Goal: Task Accomplishment & Management: Use online tool/utility

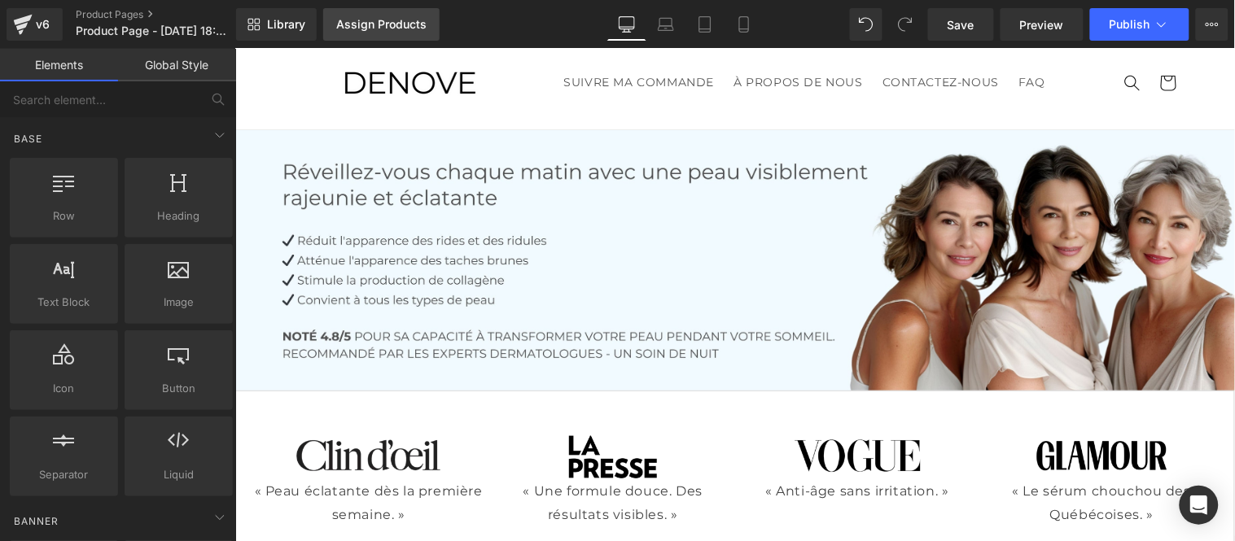
click at [372, 11] on link "Assign Products" at bounding box center [381, 24] width 116 height 33
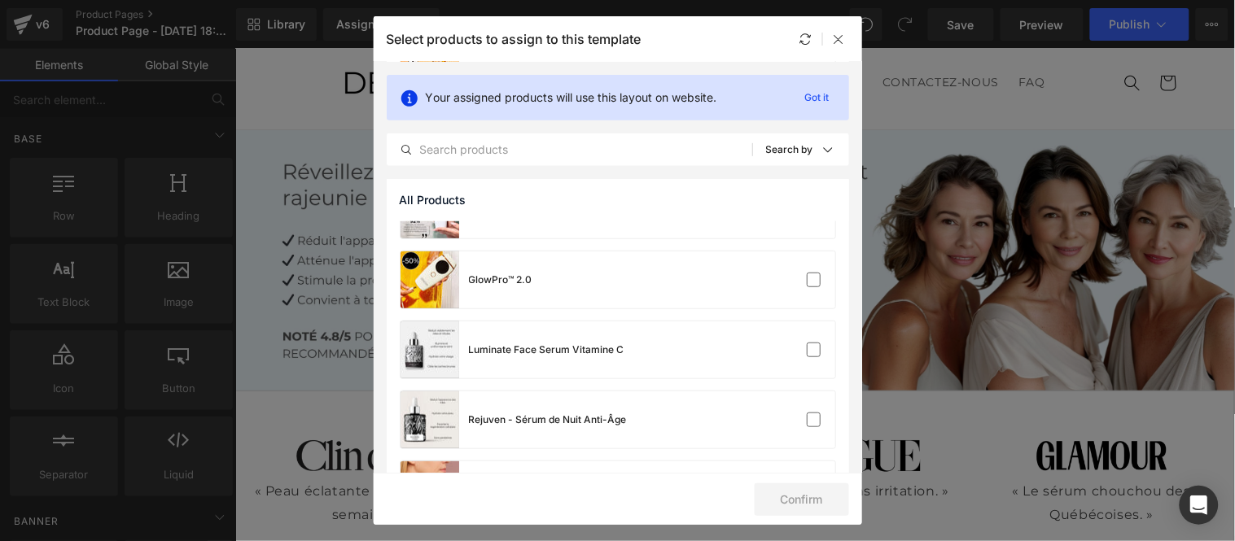
scroll to position [249, 0]
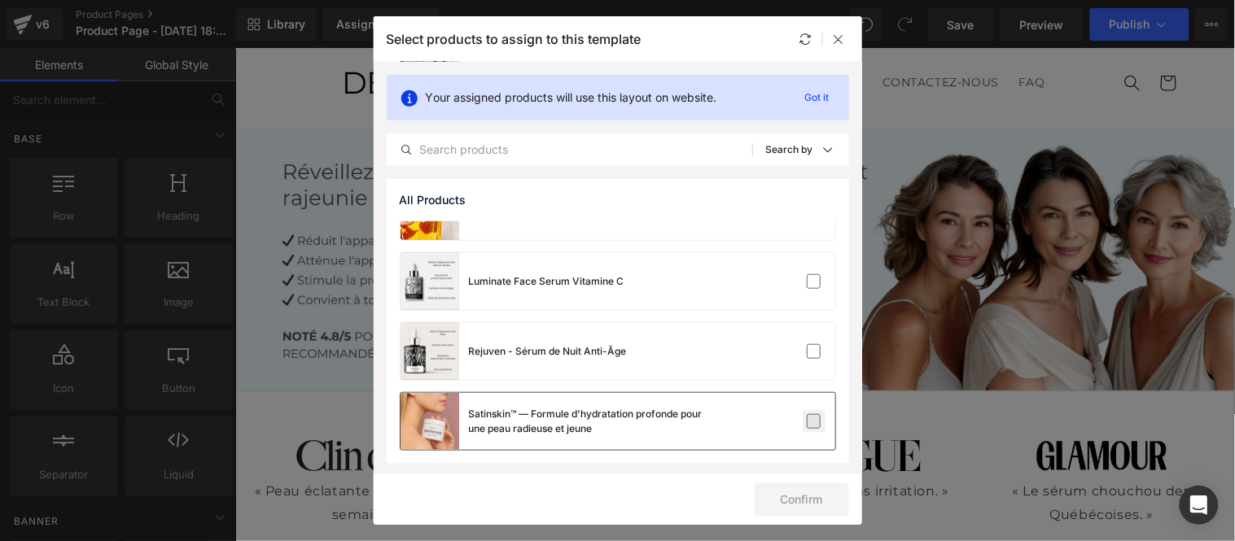
drag, startPoint x: 809, startPoint y: 354, endPoint x: 800, endPoint y: 430, distance: 76.2
click at [809, 354] on label at bounding box center [814, 351] width 15 height 15
click at [814, 352] on input "checkbox" at bounding box center [814, 352] width 0 height 0
click at [803, 492] on button "Confirm" at bounding box center [802, 500] width 94 height 33
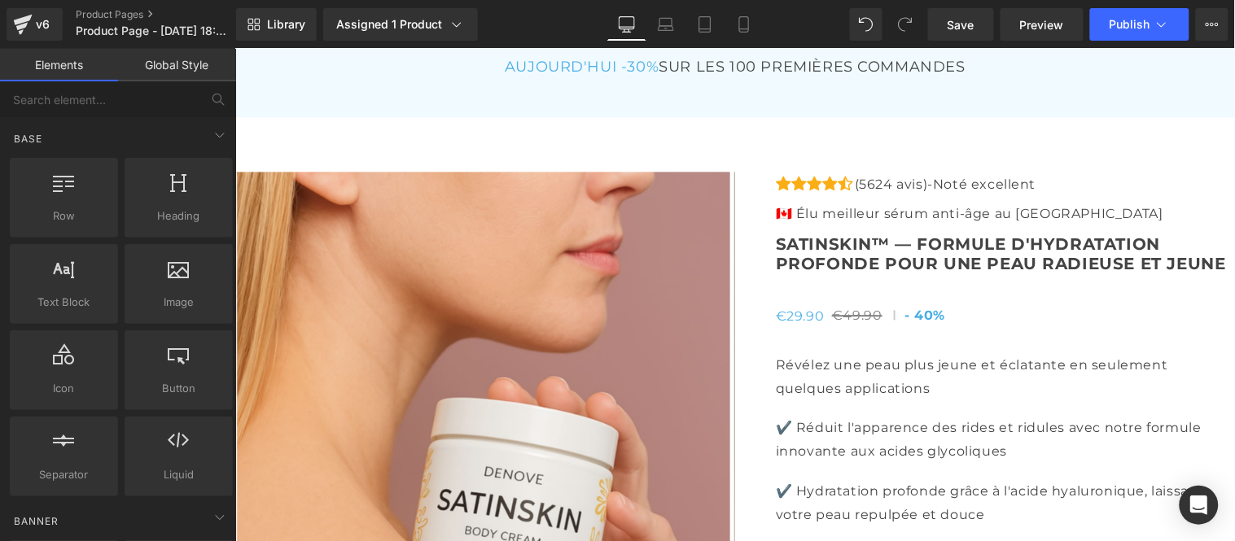
scroll to position [5805, 0]
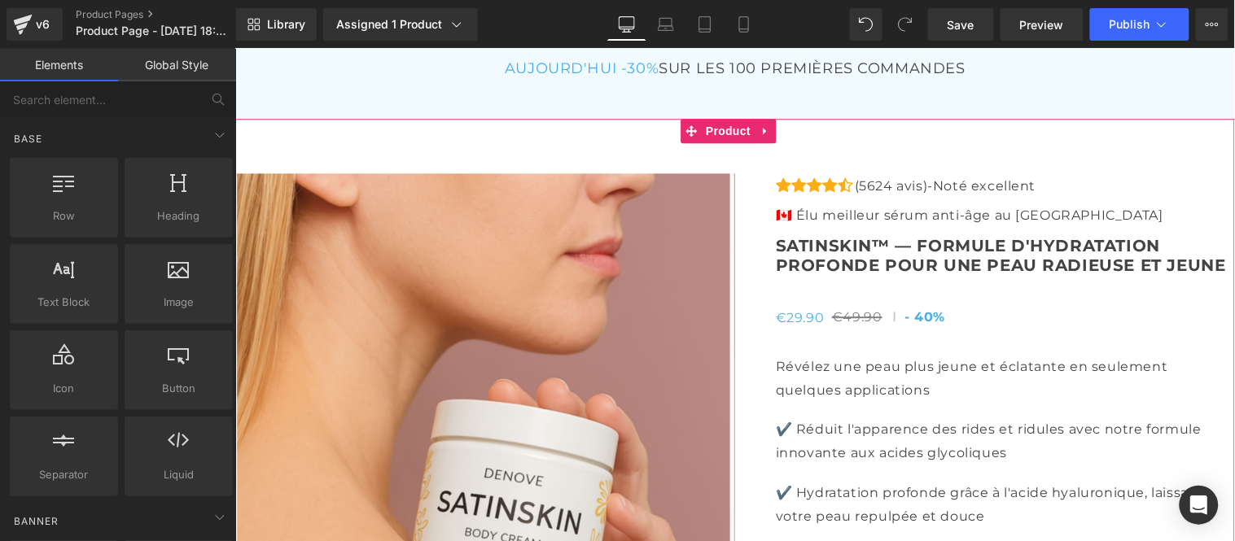
click at [722, 127] on span "Product" at bounding box center [727, 130] width 53 height 24
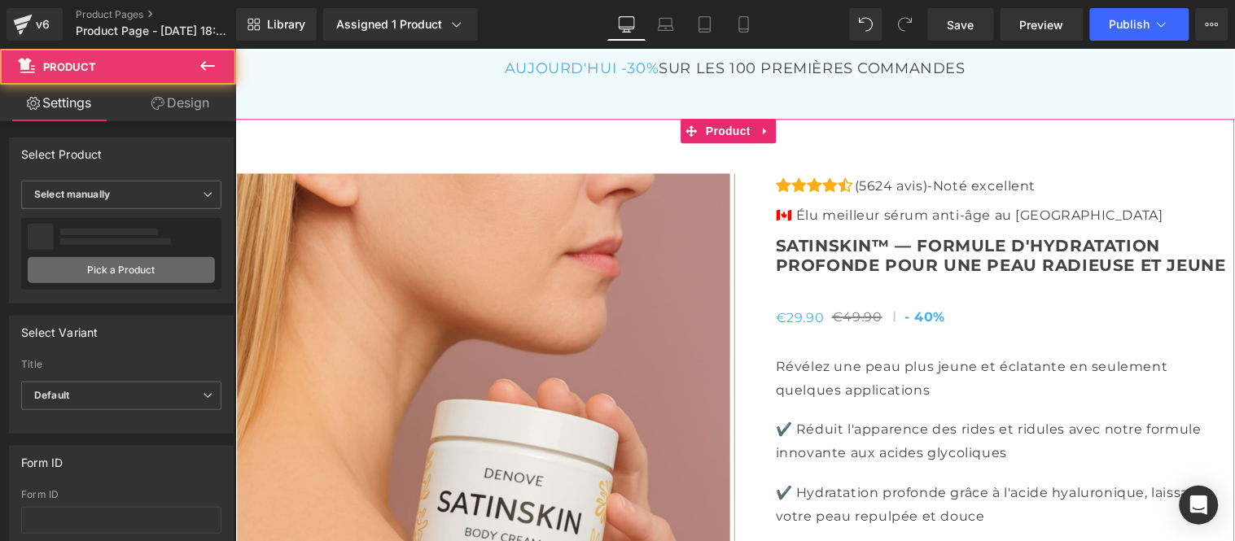
click at [142, 265] on link "Pick a Product" at bounding box center [121, 270] width 187 height 26
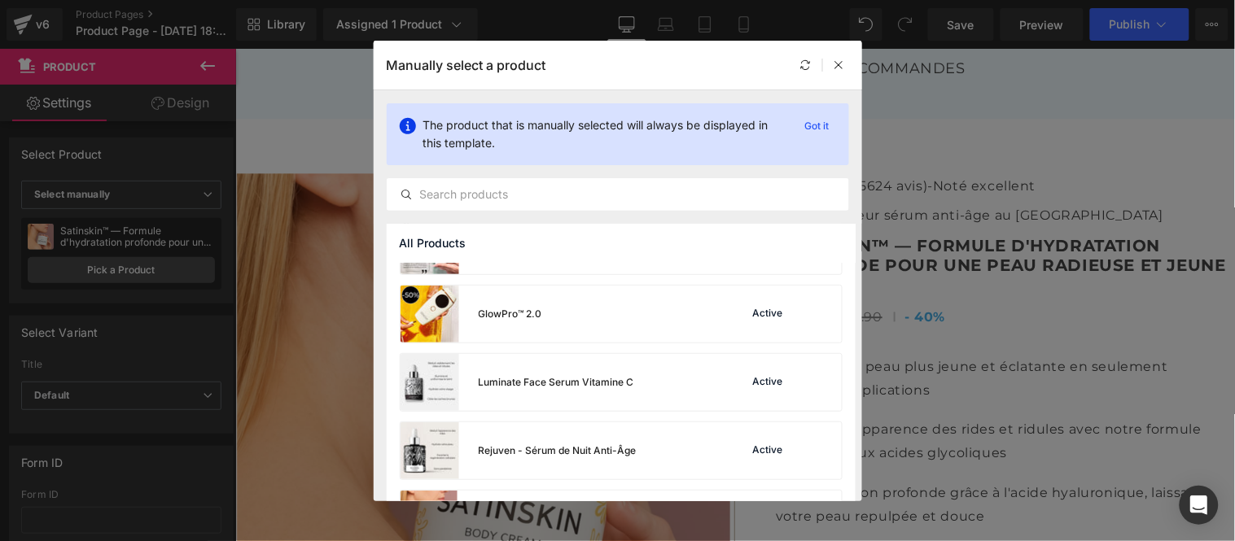
scroll to position [243, 0]
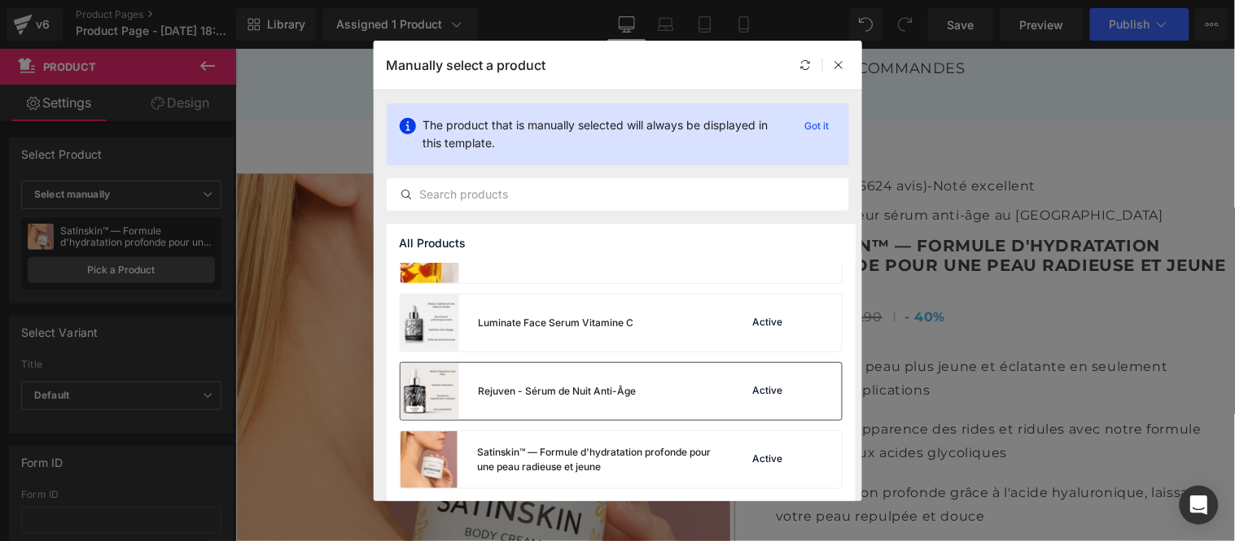
click at [536, 392] on div "Rejuven - Sérum de Nuit Anti-Âge" at bounding box center [558, 391] width 158 height 15
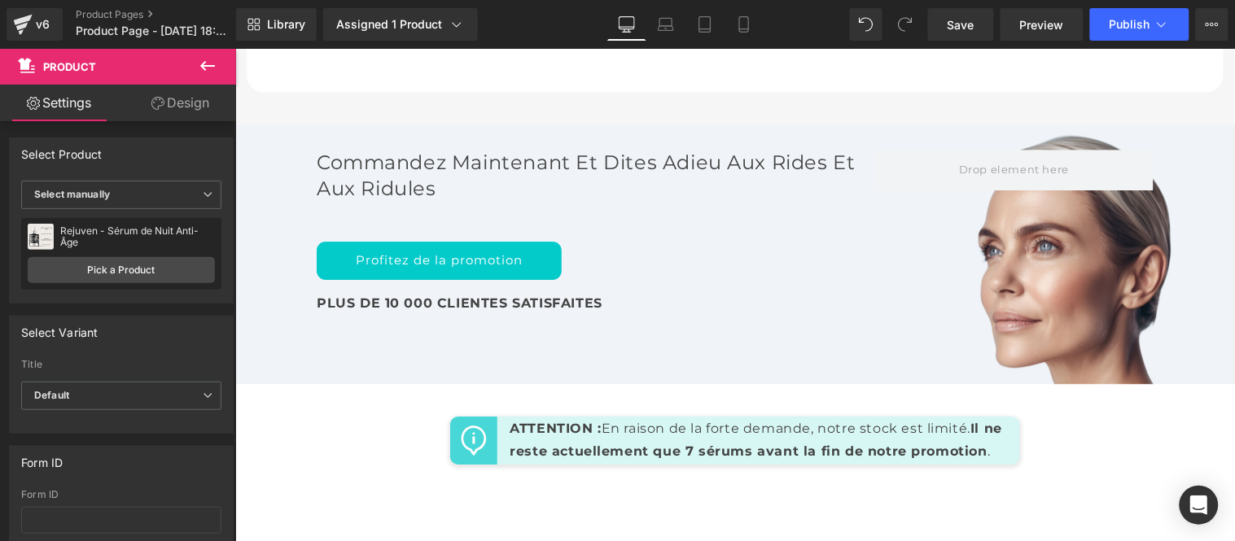
scroll to position [7704, 0]
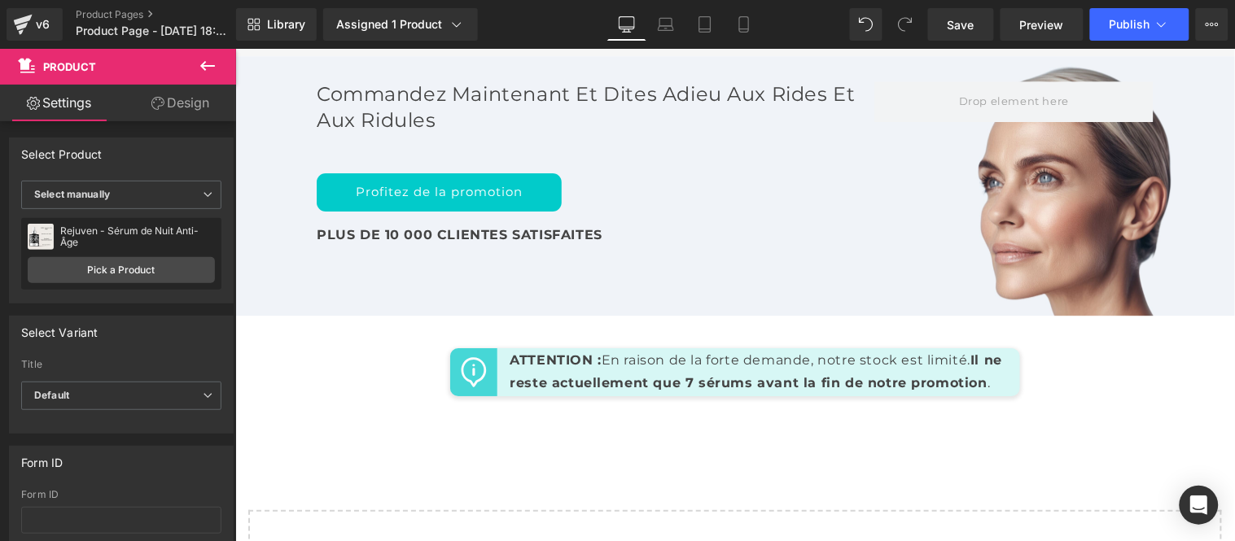
click at [213, 61] on icon at bounding box center [208, 66] width 20 height 20
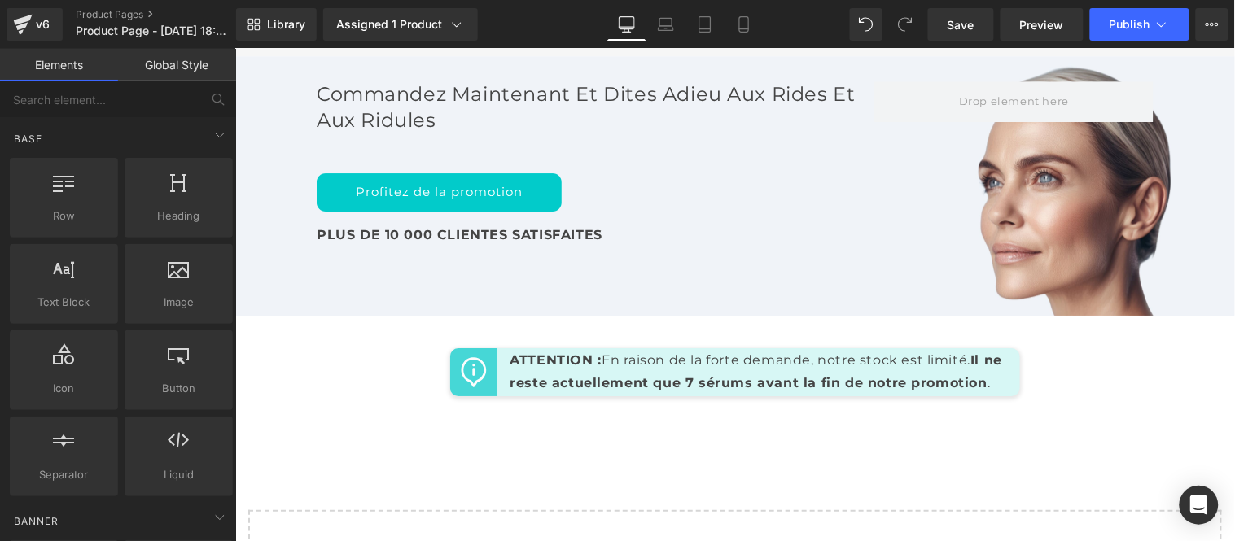
click at [175, 65] on link "Global Style" at bounding box center [177, 65] width 118 height 33
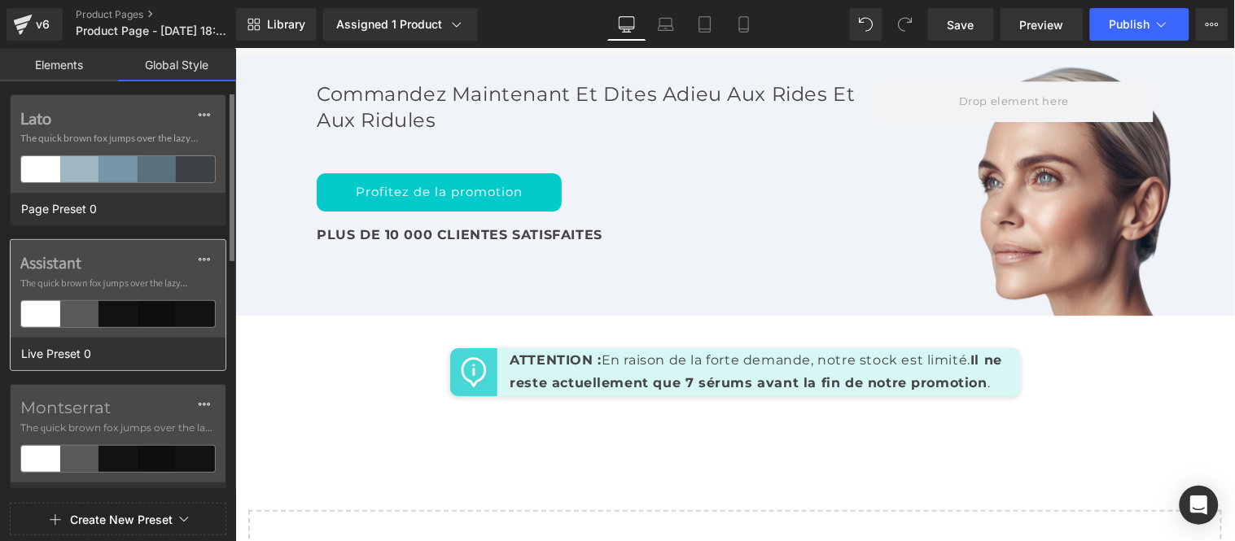
scroll to position [90, 0]
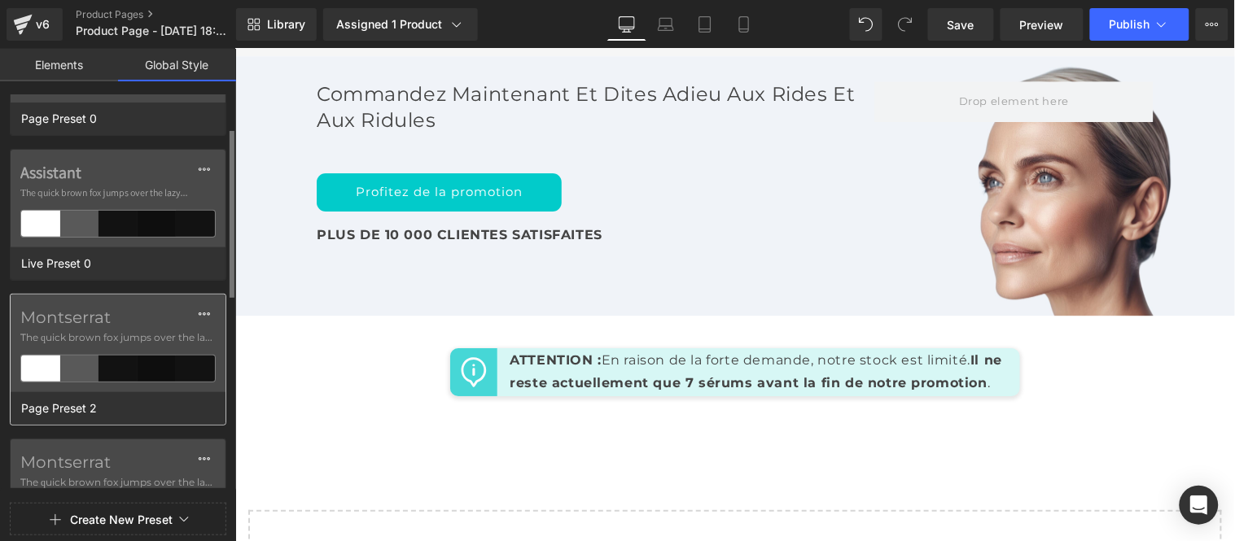
click at [131, 344] on span "The quick brown fox jumps over the lazy..." at bounding box center [117, 337] width 195 height 15
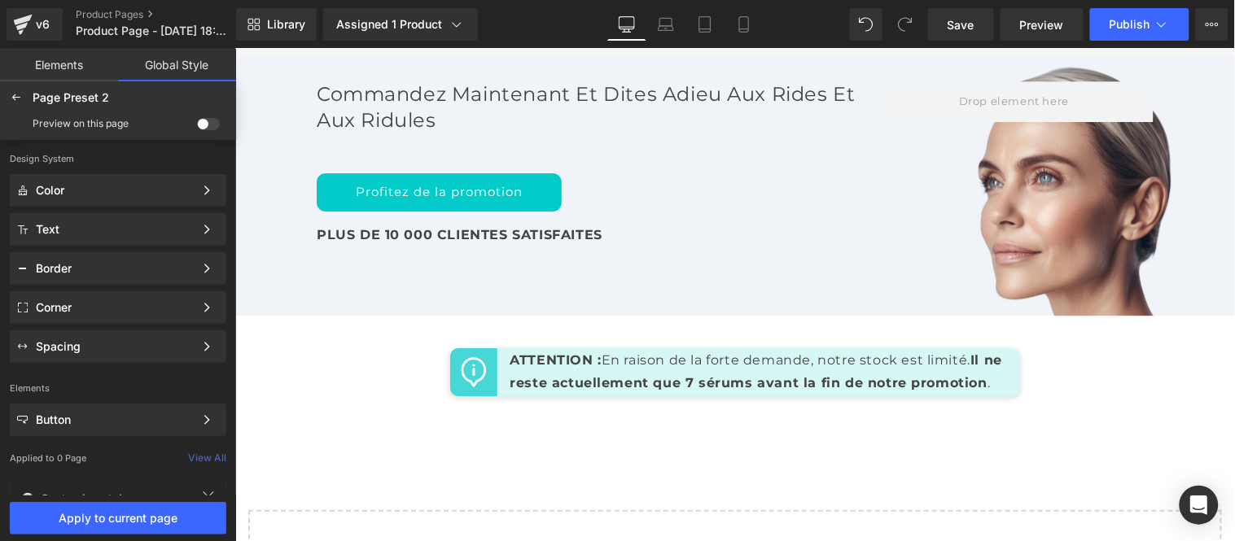
click at [212, 120] on span at bounding box center [208, 124] width 23 height 12
click at [197, 127] on input "checkbox" at bounding box center [197, 127] width 0 height 0
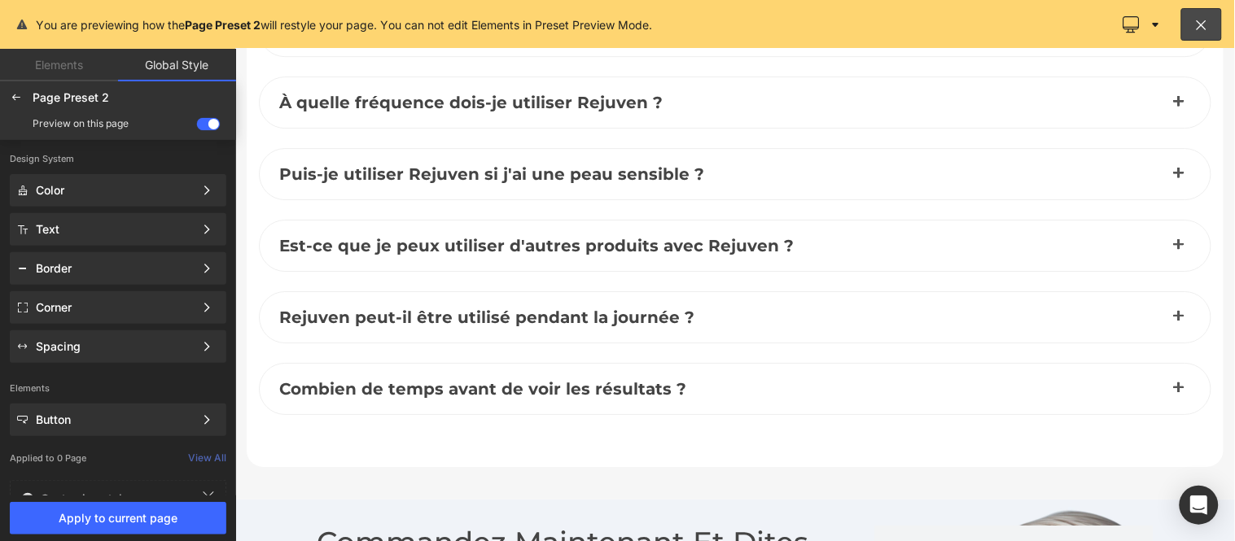
scroll to position [8108, 0]
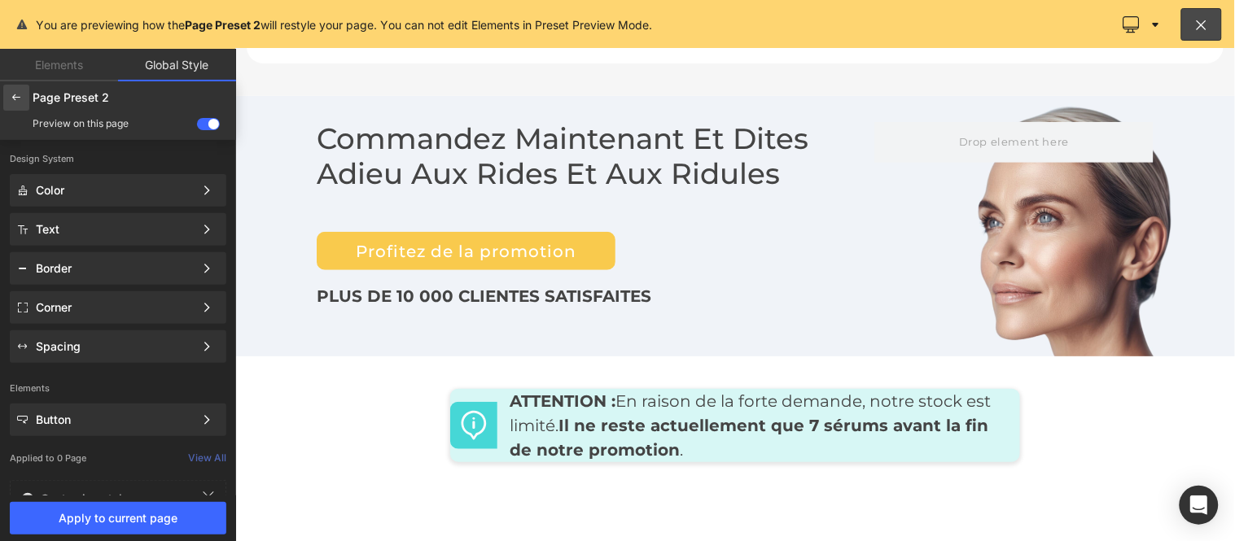
click at [10, 99] on icon at bounding box center [16, 97] width 13 height 13
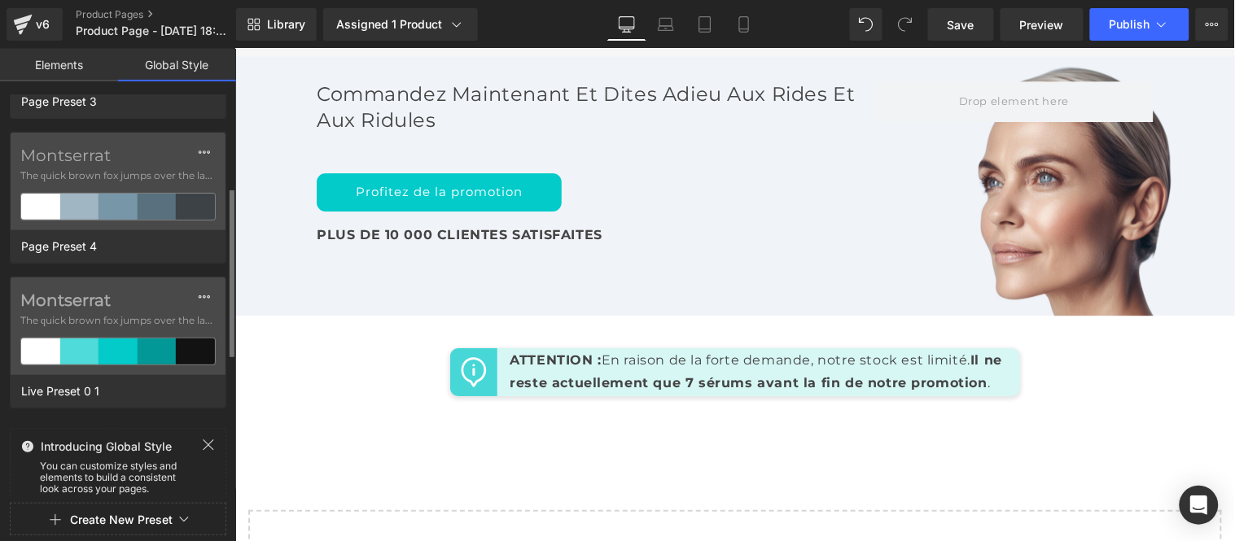
scroll to position [573, 0]
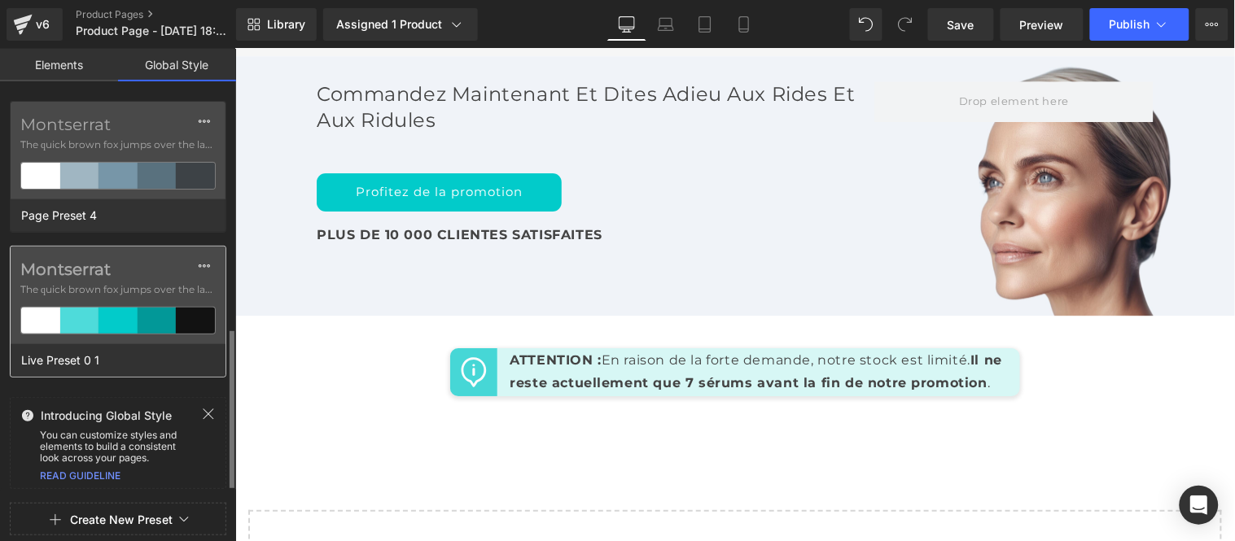
click at [120, 289] on span "The quick brown fox jumps over the lazy..." at bounding box center [117, 289] width 195 height 15
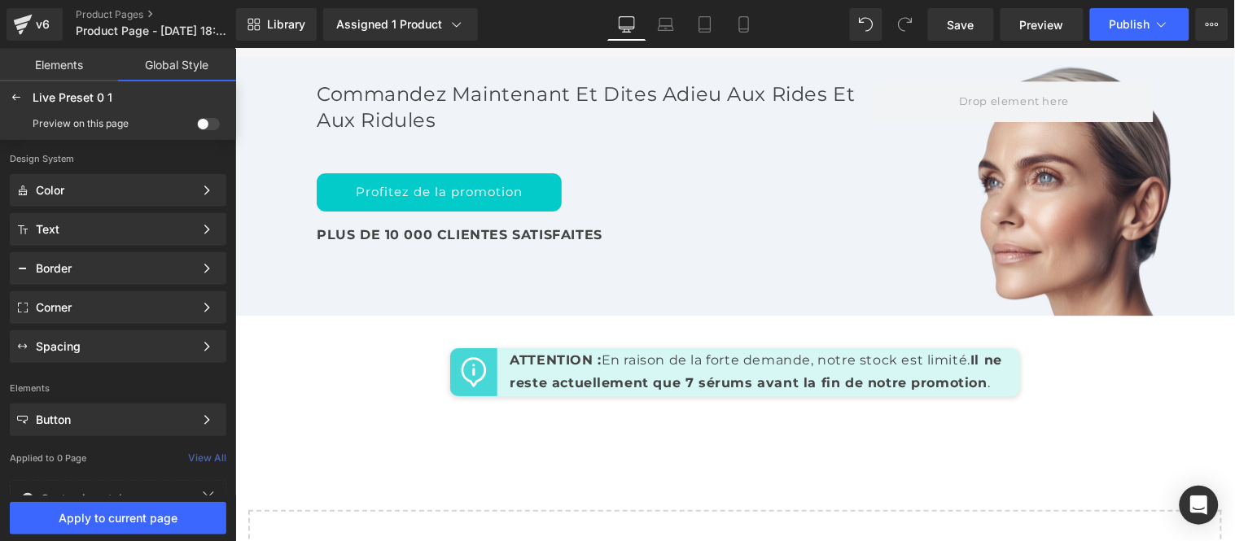
click at [209, 123] on span at bounding box center [208, 124] width 23 height 12
click at [197, 127] on input "checkbox" at bounding box center [197, 127] width 0 height 0
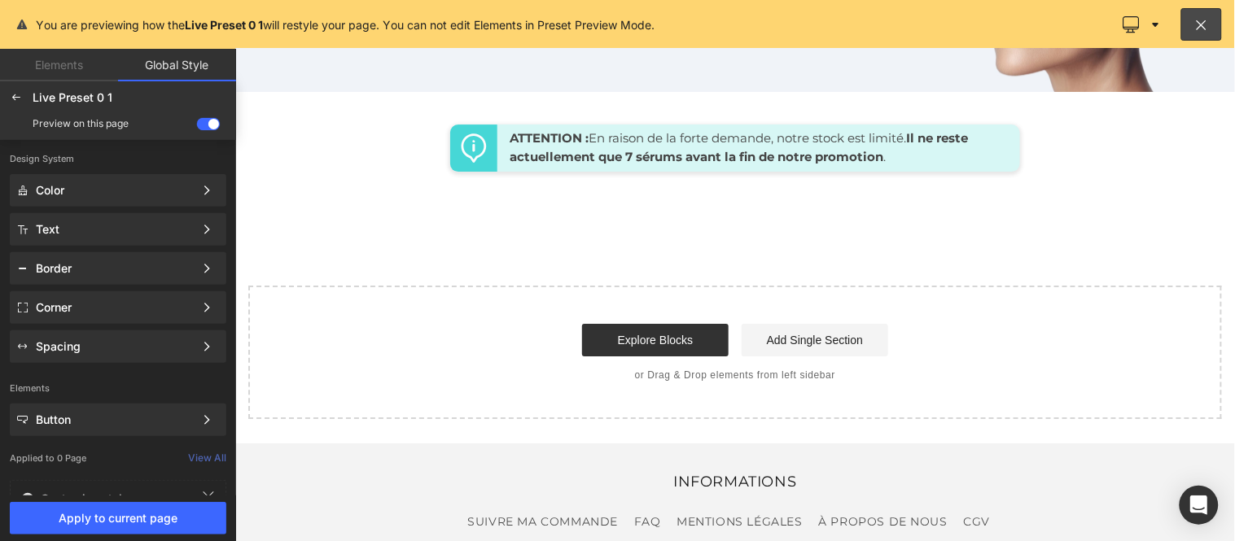
scroll to position [7486, 0]
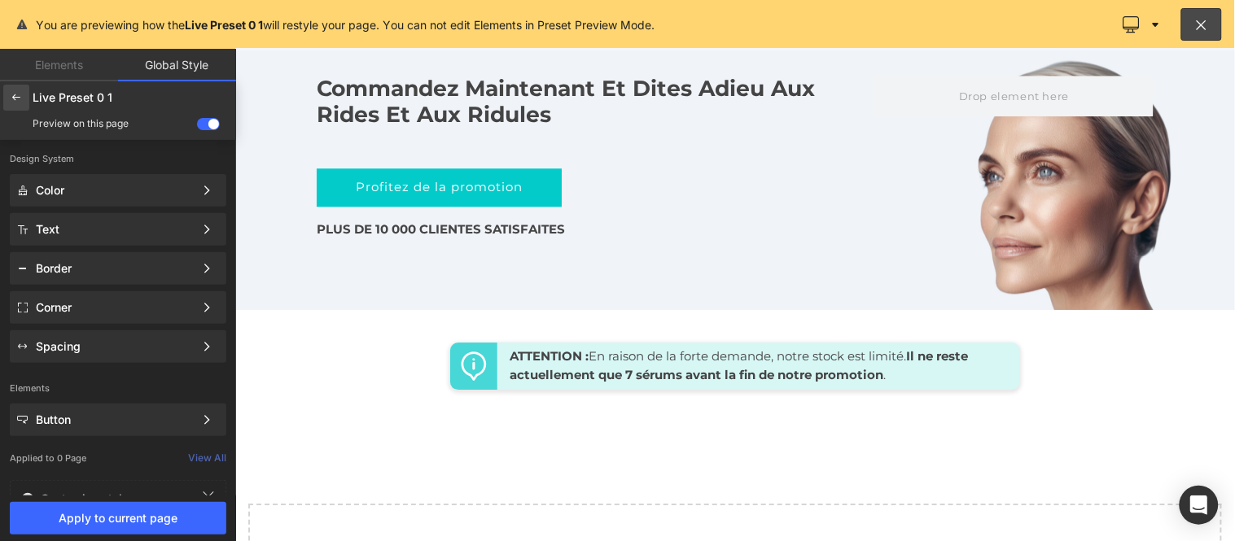
click at [12, 101] on icon at bounding box center [16, 97] width 13 height 13
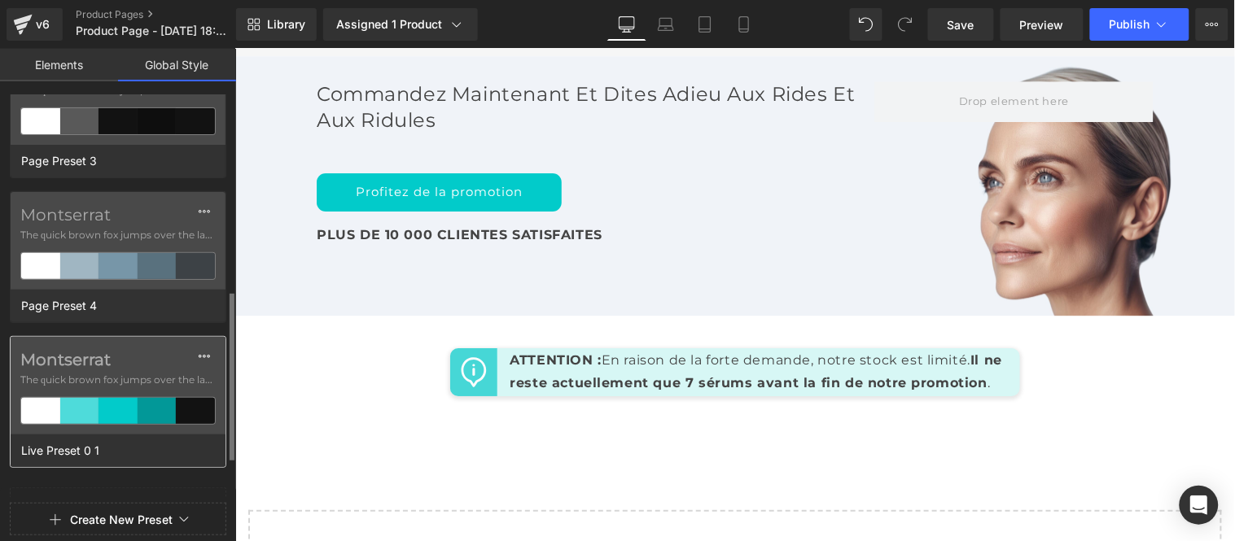
scroll to position [573, 0]
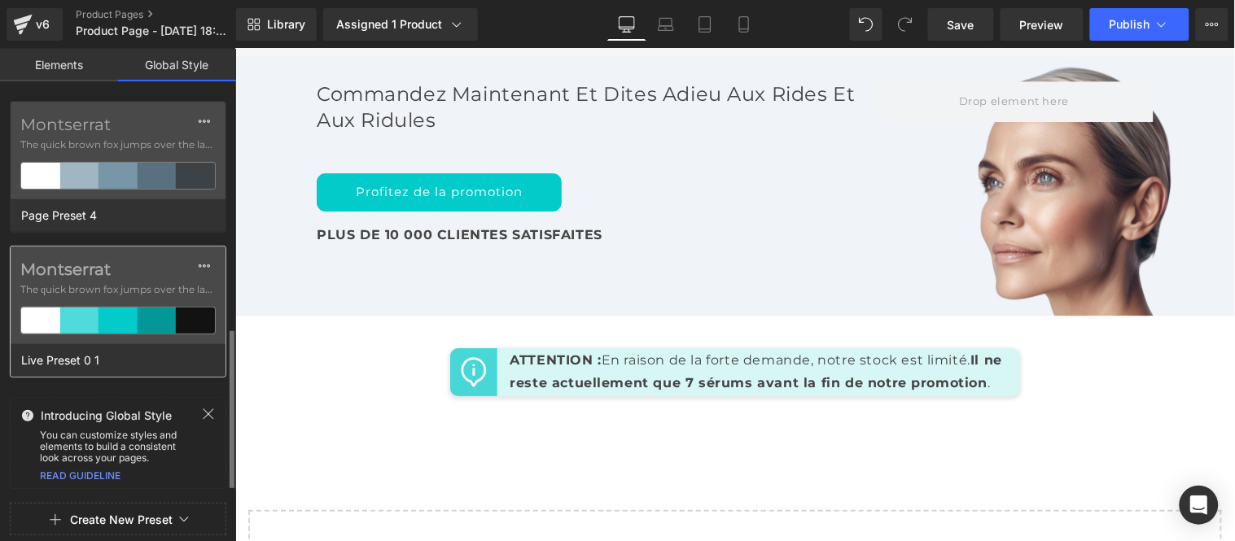
click at [112, 295] on span "The quick brown fox jumps over the lazy..." at bounding box center [117, 289] width 195 height 15
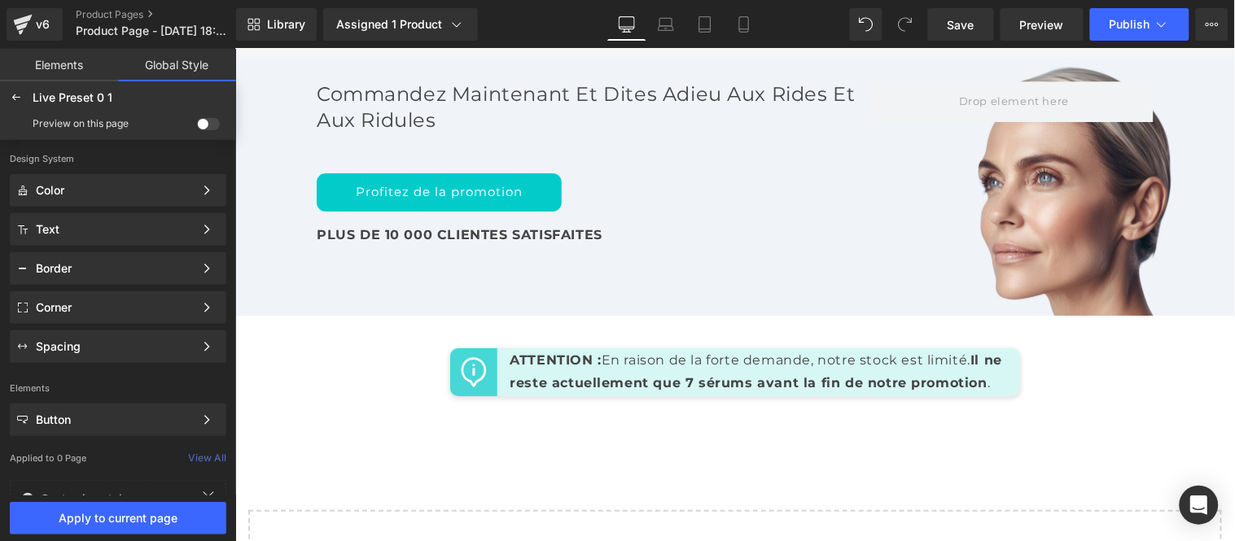
click at [204, 120] on span at bounding box center [208, 124] width 23 height 12
click at [197, 127] on input "checkbox" at bounding box center [197, 127] width 0 height 0
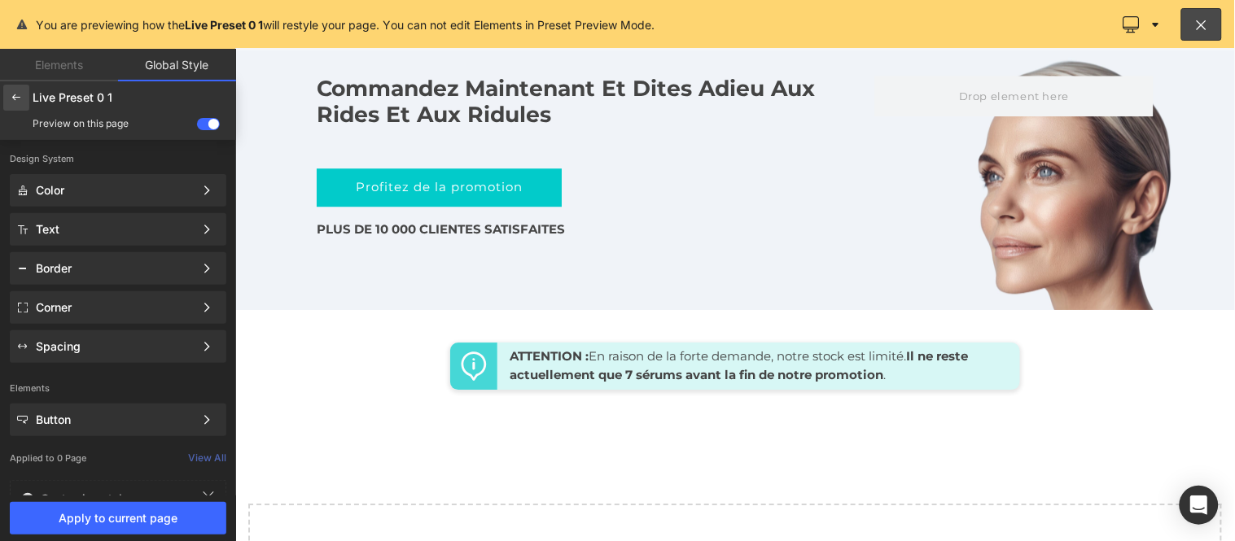
click at [18, 99] on icon at bounding box center [16, 97] width 13 height 13
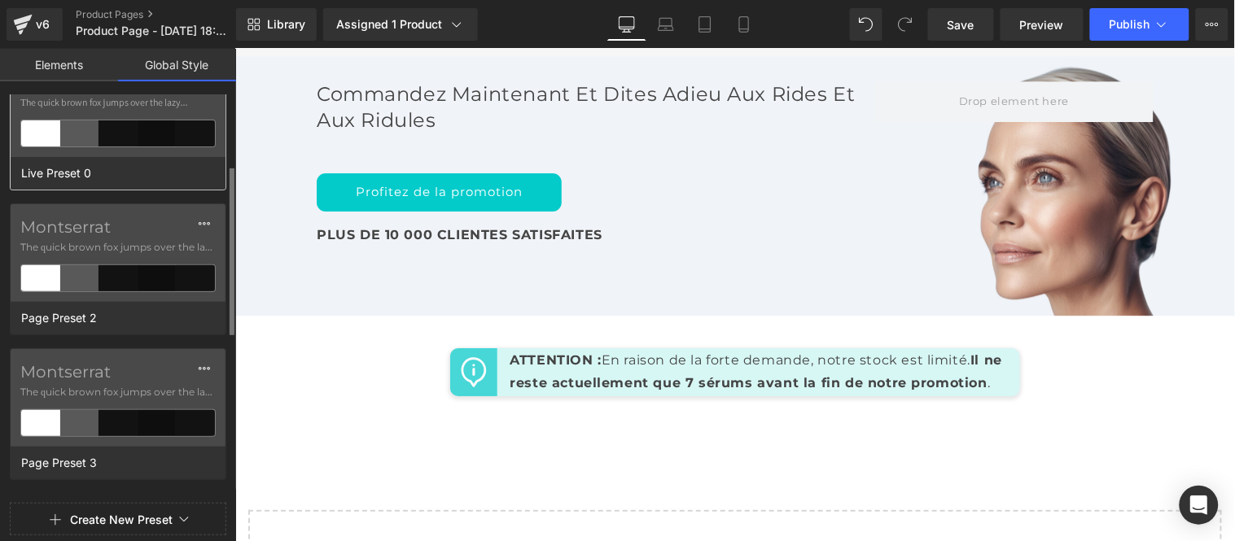
scroll to position [271, 0]
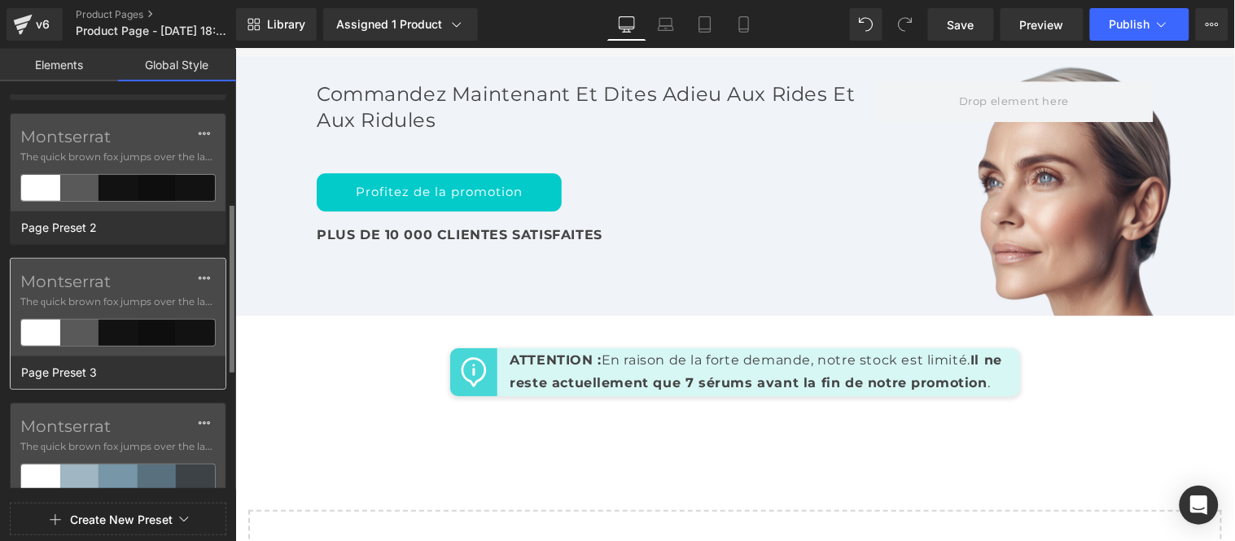
click at [126, 305] on span "The quick brown fox jumps over the lazy..." at bounding box center [117, 302] width 195 height 15
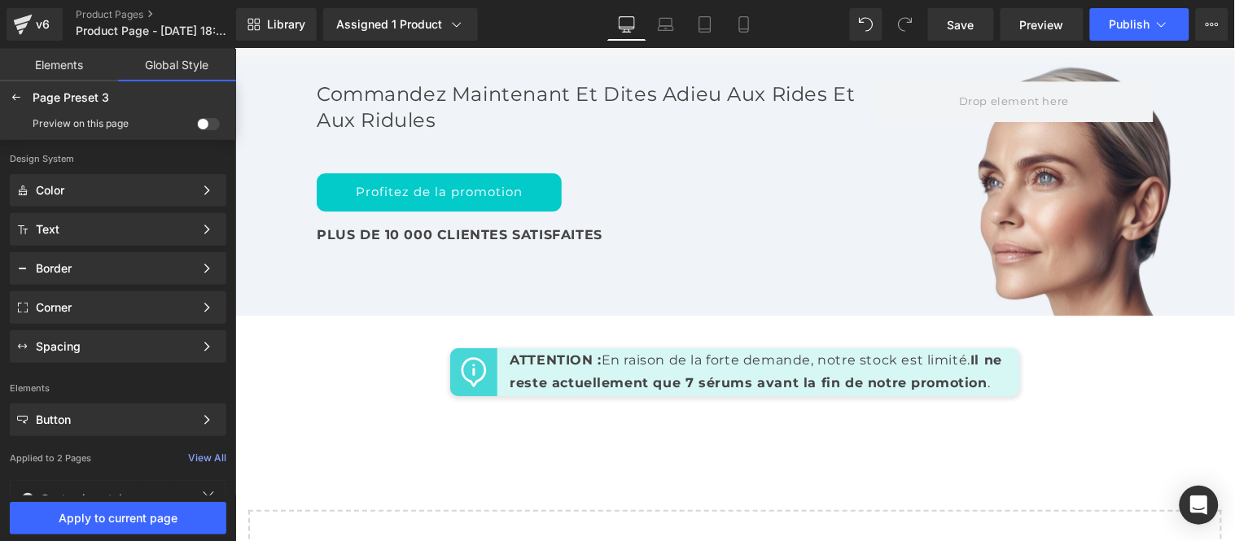
click at [201, 123] on span at bounding box center [208, 124] width 23 height 12
click at [197, 127] on input "checkbox" at bounding box center [197, 127] width 0 height 0
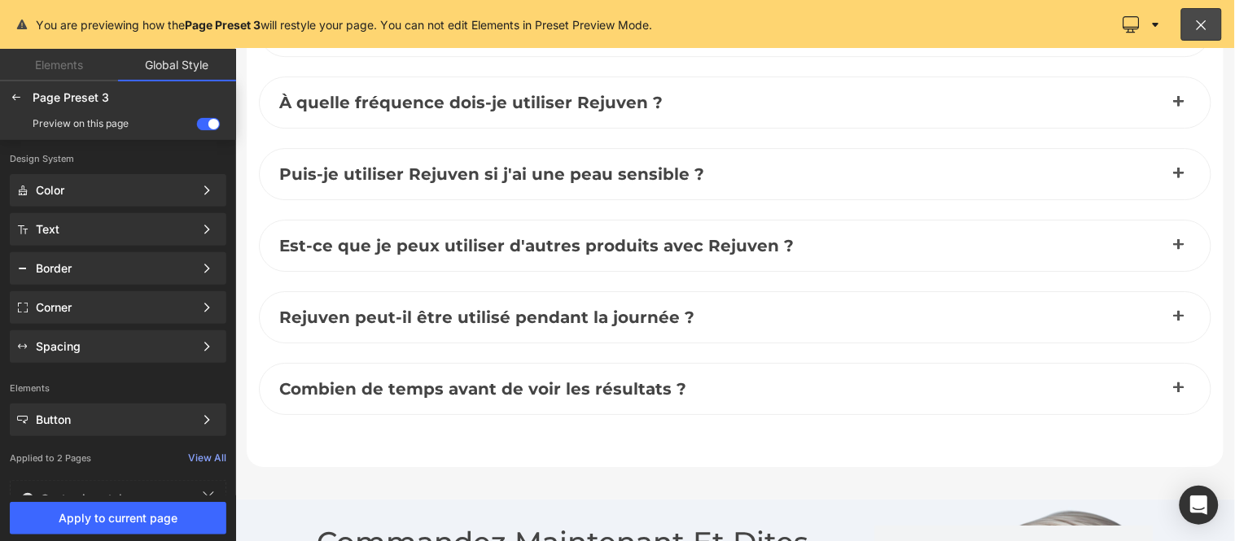
scroll to position [8108, 0]
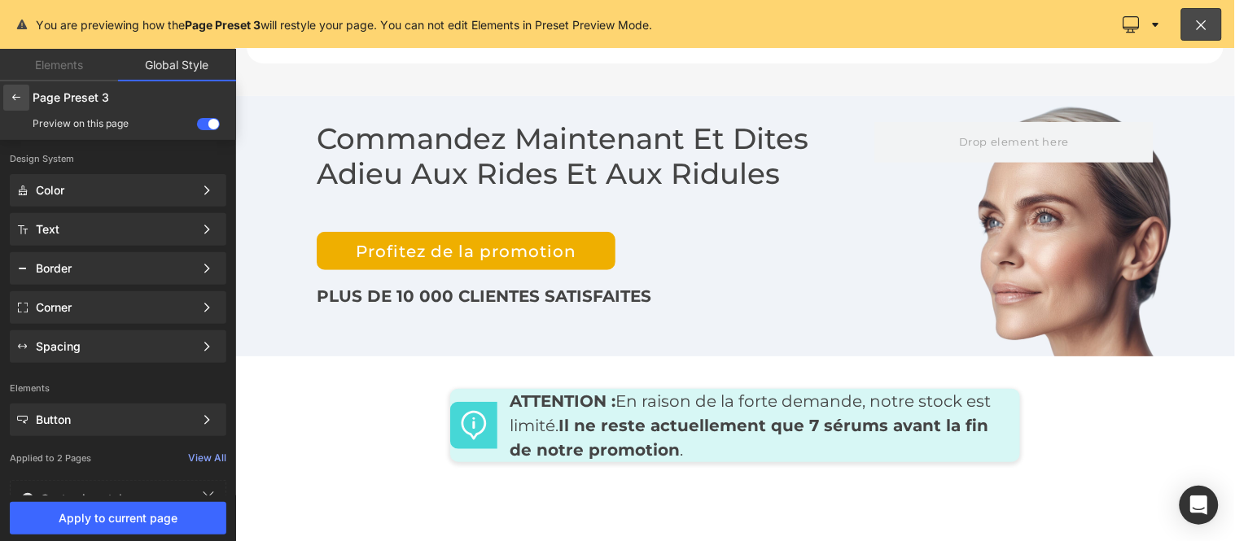
click at [5, 101] on div at bounding box center [16, 98] width 26 height 26
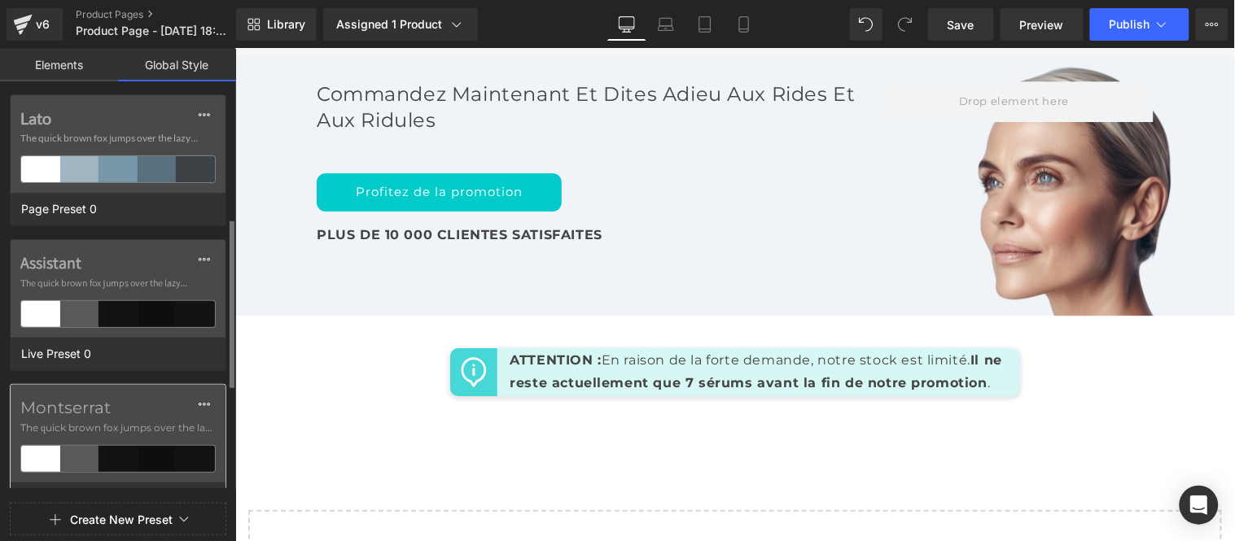
scroll to position [90, 0]
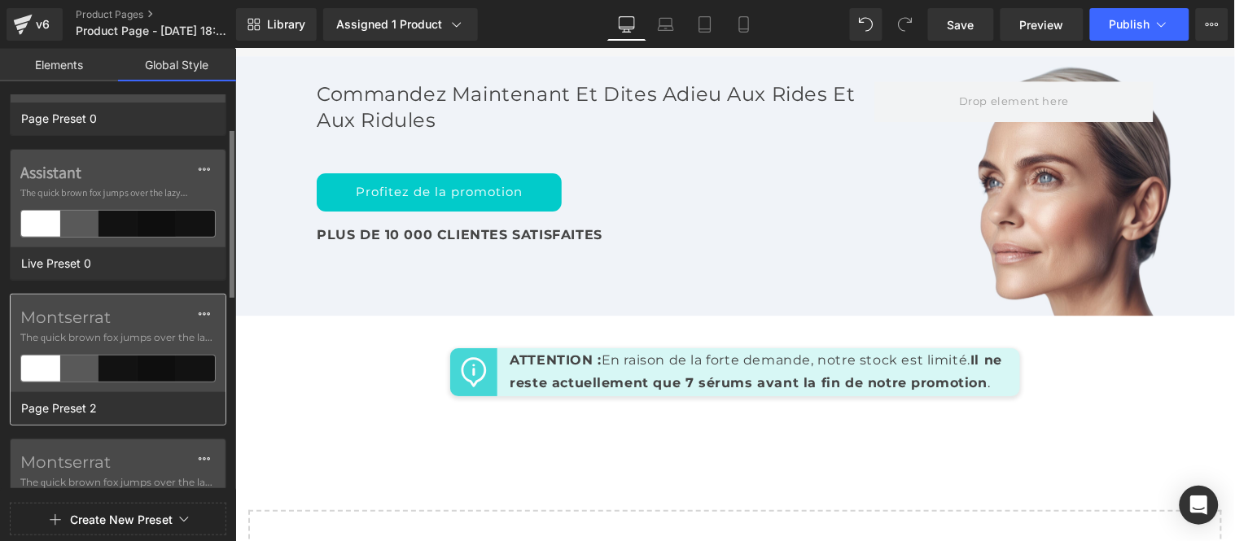
click at [115, 338] on span "The quick brown fox jumps over the lazy..." at bounding box center [117, 337] width 195 height 15
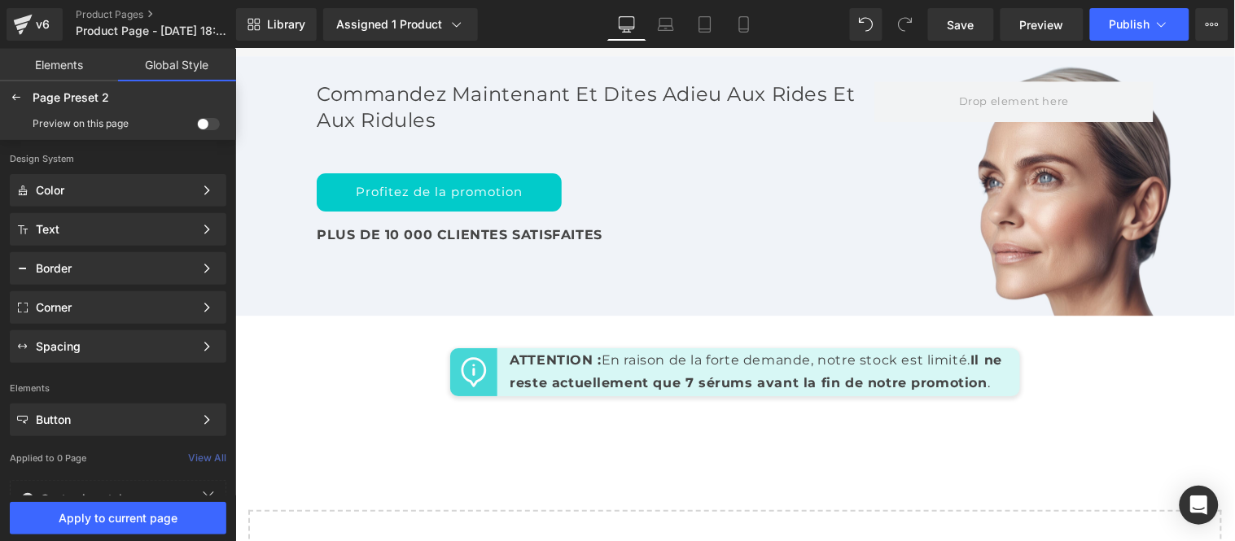
click at [199, 125] on span at bounding box center [208, 124] width 23 height 12
click at [197, 127] on input "checkbox" at bounding box center [197, 127] width 0 height 0
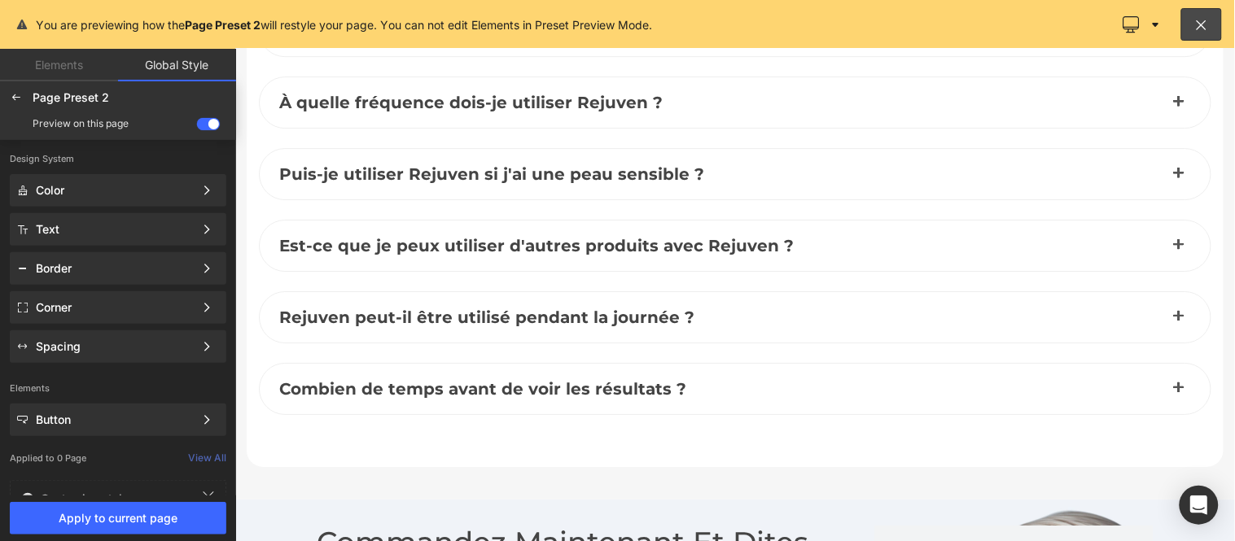
scroll to position [8108, 0]
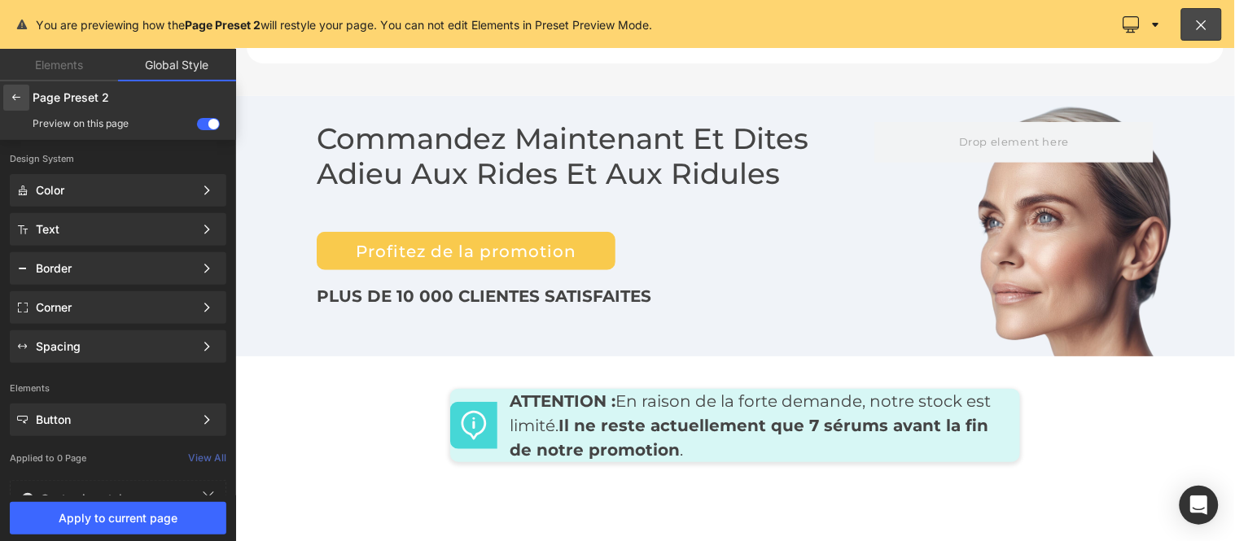
click at [14, 96] on icon at bounding box center [16, 97] width 13 height 13
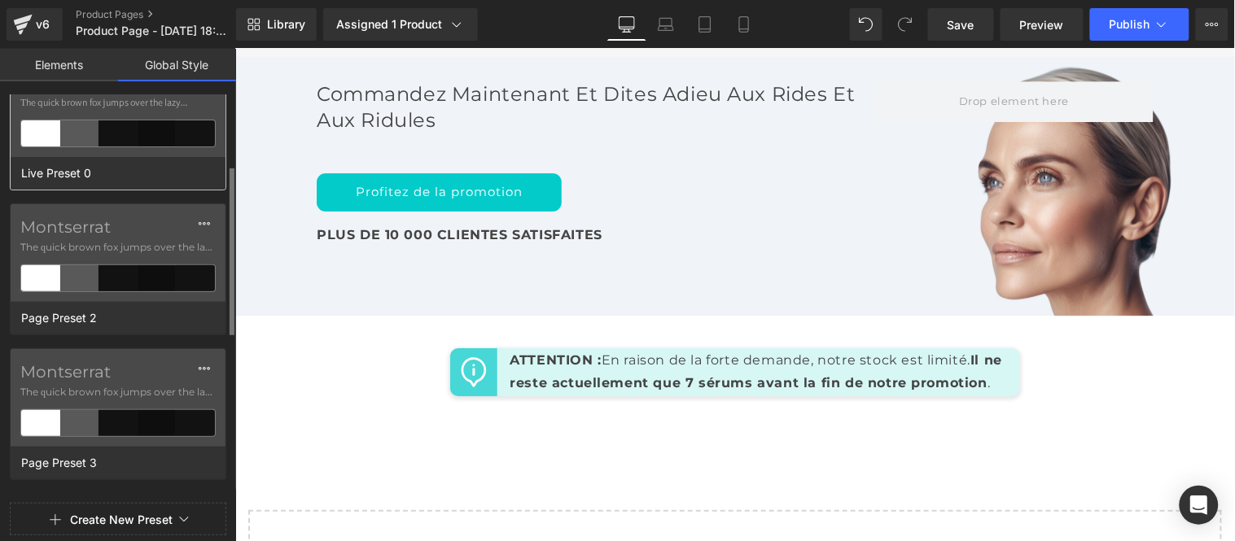
scroll to position [271, 0]
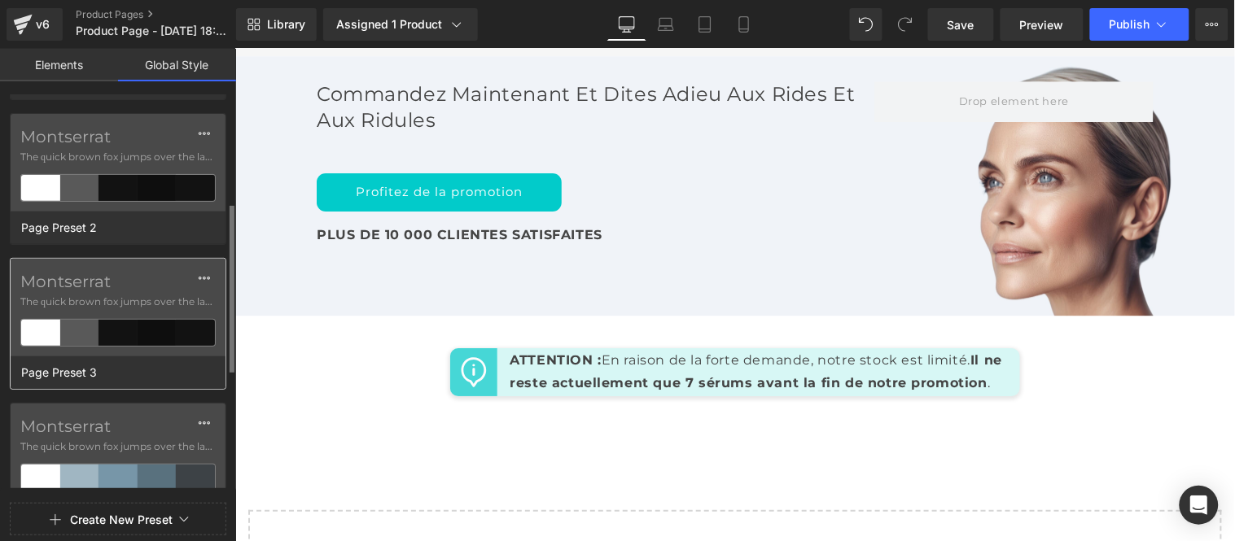
click at [116, 302] on span "The quick brown fox jumps over the lazy..." at bounding box center [117, 302] width 195 height 15
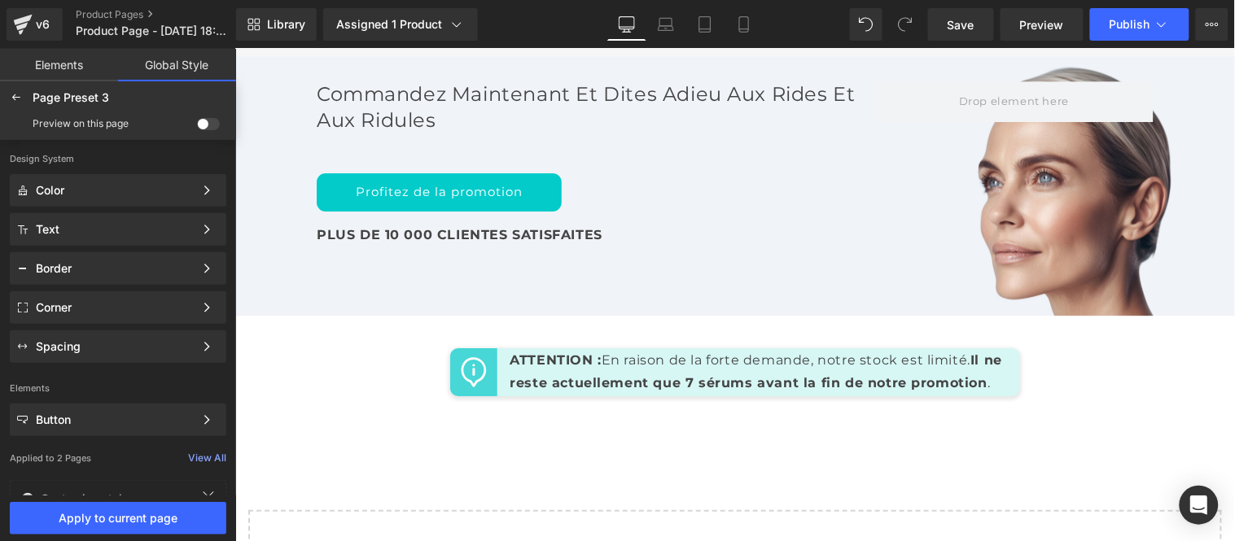
click at [204, 116] on div "Preview on this page" at bounding box center [118, 124] width 230 height 26
click at [207, 122] on span at bounding box center [208, 124] width 23 height 12
click at [197, 127] on input "checkbox" at bounding box center [197, 127] width 0 height 0
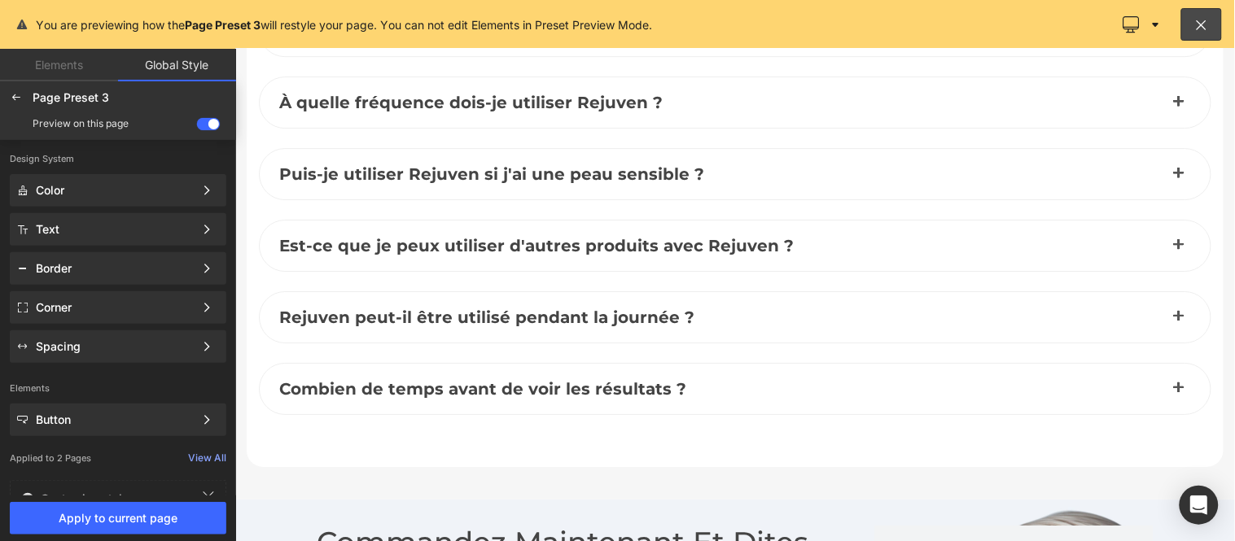
scroll to position [8108, 0]
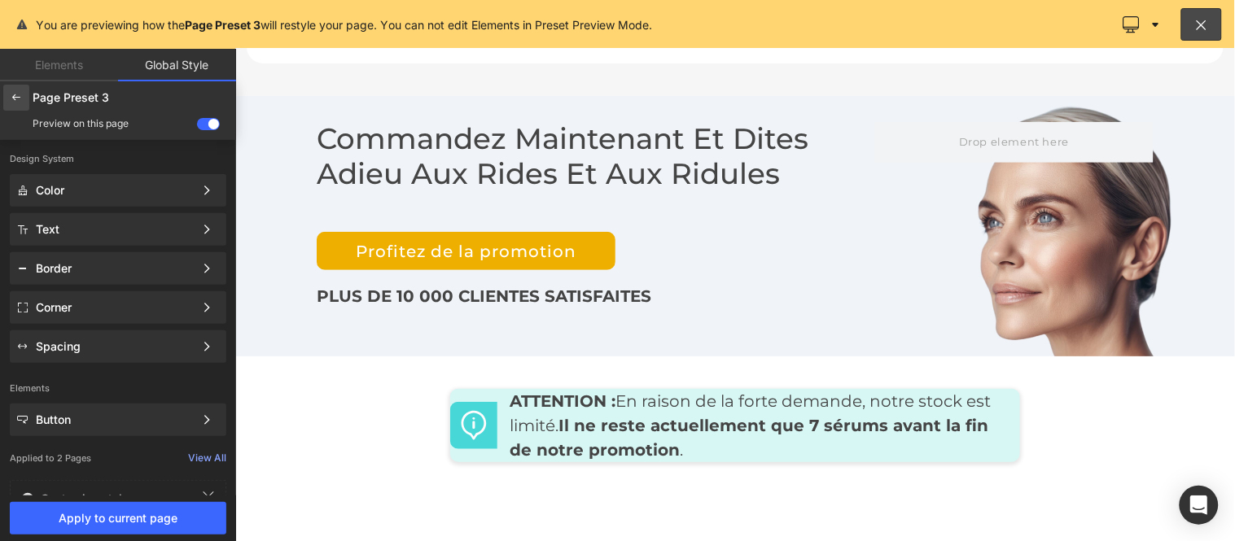
click at [20, 95] on icon at bounding box center [16, 97] width 13 height 13
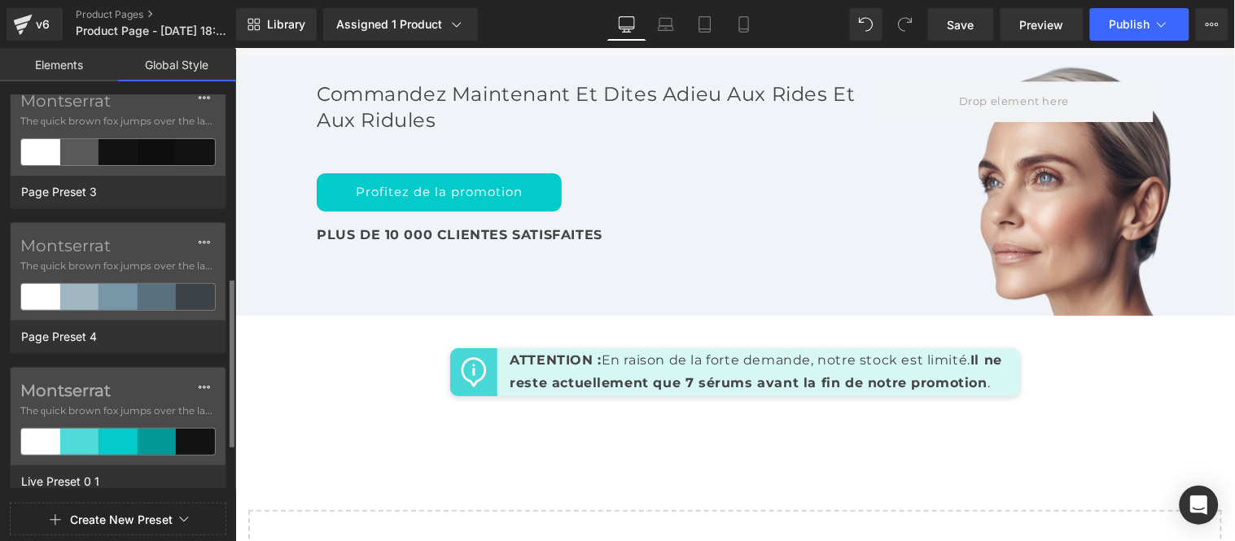
scroll to position [573, 0]
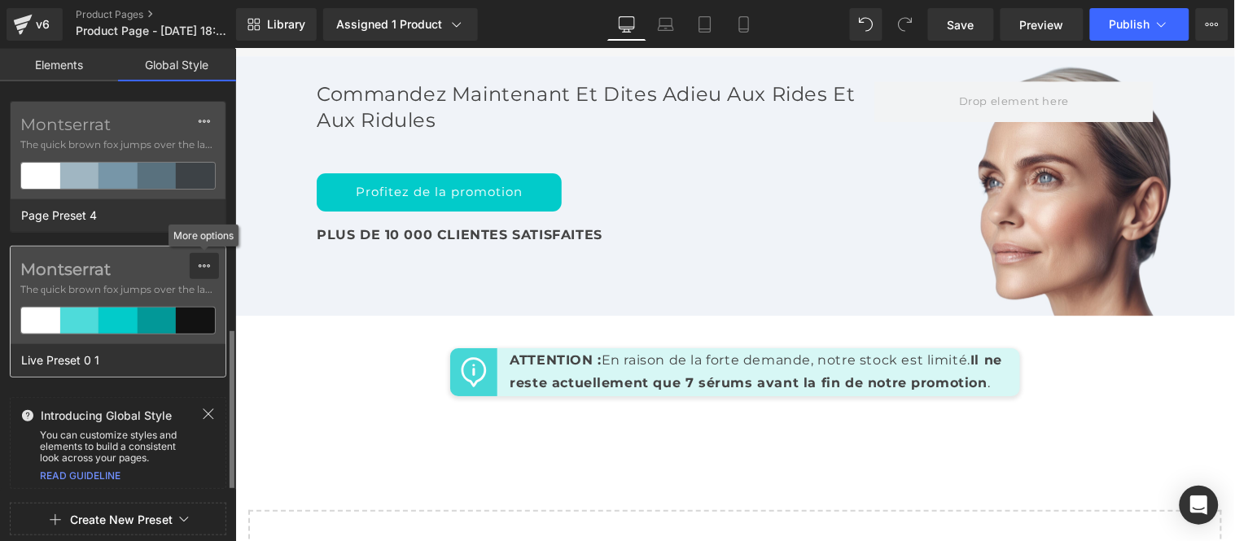
click at [201, 266] on icon at bounding box center [204, 266] width 13 height 13
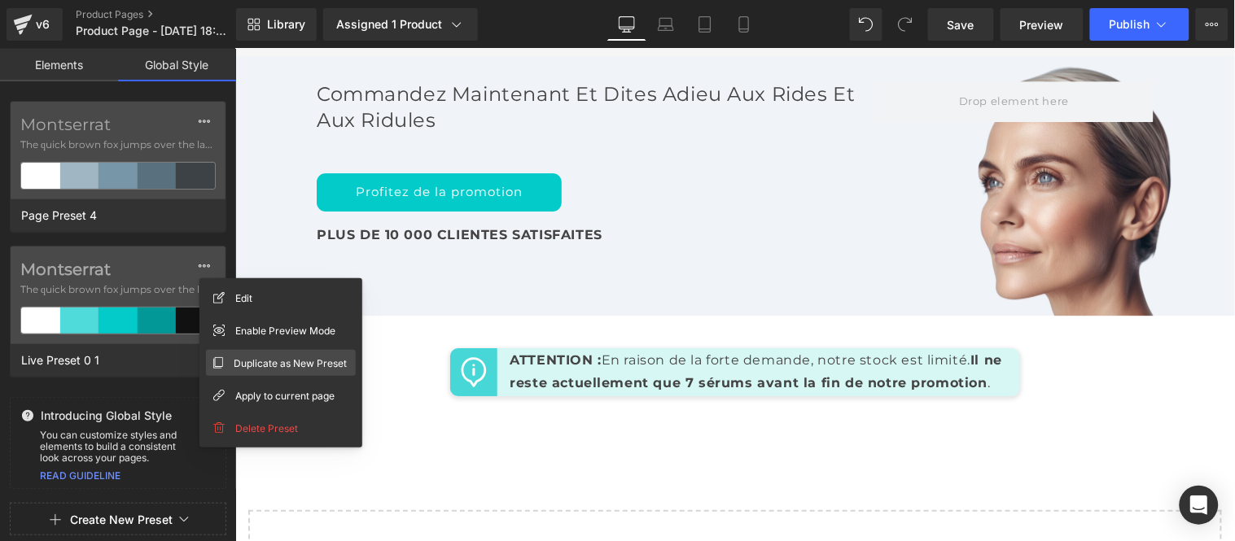
click at [261, 361] on span "Duplicate as New Preset" at bounding box center [290, 363] width 113 height 17
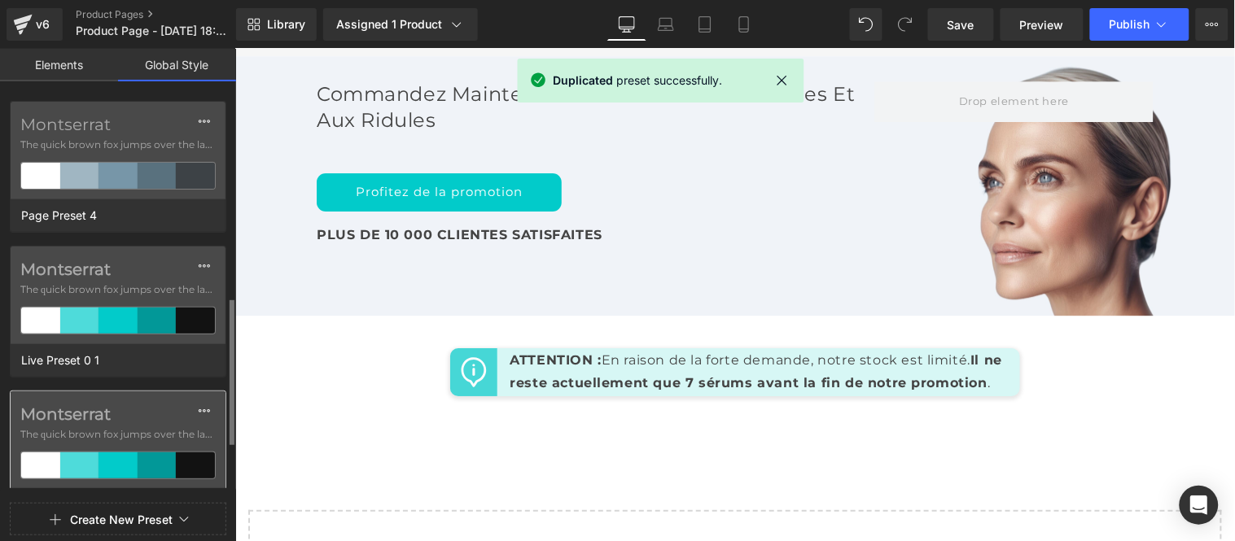
scroll to position [719, 0]
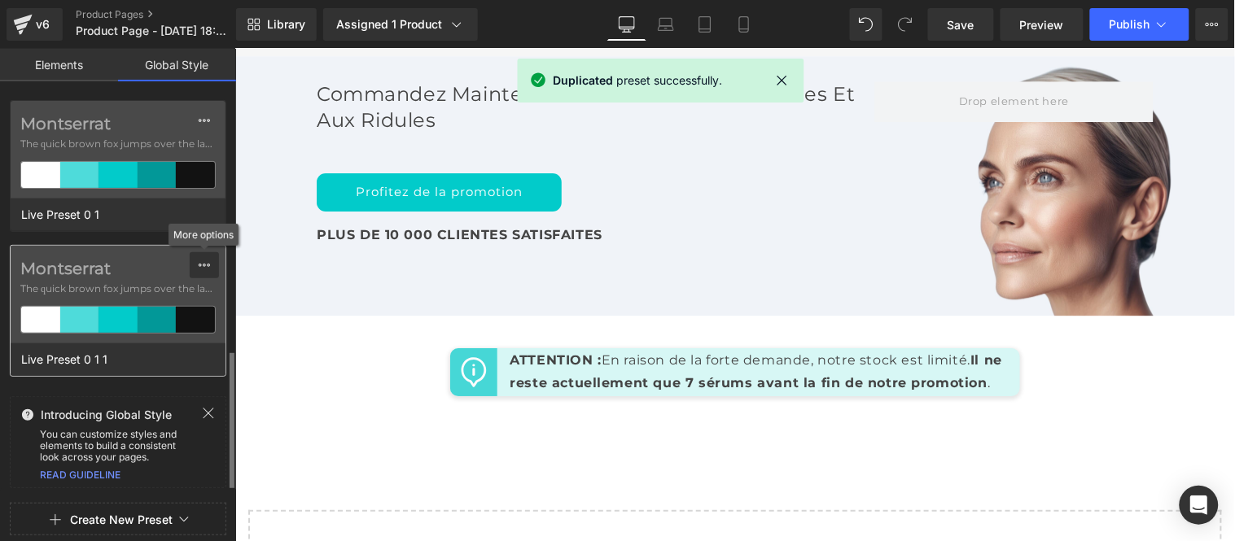
click at [199, 262] on icon at bounding box center [204, 265] width 13 height 13
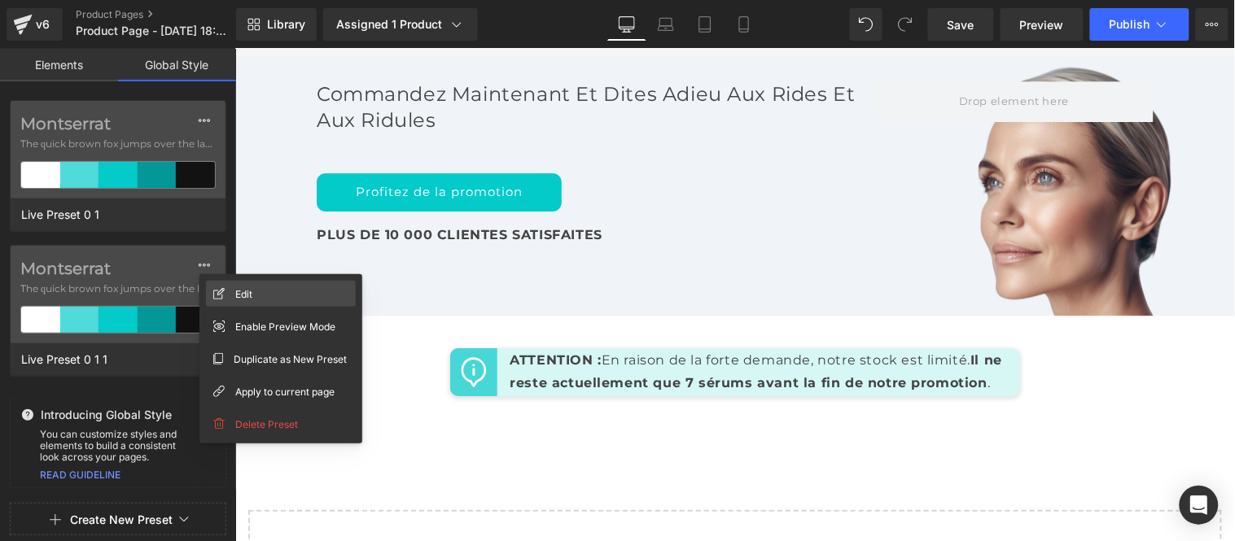
click at [234, 290] on div "Edit" at bounding box center [281, 294] width 150 height 26
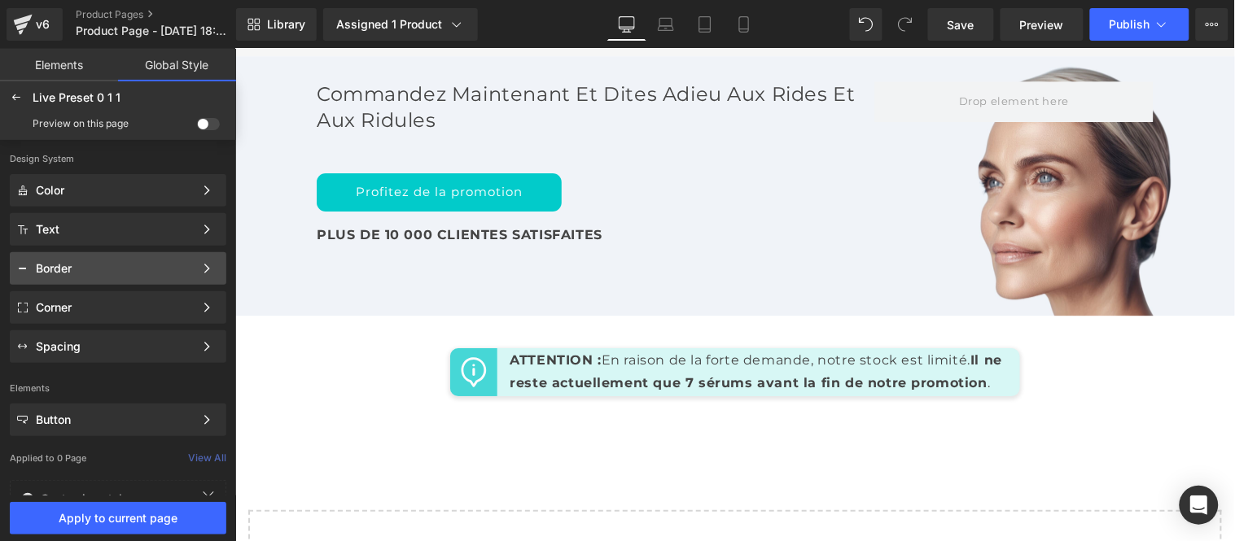
drag, startPoint x: 202, startPoint y: 117, endPoint x: 98, endPoint y: 261, distance: 177.8
click at [200, 120] on span at bounding box center [208, 124] width 23 height 12
click at [197, 127] on input "checkbox" at bounding box center [197, 127] width 0 height 0
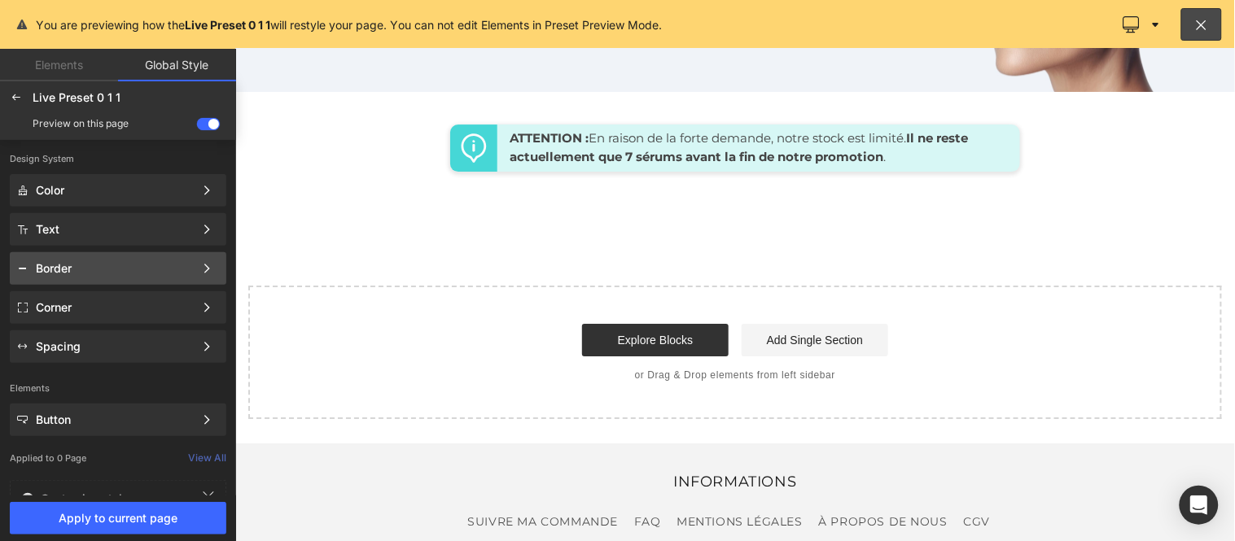
scroll to position [7486, 0]
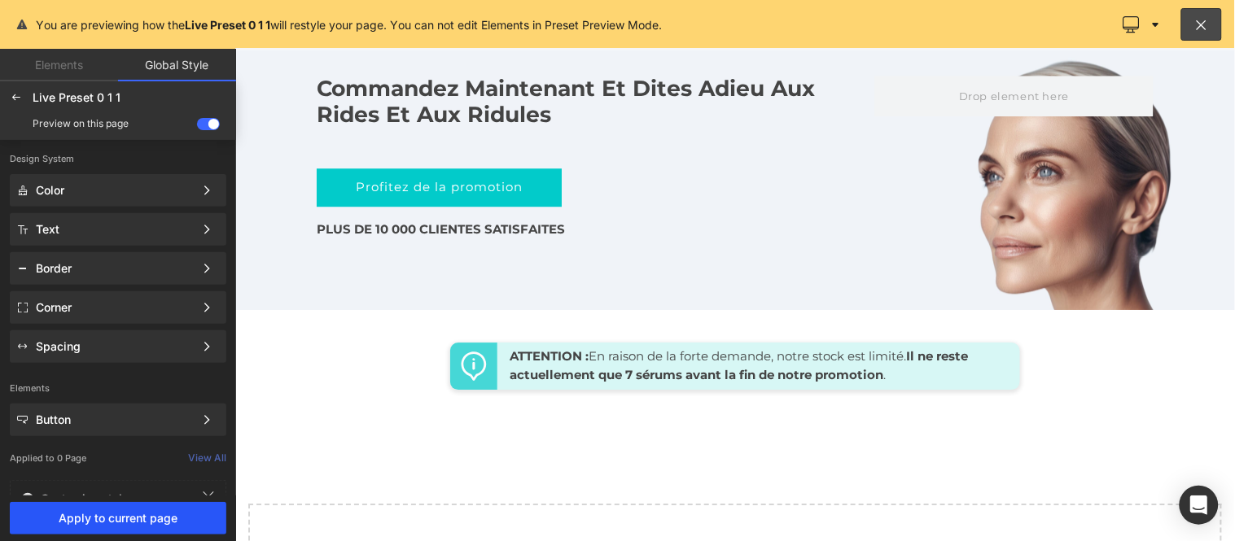
click at [153, 510] on button "Apply to current page" at bounding box center [118, 518] width 217 height 33
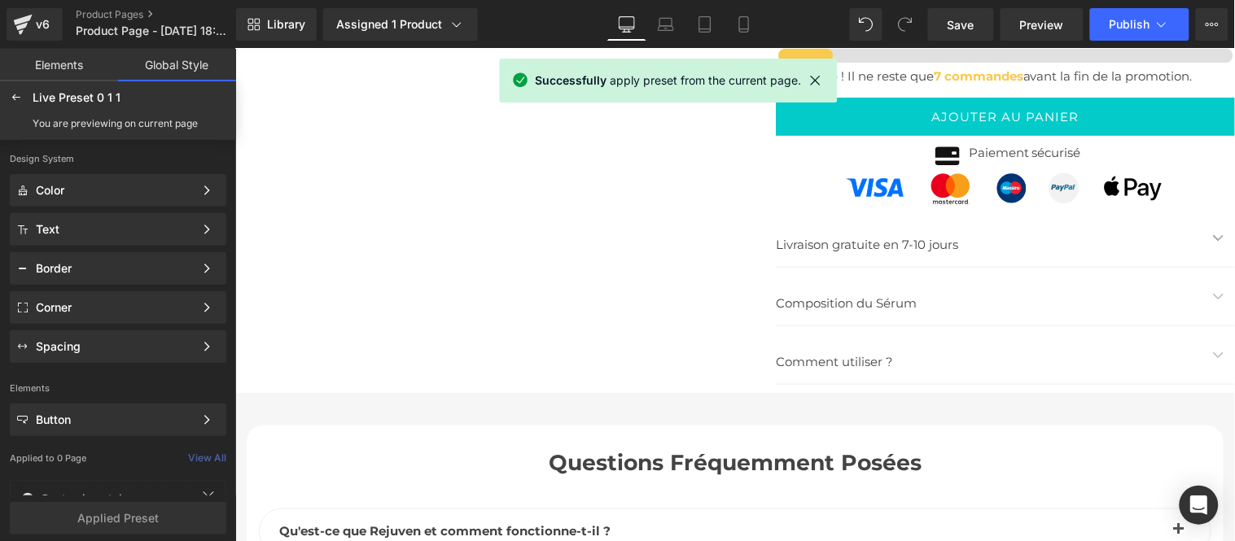
scroll to position [6491, 0]
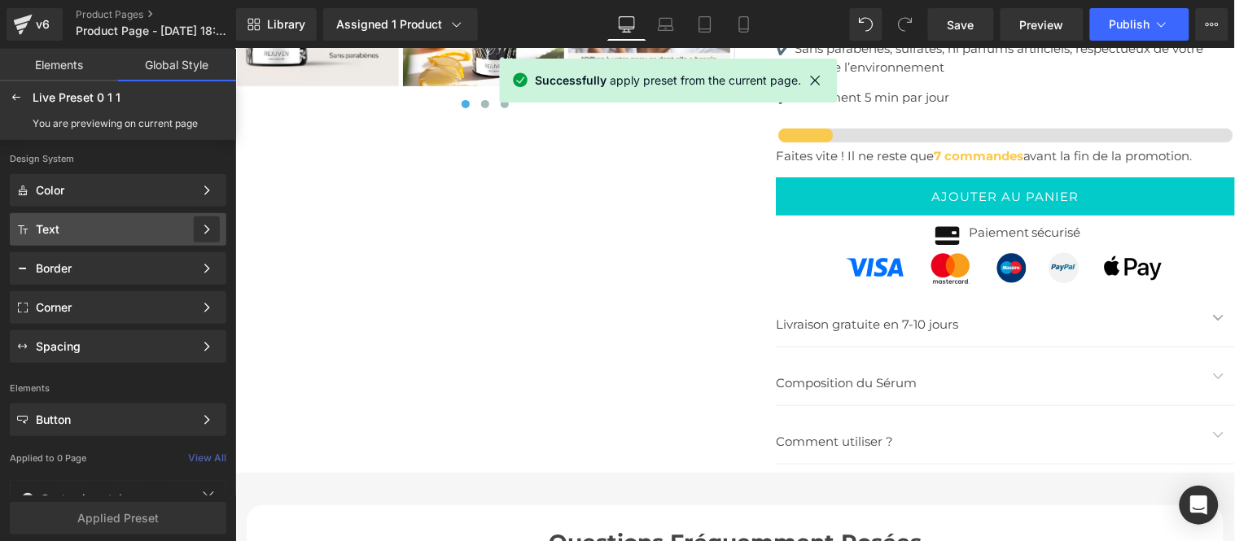
click at [212, 223] on div at bounding box center [207, 230] width 26 height 26
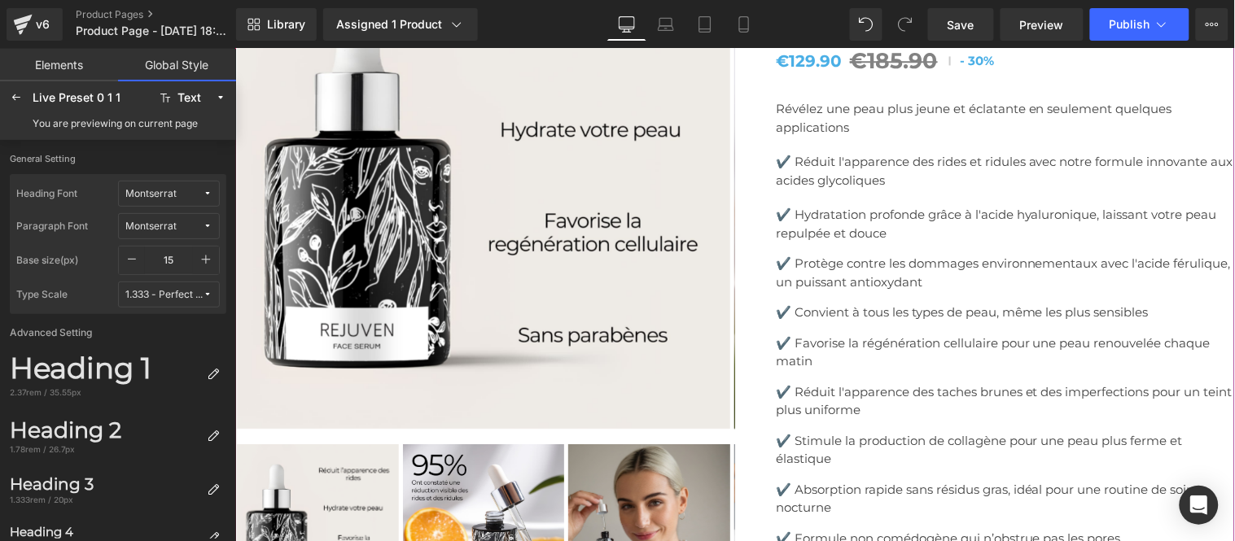
scroll to position [5948, 0]
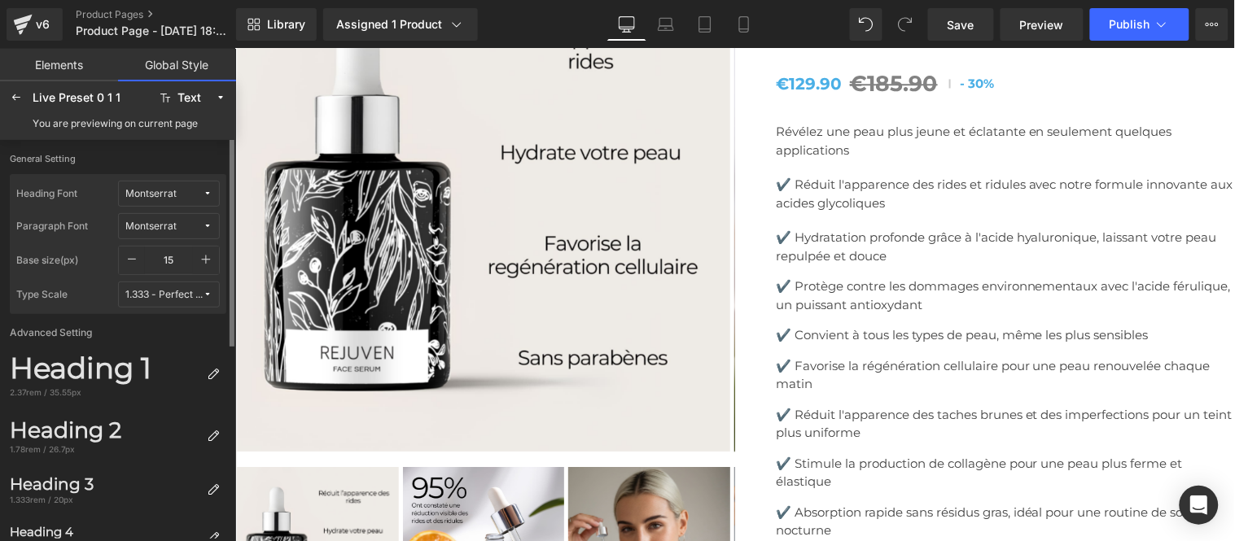
click at [207, 257] on icon "button" at bounding box center [205, 259] width 13 height 13
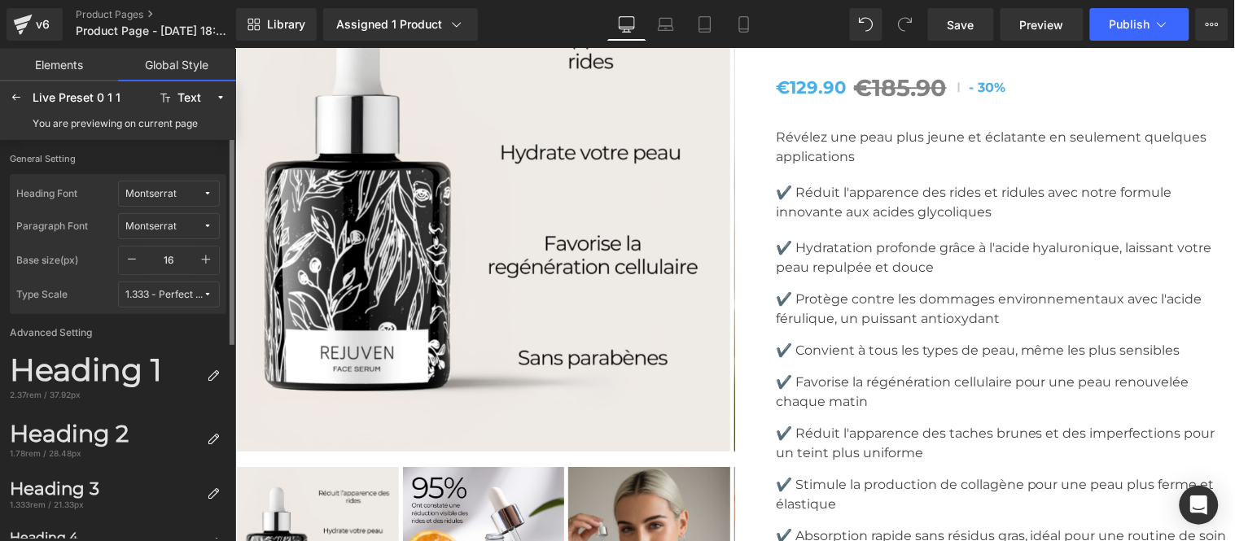
click at [207, 257] on icon "button" at bounding box center [205, 259] width 13 height 13
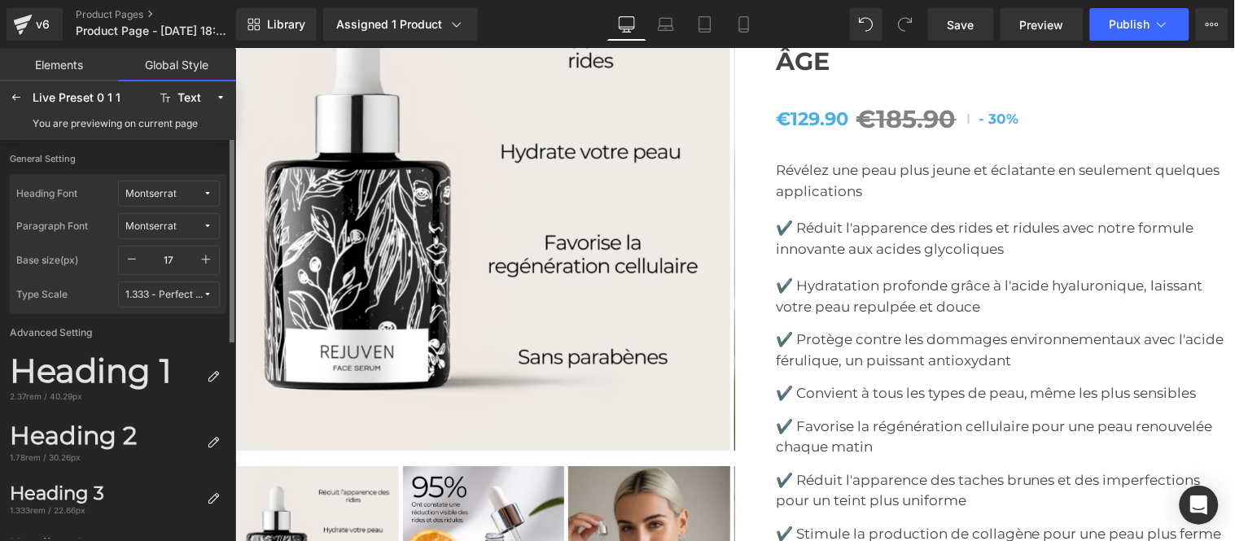
click at [207, 257] on icon "button" at bounding box center [205, 259] width 13 height 13
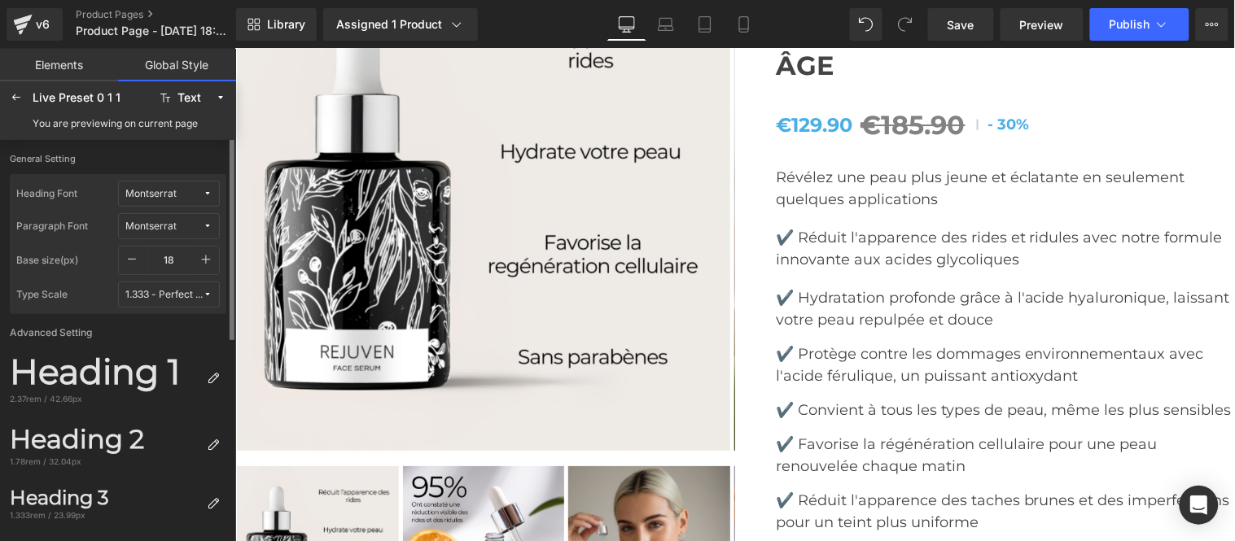
click at [207, 257] on icon "button" at bounding box center [205, 259] width 13 height 13
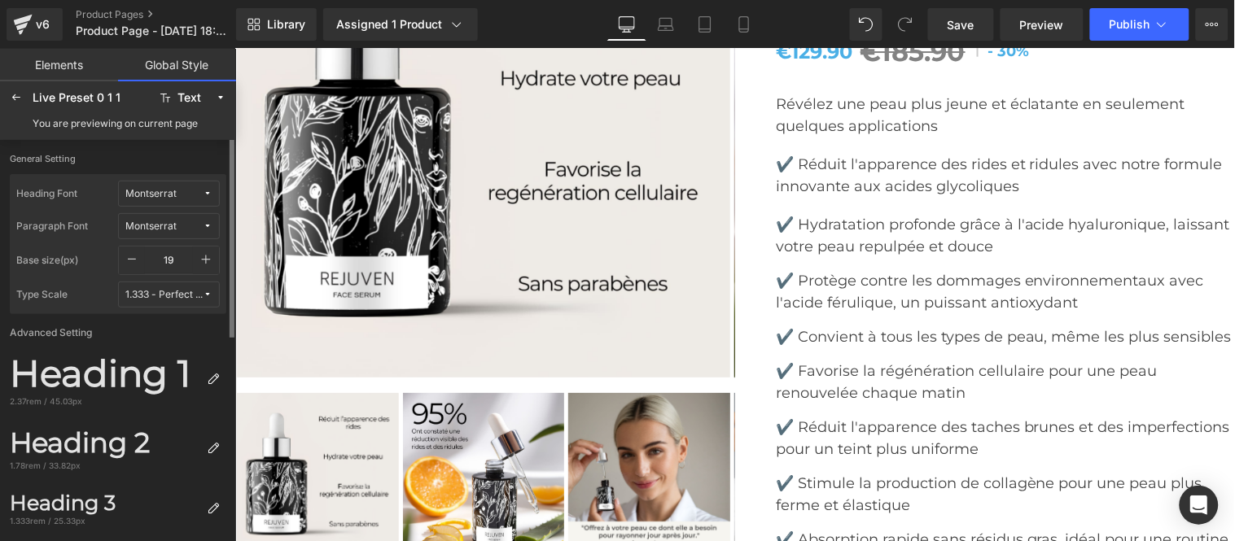
click at [207, 257] on icon "button" at bounding box center [205, 259] width 13 height 13
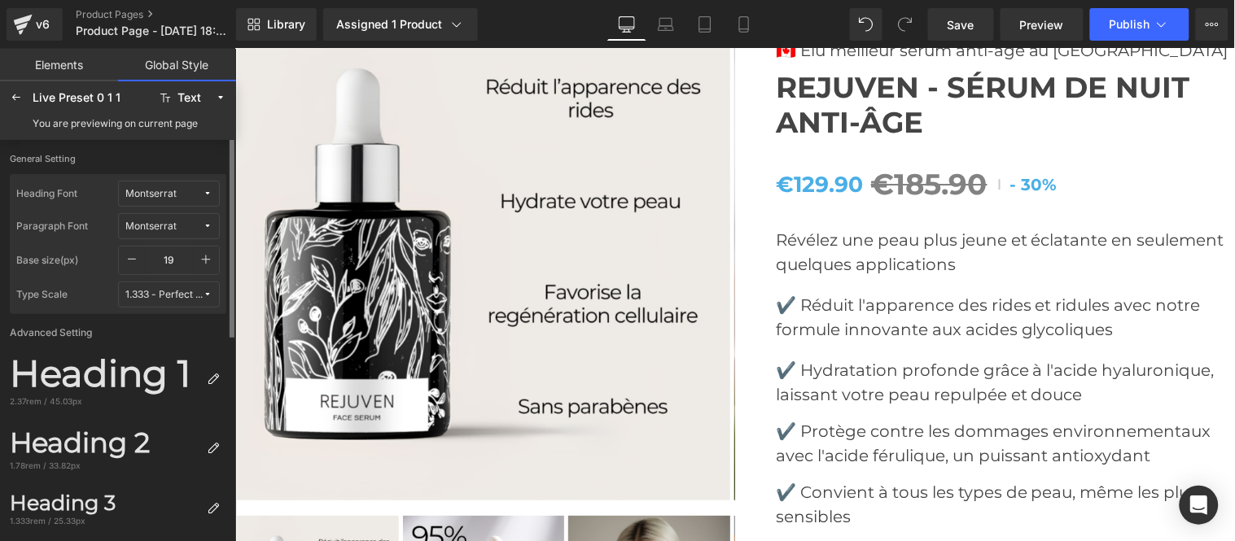
type input "20"
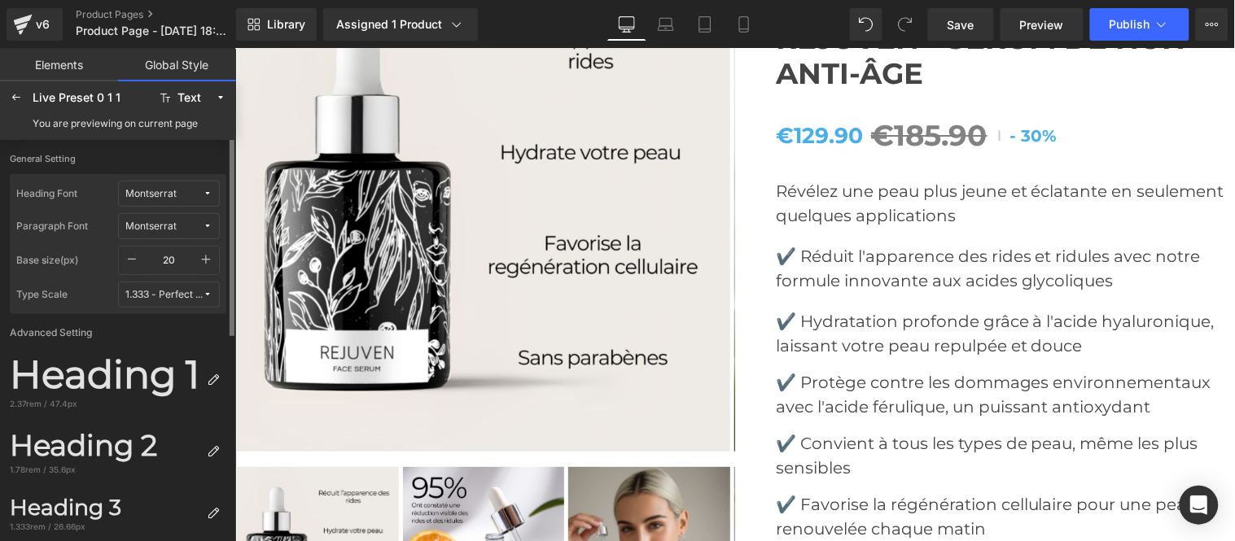
scroll to position [90, 0]
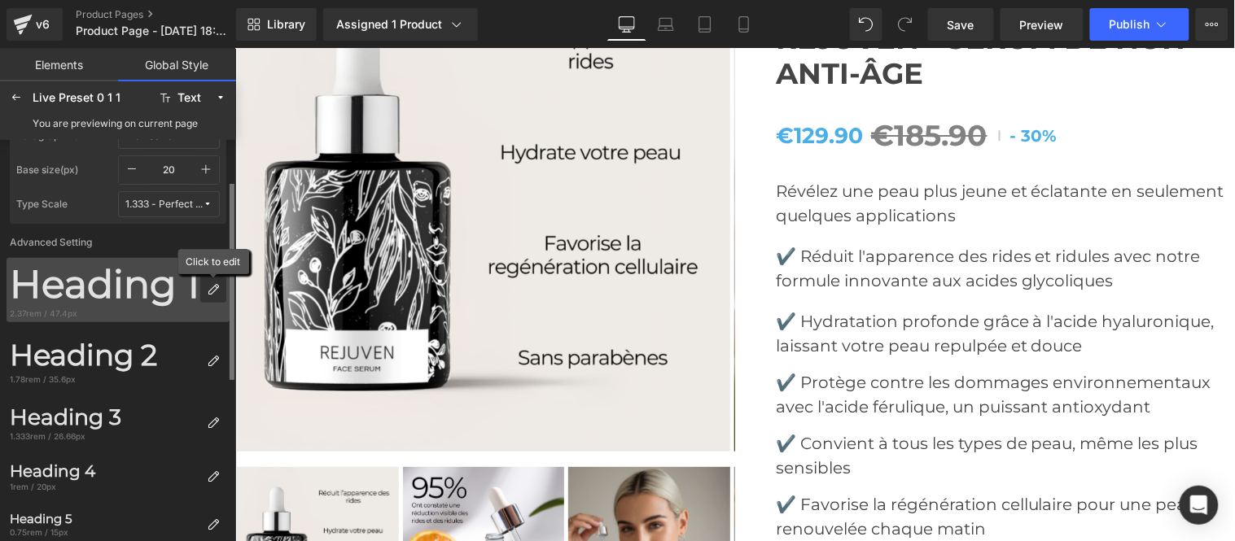
click at [212, 282] on div at bounding box center [213, 290] width 26 height 26
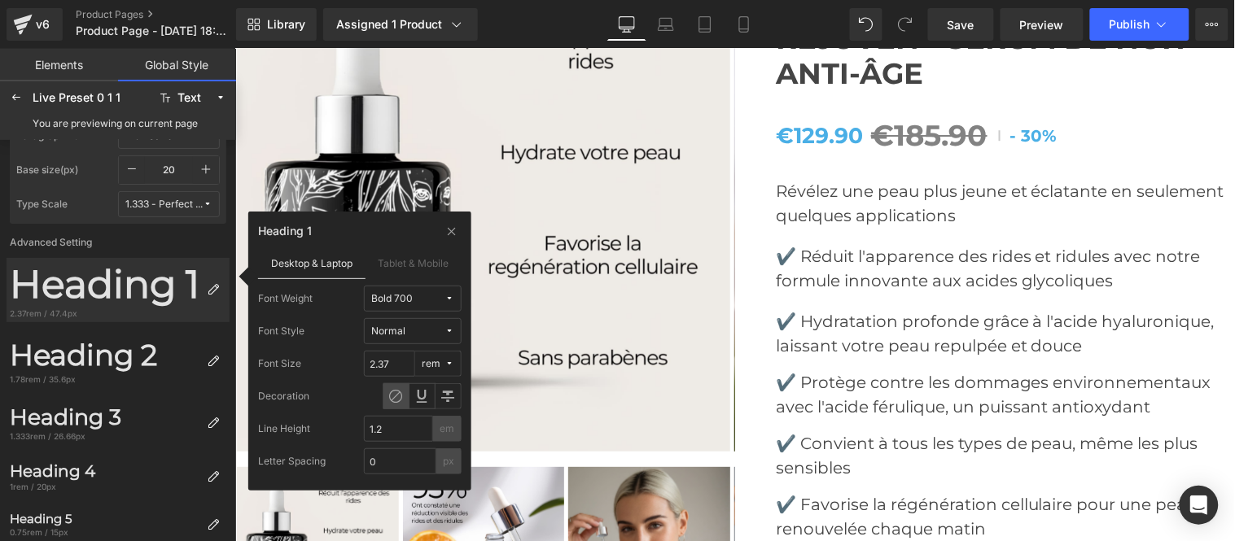
click at [416, 298] on span "Bold 700" at bounding box center [407, 299] width 73 height 12
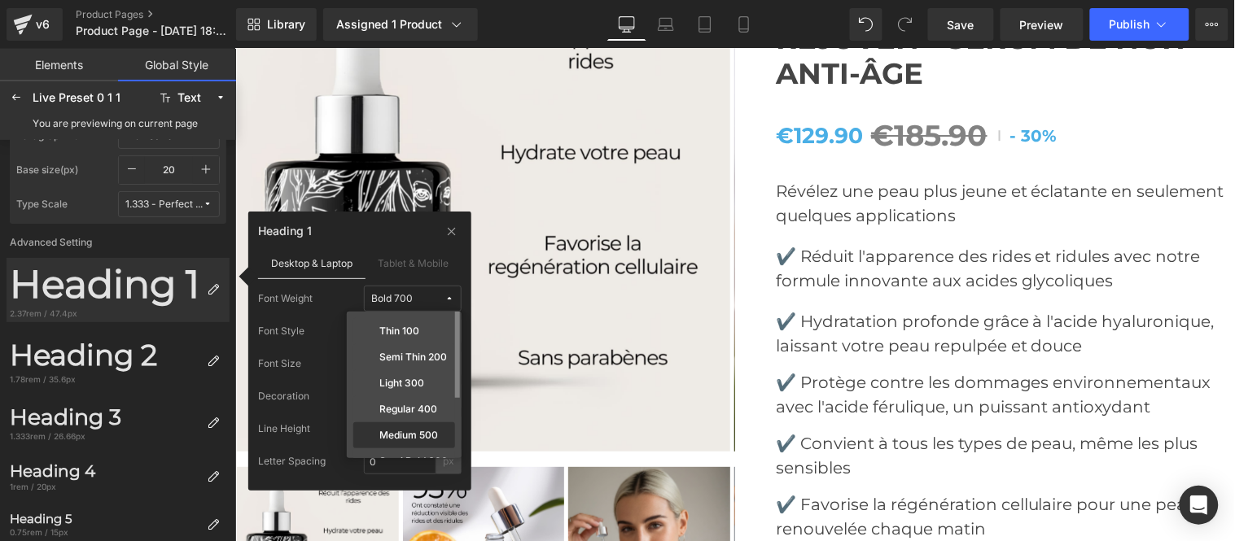
click at [416, 433] on label "Medium 500" at bounding box center [408, 435] width 59 height 11
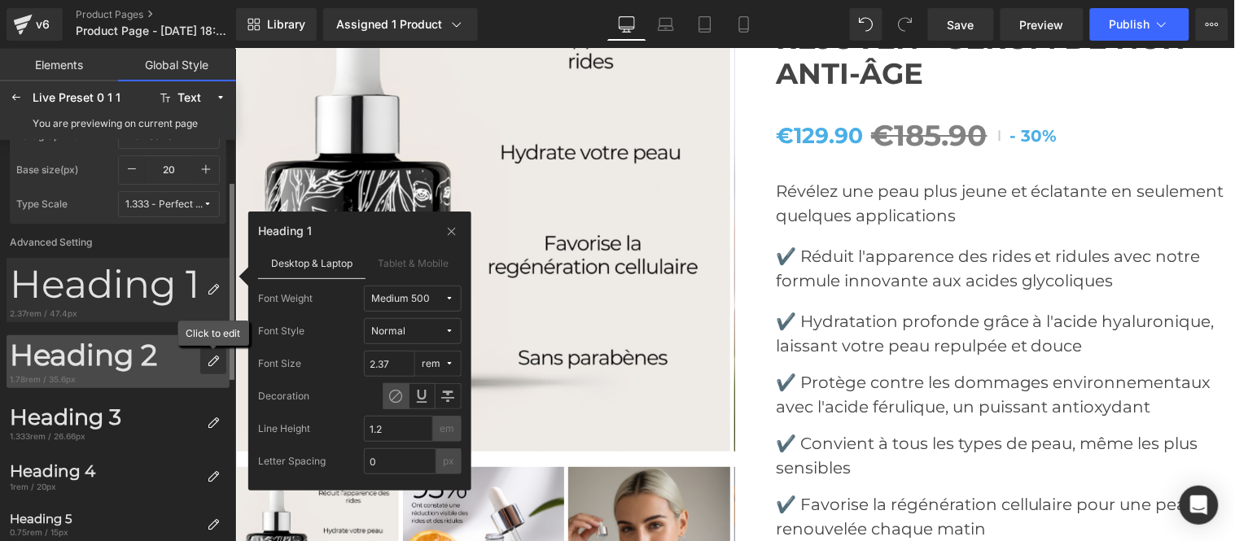
click at [210, 360] on icon at bounding box center [213, 361] width 13 height 13
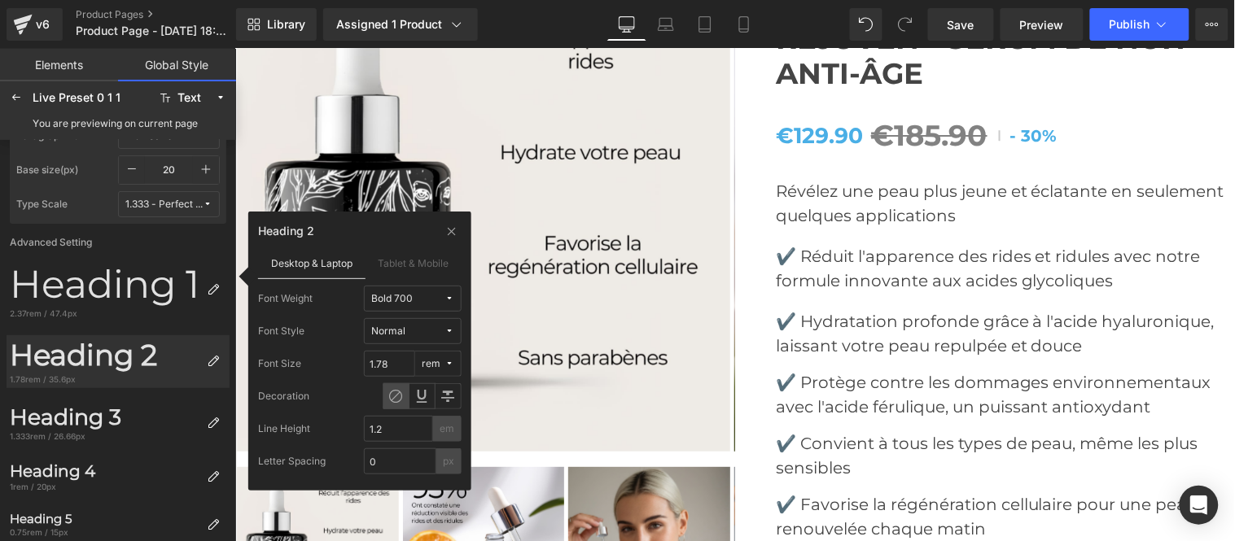
click at [392, 295] on div "Bold 700" at bounding box center [392, 299] width 42 height 12
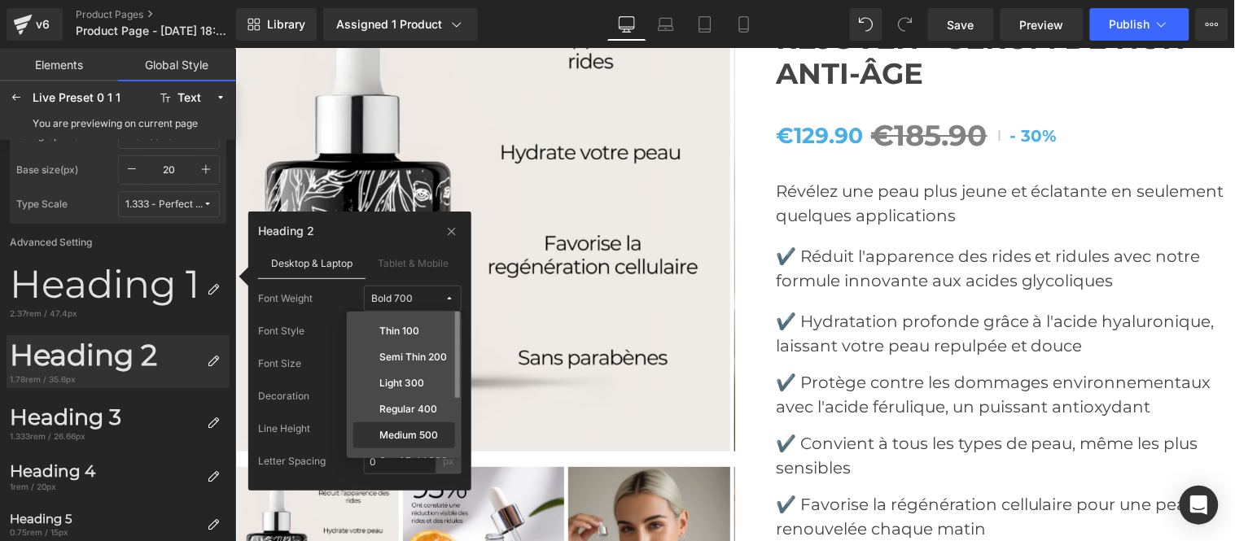
click at [417, 449] on div "Medium 500" at bounding box center [404, 462] width 102 height 26
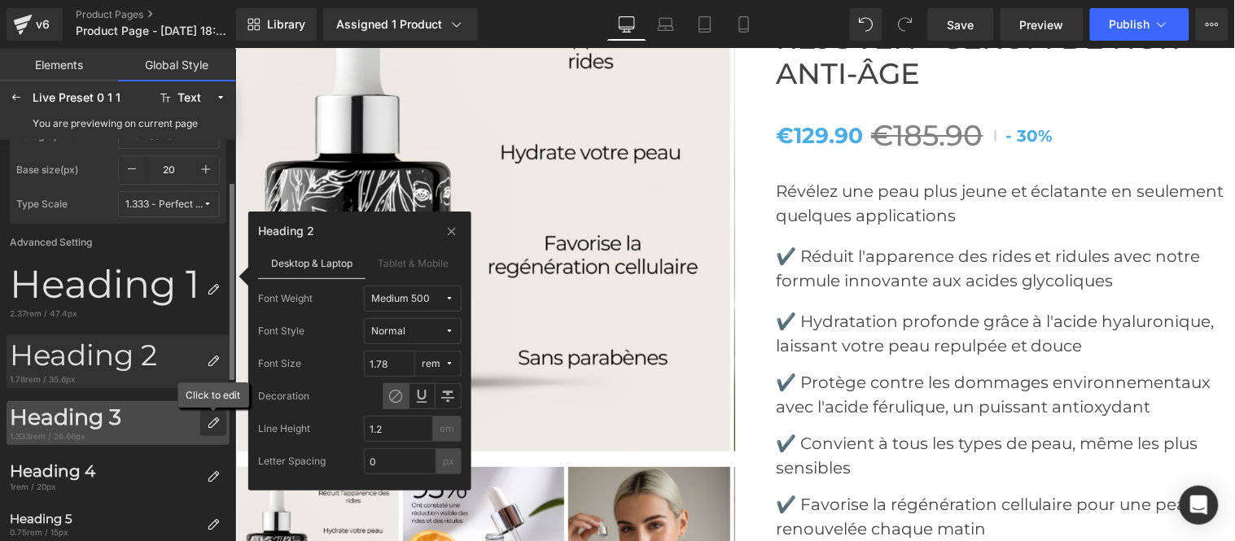
click at [213, 412] on div at bounding box center [213, 423] width 26 height 26
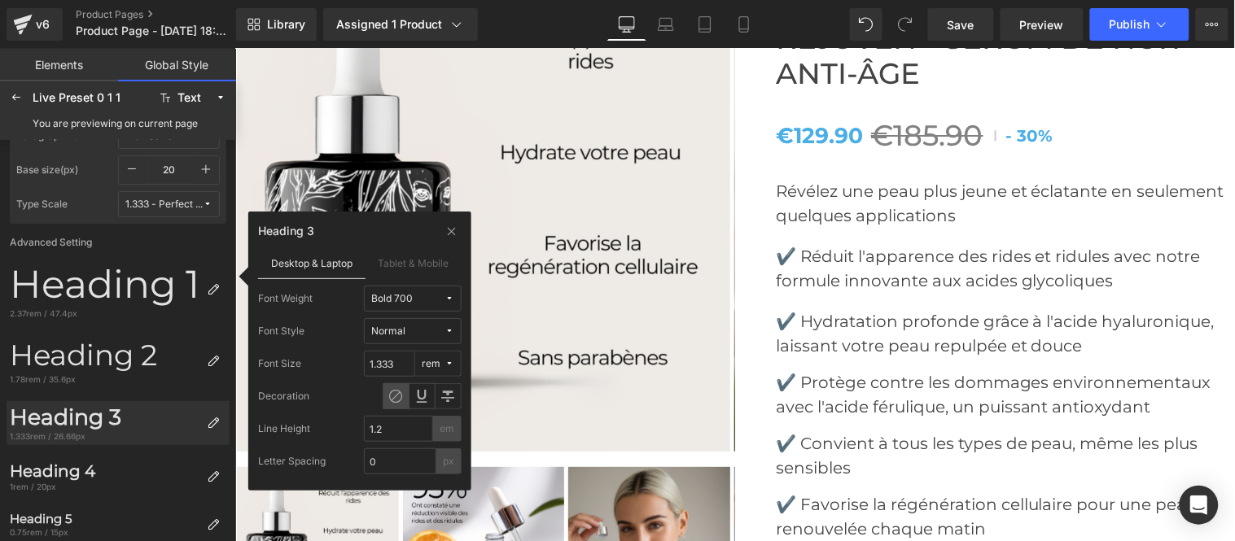
click at [419, 296] on span "Bold 700" at bounding box center [407, 299] width 73 height 12
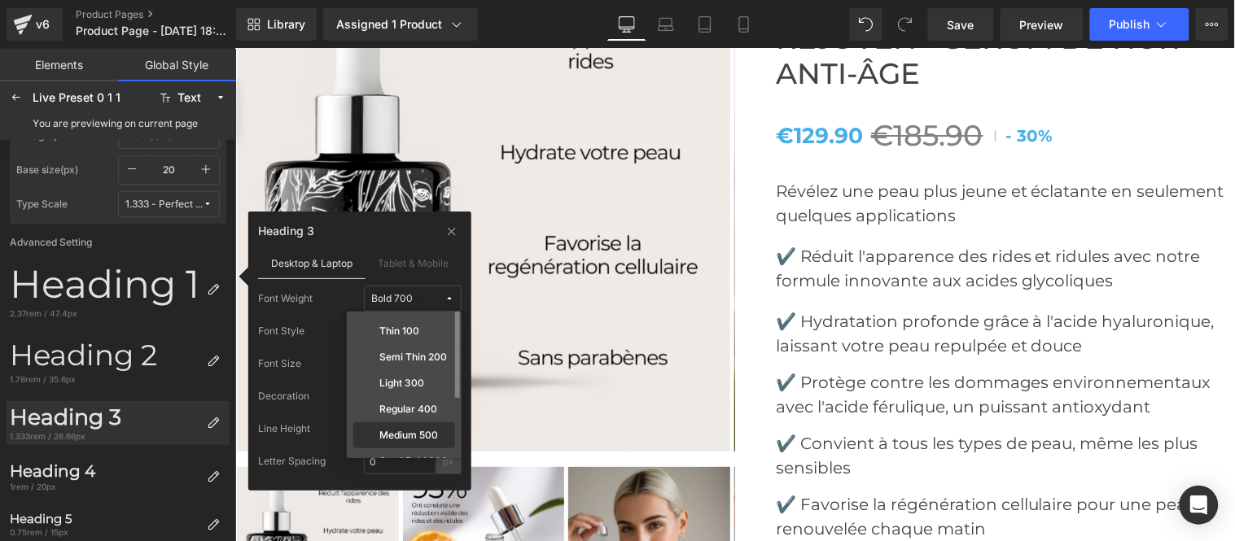
click at [429, 434] on label "Medium 500" at bounding box center [408, 435] width 59 height 11
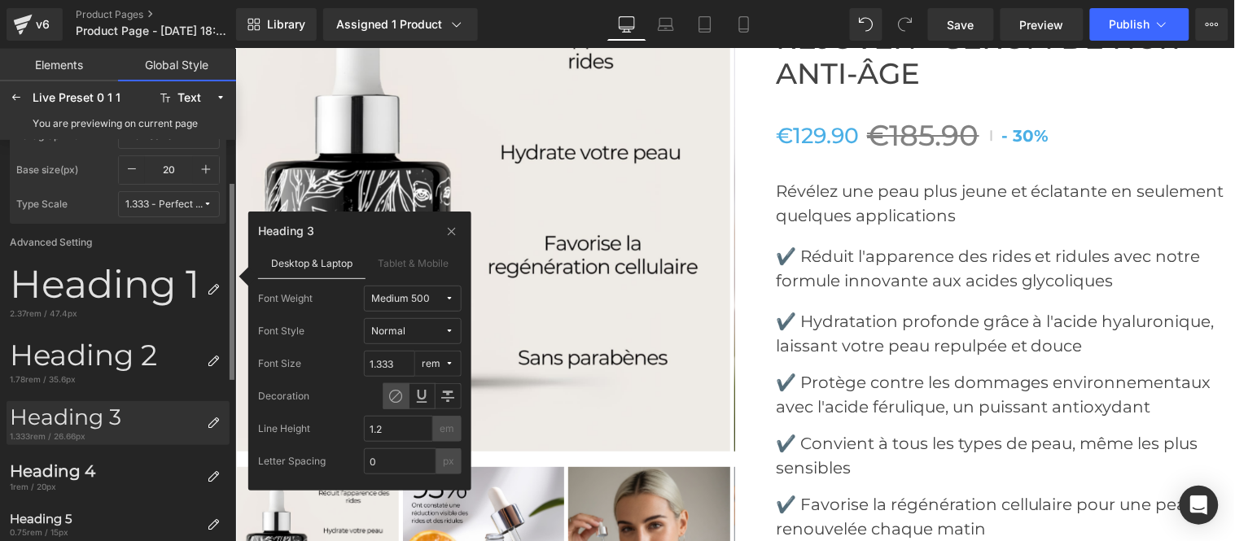
scroll to position [181, 0]
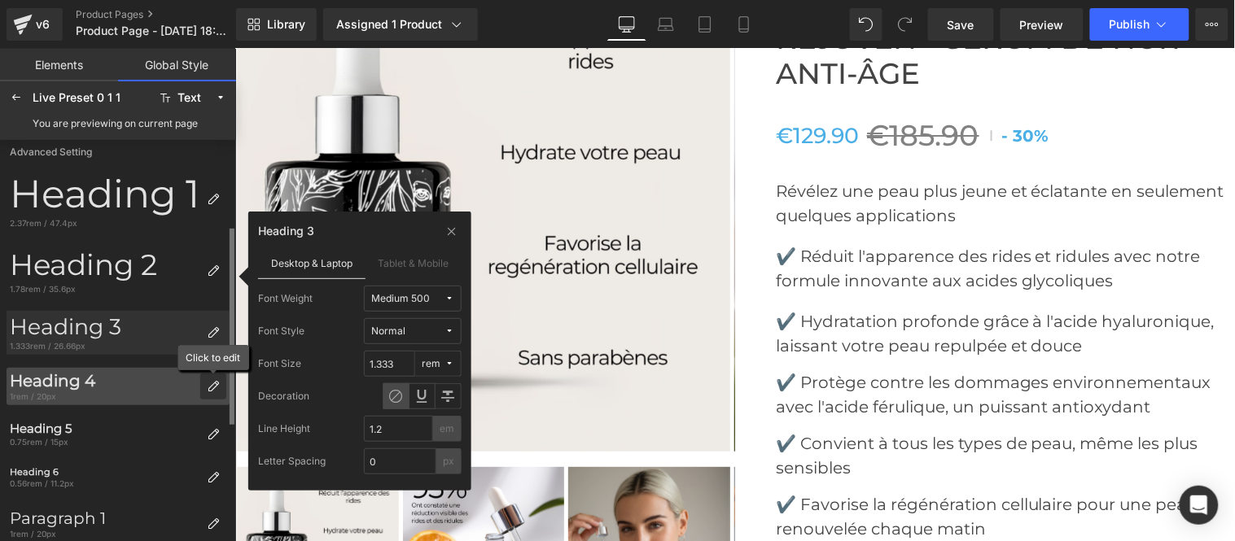
click at [216, 379] on div at bounding box center [213, 387] width 26 height 26
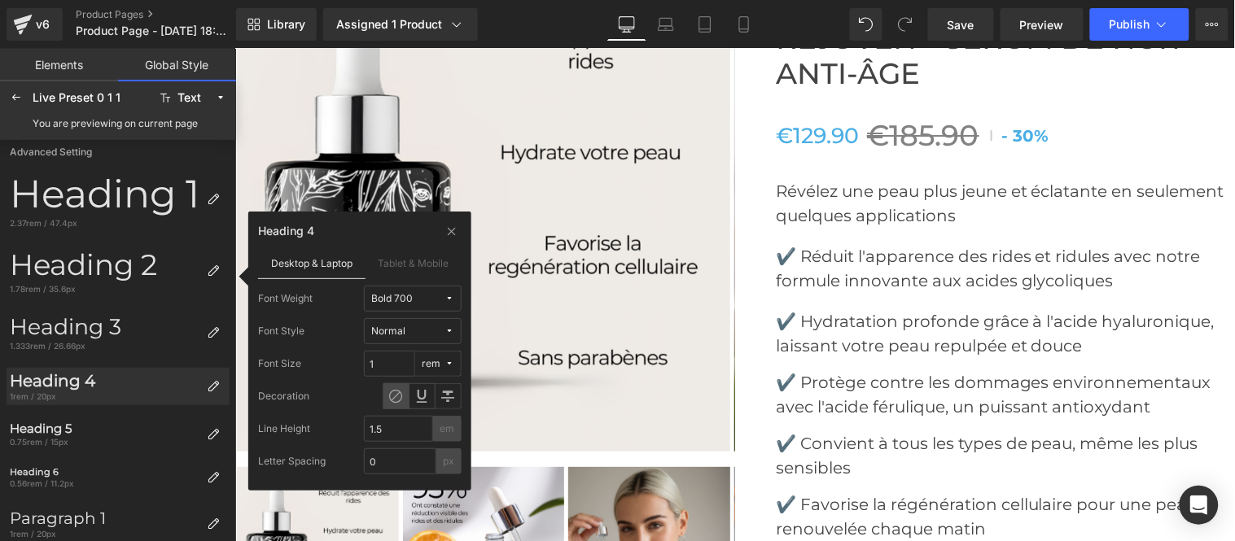
drag, startPoint x: 422, startPoint y: 294, endPoint x: 424, endPoint y: 303, distance: 9.3
click at [422, 295] on span "Bold 700" at bounding box center [407, 299] width 73 height 12
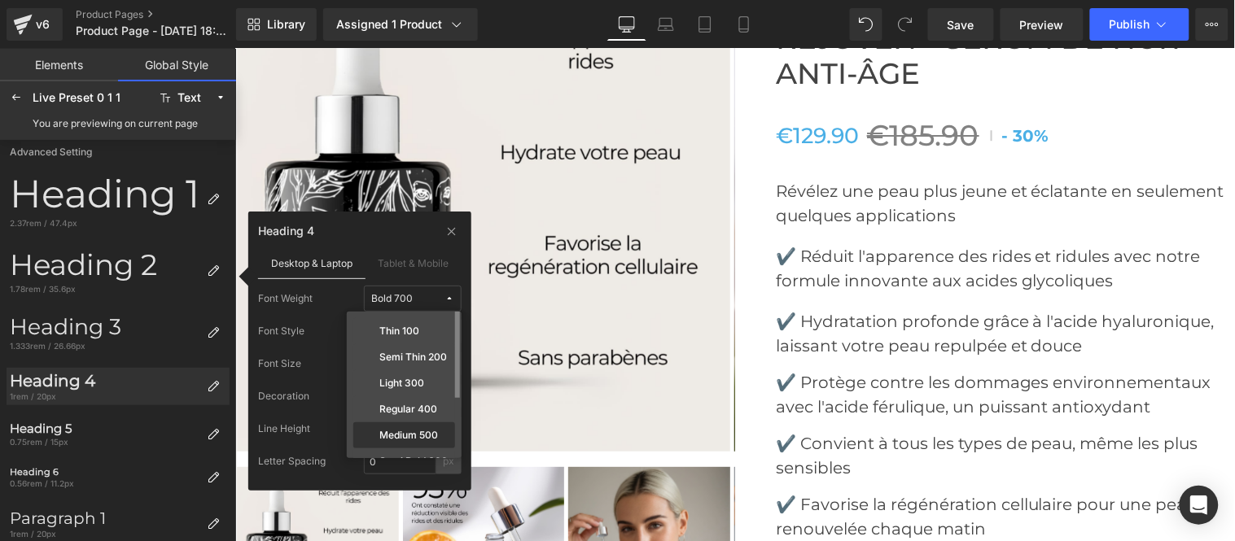
click at [418, 449] on div "Medium 500" at bounding box center [404, 462] width 102 height 26
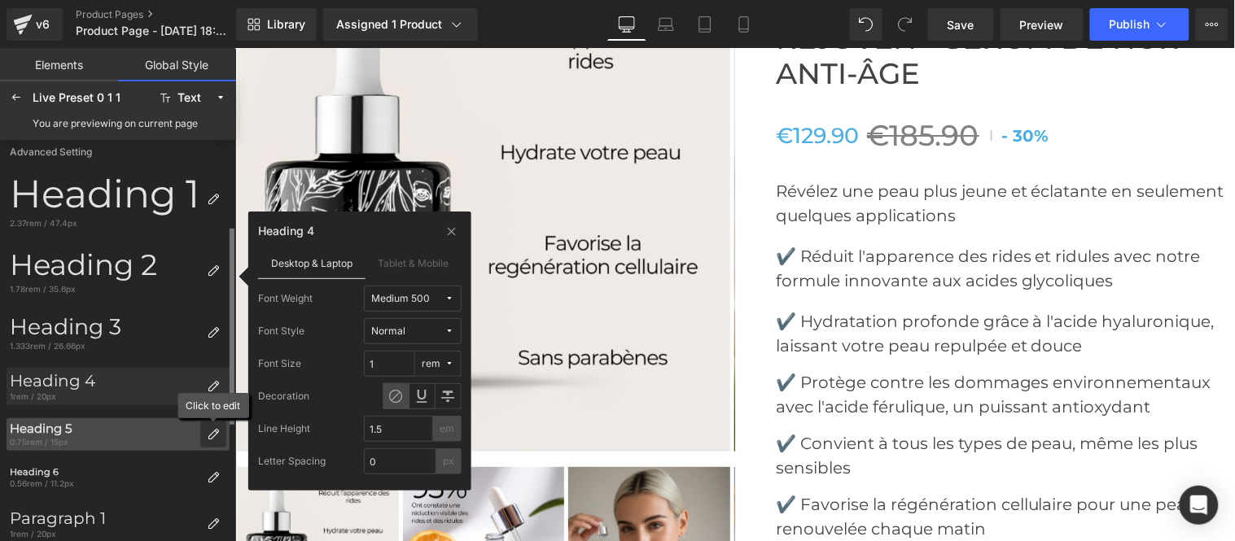
drag, startPoint x: 217, startPoint y: 433, endPoint x: 234, endPoint y: 440, distance: 18.3
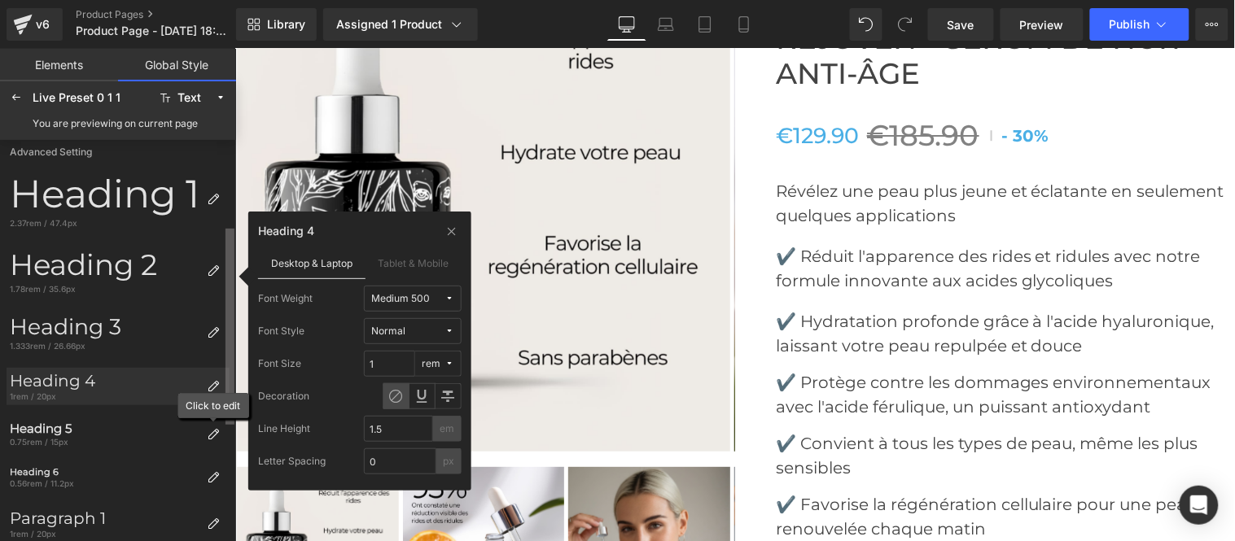
click at [217, 434] on icon at bounding box center [213, 434] width 13 height 13
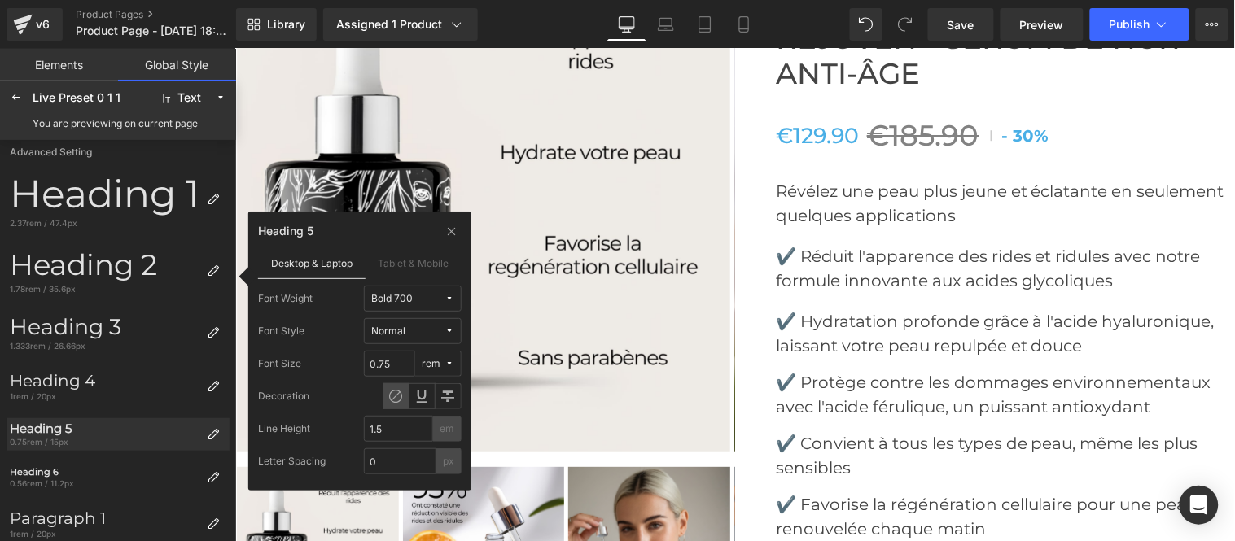
click at [427, 298] on span "Bold 700" at bounding box center [407, 299] width 73 height 12
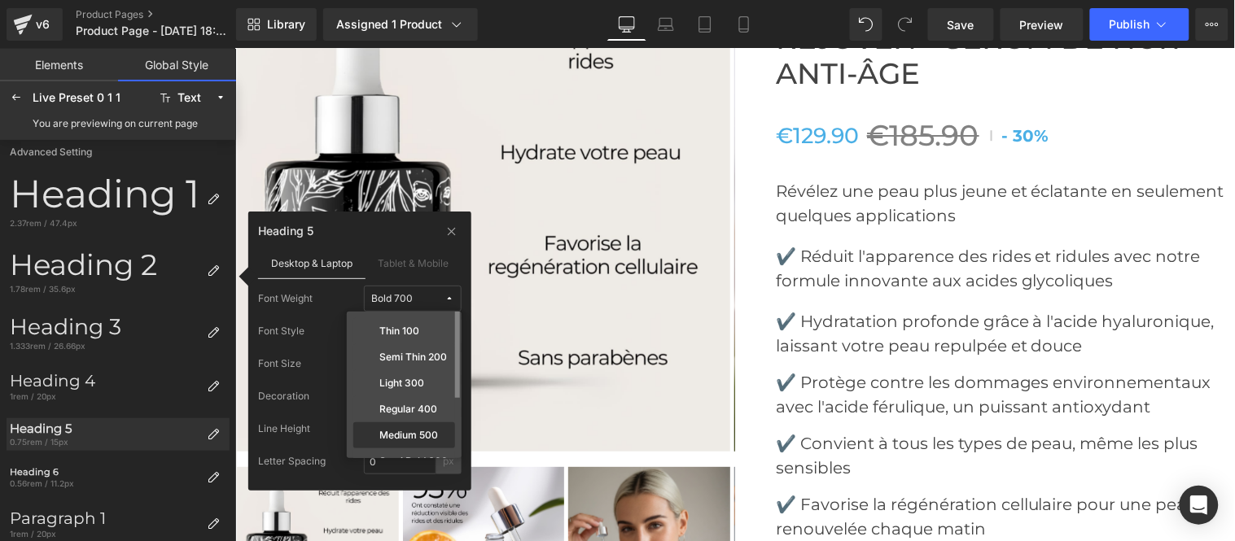
click at [413, 436] on label "Medium 500" at bounding box center [408, 435] width 59 height 11
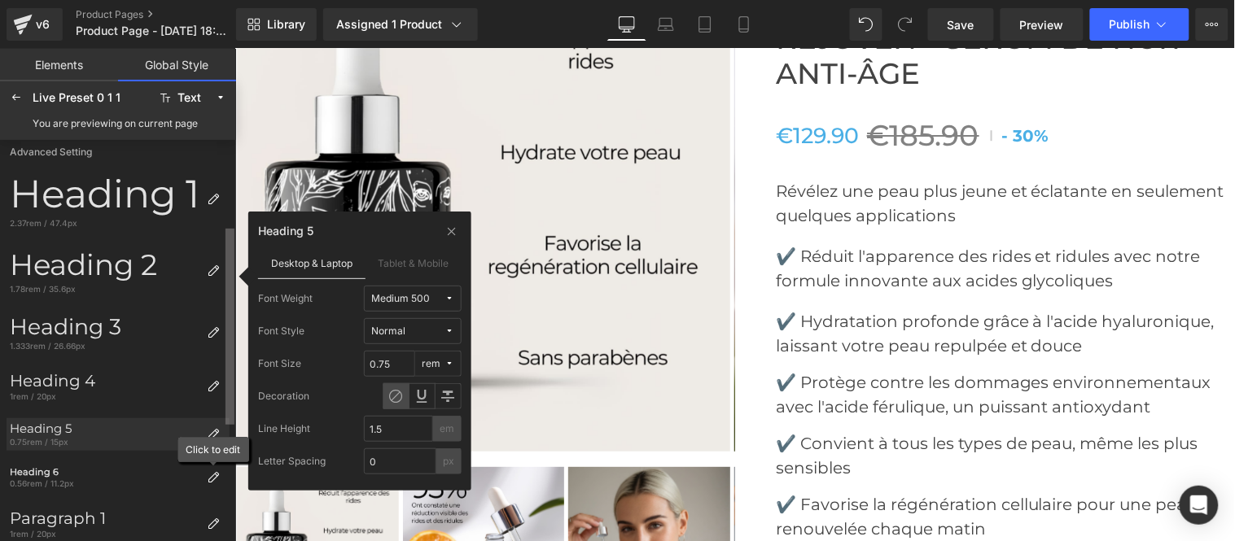
drag, startPoint x: 209, startPoint y: 470, endPoint x: 229, endPoint y: 468, distance: 19.6
click at [210, 469] on div at bounding box center [213, 478] width 26 height 26
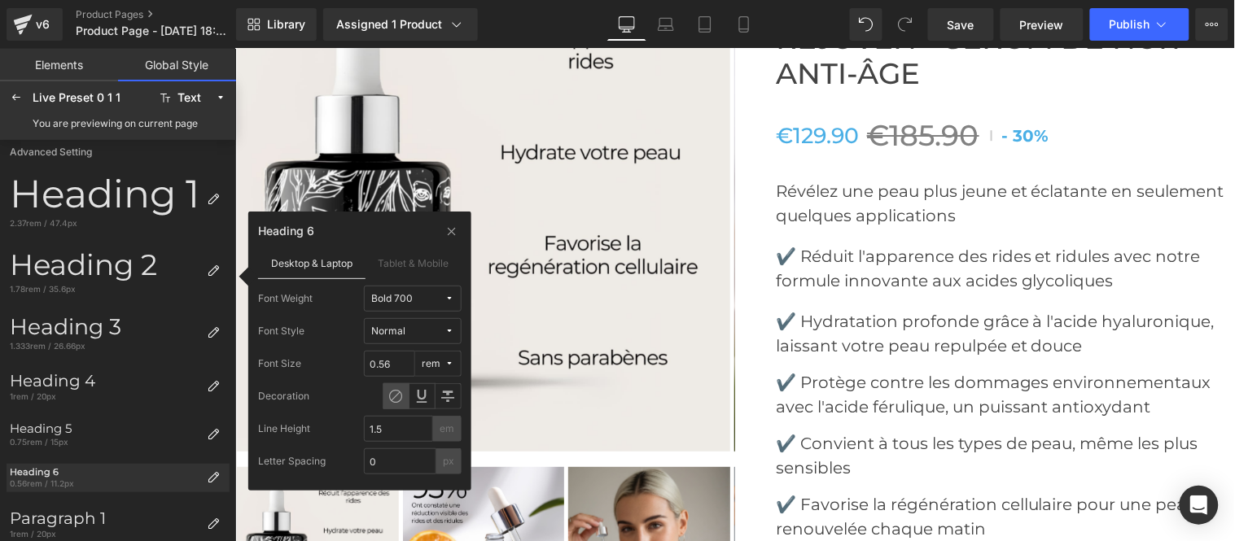
drag, startPoint x: 427, startPoint y: 291, endPoint x: 424, endPoint y: 300, distance: 8.5
click at [426, 293] on span "Bold 700" at bounding box center [407, 299] width 73 height 12
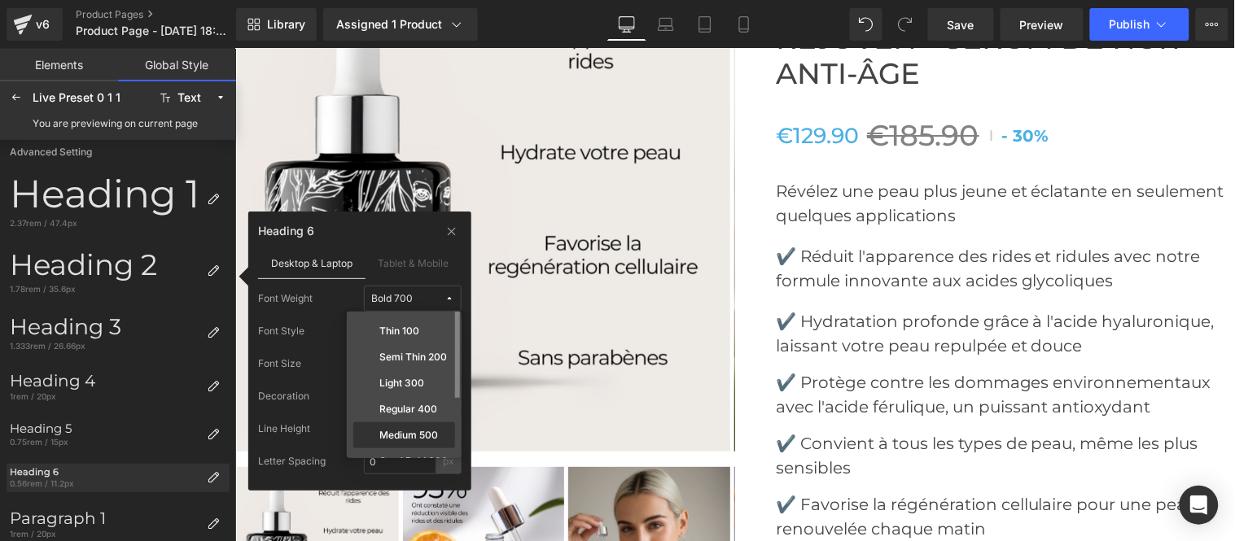
click at [418, 436] on label "Medium 500" at bounding box center [408, 435] width 59 height 11
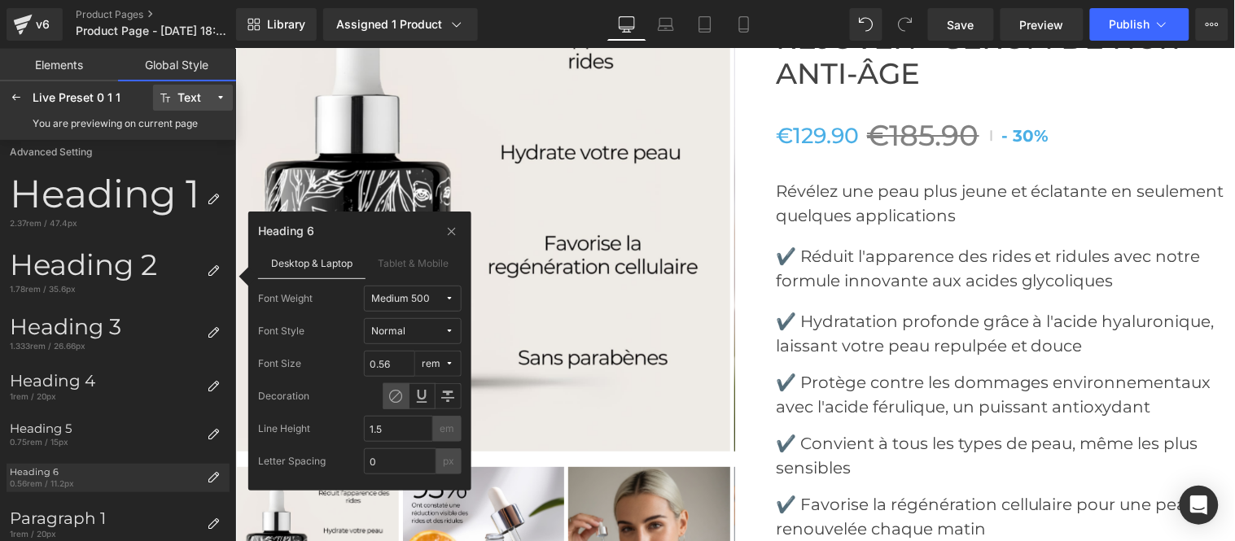
click at [225, 98] on icon at bounding box center [220, 97] width 11 height 11
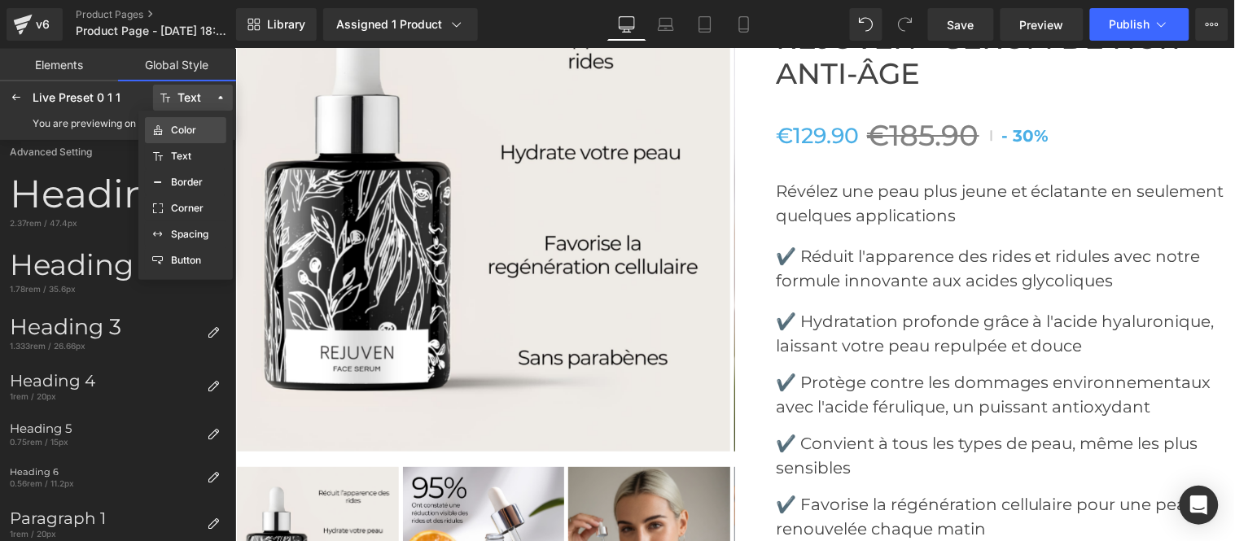
click at [181, 131] on label "Color" at bounding box center [183, 130] width 25 height 11
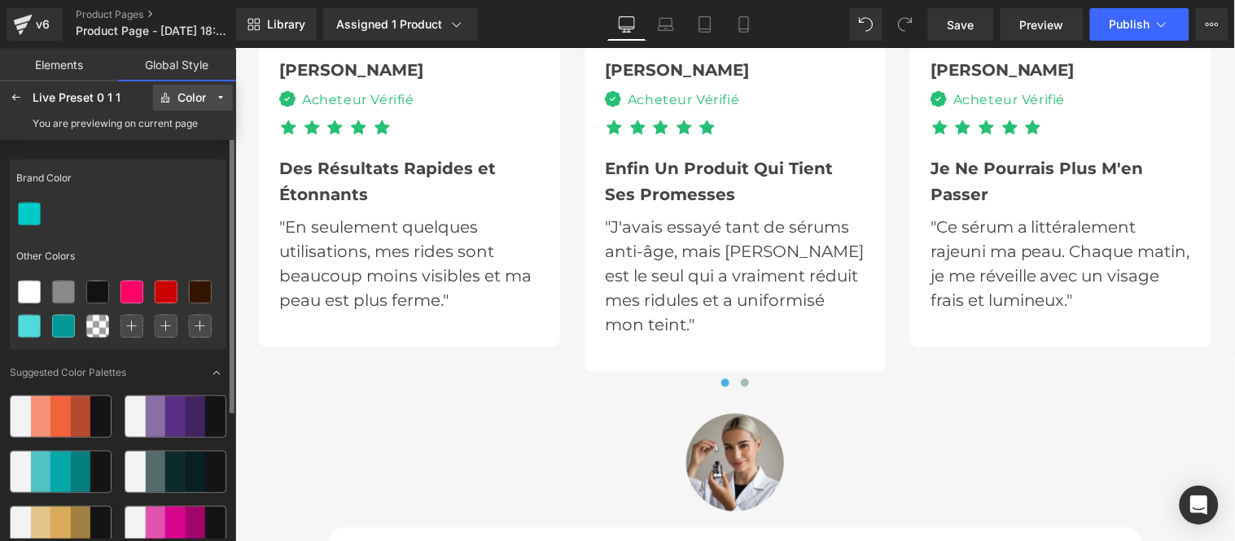
scroll to position [5285, 0]
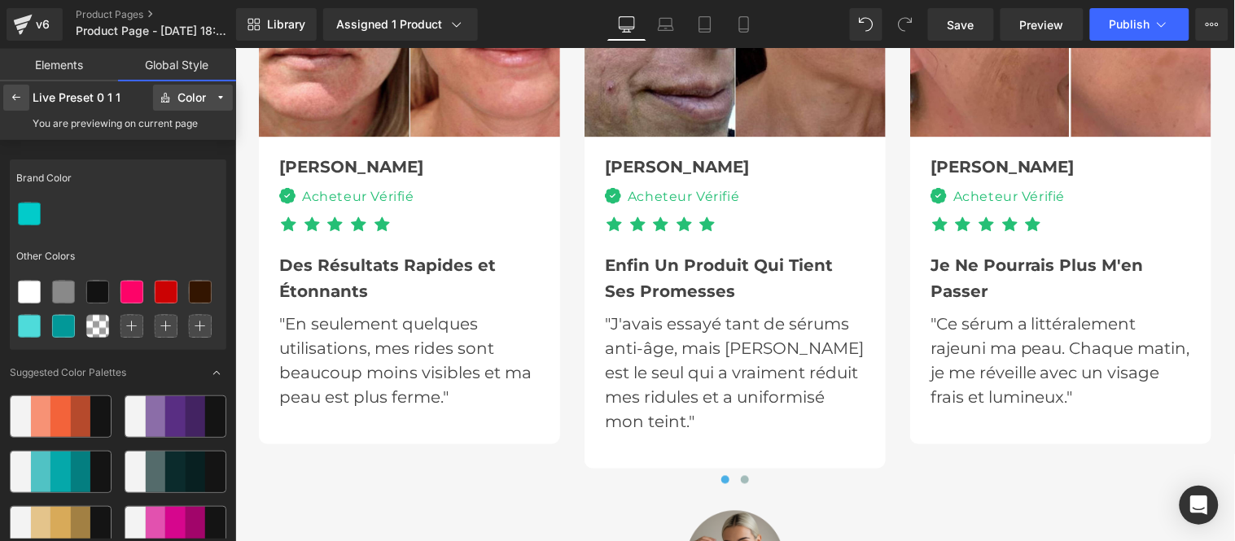
click at [10, 104] on div at bounding box center [16, 98] width 26 height 26
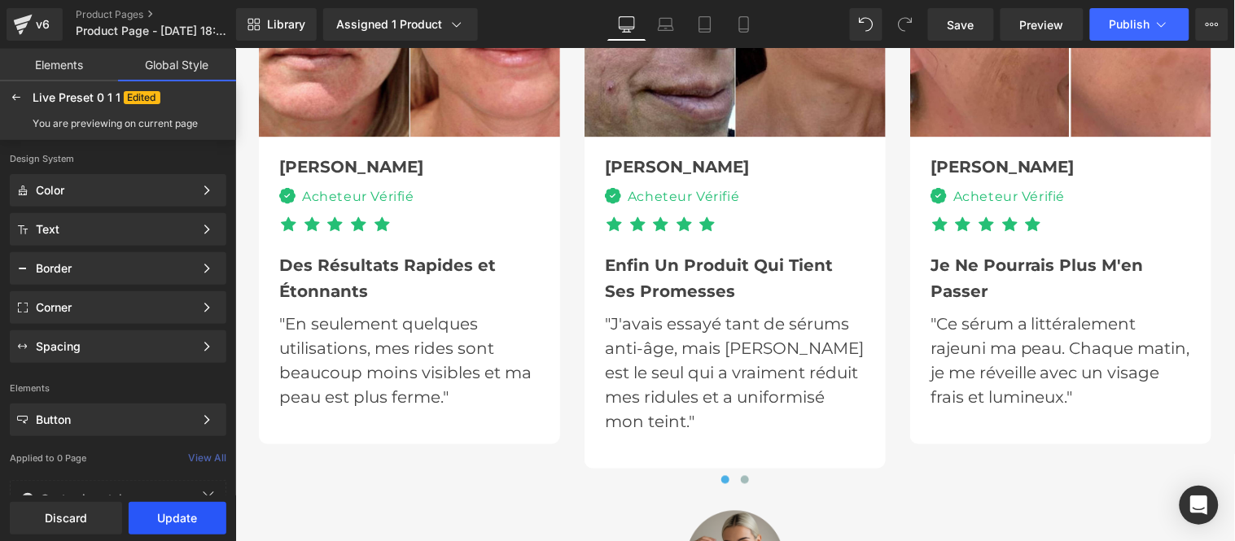
click at [169, 513] on button "Update" at bounding box center [178, 518] width 98 height 33
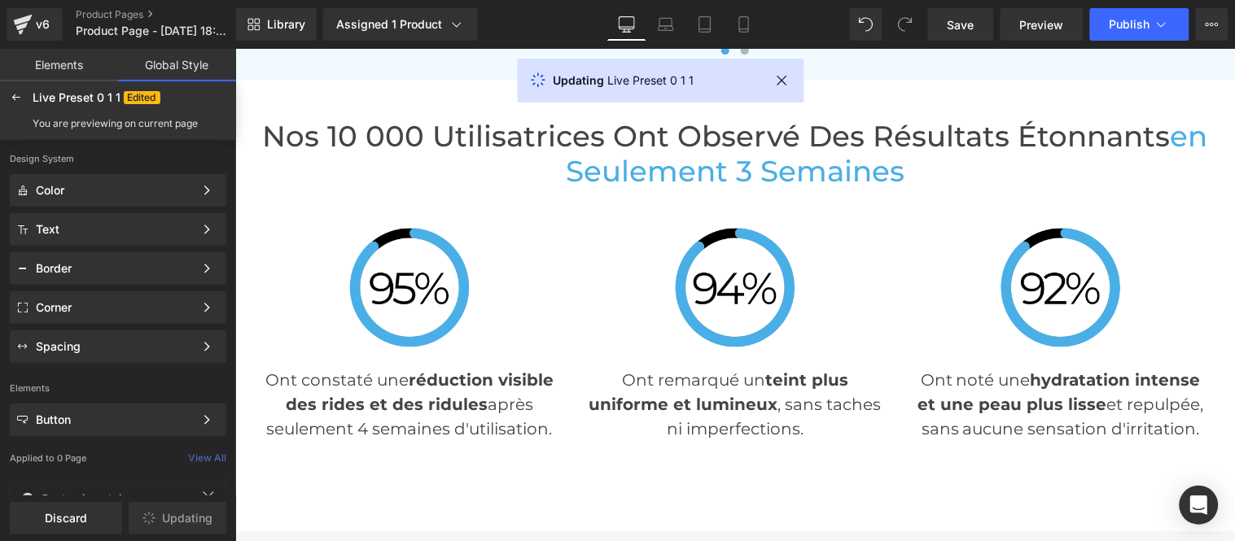
scroll to position [4561, 0]
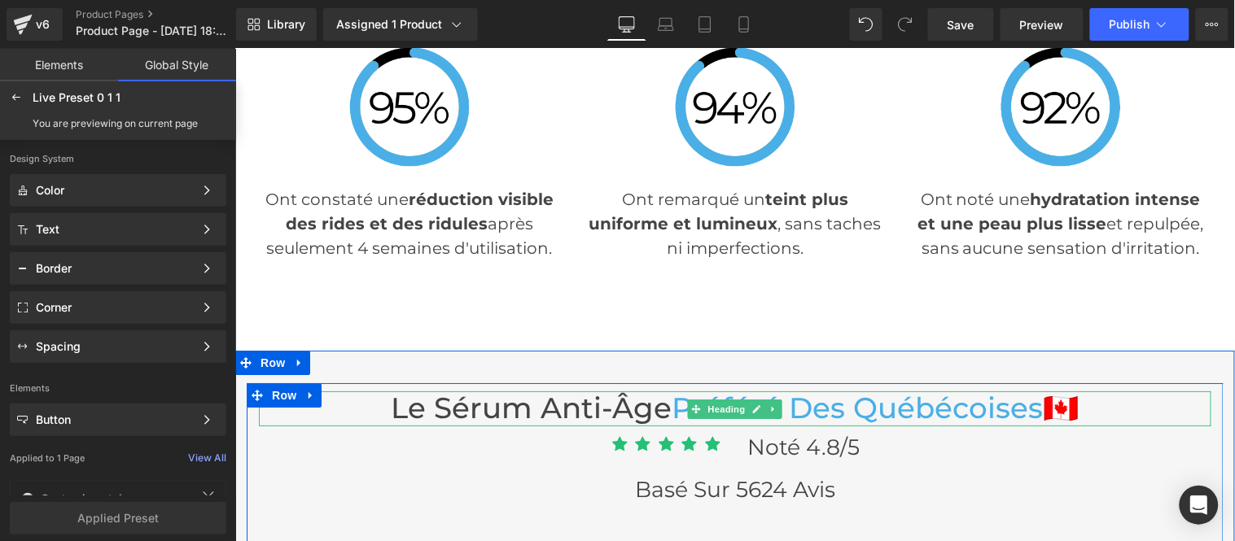
click at [888, 412] on span "Préféré Des québécoises" at bounding box center [857, 407] width 371 height 35
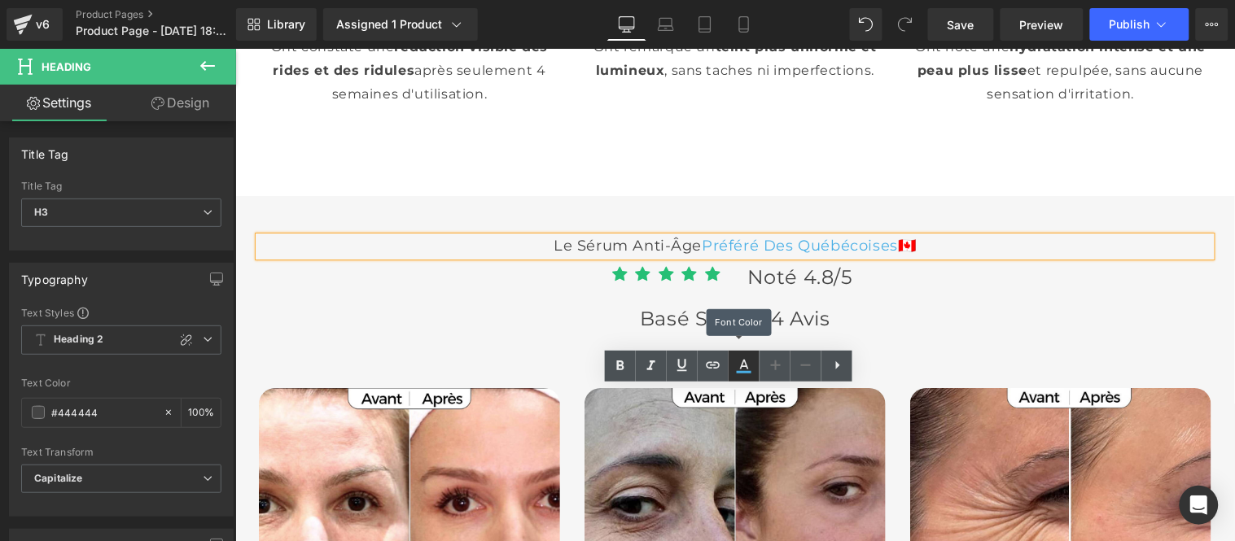
click at [737, 372] on icon at bounding box center [744, 367] width 20 height 20
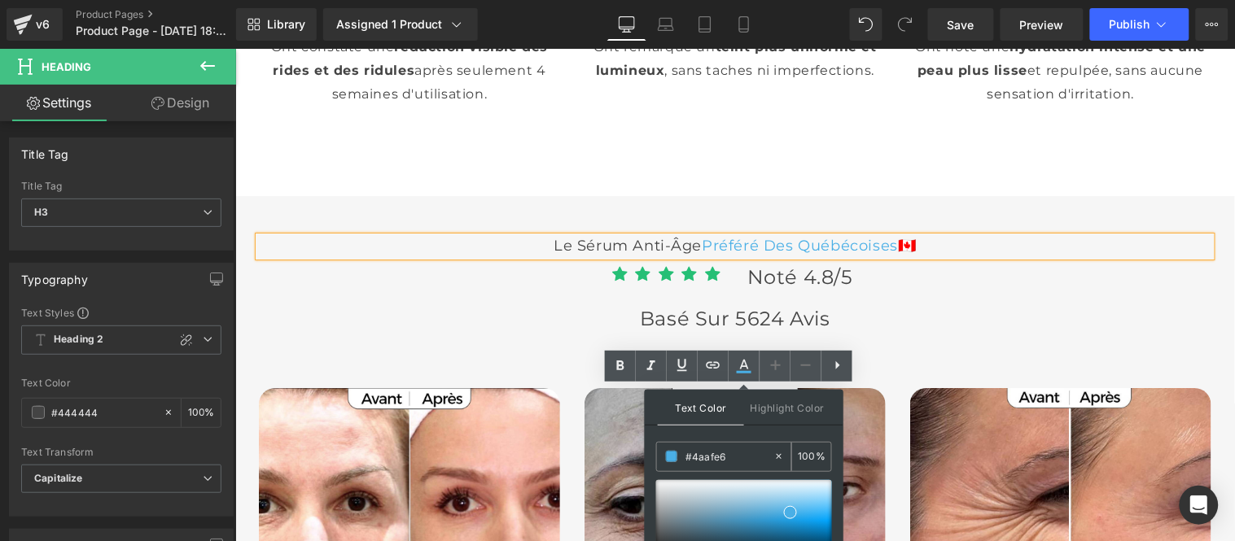
click at [733, 465] on input "#4aafe6" at bounding box center [729, 457] width 88 height 18
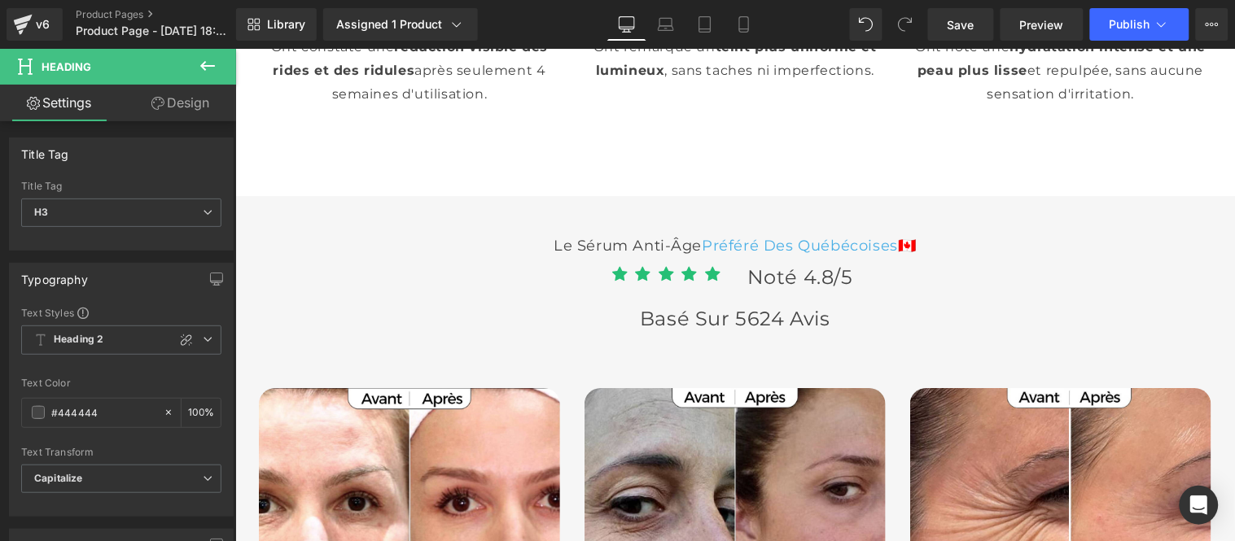
click at [216, 68] on icon at bounding box center [208, 66] width 20 height 20
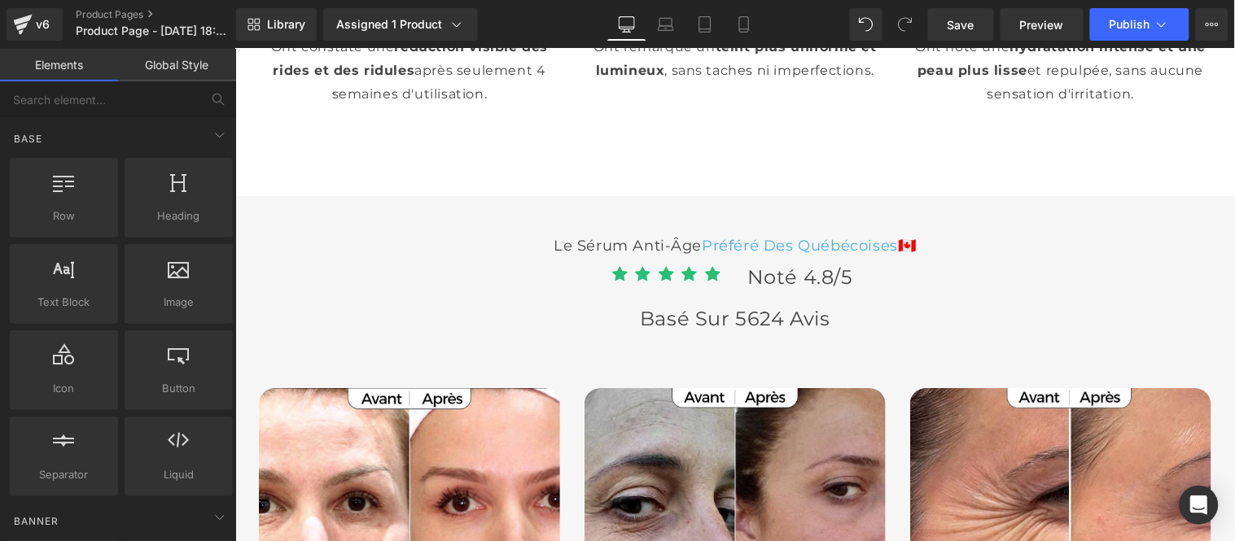
click at [186, 58] on link "Global Style" at bounding box center [177, 65] width 118 height 33
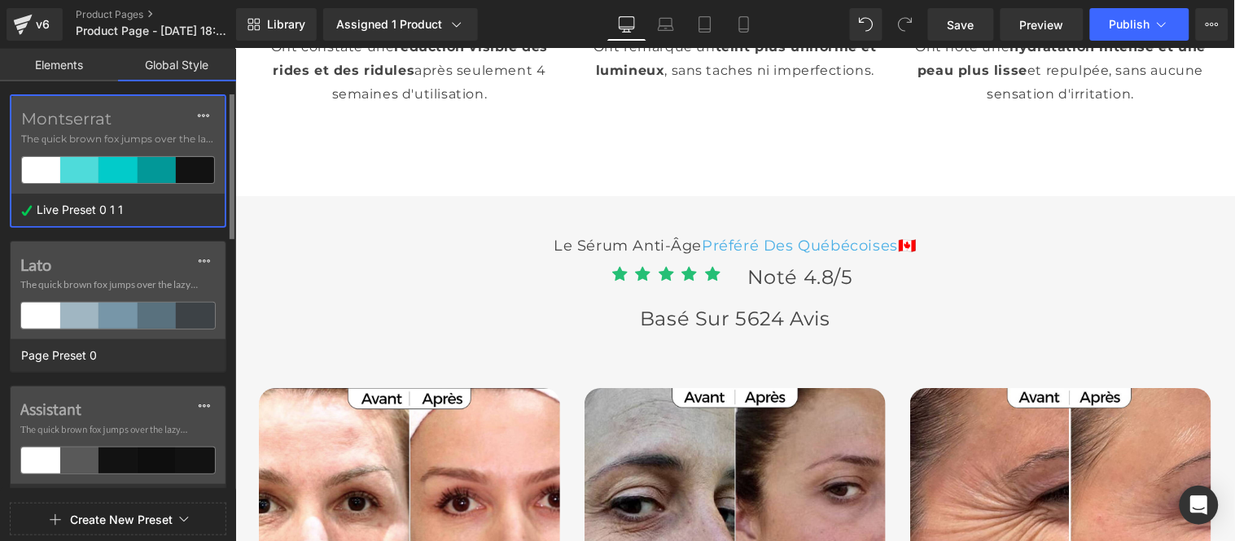
click at [103, 137] on span "The quick brown fox jumps over the lazy..." at bounding box center [118, 139] width 194 height 15
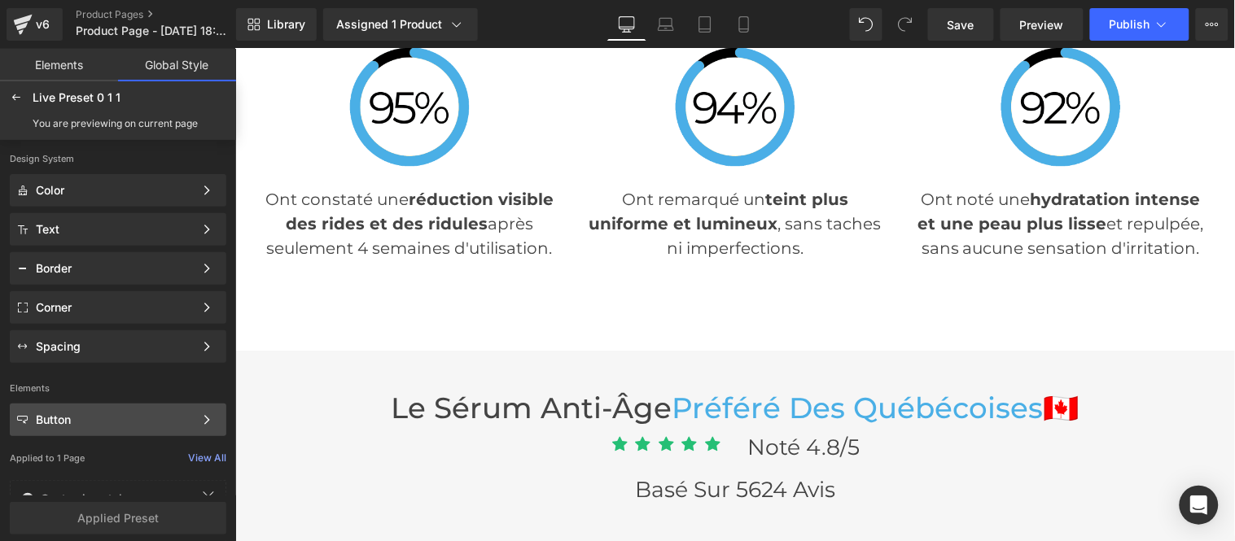
click at [96, 415] on div "Button" at bounding box center [115, 420] width 158 height 13
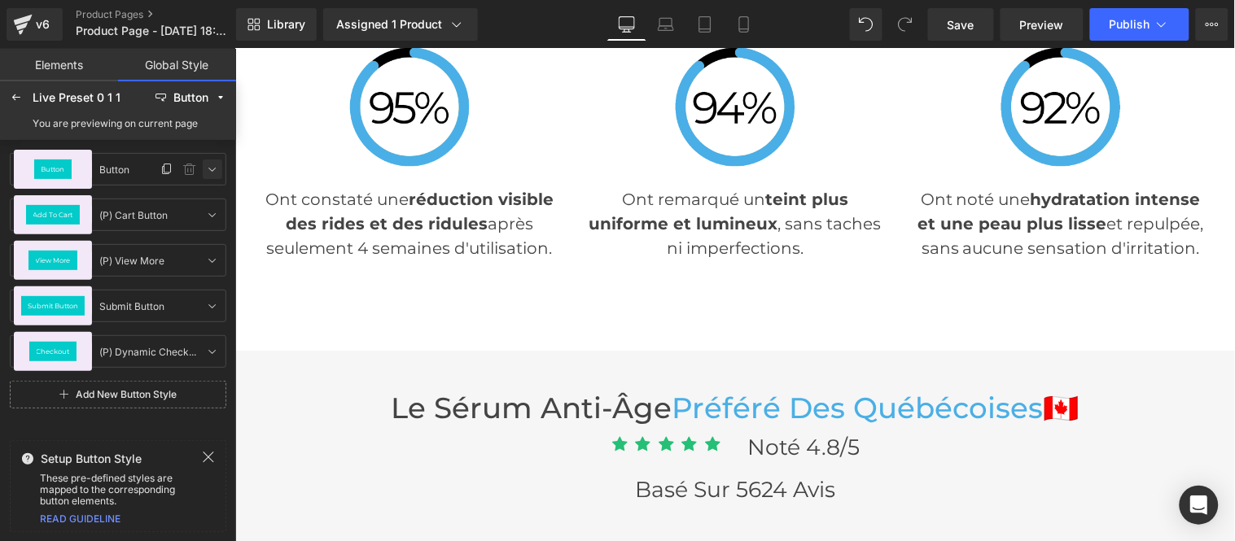
click at [217, 166] on icon at bounding box center [212, 169] width 13 height 13
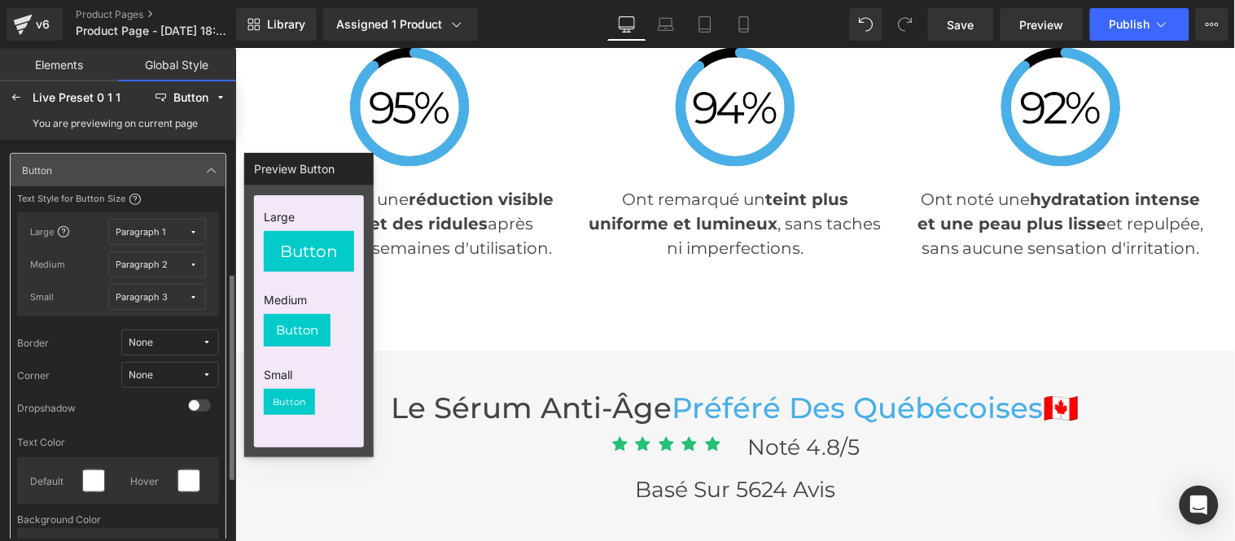
scroll to position [181, 0]
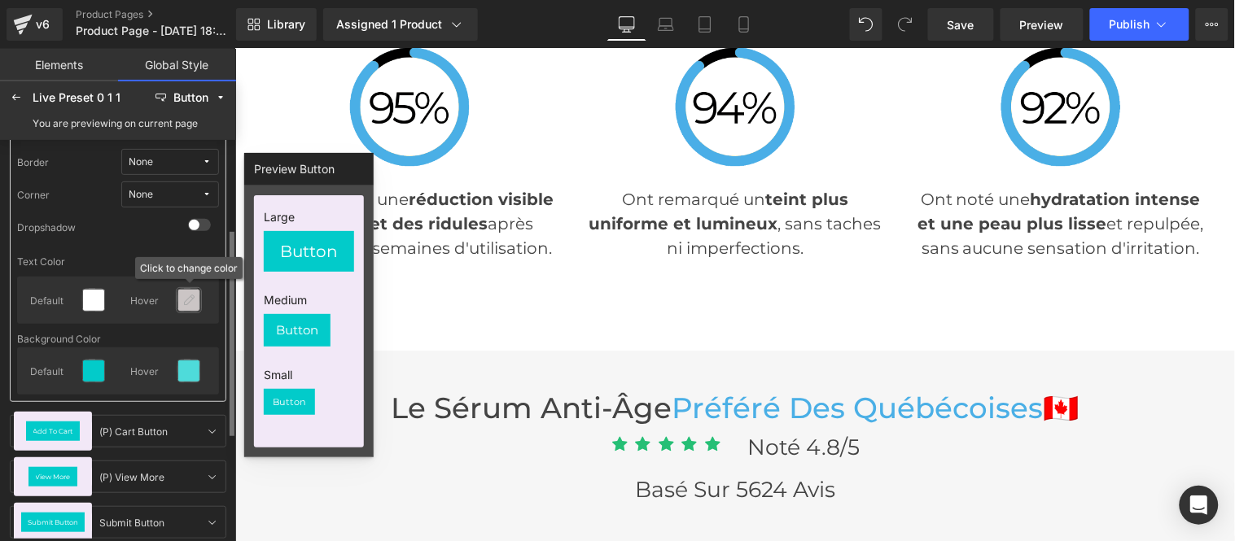
click at [187, 300] on icon at bounding box center [188, 300] width 13 height 13
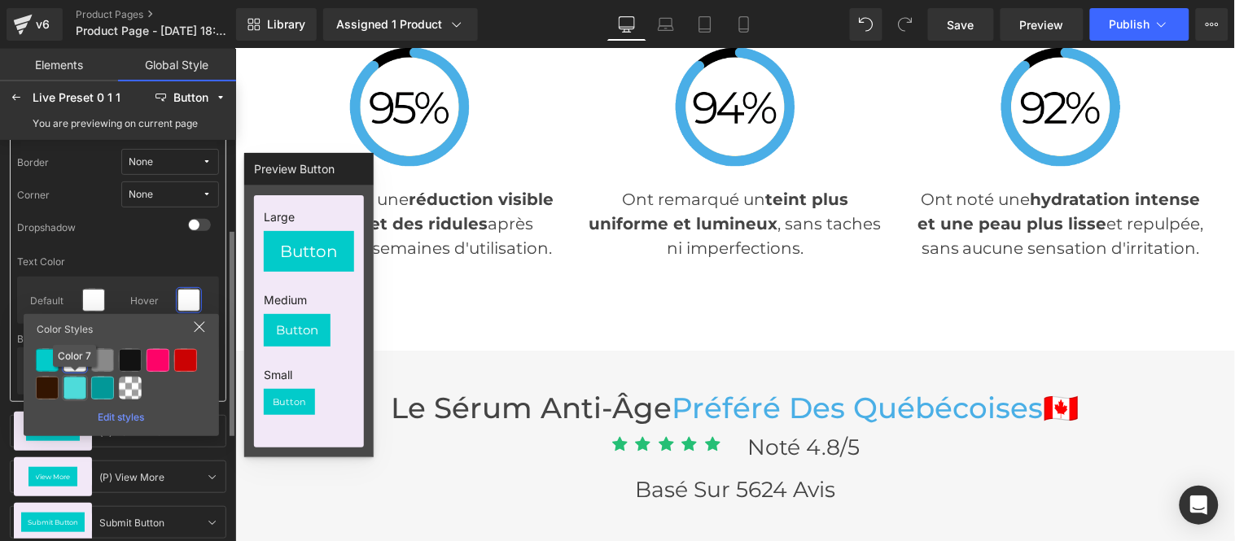
click at [76, 387] on div at bounding box center [74, 388] width 23 height 23
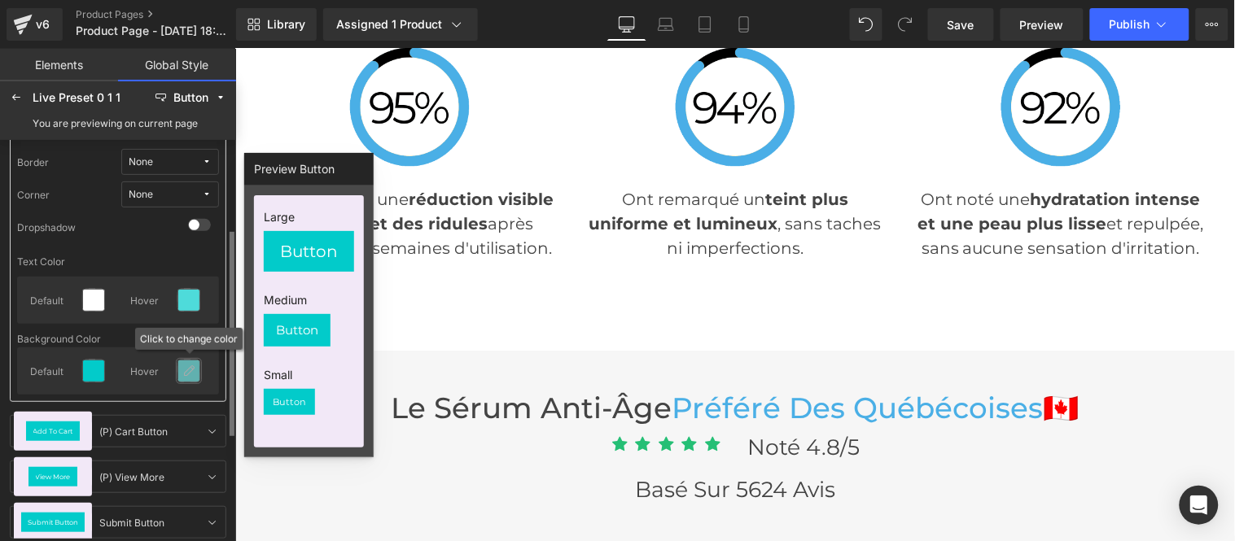
click at [182, 375] on icon at bounding box center [188, 371] width 13 height 13
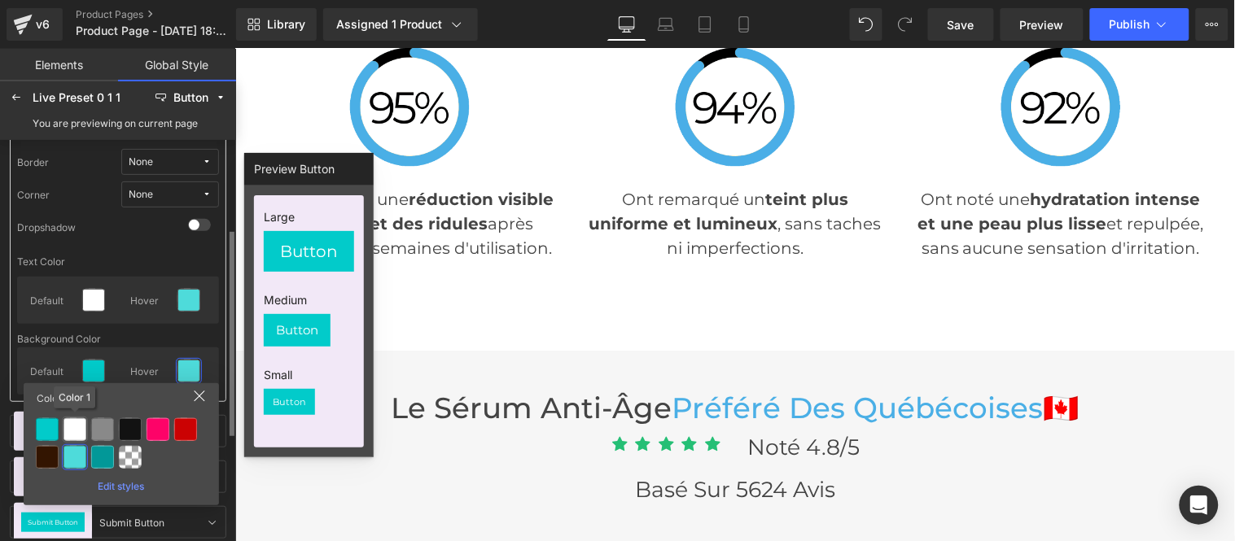
drag, startPoint x: 65, startPoint y: 427, endPoint x: 96, endPoint y: 431, distance: 31.3
click at [71, 427] on div at bounding box center [74, 429] width 23 height 23
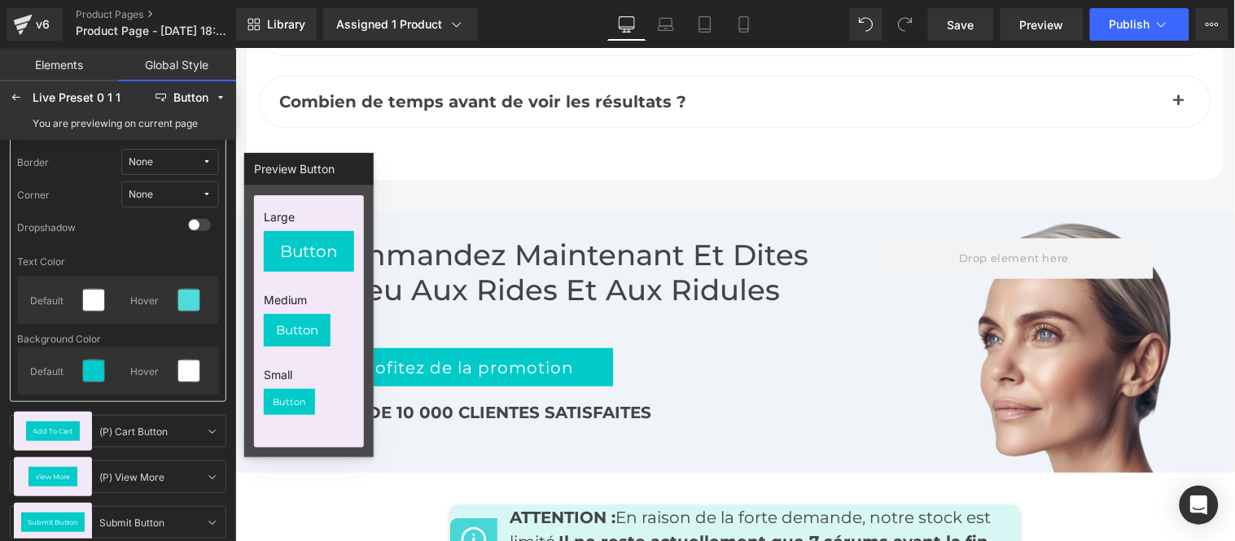
scroll to position [7998, 0]
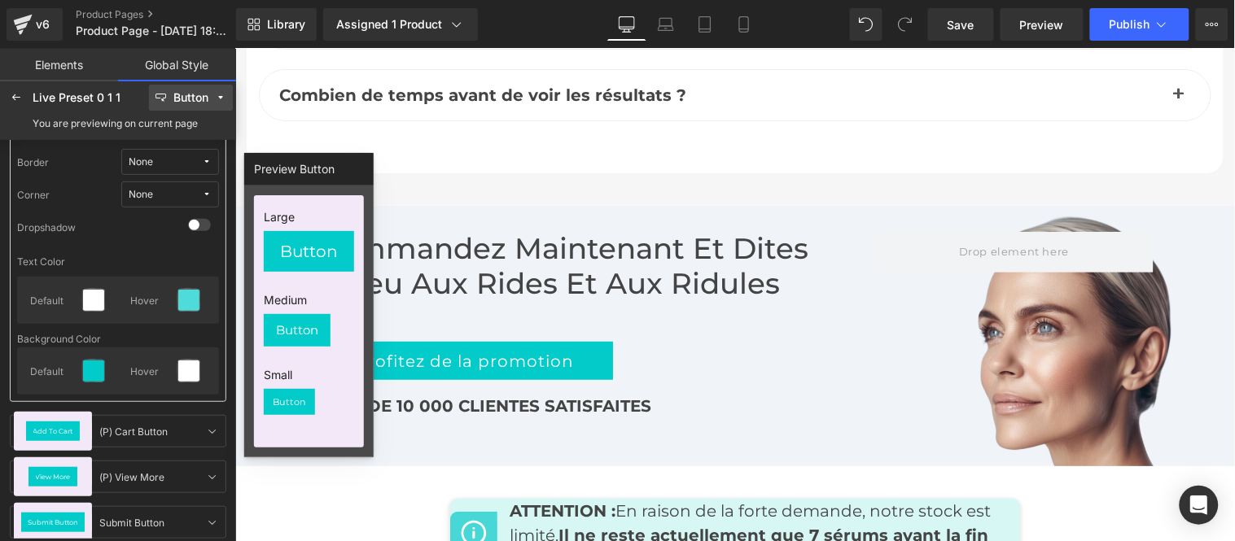
click at [212, 102] on button "Button" at bounding box center [191, 98] width 84 height 26
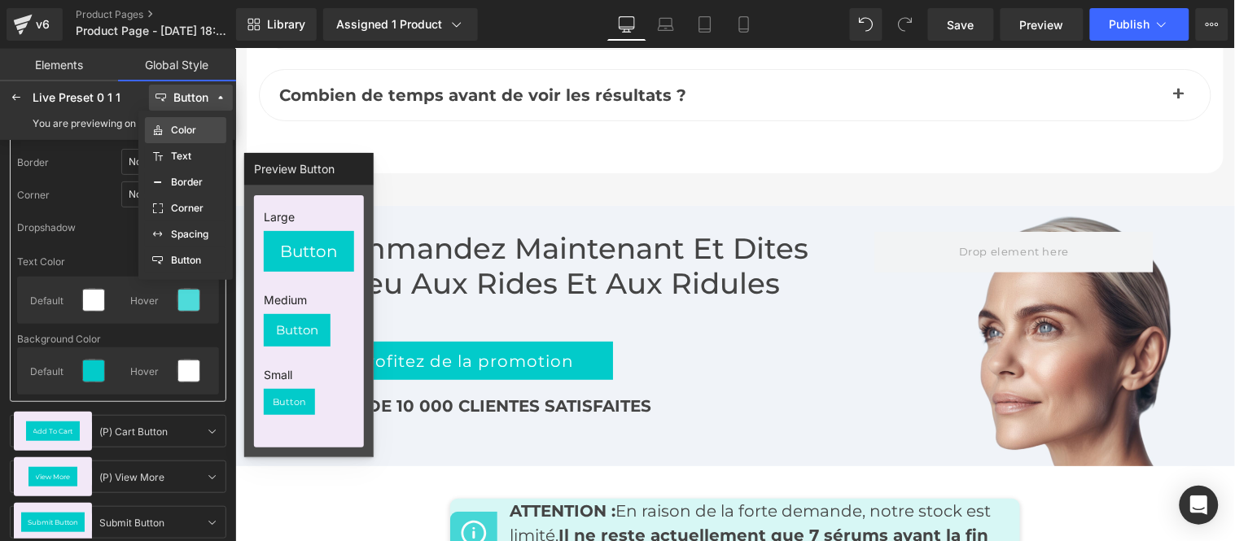
click at [192, 125] on label "Color" at bounding box center [183, 130] width 25 height 11
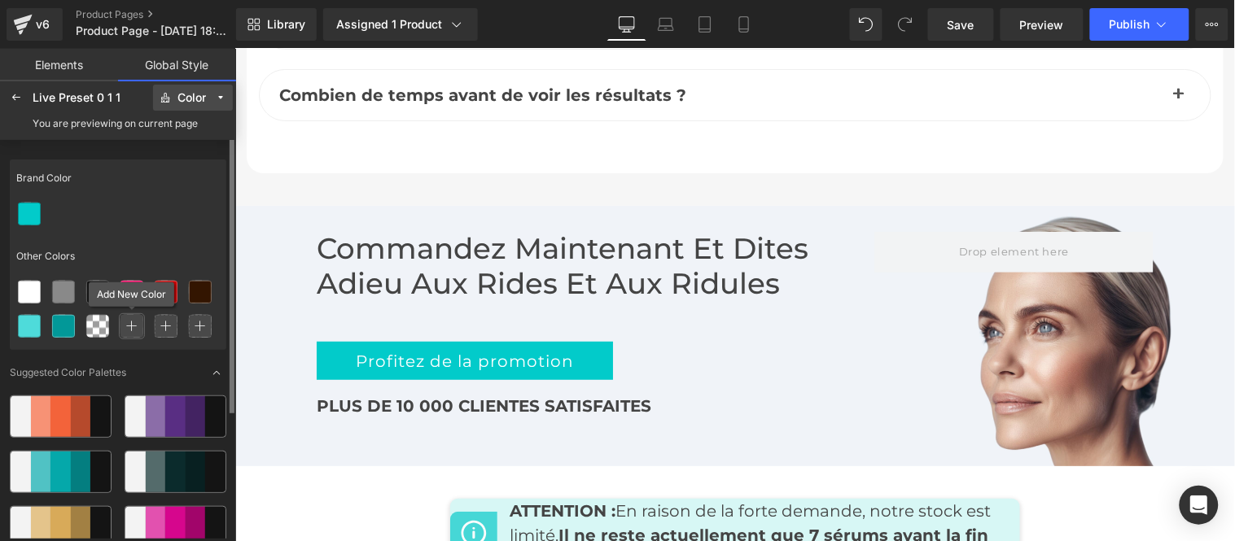
click at [132, 321] on icon at bounding box center [131, 326] width 11 height 11
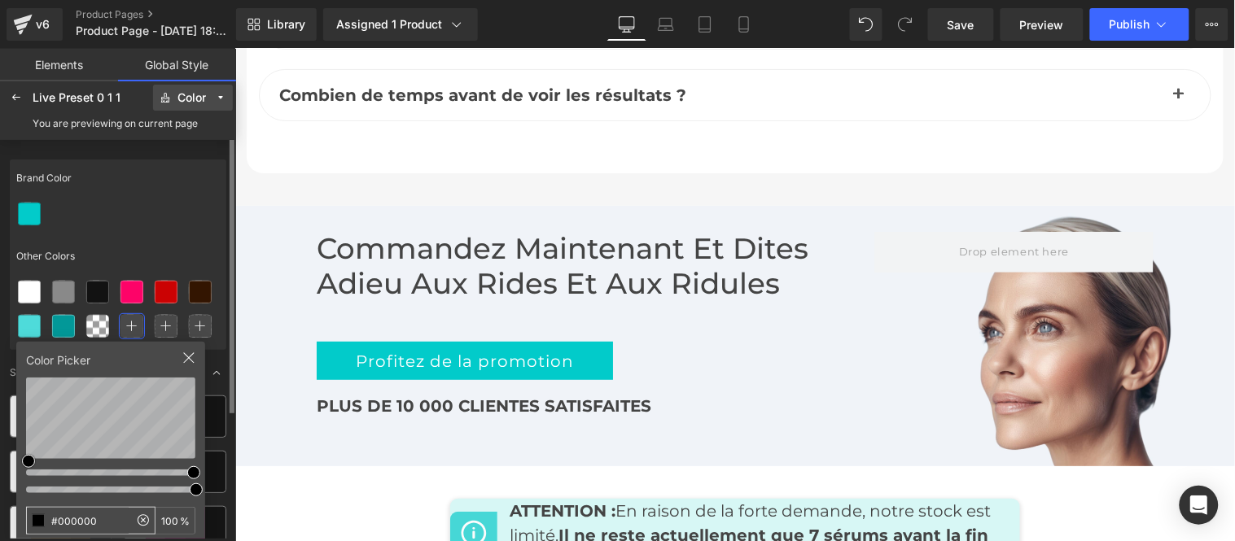
click at [103, 526] on input "#000000" at bounding box center [78, 521] width 102 height 26
type input "#4aafe6"
click at [173, 208] on div at bounding box center [118, 214] width 217 height 34
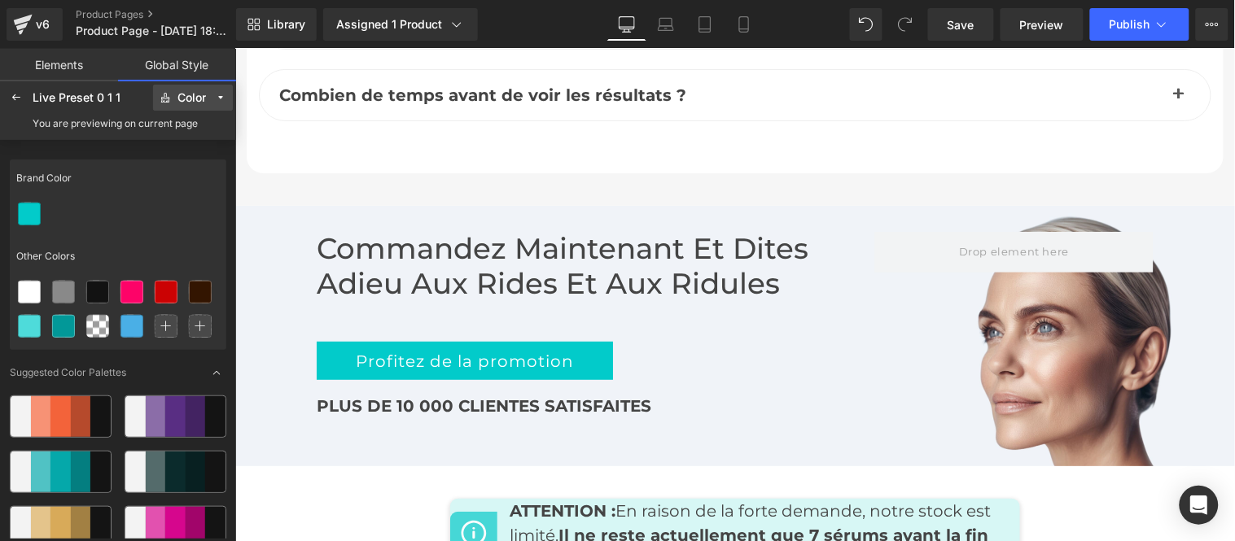
click at [202, 98] on div "Color" at bounding box center [191, 98] width 28 height 12
click at [184, 248] on div "Button" at bounding box center [185, 260] width 81 height 26
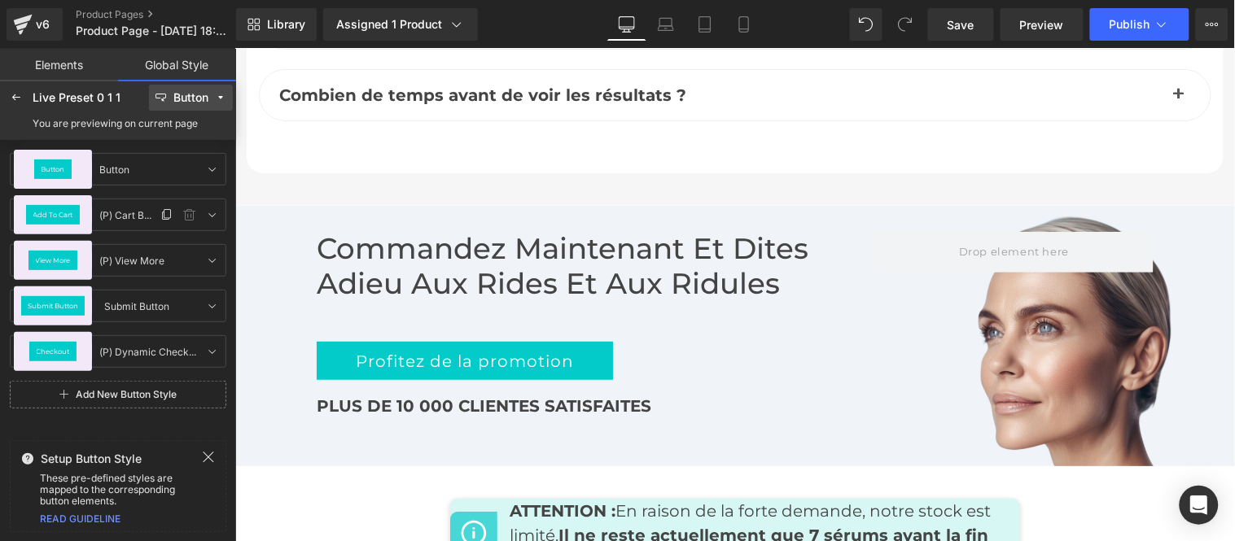
click at [213, 216] on icon at bounding box center [212, 214] width 13 height 13
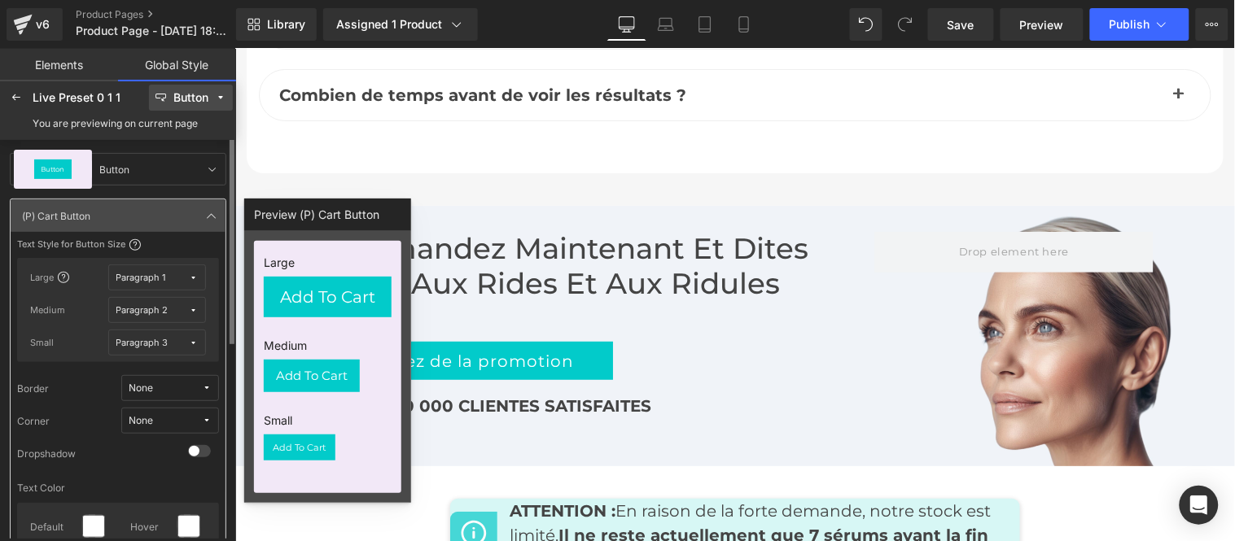
scroll to position [181, 0]
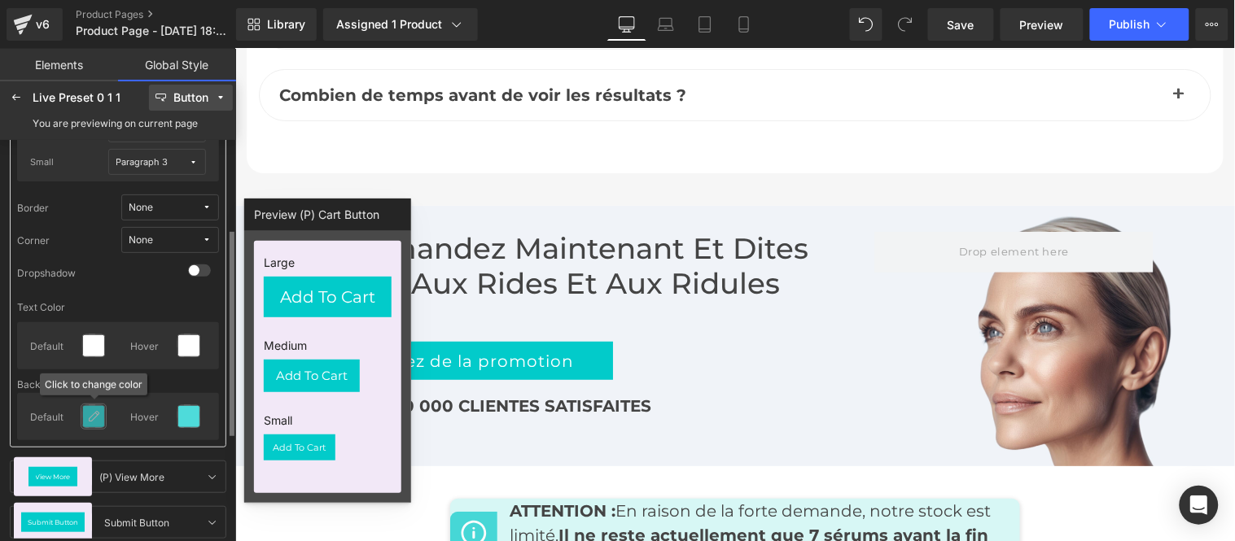
click at [94, 417] on icon at bounding box center [93, 416] width 13 height 13
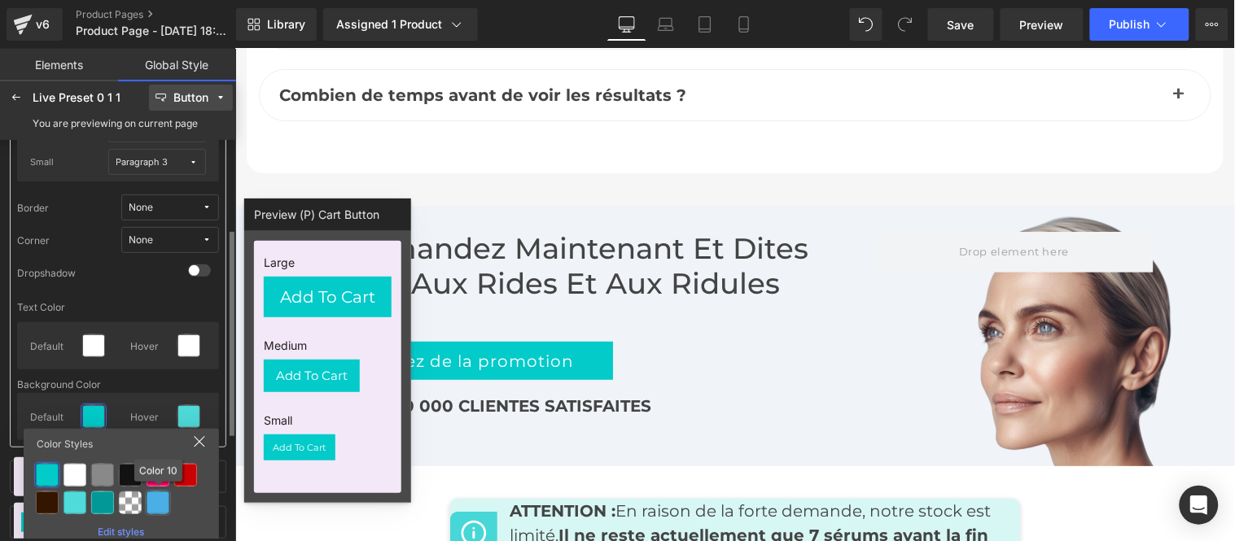
click at [156, 502] on div at bounding box center [158, 503] width 23 height 23
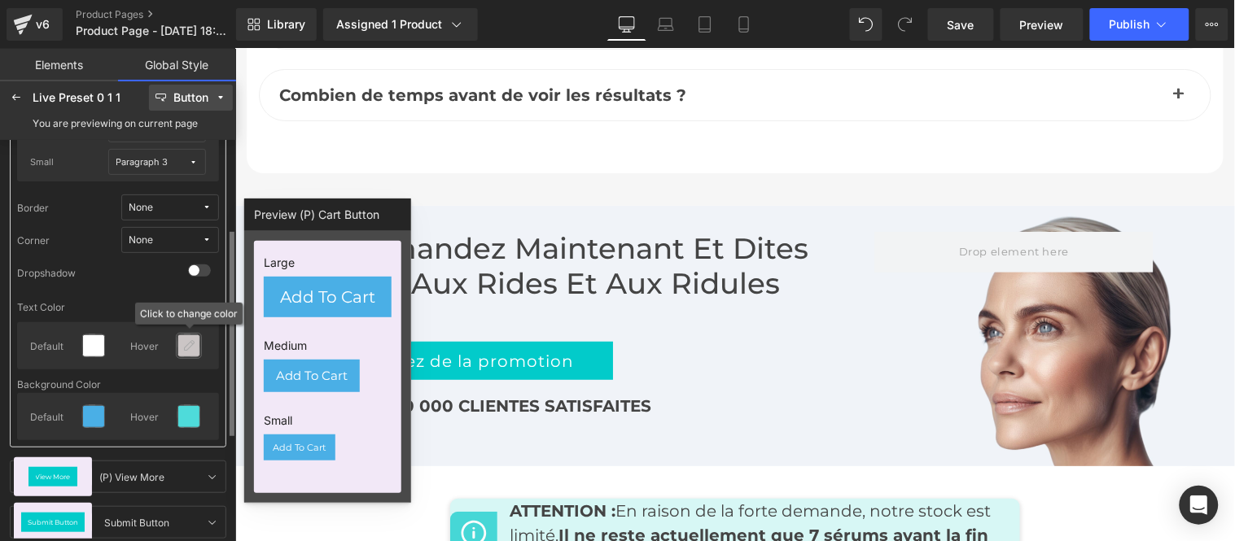
click at [194, 337] on div at bounding box center [188, 345] width 21 height 21
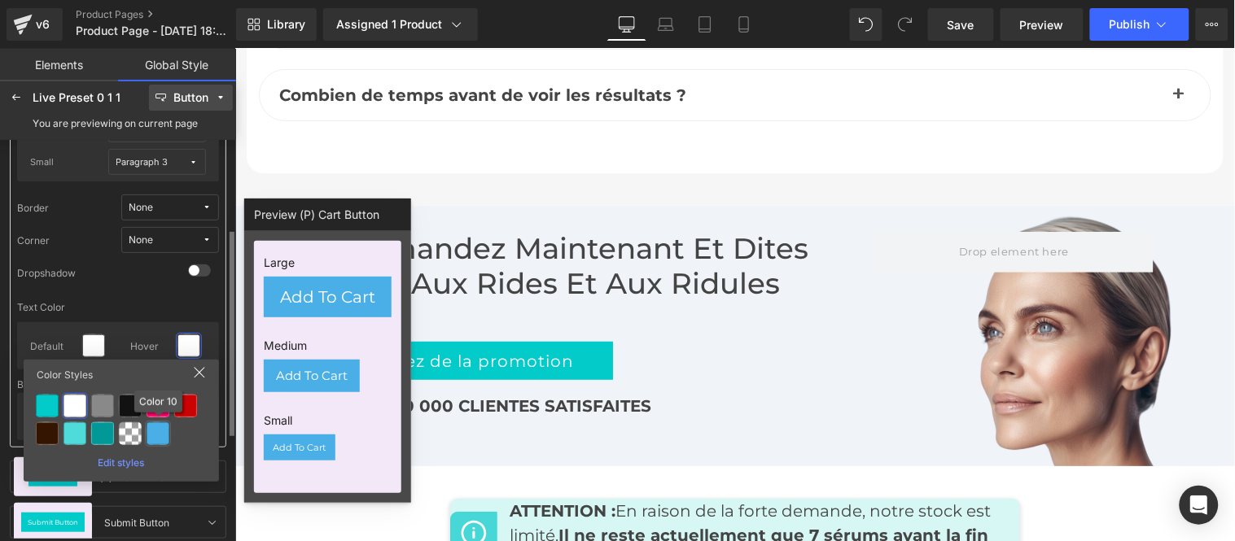
click at [152, 427] on div at bounding box center [158, 433] width 23 height 23
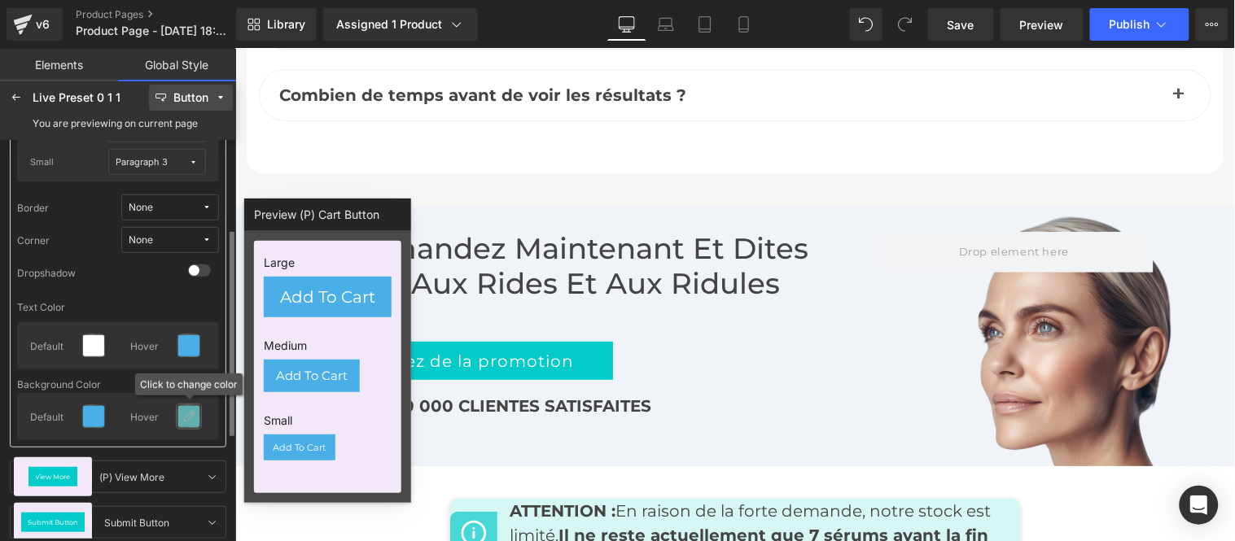
click at [192, 417] on icon at bounding box center [188, 416] width 13 height 13
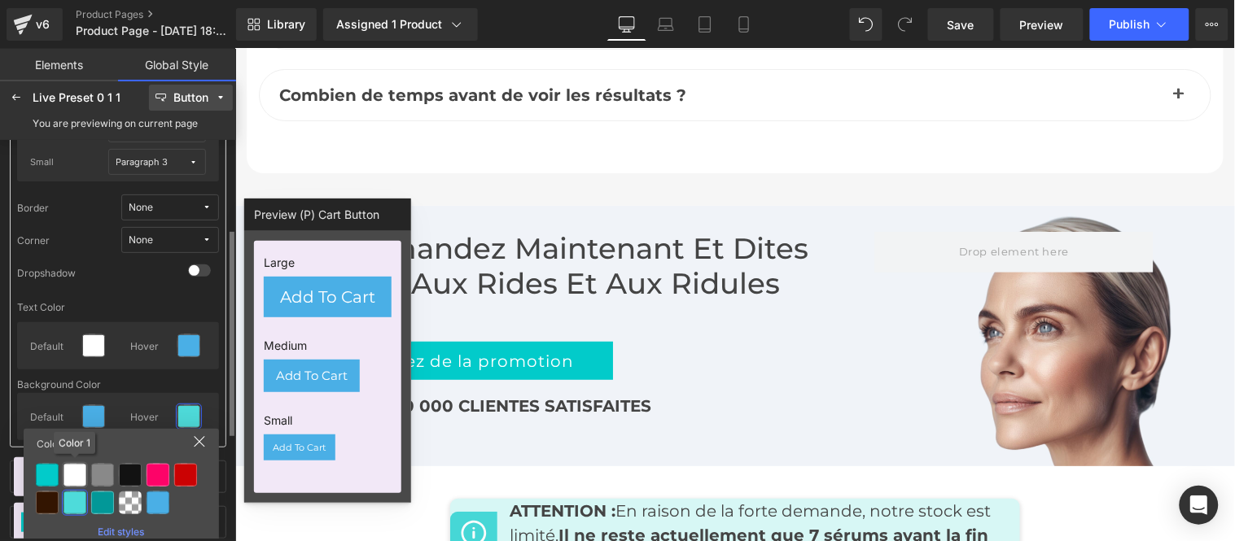
click at [76, 475] on div at bounding box center [74, 475] width 23 height 23
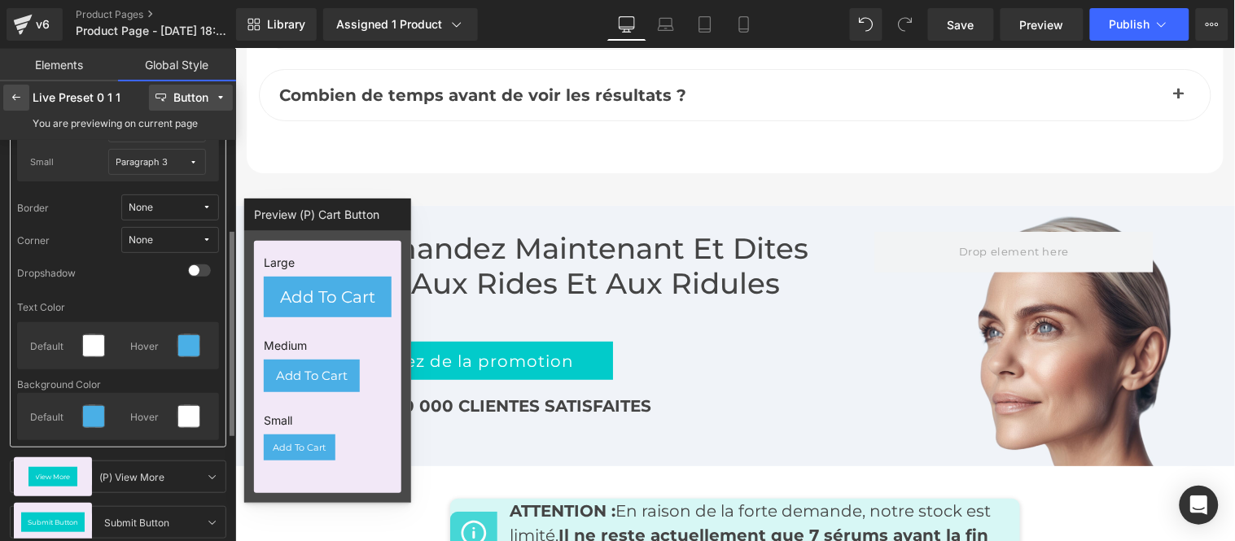
click at [15, 96] on icon at bounding box center [16, 97] width 13 height 13
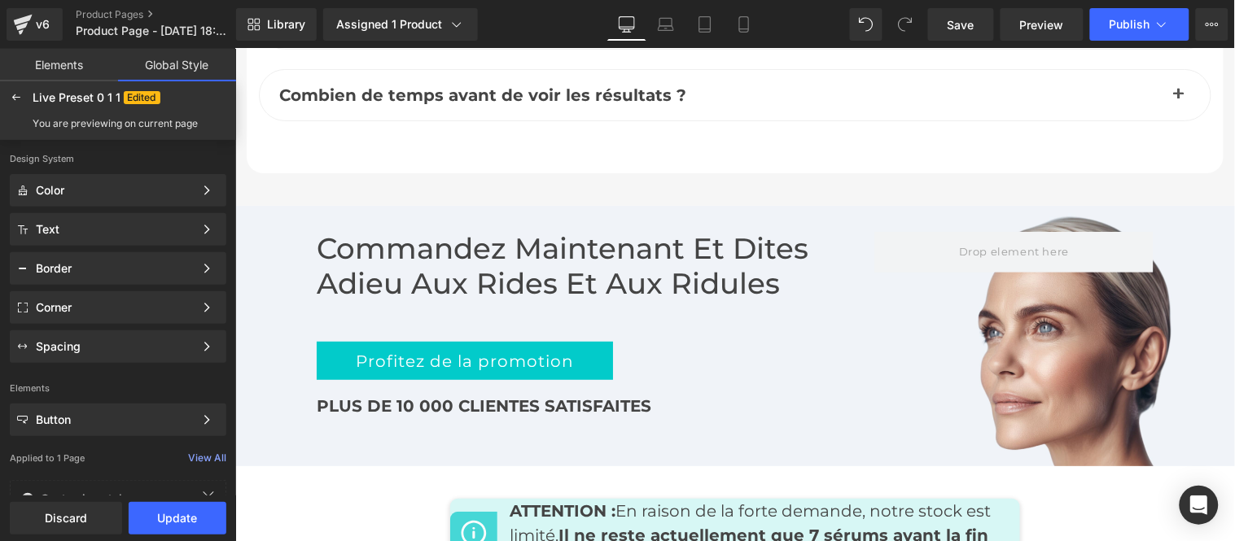
click at [133, 328] on div "Color Color Style Define a color palette and apply it to your pages 1 of 3 Next…" at bounding box center [118, 268] width 236 height 189
click at [133, 305] on div "Corner" at bounding box center [115, 307] width 158 height 13
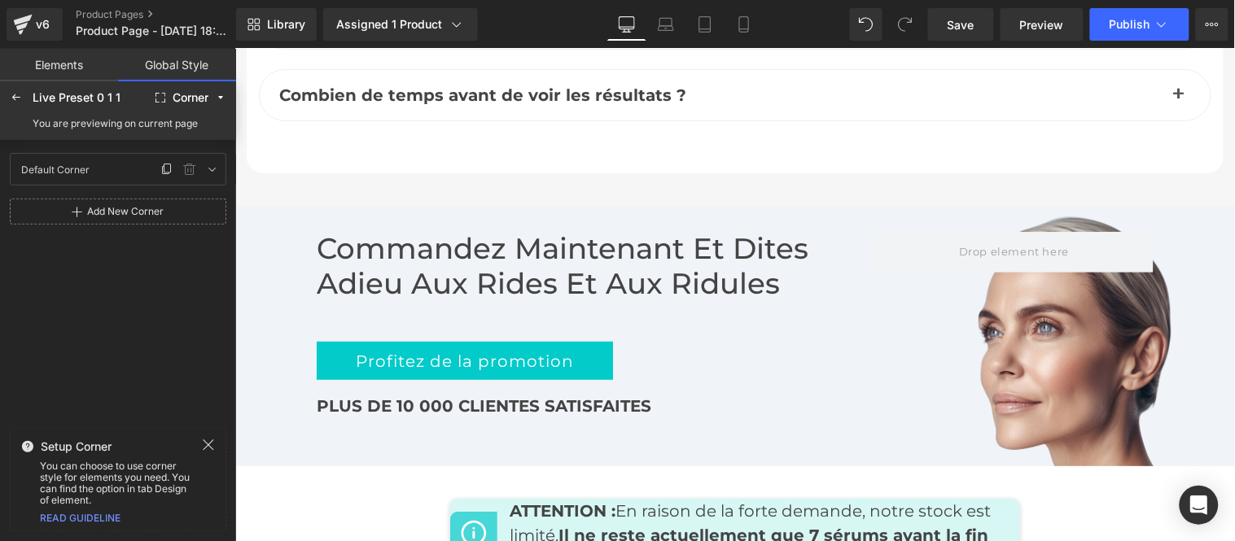
click at [133, 164] on div "Default Corner Default Corner" at bounding box center [85, 169] width 143 height 24
click at [210, 167] on icon at bounding box center [212, 169] width 13 height 13
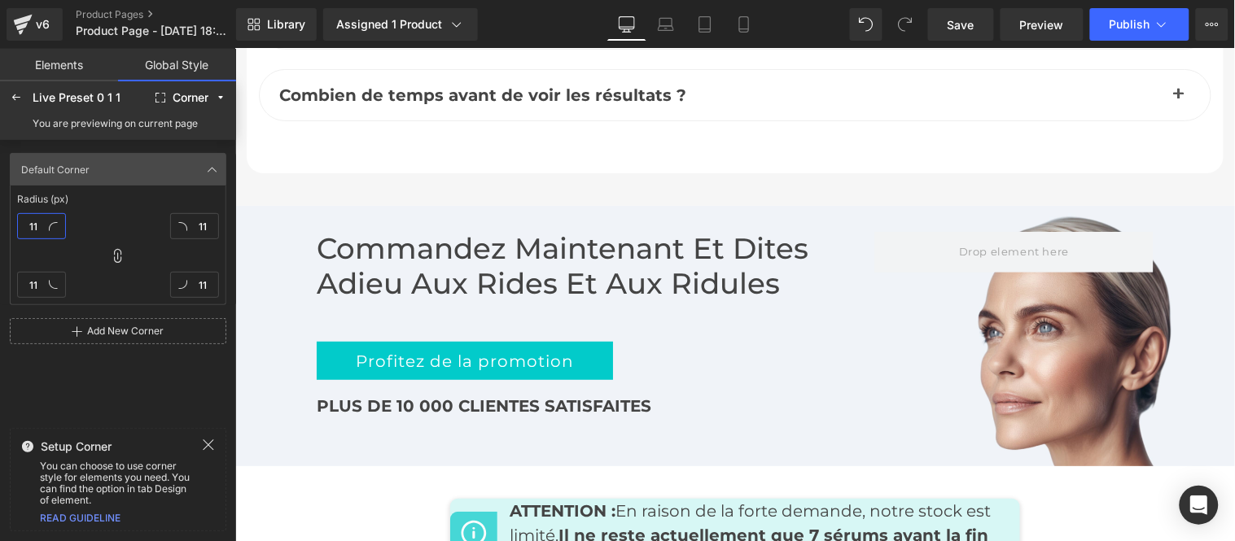
click at [37, 225] on input "11" at bounding box center [41, 226] width 49 height 26
type input "1"
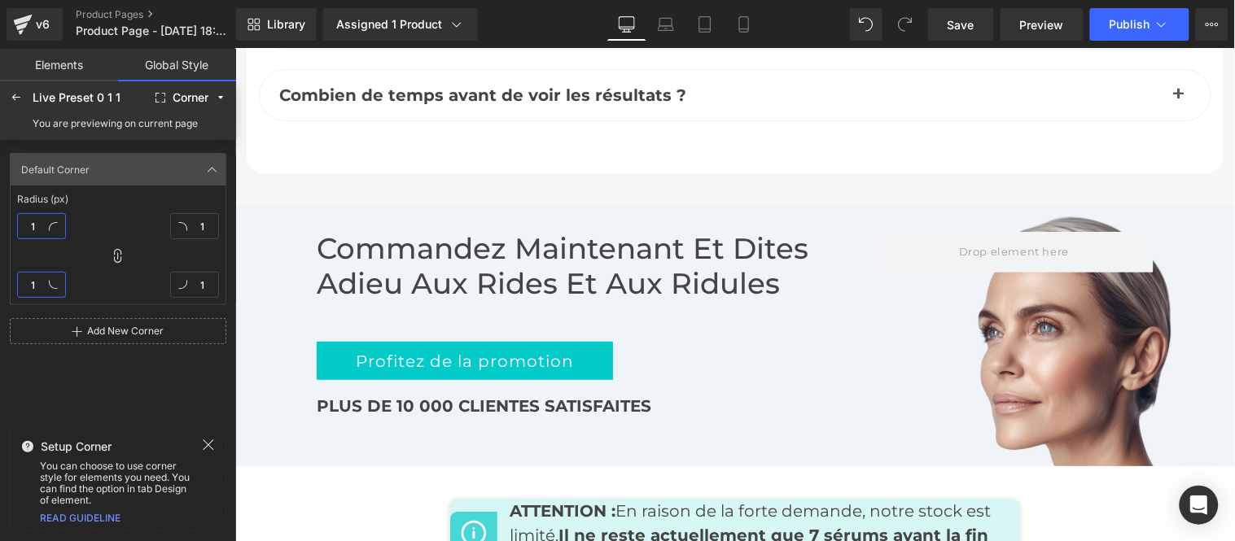
type input "10"
click at [21, 103] on icon at bounding box center [16, 97] width 13 height 13
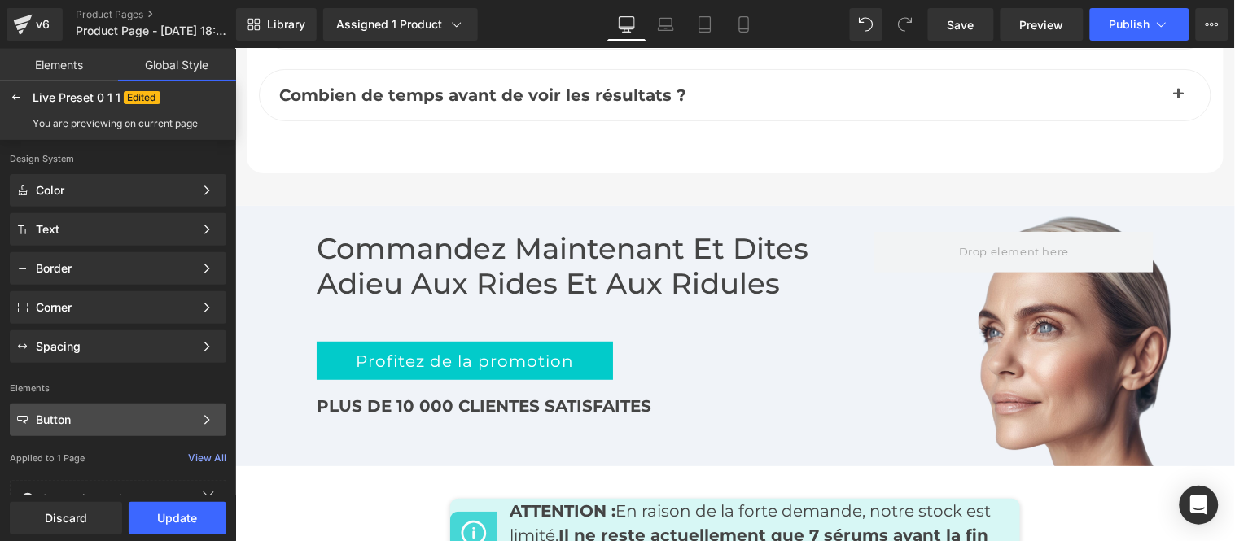
click at [86, 420] on div "Button" at bounding box center [115, 420] width 158 height 13
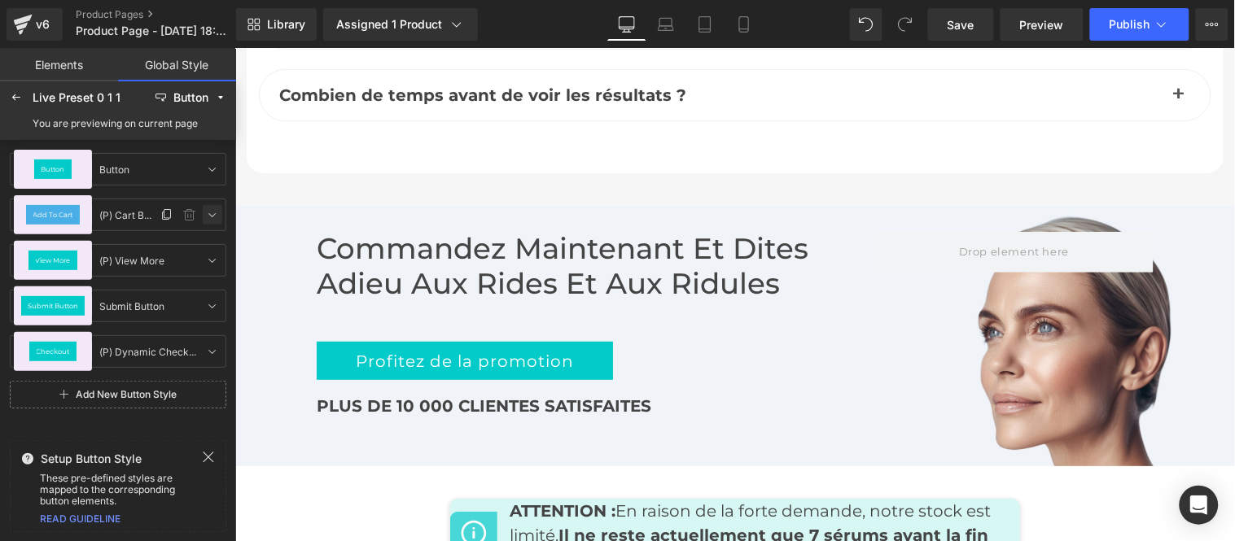
click at [214, 217] on icon at bounding box center [212, 214] width 13 height 13
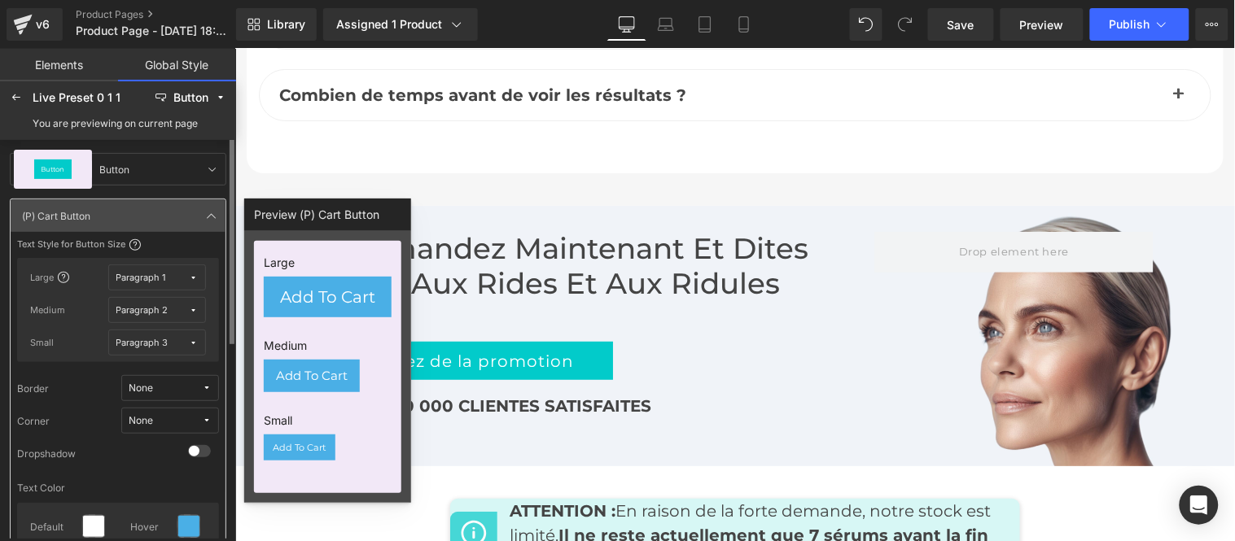
click at [165, 386] on span "None" at bounding box center [165, 389] width 73 height 12
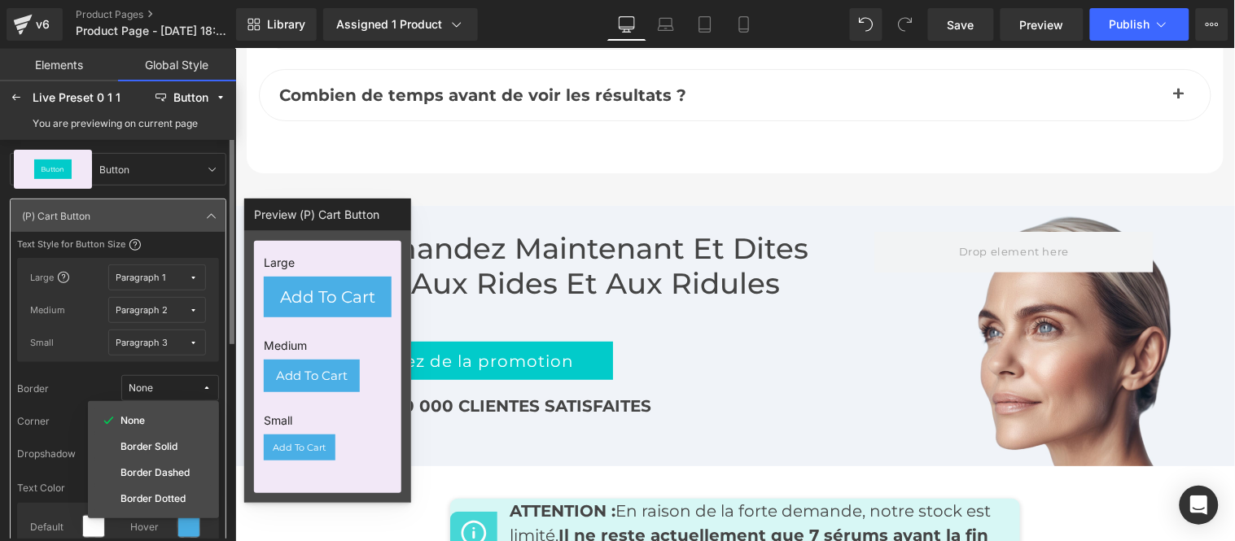
click at [165, 386] on span "None" at bounding box center [165, 389] width 73 height 12
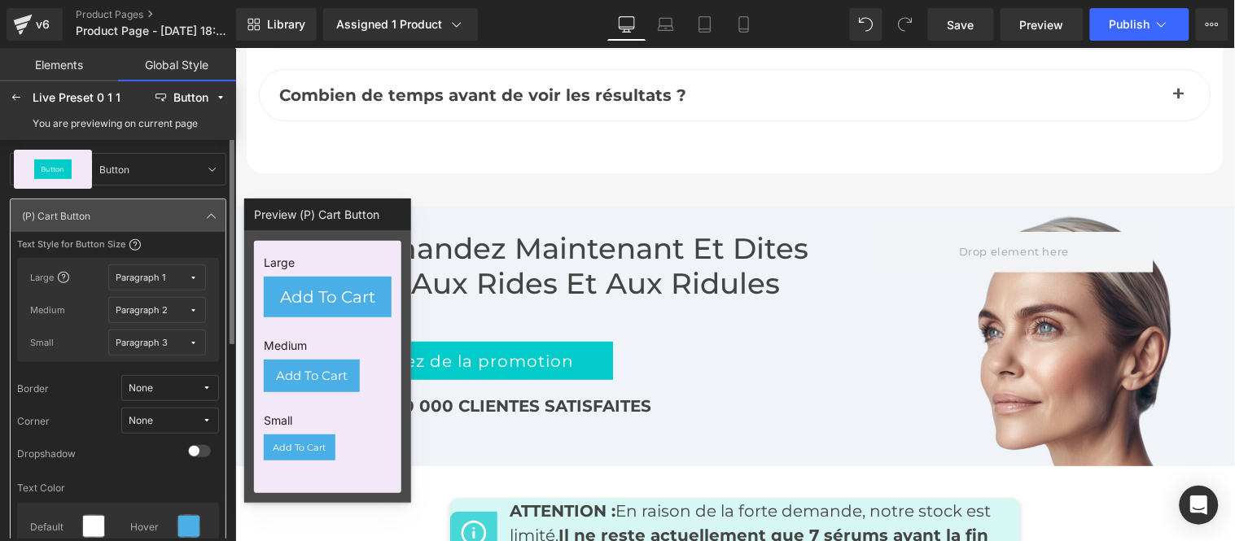
click at [157, 421] on span "None" at bounding box center [165, 421] width 73 height 12
click at [151, 477] on label "Default Corner" at bounding box center [154, 479] width 69 height 11
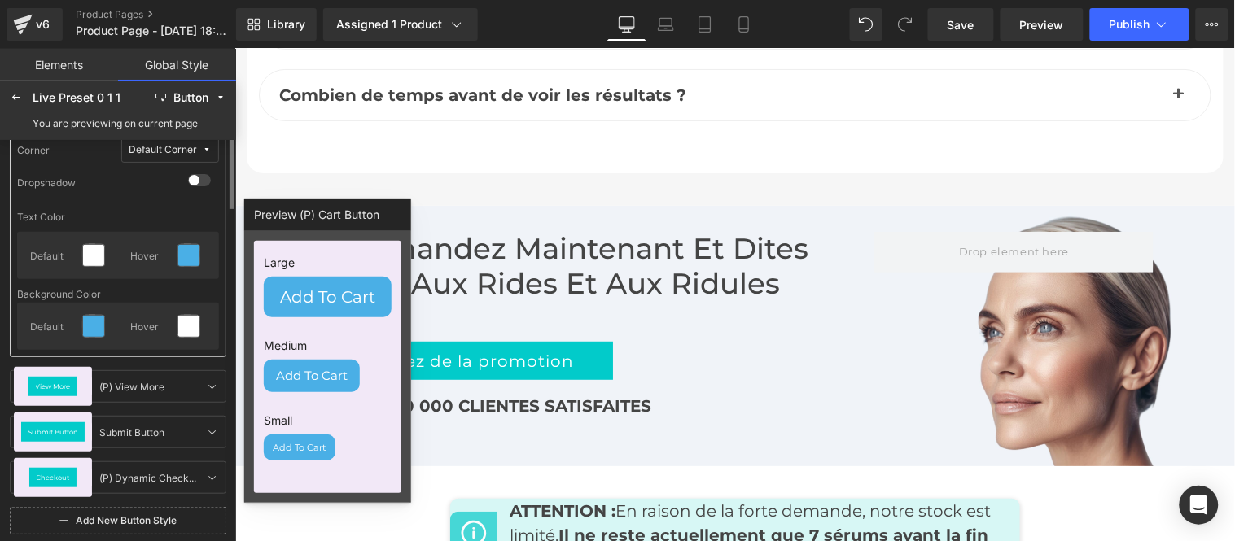
scroll to position [90, 0]
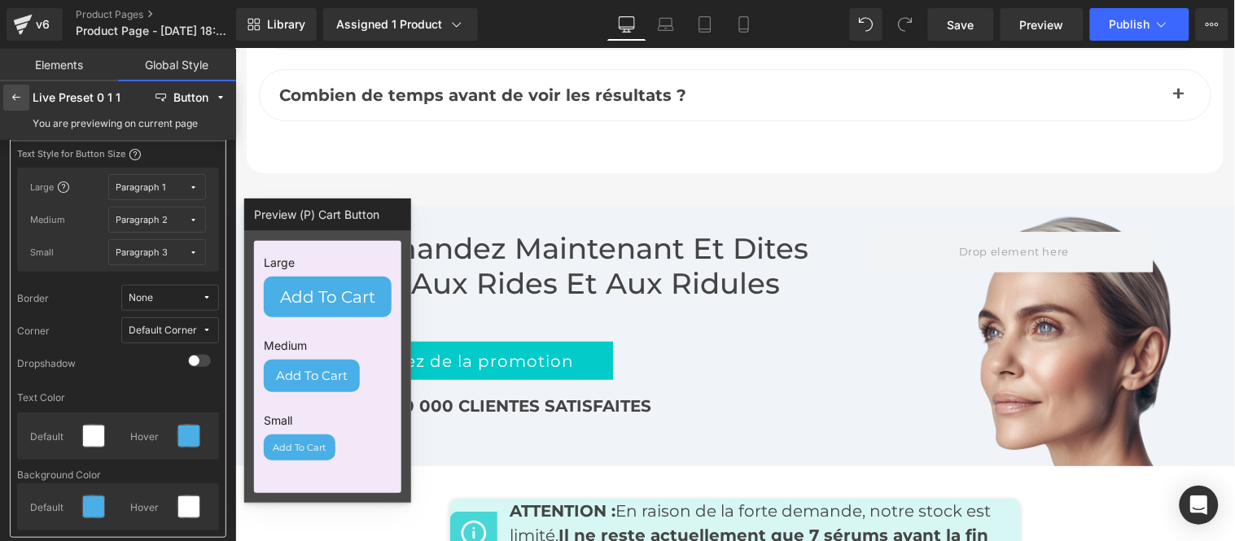
click at [13, 91] on icon at bounding box center [16, 97] width 13 height 13
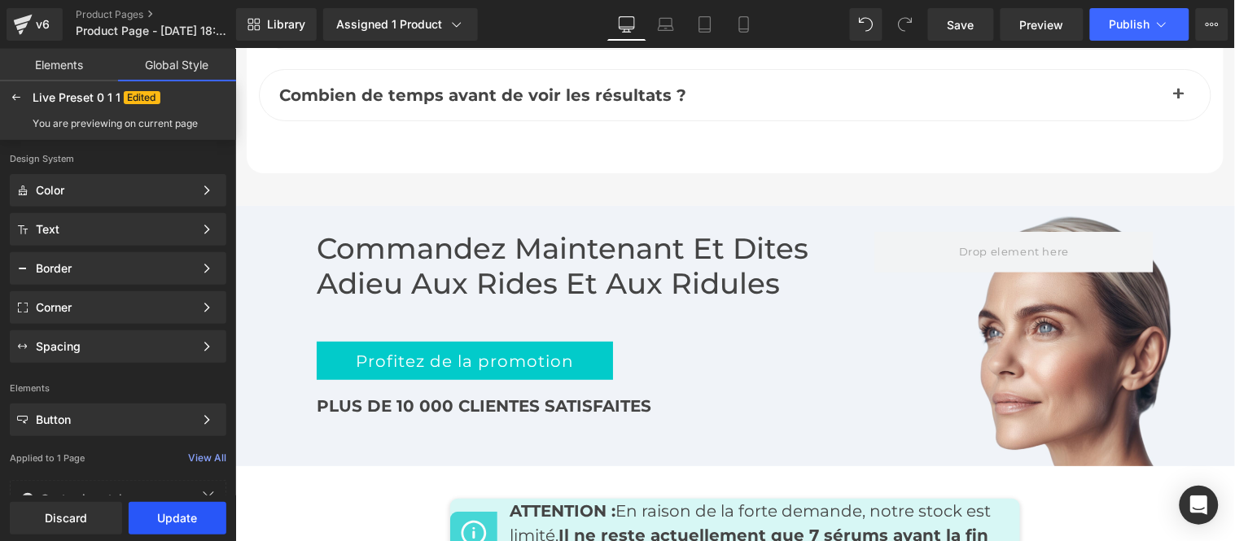
click at [177, 519] on button "Update" at bounding box center [178, 518] width 98 height 33
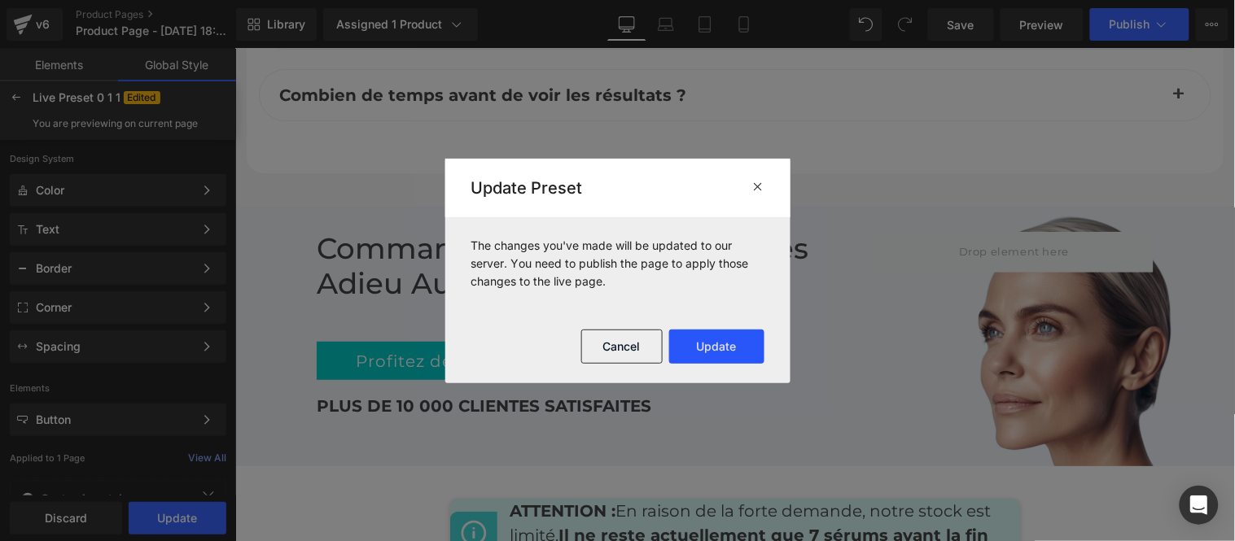
click at [711, 355] on button "Update" at bounding box center [716, 347] width 95 height 34
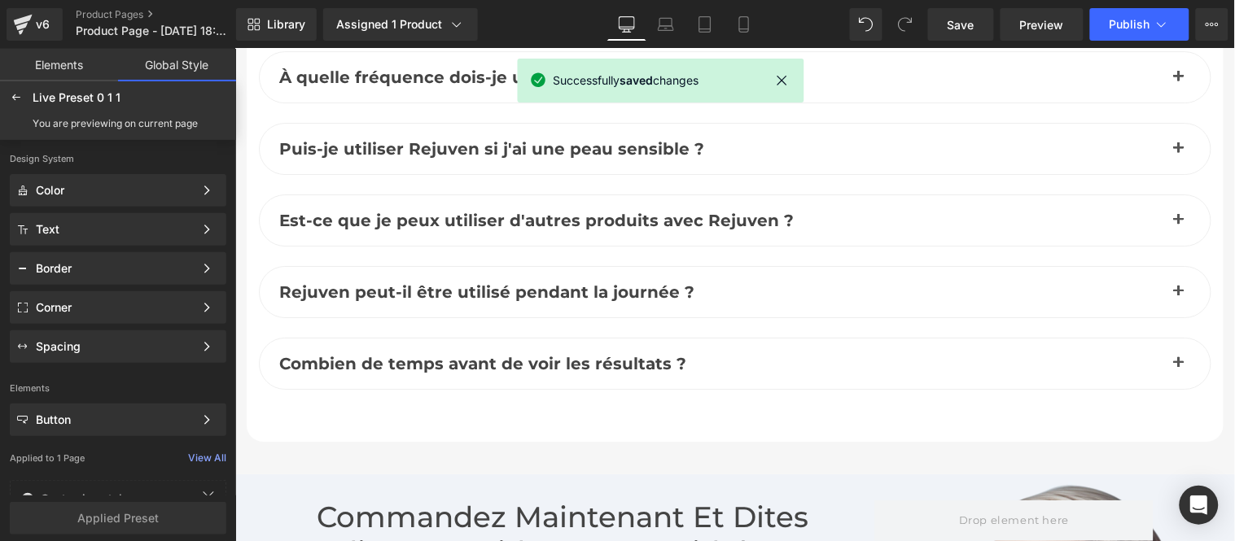
scroll to position [7817, 0]
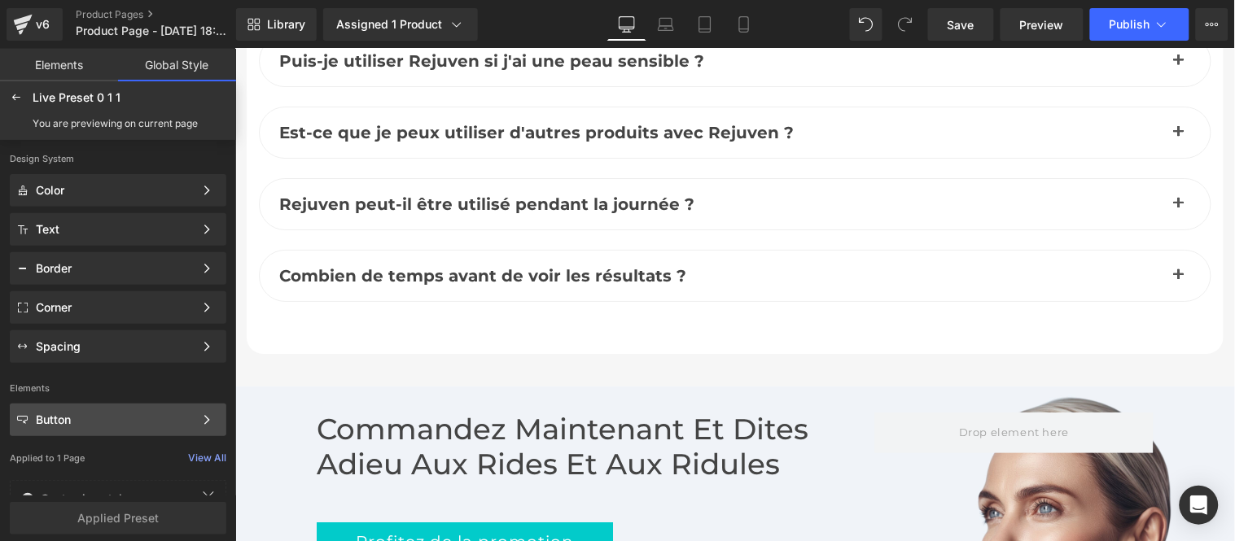
click at [141, 246] on div "Button Color Style Define a color palette and apply it to your pages 1 of 3 Next" at bounding box center [118, 229] width 217 height 33
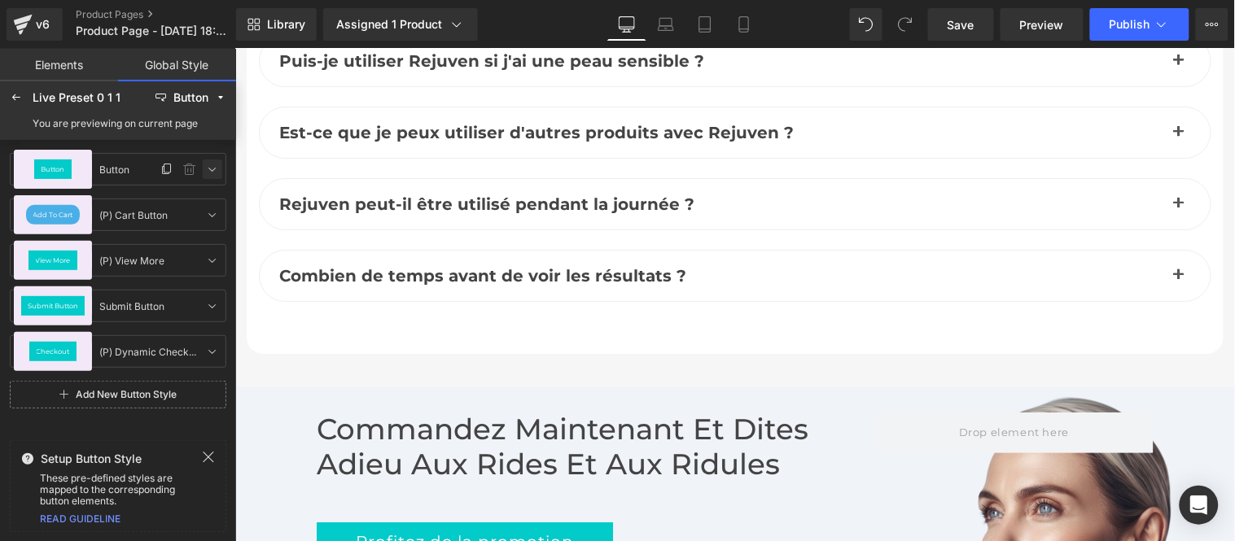
click at [213, 166] on icon at bounding box center [212, 169] width 13 height 13
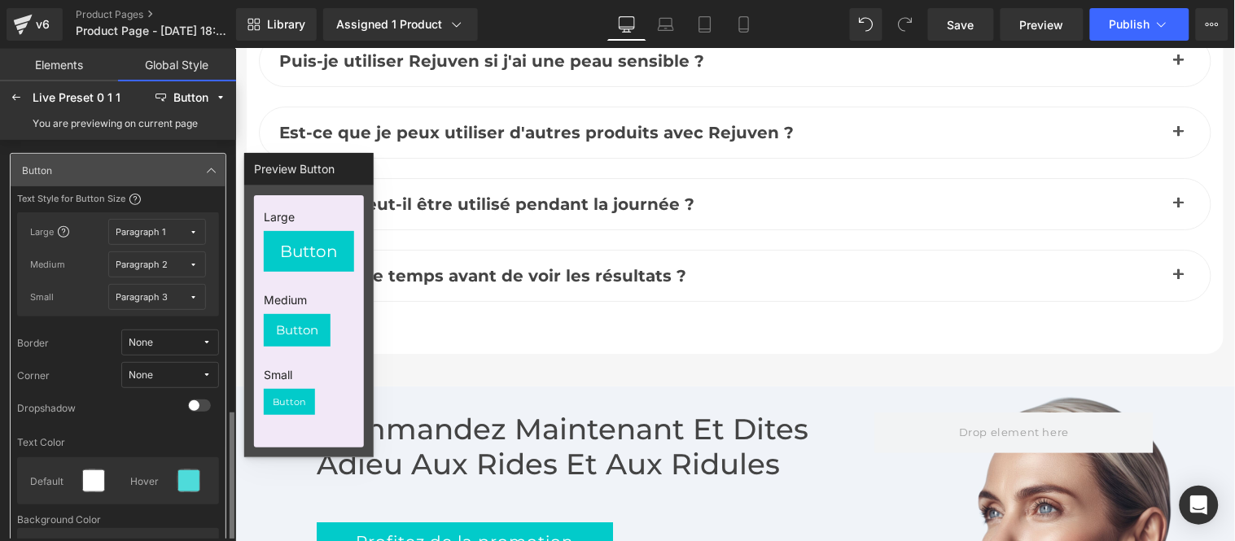
scroll to position [181, 0]
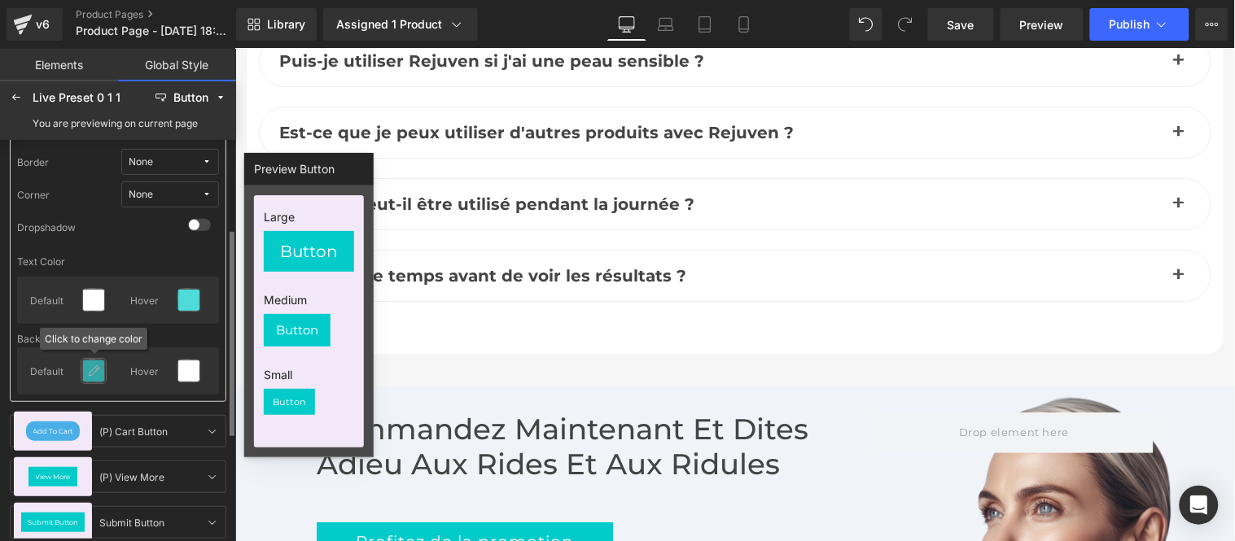
click at [95, 371] on icon at bounding box center [93, 371] width 13 height 13
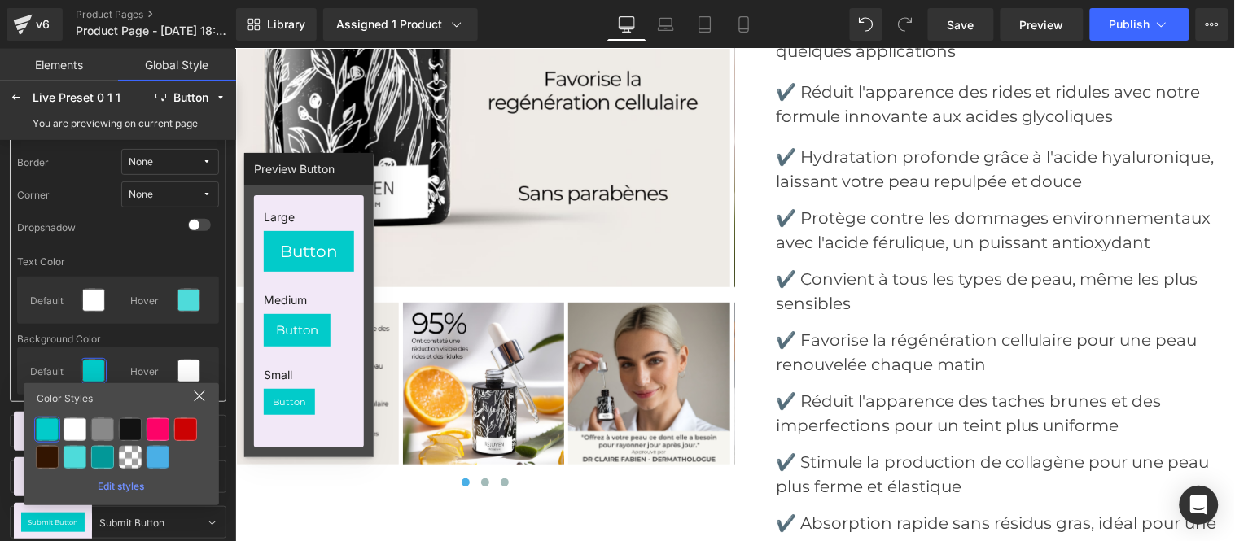
scroll to position [6279, 0]
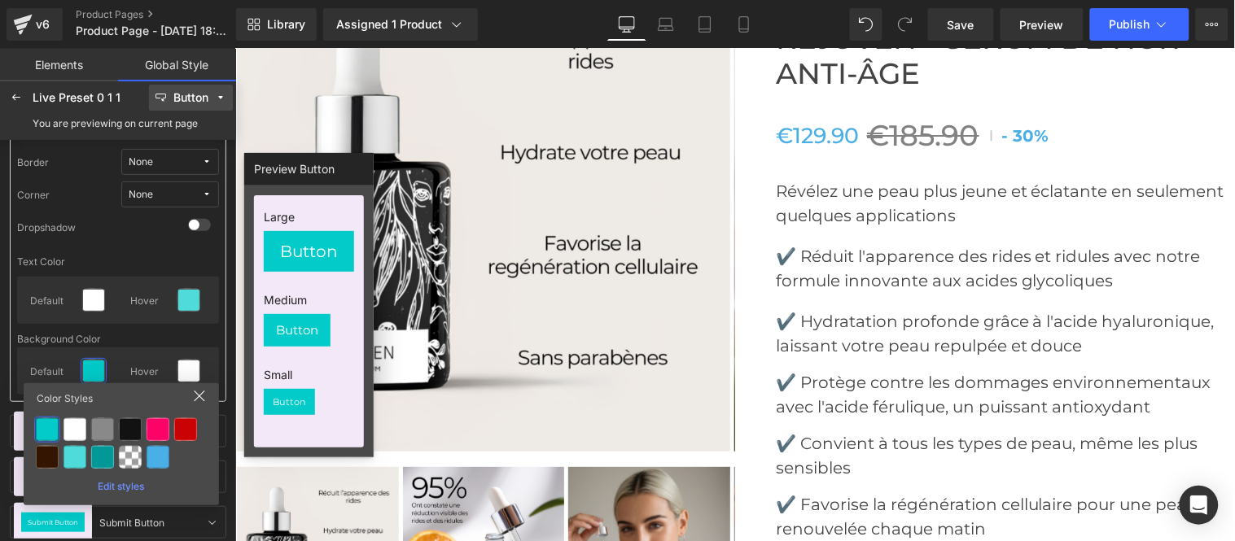
click at [190, 96] on div "Button" at bounding box center [190, 98] width 35 height 12
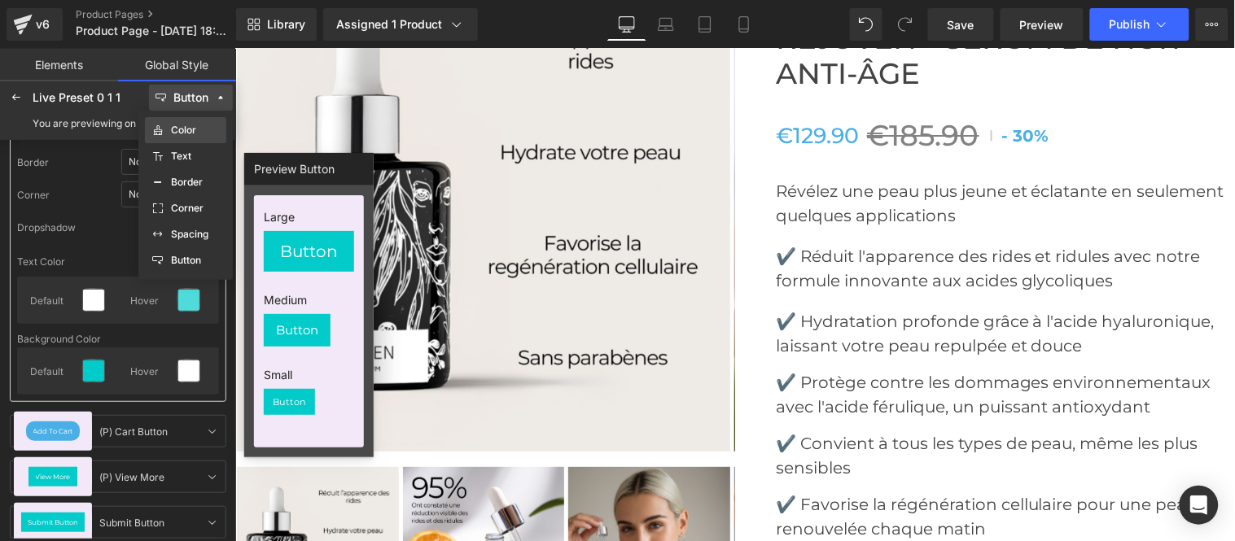
click at [182, 136] on div "Color" at bounding box center [185, 130] width 68 height 13
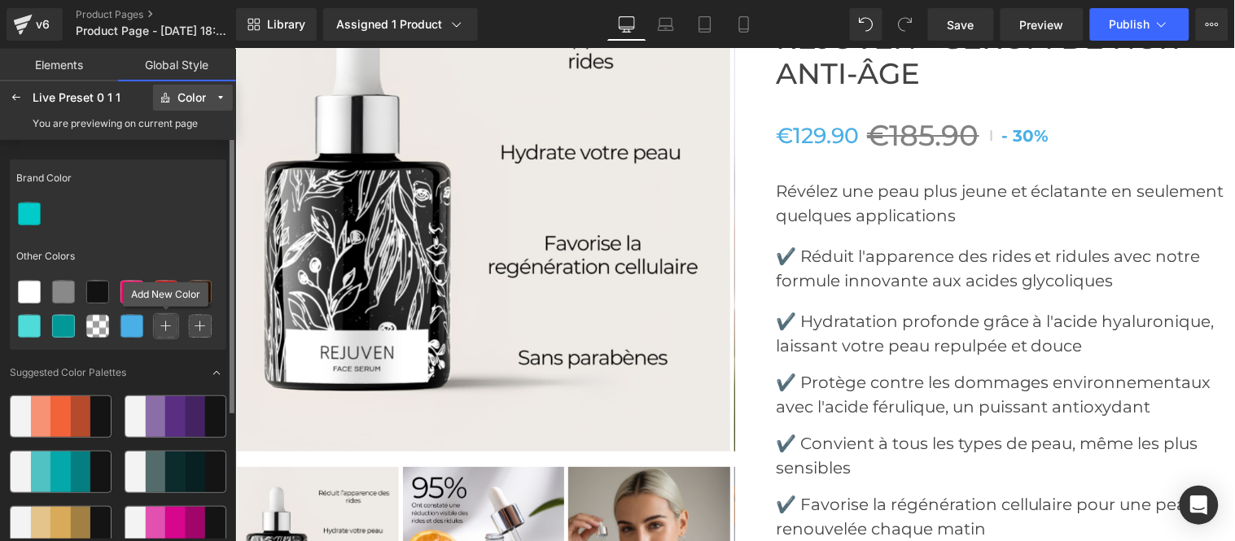
drag, startPoint x: 169, startPoint y: 322, endPoint x: 167, endPoint y: 338, distance: 16.5
click at [169, 322] on icon at bounding box center [165, 326] width 11 height 11
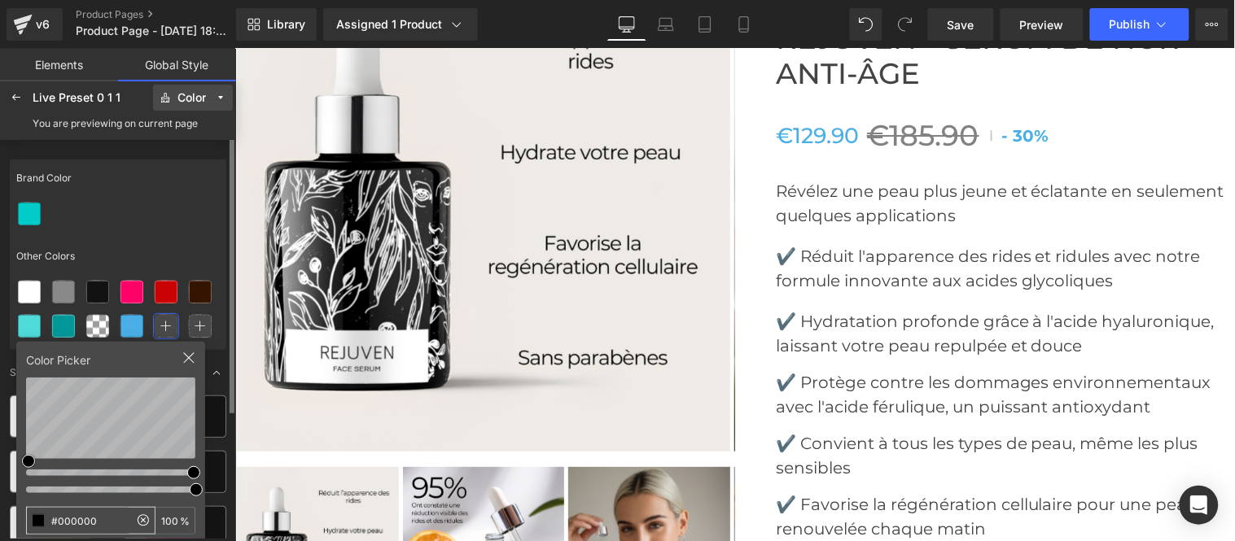
click at [100, 527] on input "#000000" at bounding box center [78, 521] width 102 height 26
type input "#08C179"
click at [140, 224] on div at bounding box center [118, 214] width 217 height 34
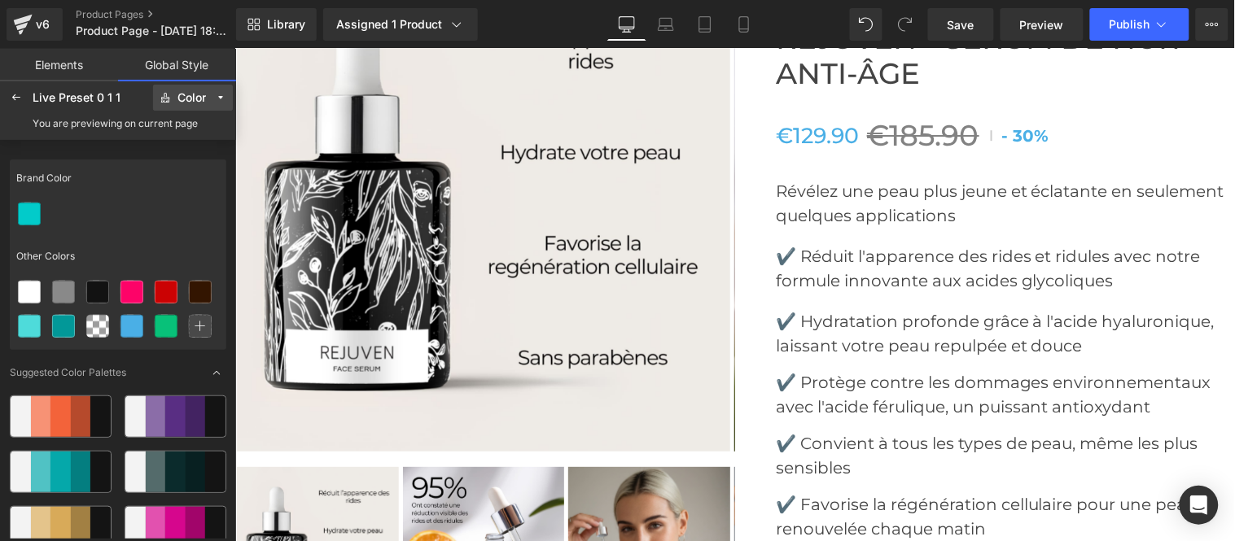
click at [171, 101] on icon at bounding box center [165, 97] width 11 height 11
click at [184, 252] on div "Button" at bounding box center [185, 260] width 81 height 26
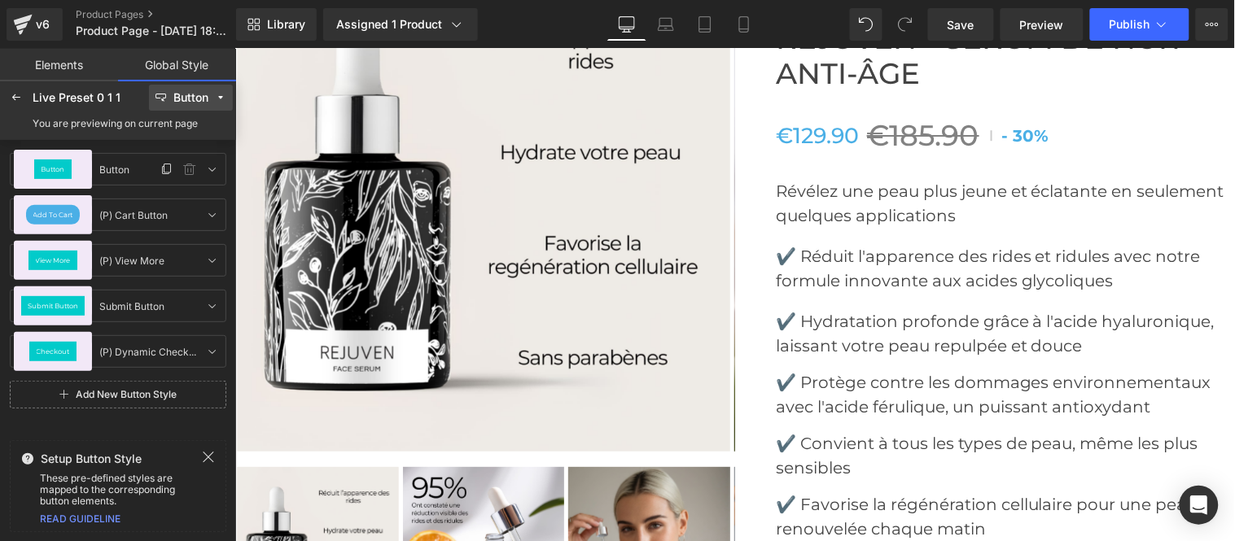
click at [214, 166] on icon at bounding box center [212, 169] width 13 height 13
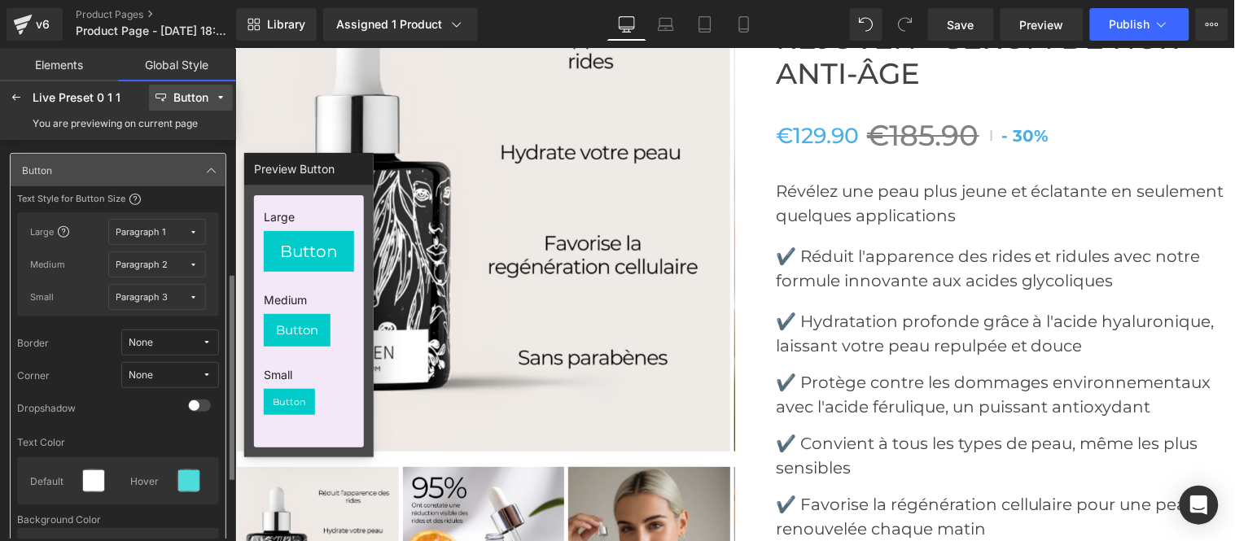
scroll to position [181, 0]
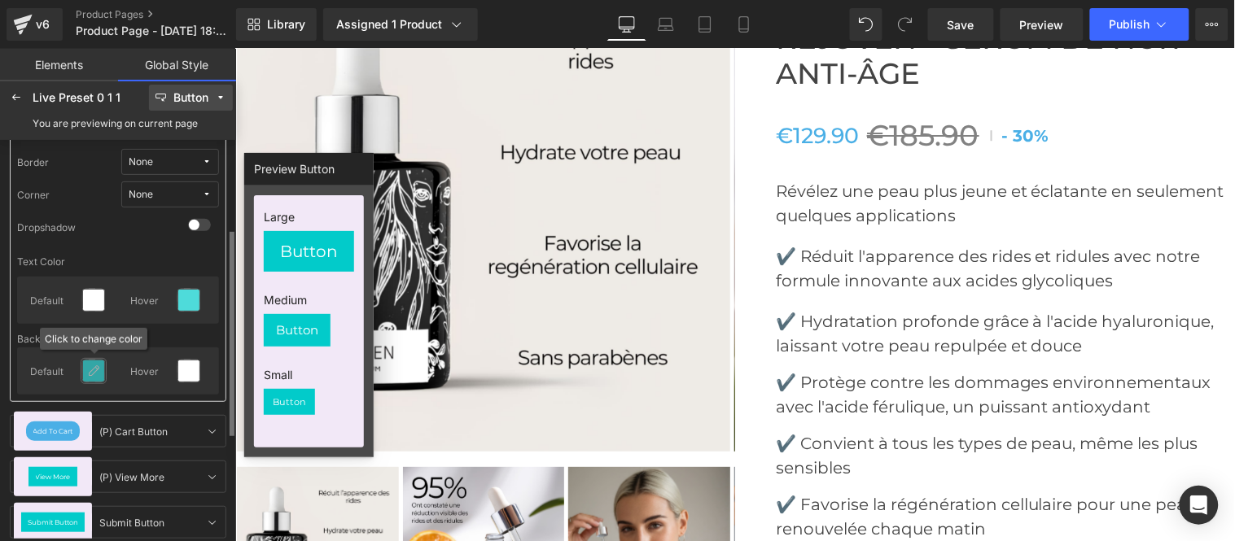
click at [90, 376] on icon at bounding box center [93, 371] width 13 height 13
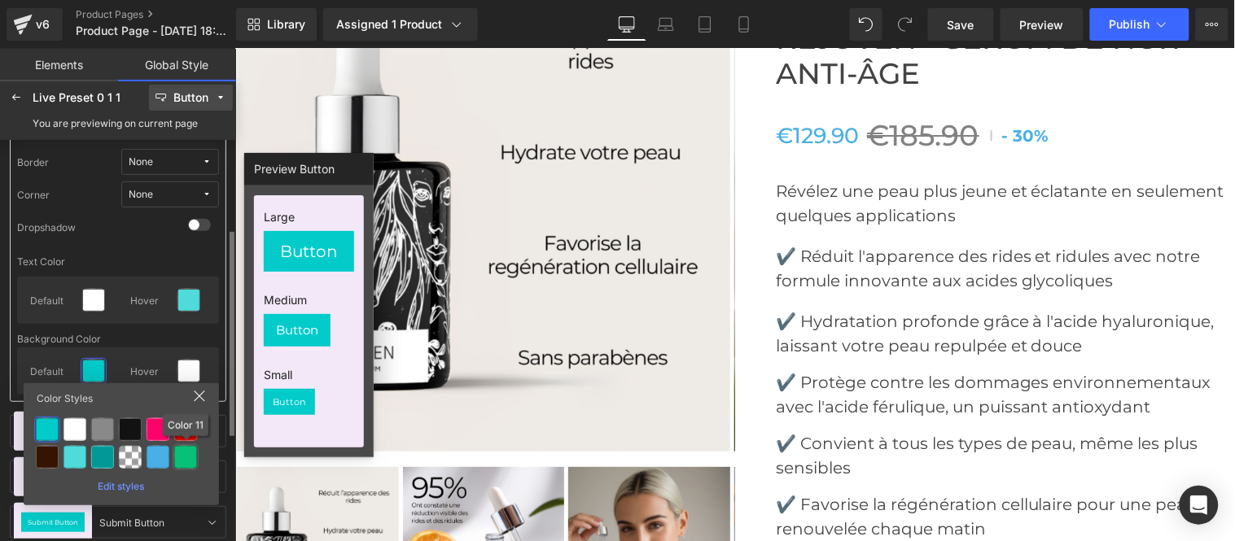
drag, startPoint x: 186, startPoint y: 449, endPoint x: 212, endPoint y: 339, distance: 113.1
click at [188, 448] on div at bounding box center [185, 457] width 23 height 23
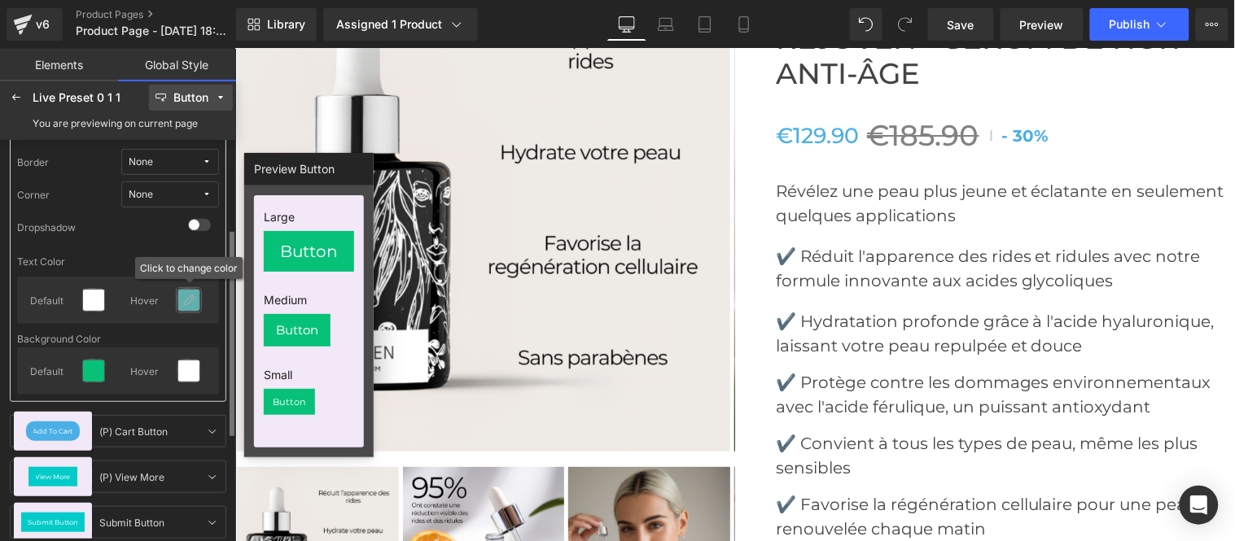
click at [198, 295] on div at bounding box center [188, 300] width 21 height 21
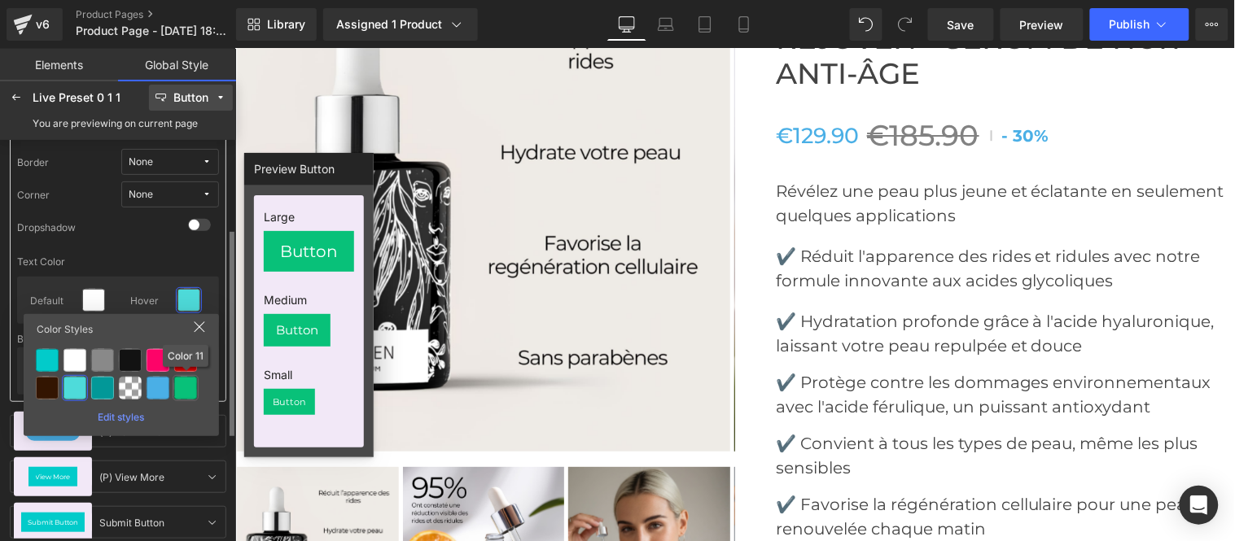
click at [183, 383] on div at bounding box center [185, 388] width 23 height 23
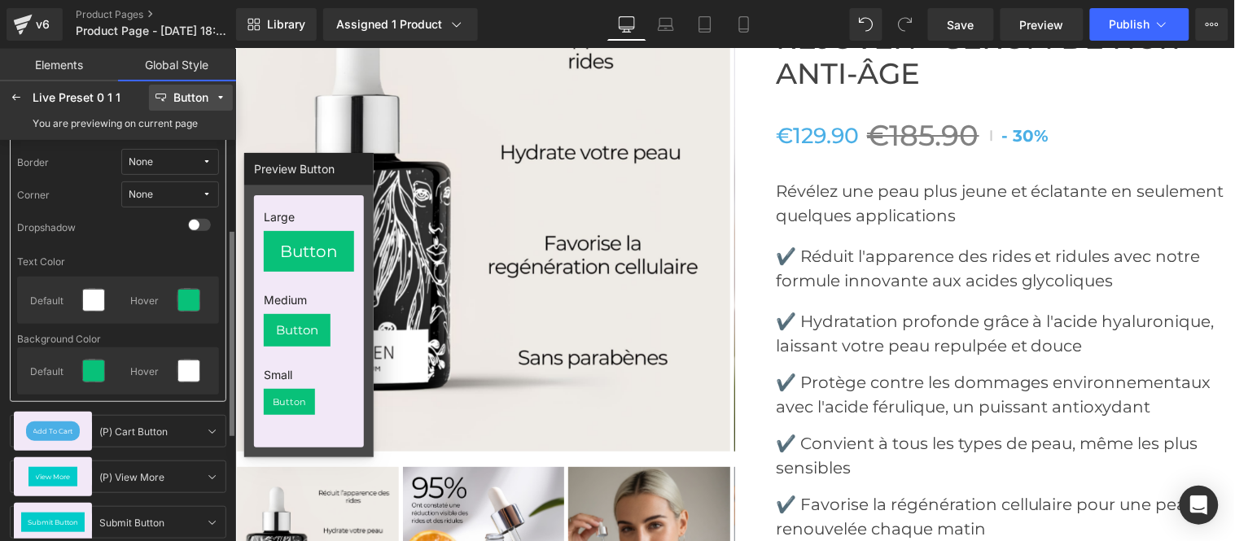
scroll to position [90, 0]
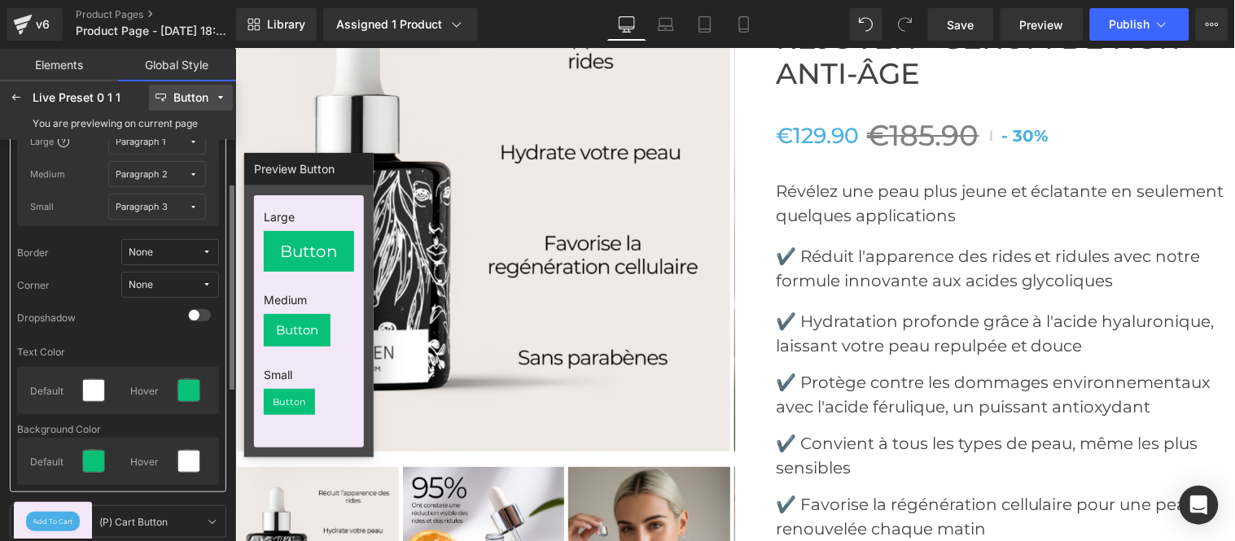
click at [148, 277] on button "None" at bounding box center [170, 285] width 98 height 26
click at [132, 344] on label "Default Corner" at bounding box center [154, 343] width 69 height 11
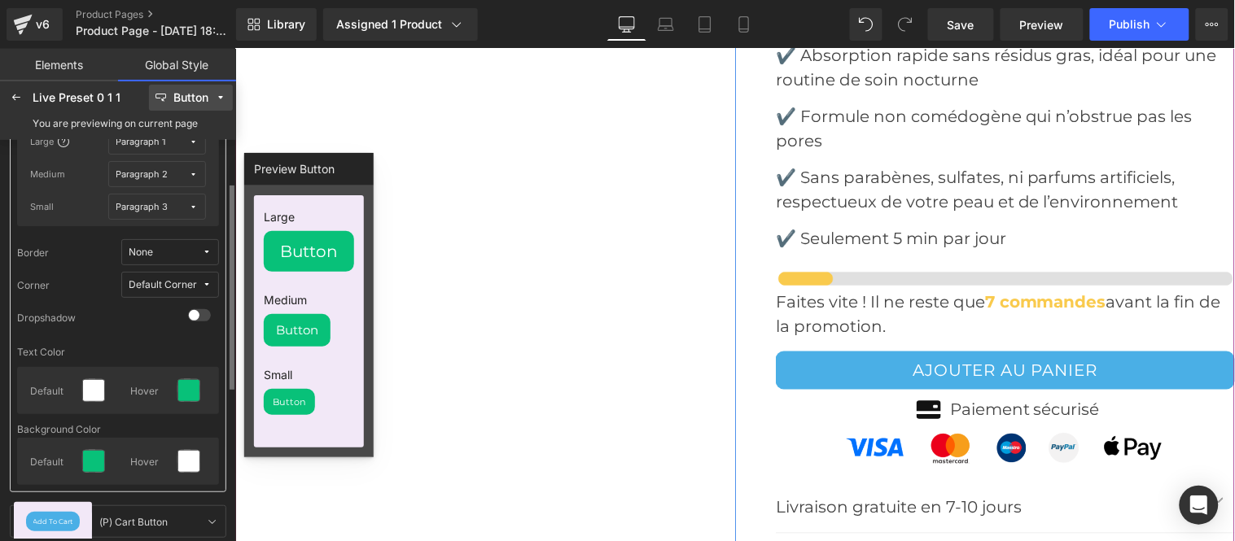
scroll to position [6913, 0]
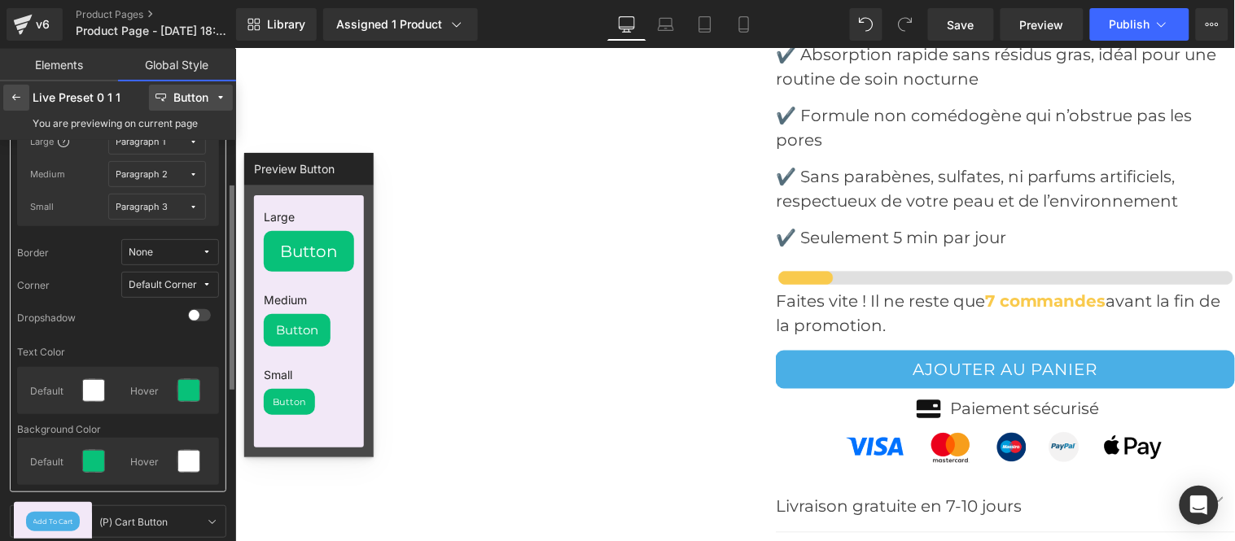
drag, startPoint x: 19, startPoint y: 94, endPoint x: 22, endPoint y: 104, distance: 11.1
click at [22, 104] on div at bounding box center [16, 98] width 26 height 26
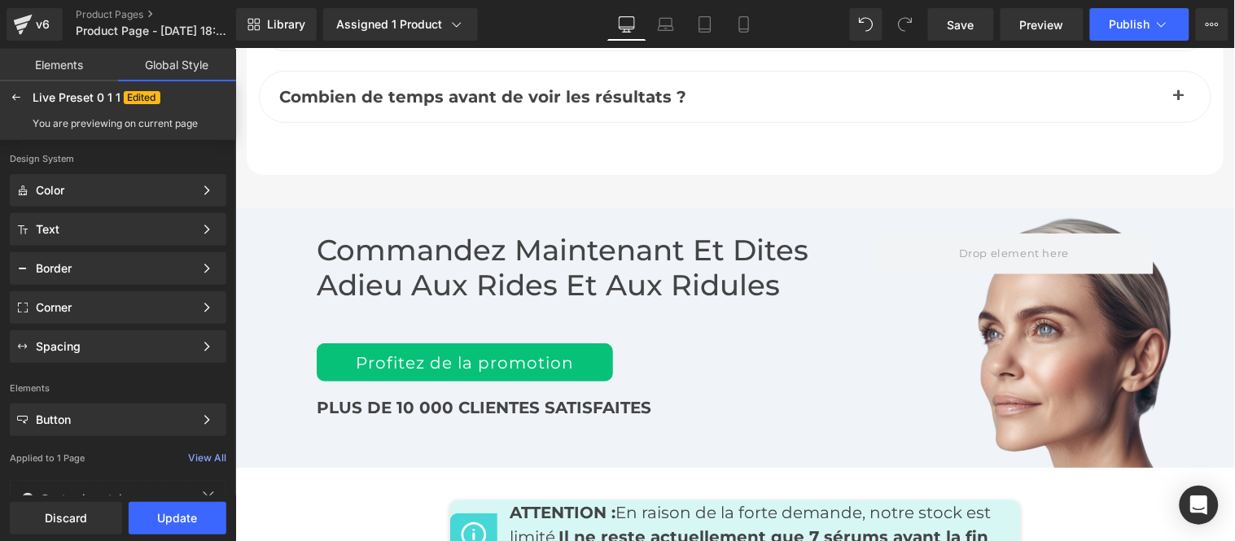
scroll to position [7998, 0]
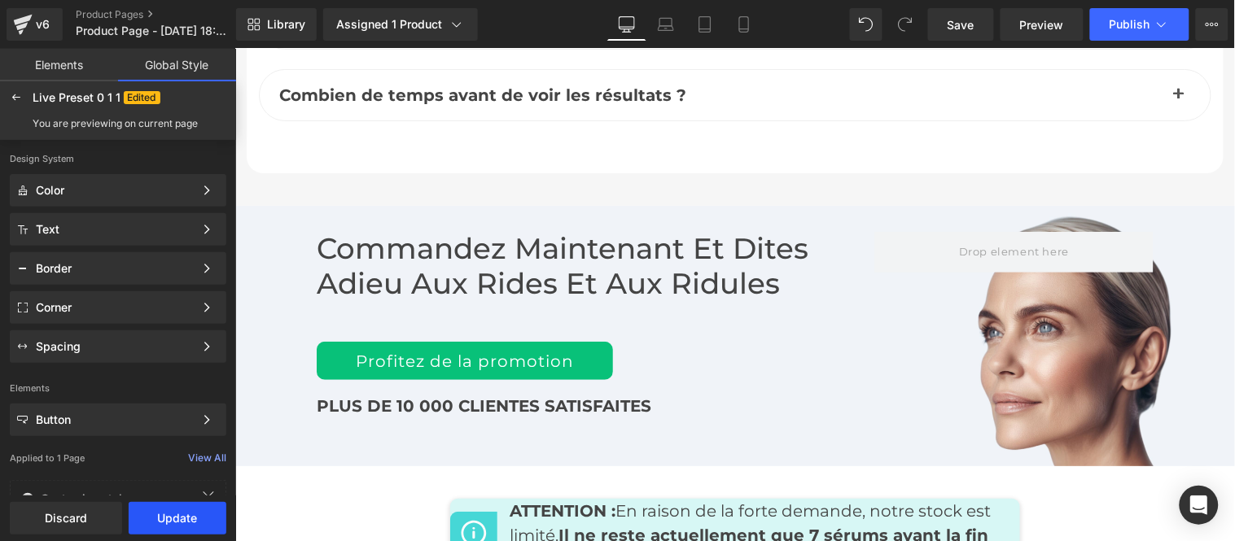
click at [173, 521] on button "Update" at bounding box center [178, 518] width 98 height 33
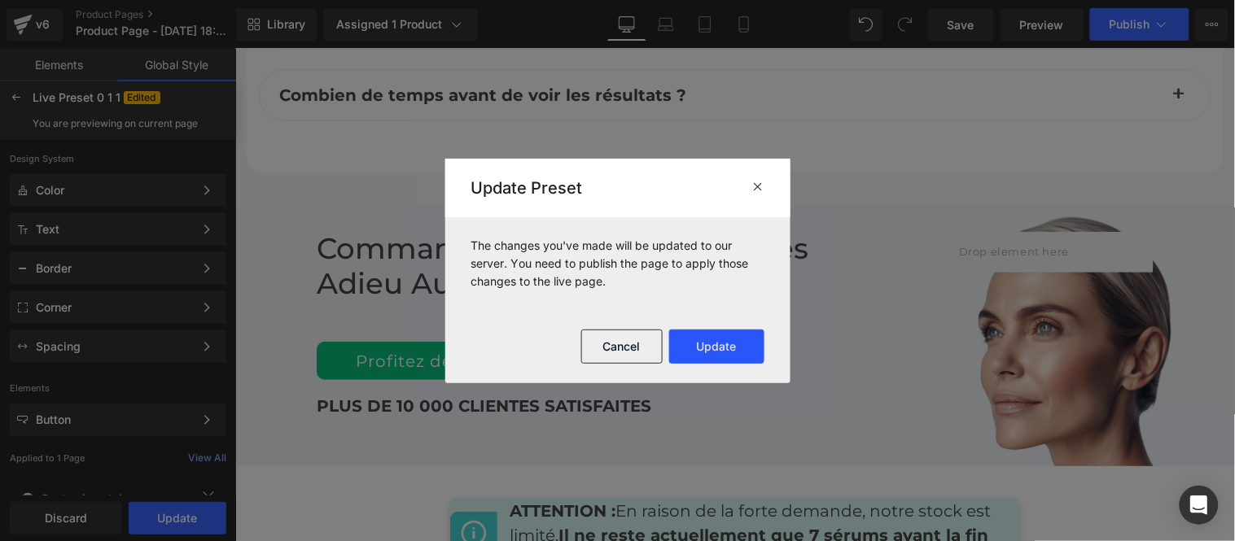
click at [723, 335] on button "Update" at bounding box center [716, 347] width 95 height 34
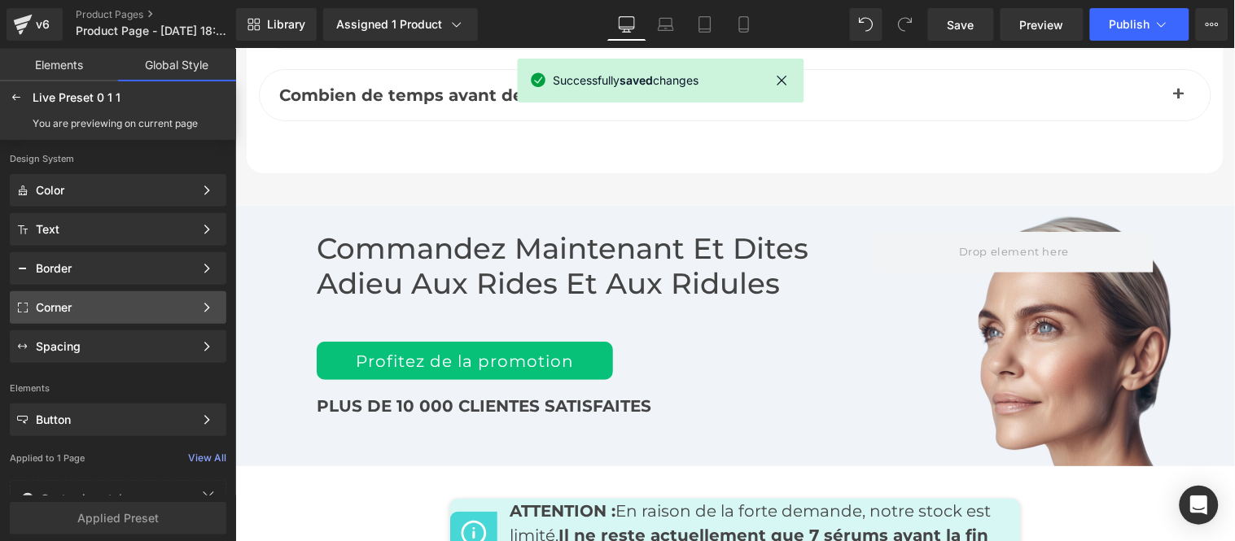
click at [141, 330] on div "Corner" at bounding box center [118, 346] width 217 height 33
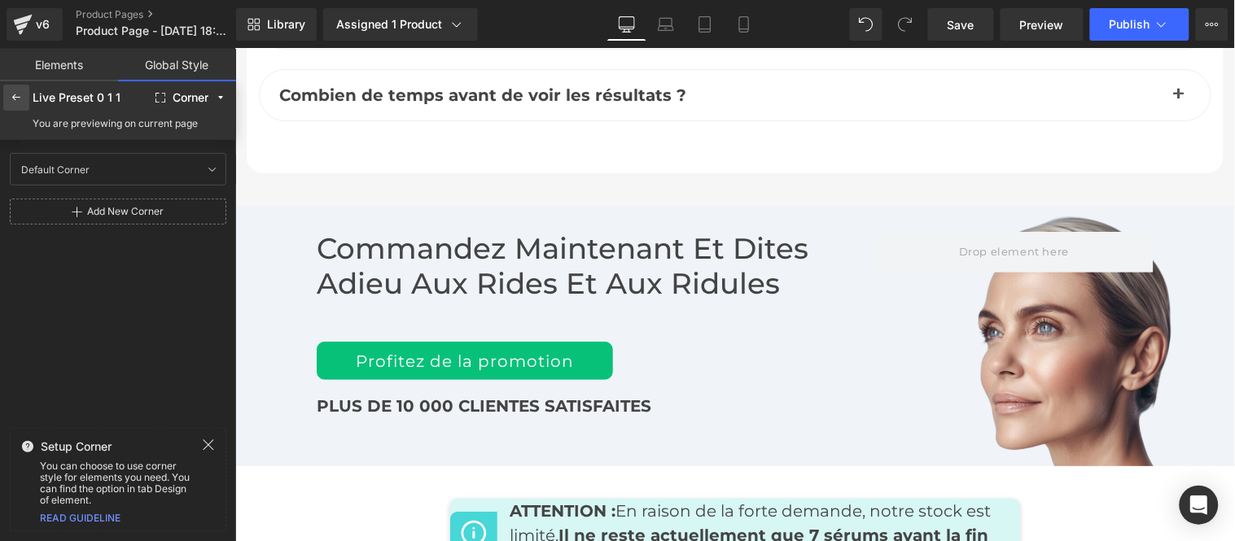
click at [18, 93] on icon at bounding box center [16, 97] width 13 height 13
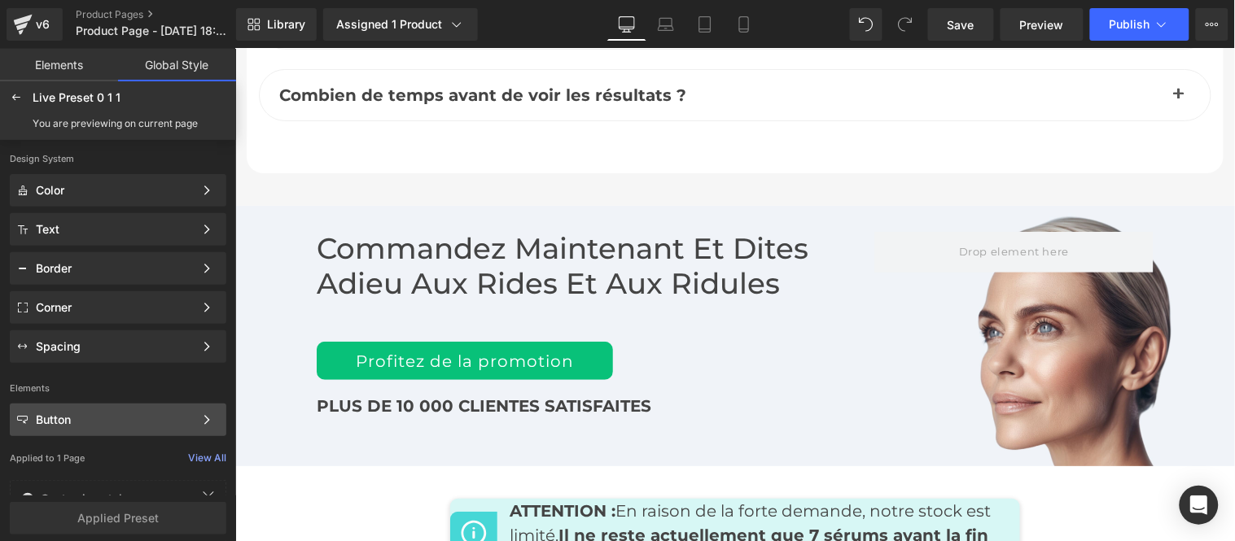
click at [133, 246] on div "Button Color Style Define a color palette and apply it to your pages 1 of 3 Next" at bounding box center [118, 229] width 217 height 33
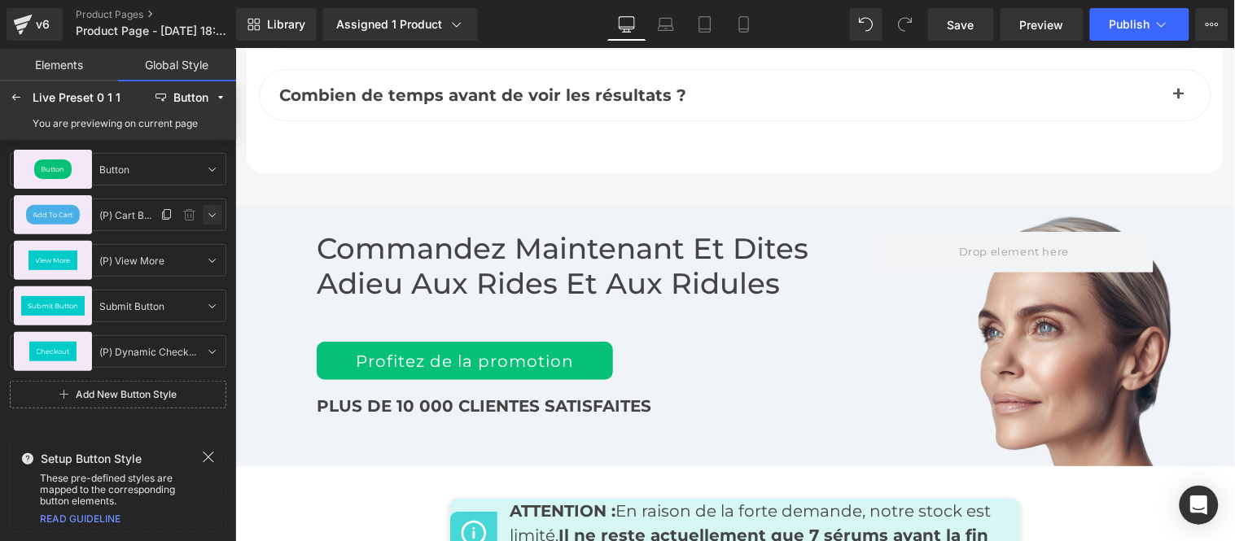
click at [214, 209] on icon at bounding box center [212, 214] width 13 height 13
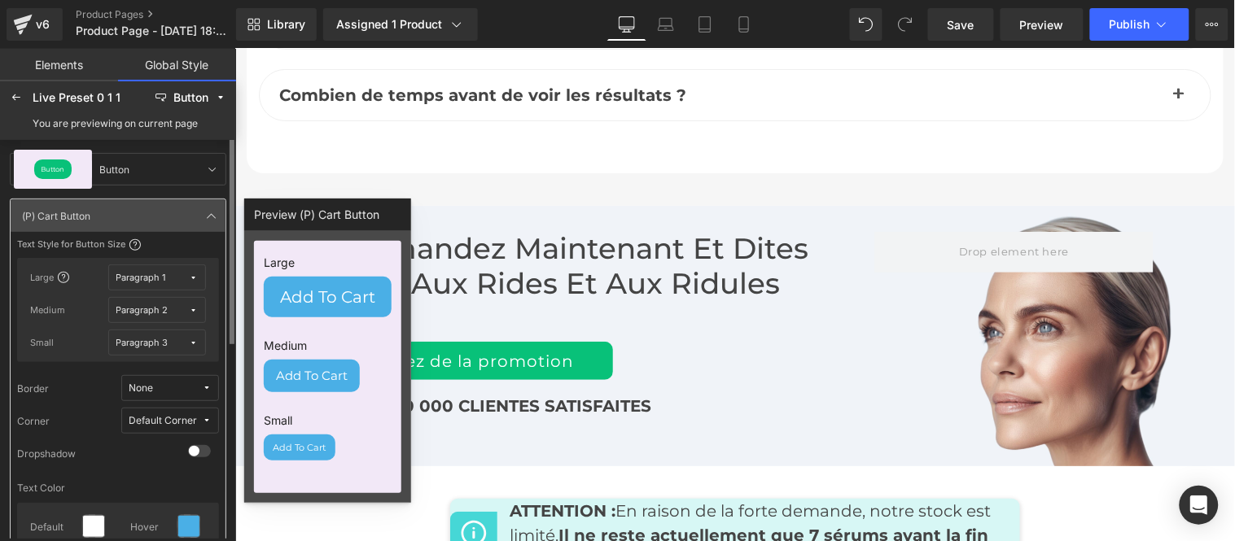
scroll to position [181, 0]
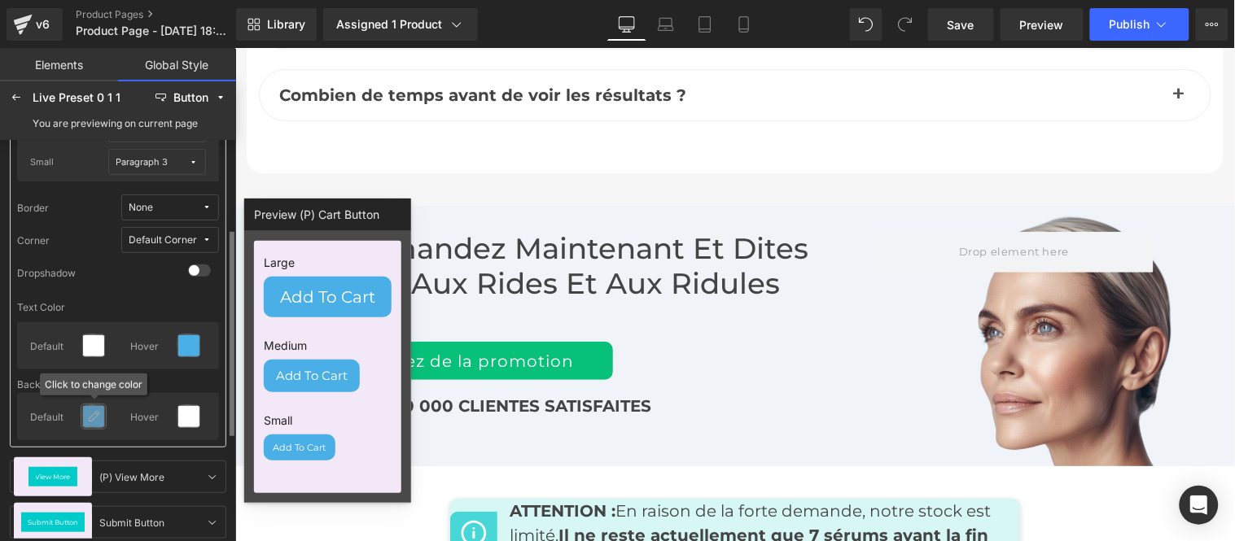
click at [98, 422] on icon at bounding box center [93, 416] width 13 height 13
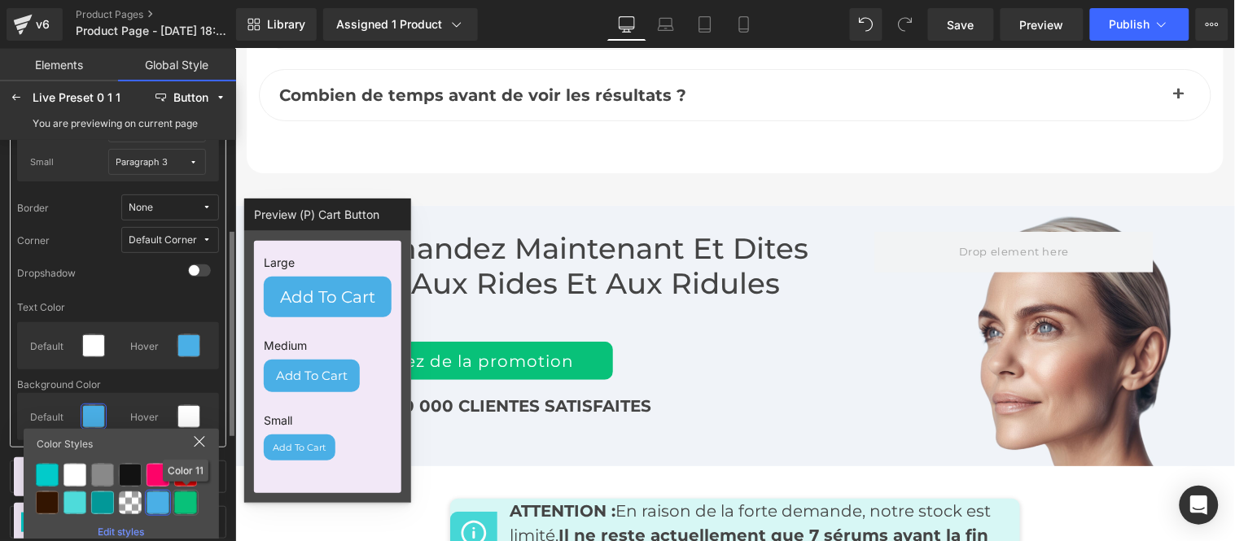
click at [182, 495] on div at bounding box center [185, 503] width 23 height 23
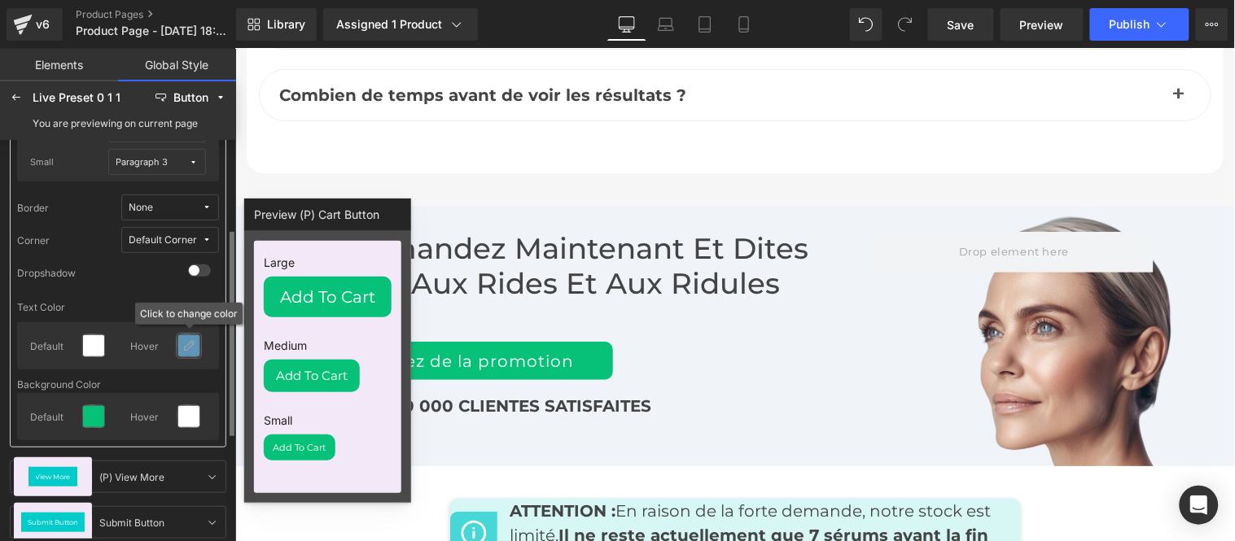
click at [190, 344] on icon at bounding box center [188, 345] width 13 height 13
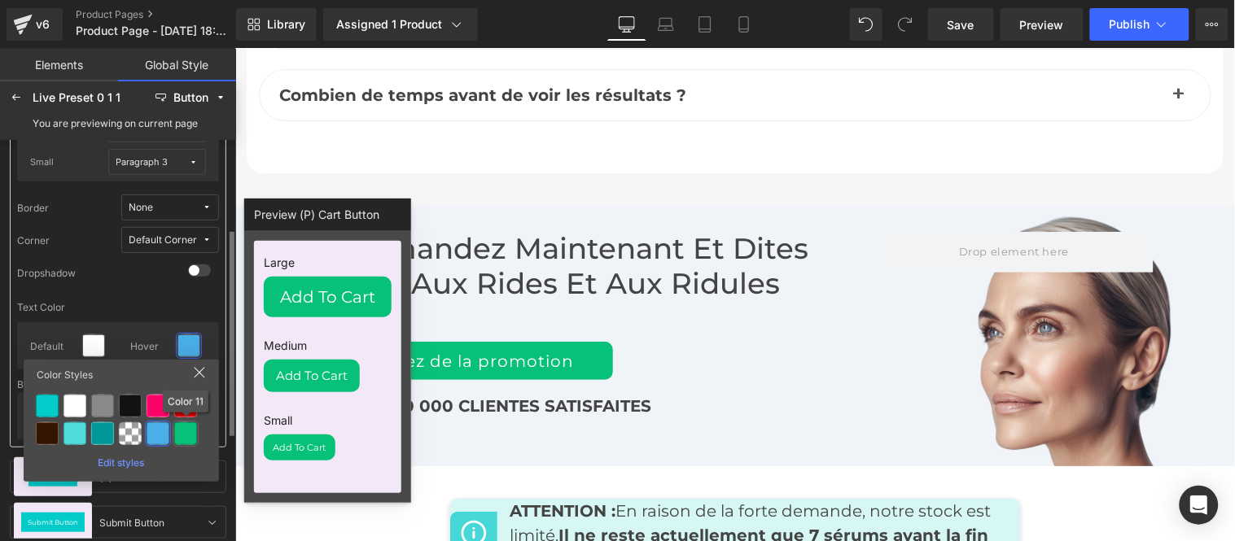
click at [177, 440] on div at bounding box center [185, 433] width 23 height 23
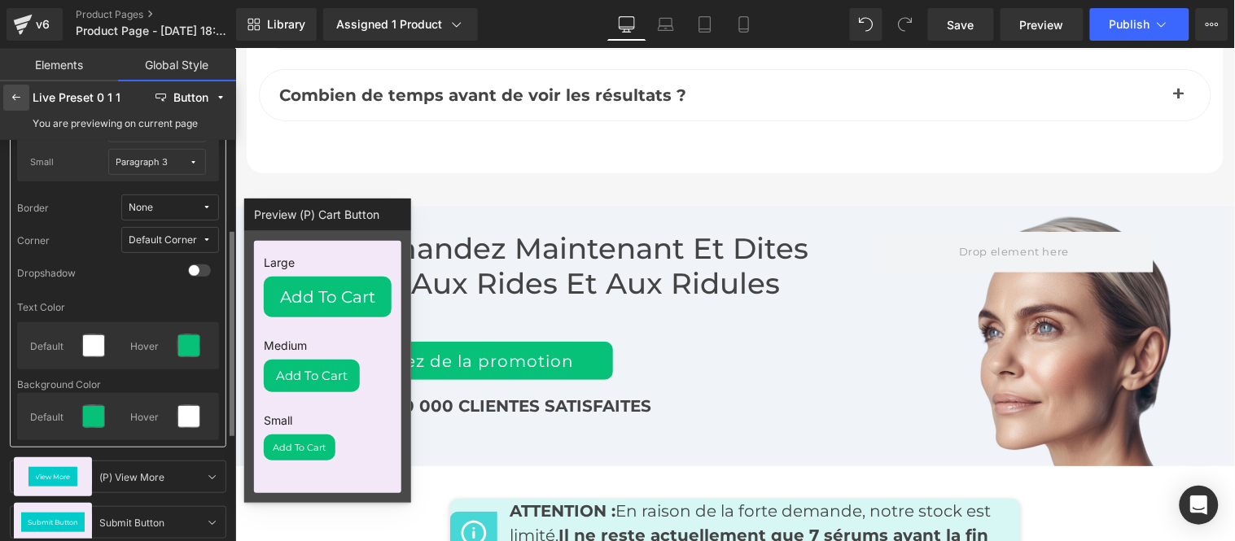
click at [21, 108] on div at bounding box center [16, 98] width 26 height 26
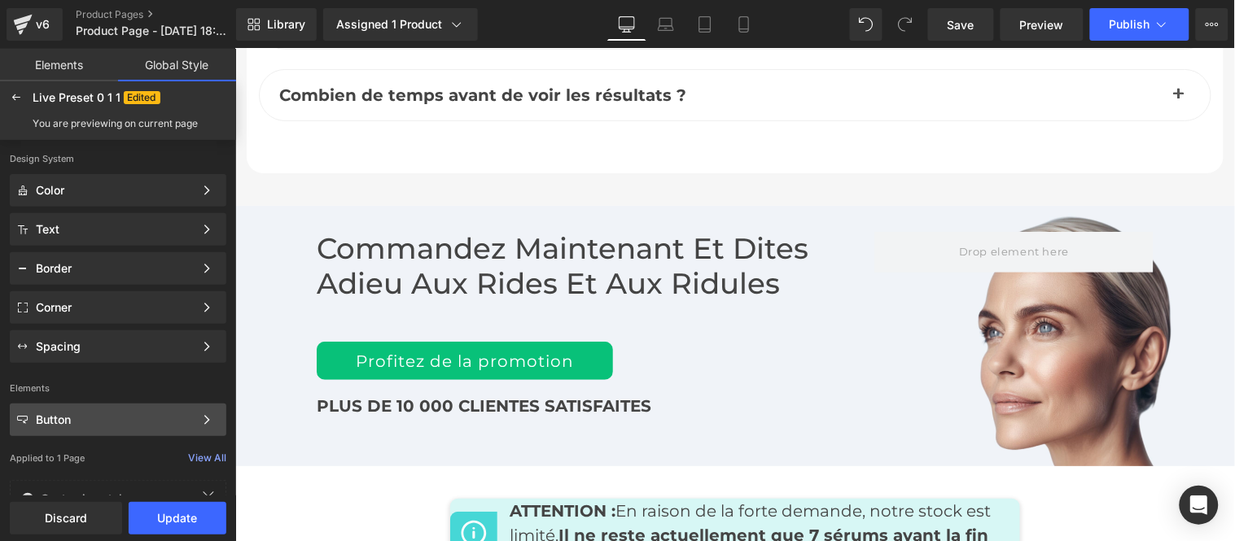
click at [112, 246] on div "Button Color Style Define a color palette and apply it to your pages 1 of 3 Next" at bounding box center [118, 229] width 217 height 33
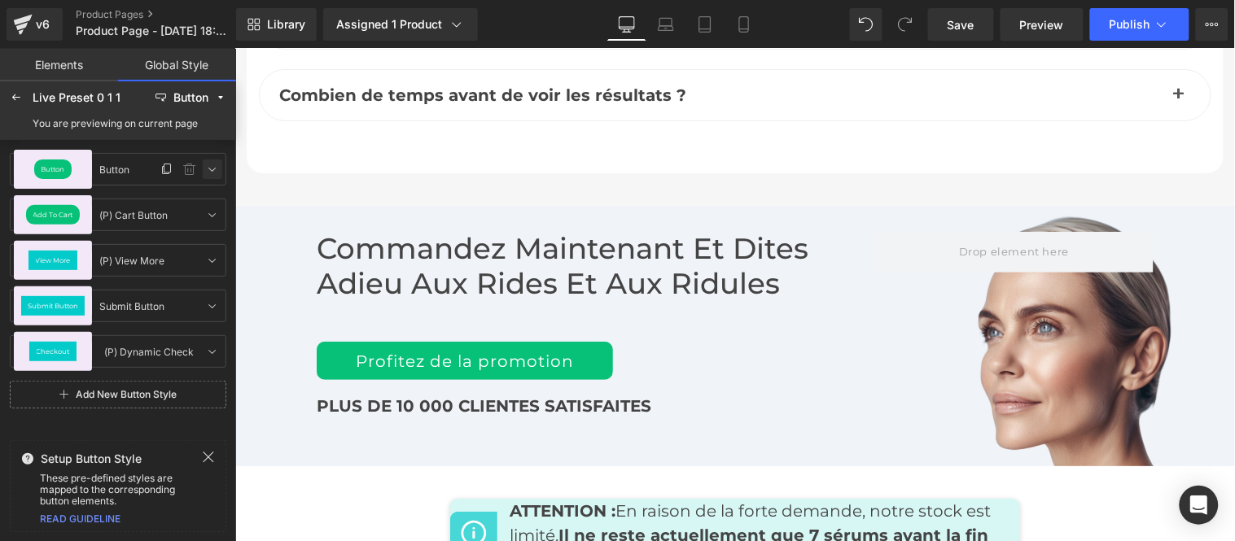
click at [208, 169] on icon at bounding box center [212, 169] width 13 height 13
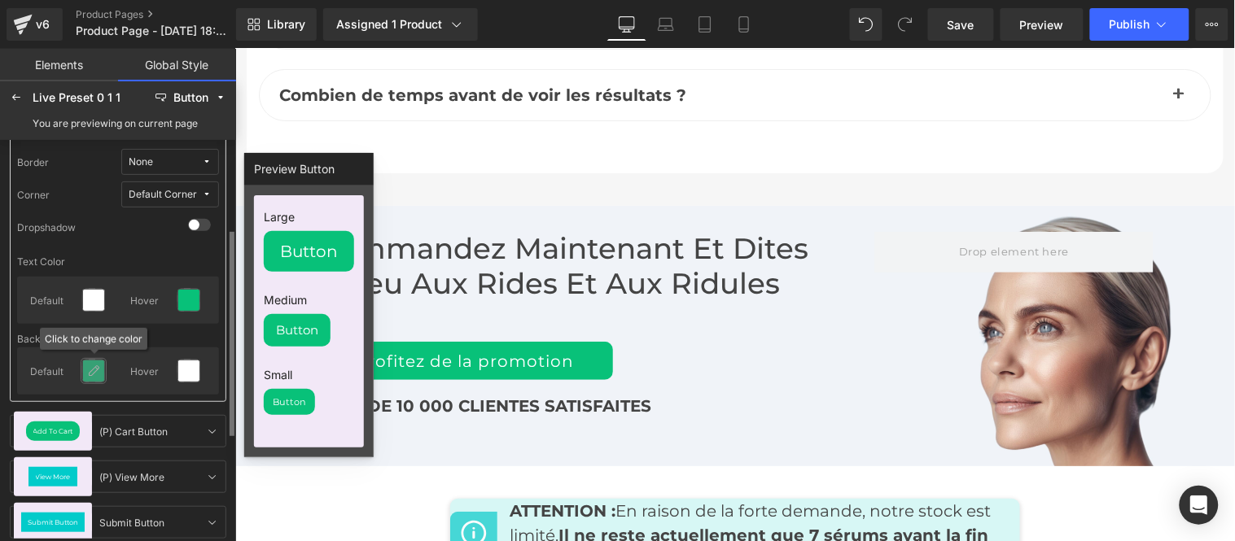
drag, startPoint x: 87, startPoint y: 371, endPoint x: 94, endPoint y: 379, distance: 9.8
click at [88, 371] on icon at bounding box center [93, 371] width 13 height 13
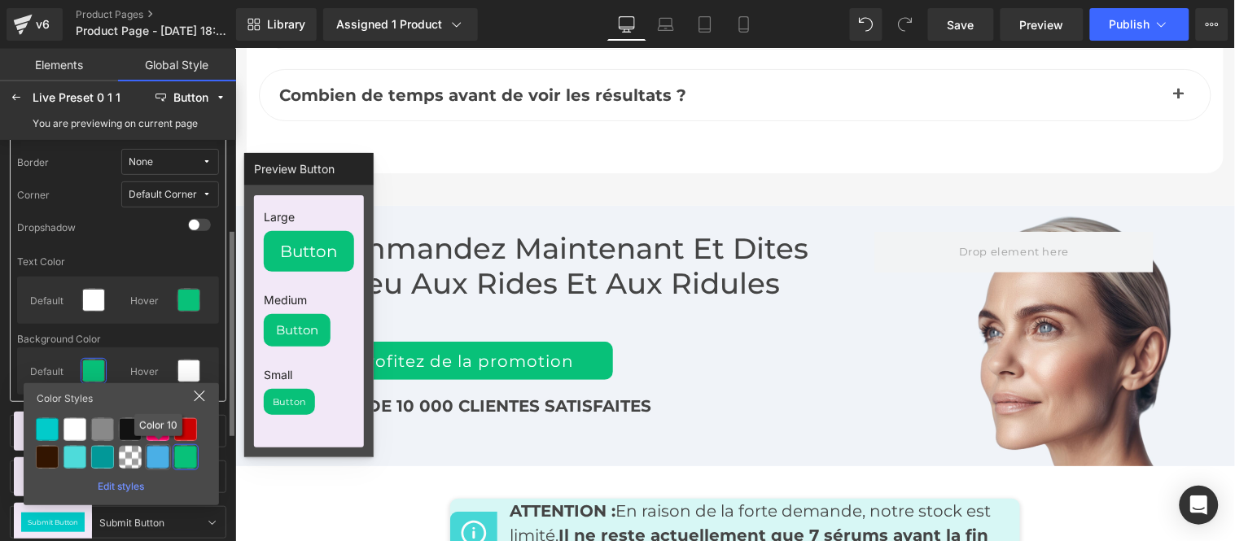
click at [161, 457] on div at bounding box center [158, 457] width 23 height 23
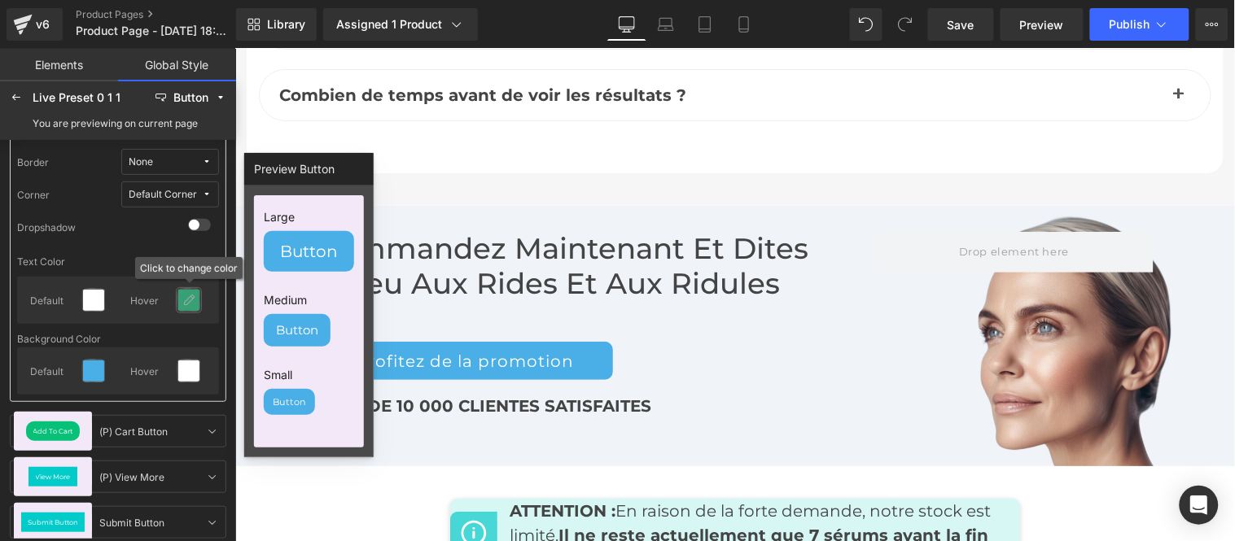
click at [192, 297] on icon at bounding box center [188, 300] width 13 height 13
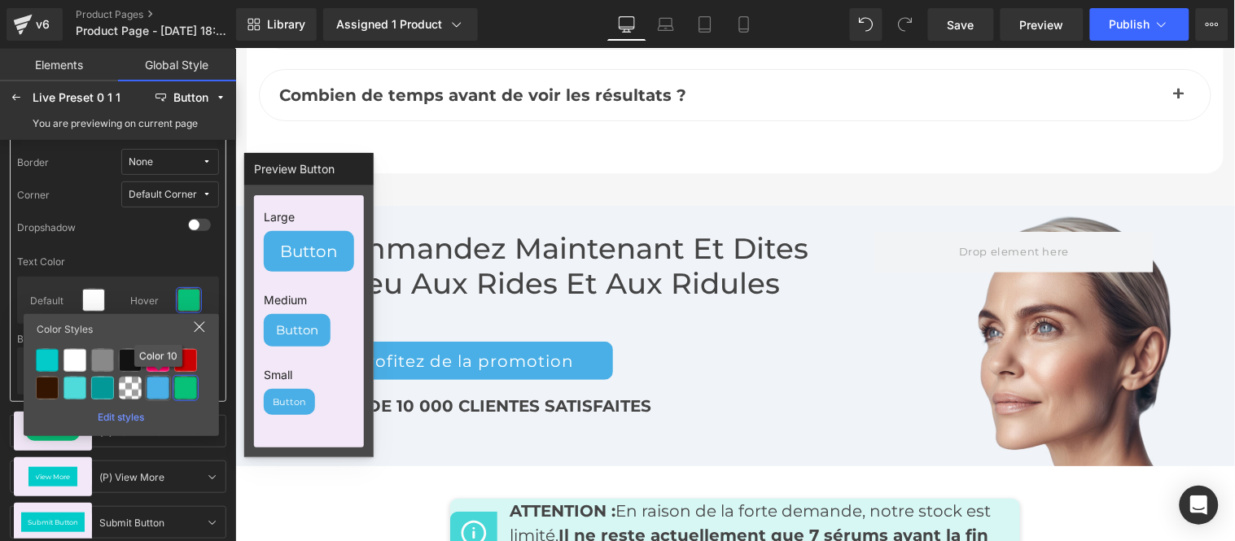
click at [161, 387] on div at bounding box center [158, 388] width 23 height 23
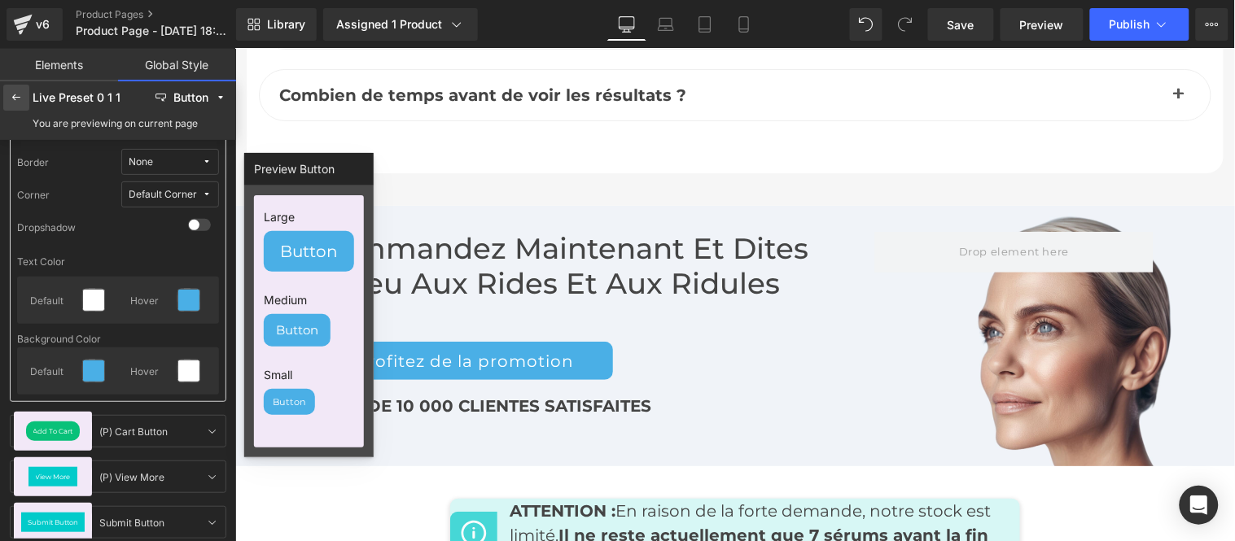
click at [4, 101] on div at bounding box center [16, 98] width 26 height 26
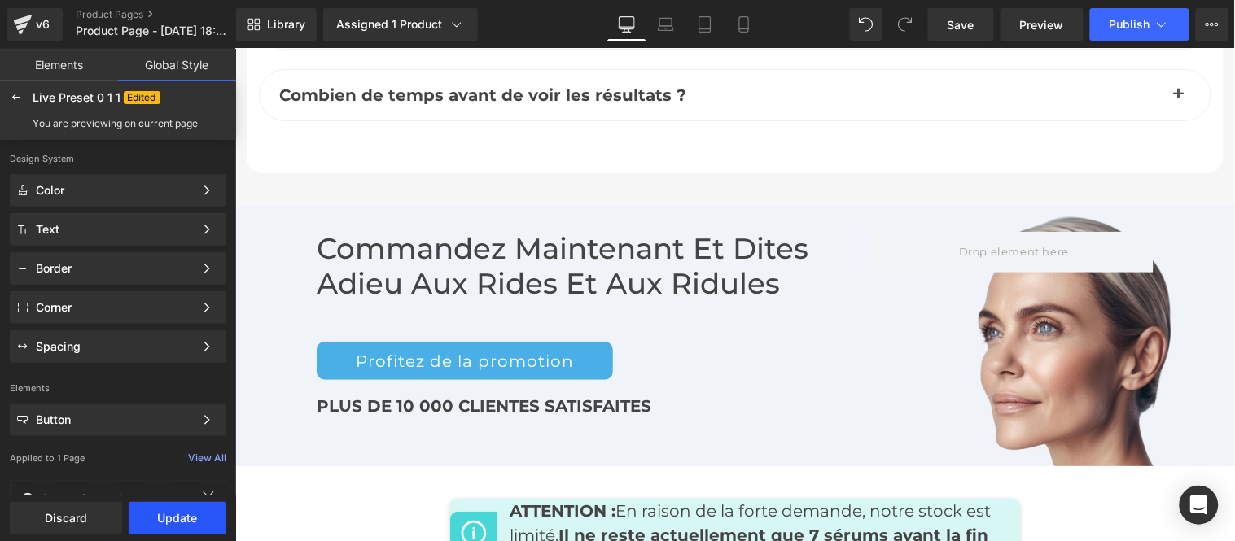
click at [173, 519] on button "Update" at bounding box center [178, 518] width 98 height 33
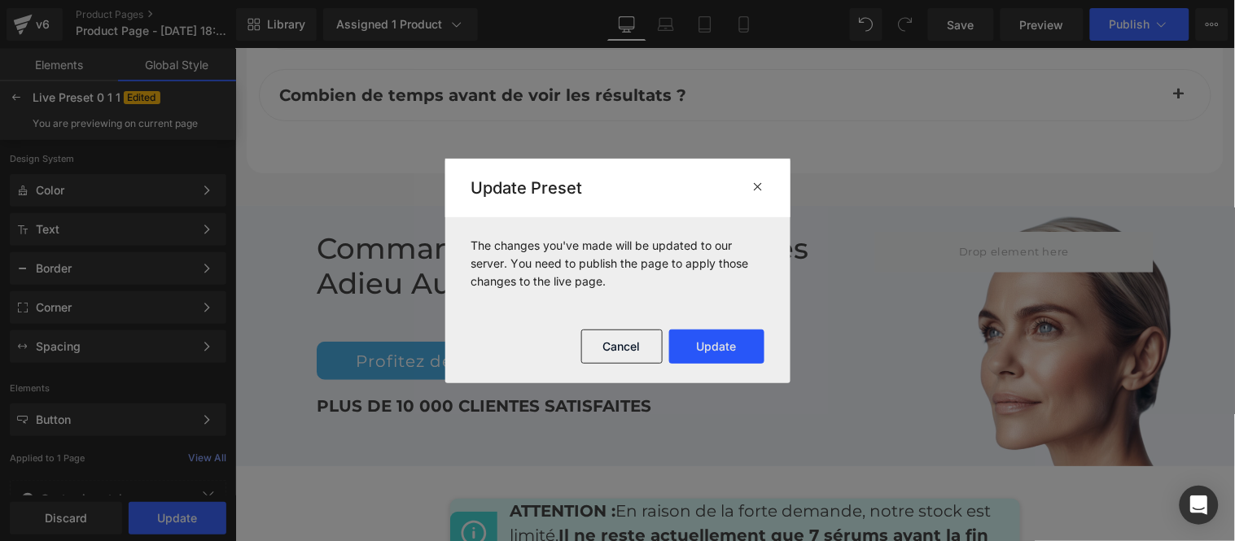
drag, startPoint x: 704, startPoint y: 348, endPoint x: 712, endPoint y: 352, distance: 8.8
click at [712, 352] on button "Update" at bounding box center [716, 347] width 95 height 34
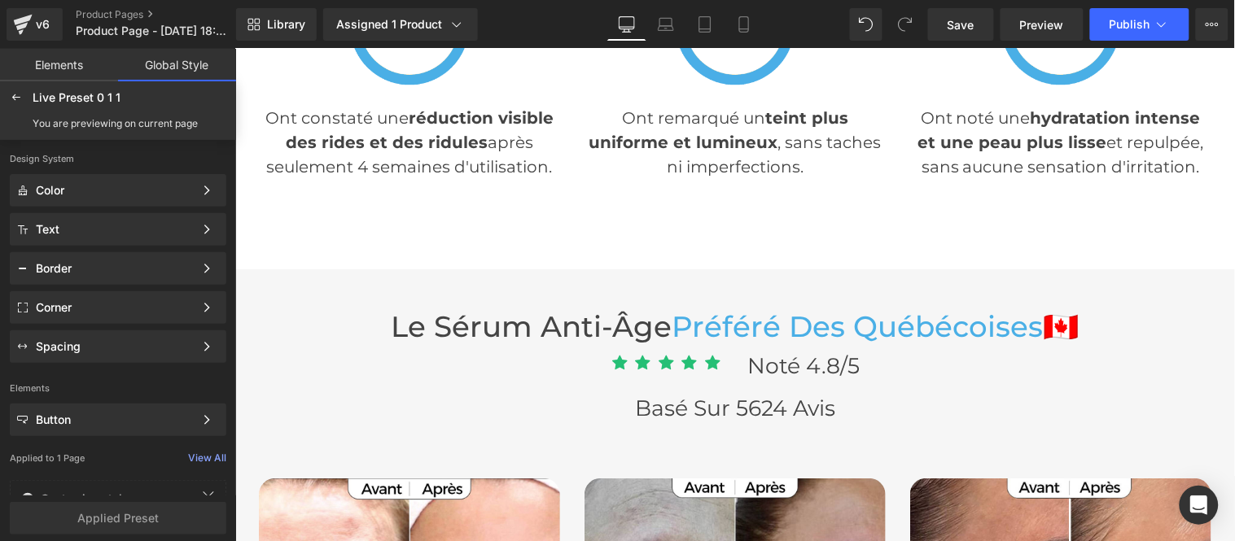
scroll to position [4710, 0]
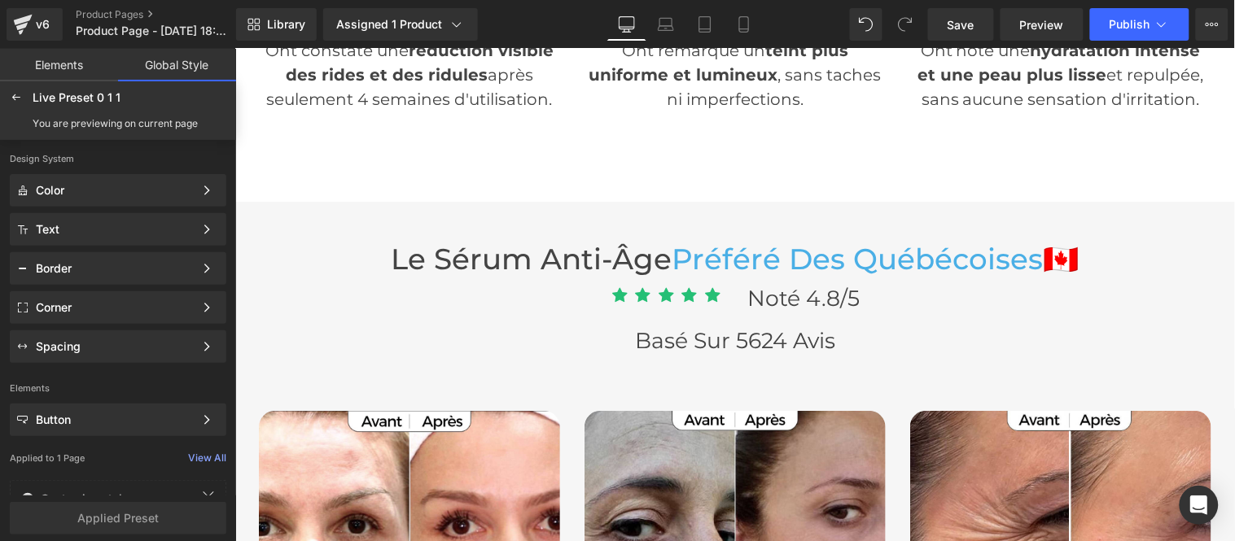
click at [803, 258] on span "Préféré Des québécoises" at bounding box center [857, 258] width 371 height 35
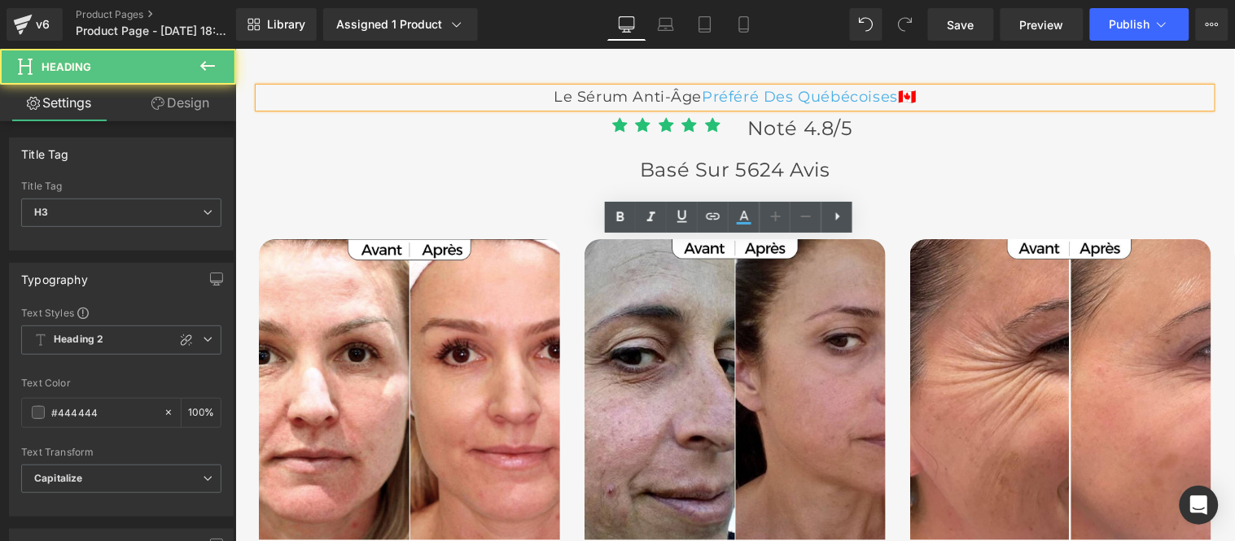
click at [847, 105] on span "Préféré Des québécoises" at bounding box center [799, 96] width 196 height 18
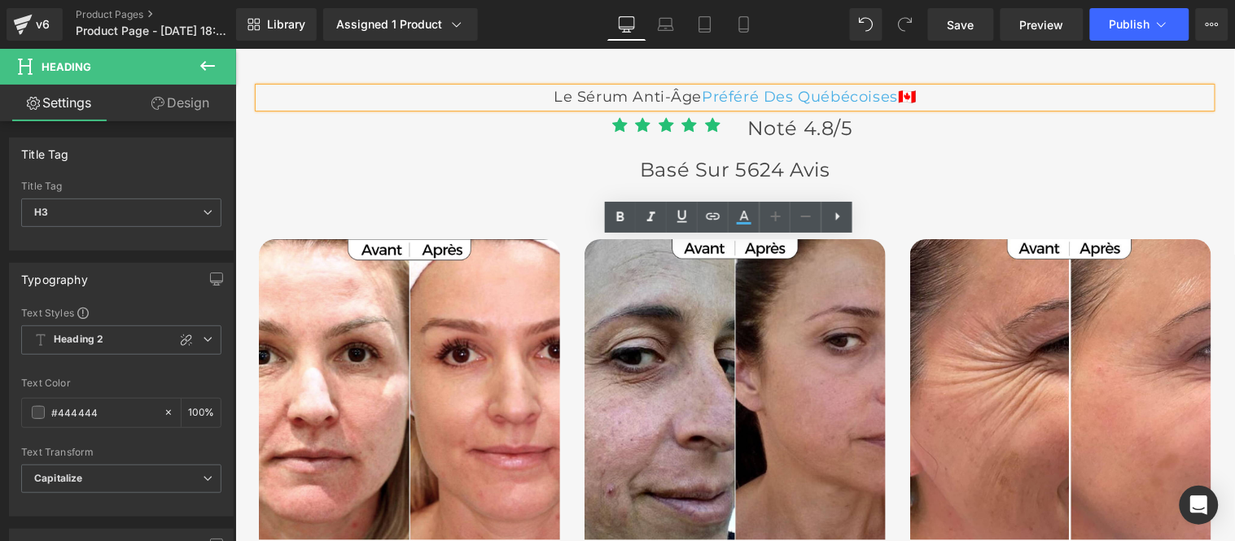
click at [916, 105] on span "🇨🇦" at bounding box center [906, 96] width 19 height 18
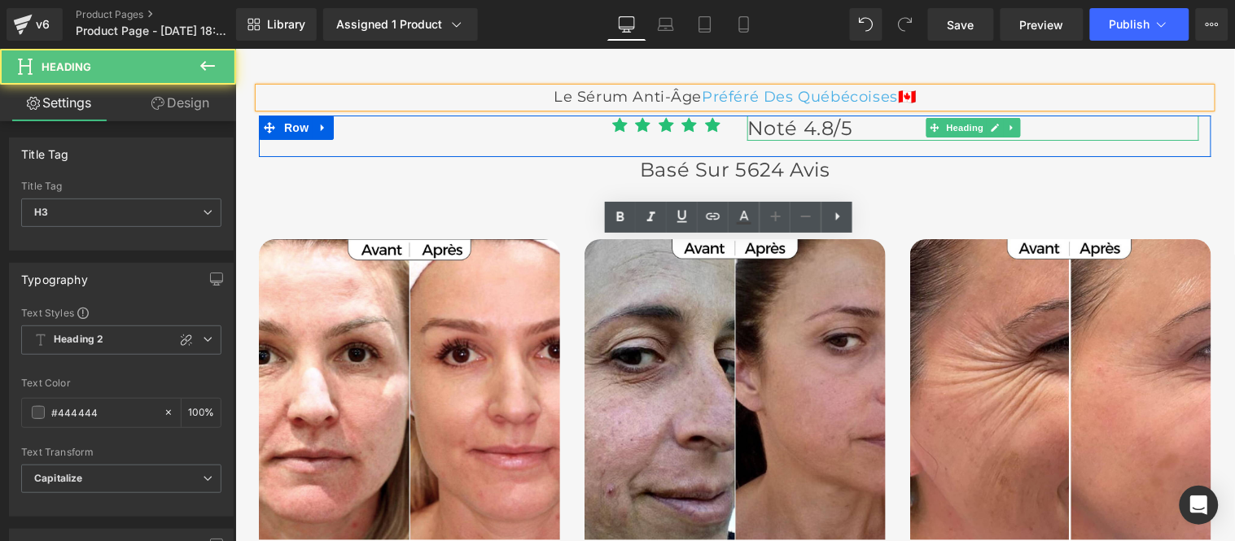
paste div
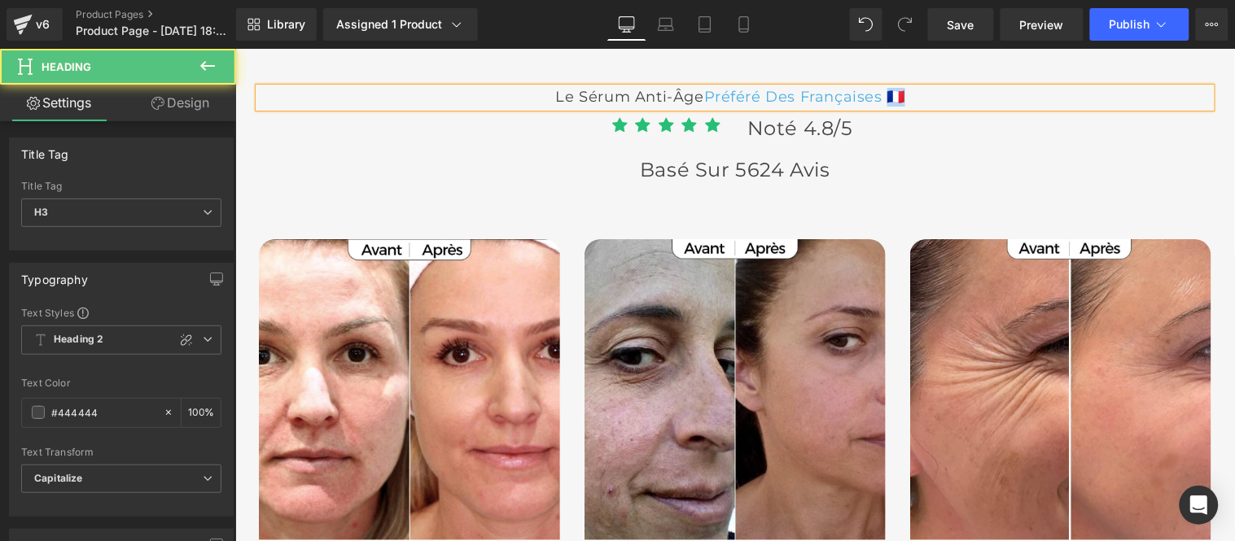
drag, startPoint x: 1024, startPoint y: 260, endPoint x: 1048, endPoint y: 268, distance: 25.0
click at [1048, 106] on h3 "Le sérum anti-âge Préféré Des Françaises 🇫🇷" at bounding box center [734, 96] width 952 height 19
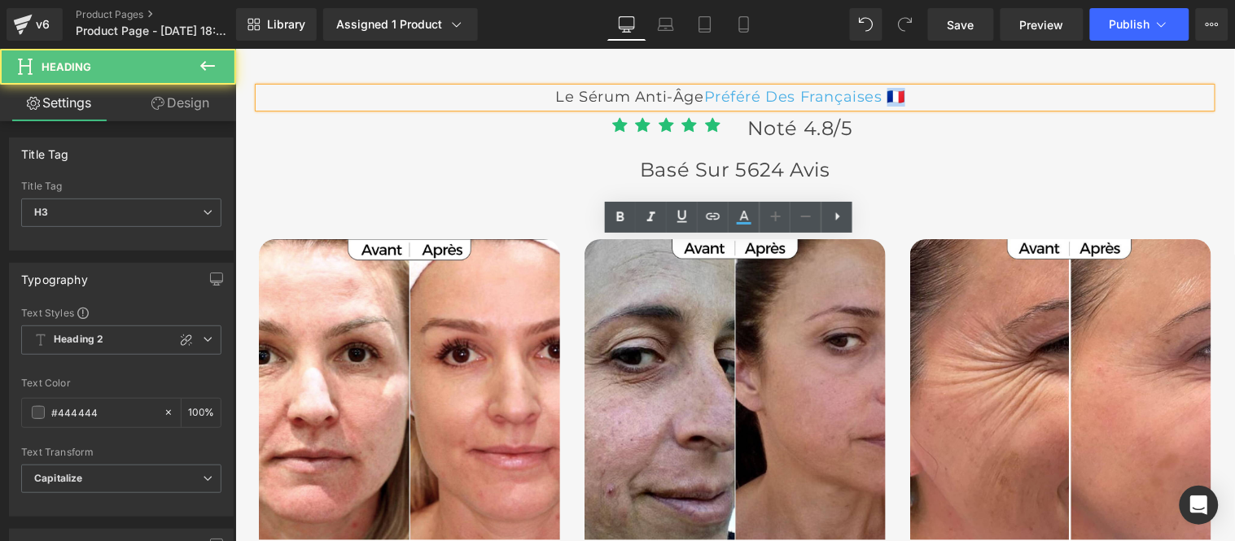
copy span "🇫🇷"
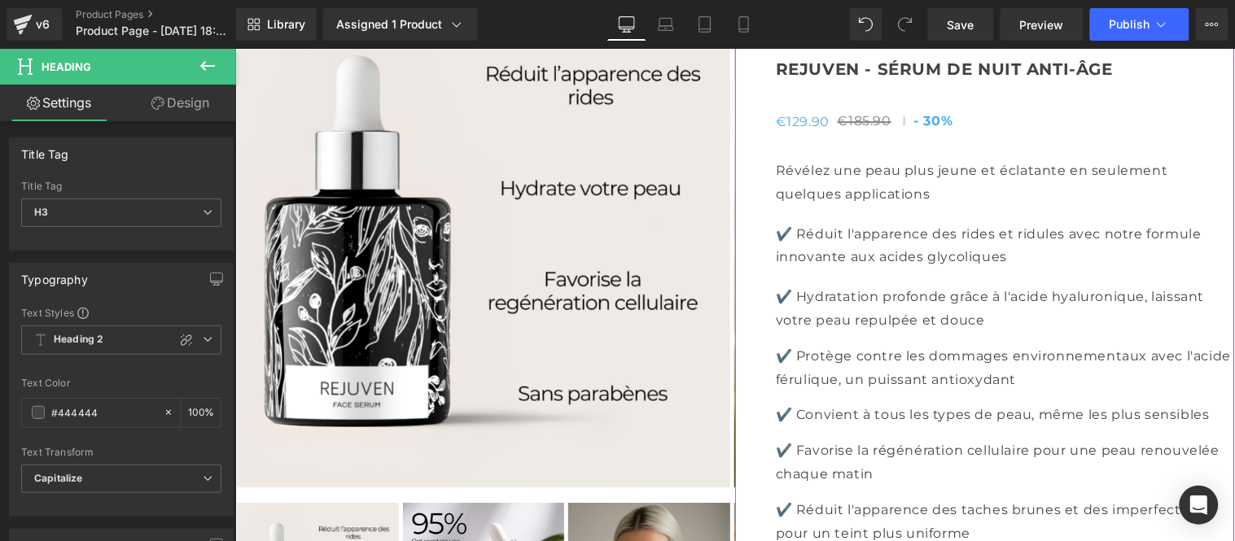
scroll to position [5977, 0]
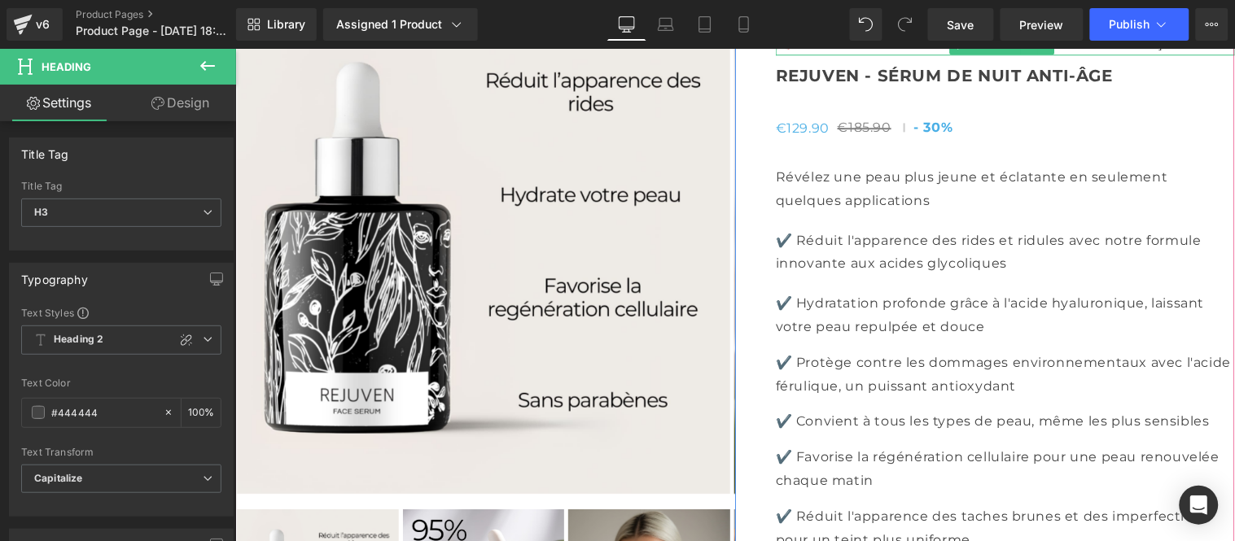
click at [837, 55] on p "🇨🇦 Élu meilleur sérum anti-âge au [GEOGRAPHIC_DATA]" at bounding box center [1004, 44] width 459 height 24
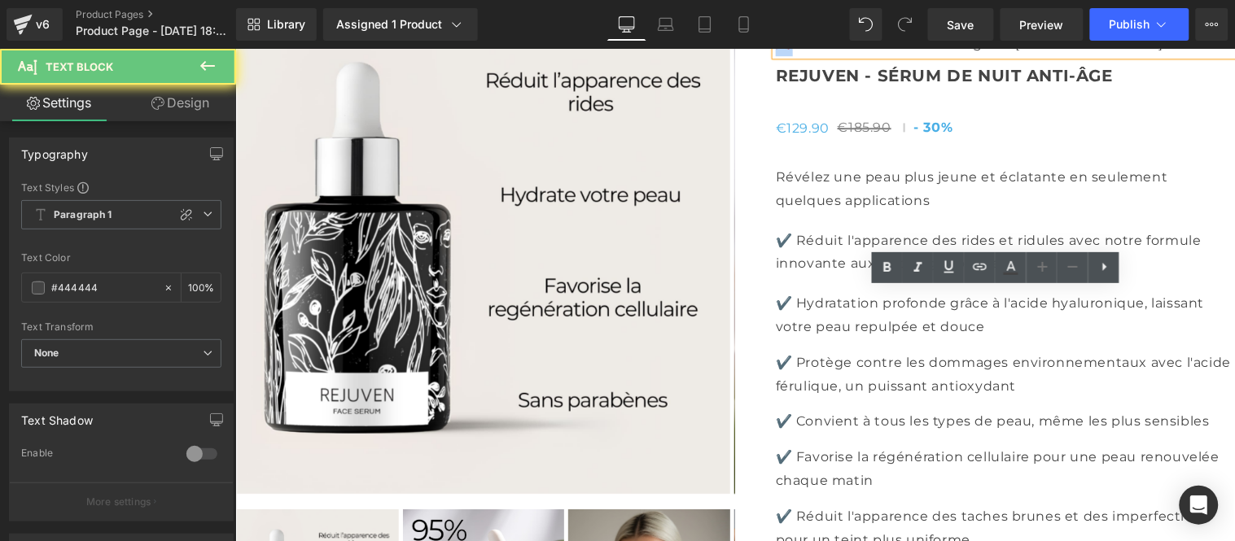
drag, startPoint x: 783, startPoint y: 301, endPoint x: 760, endPoint y: 313, distance: 25.5
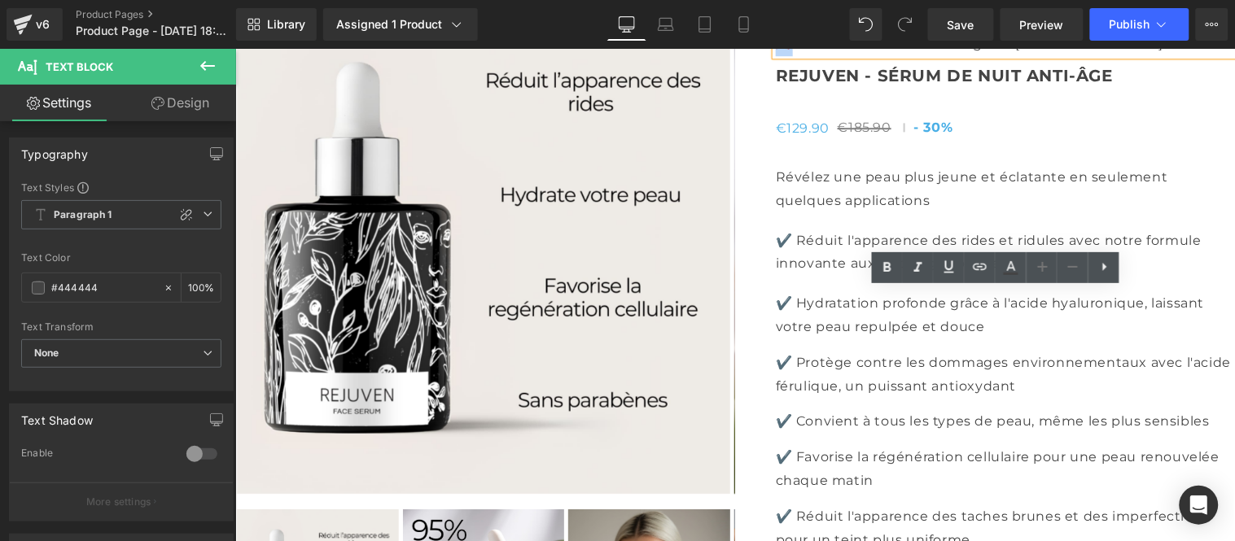
paste div
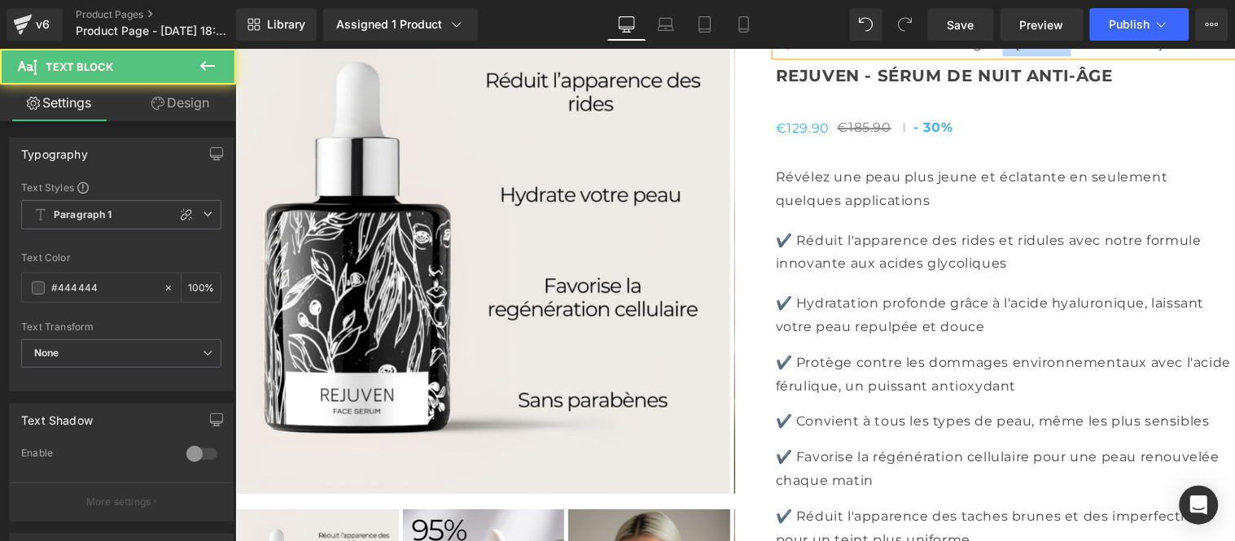
drag, startPoint x: 1023, startPoint y: 298, endPoint x: 1106, endPoint y: 312, distance: 84.2
click at [1106, 55] on p "🇫🇷 Élu meilleur sérum anti-âge au [GEOGRAPHIC_DATA]" at bounding box center [1004, 44] width 459 height 24
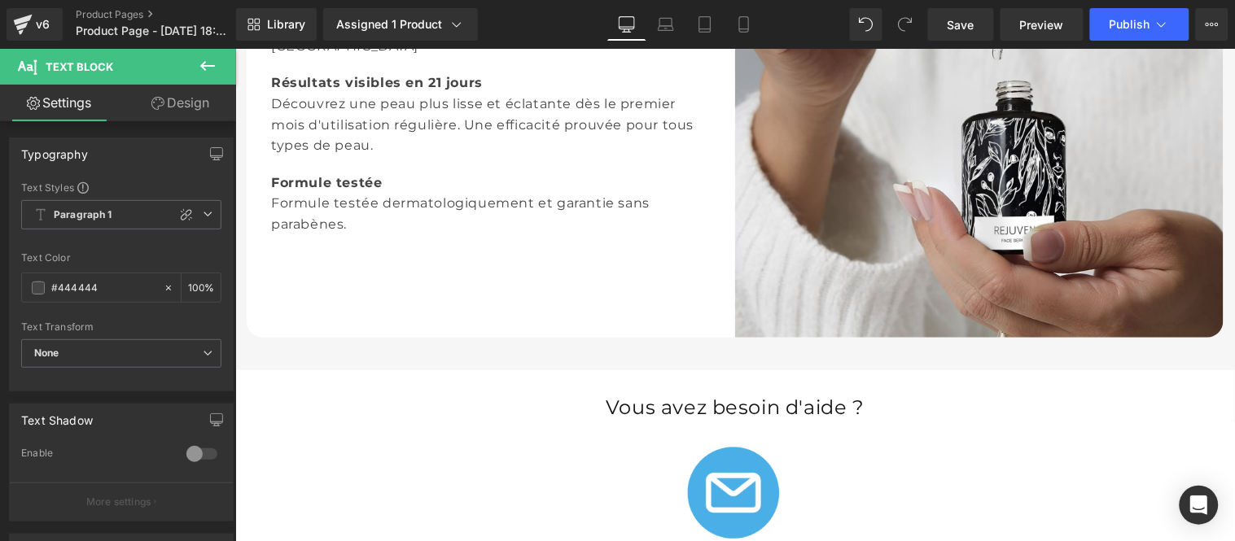
scroll to position [2992, 0]
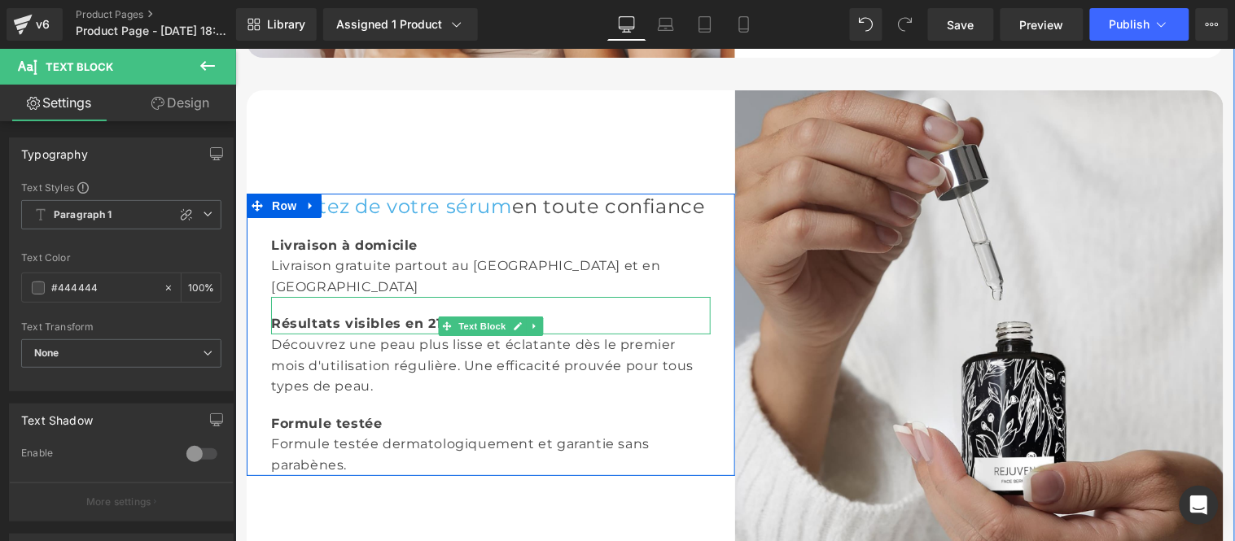
click at [510, 334] on div "Résultats visibles en 21 jours" at bounding box center [490, 314] width 440 height 37
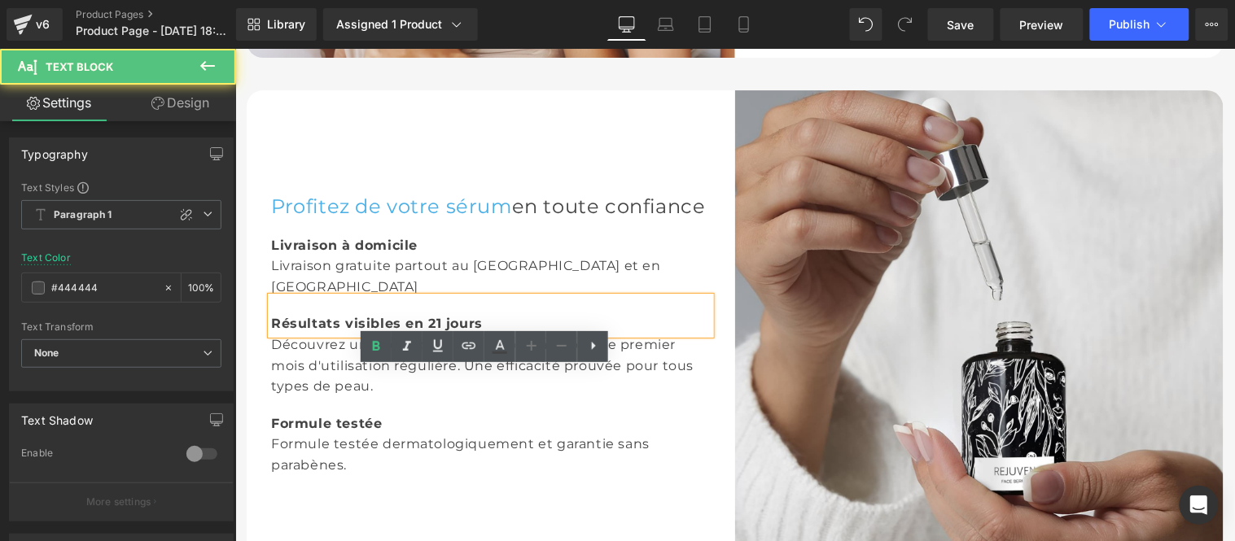
click at [515, 360] on link at bounding box center [530, 346] width 31 height 31
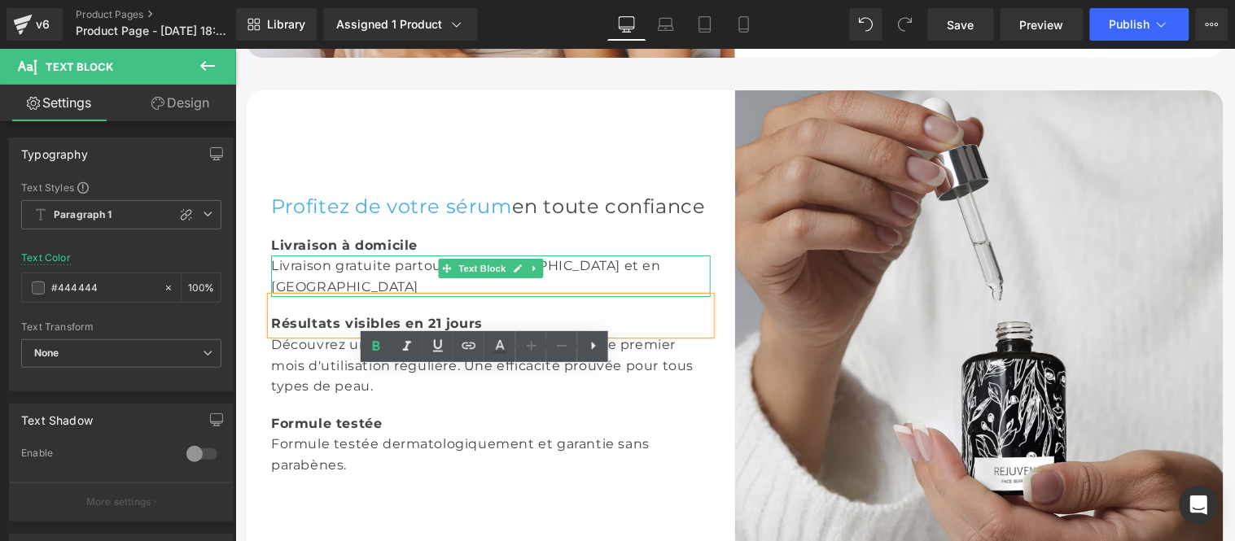
click at [639, 296] on div "Livraison gratuite partout au [GEOGRAPHIC_DATA] et en [GEOGRAPHIC_DATA]" at bounding box center [490, 276] width 440 height 42
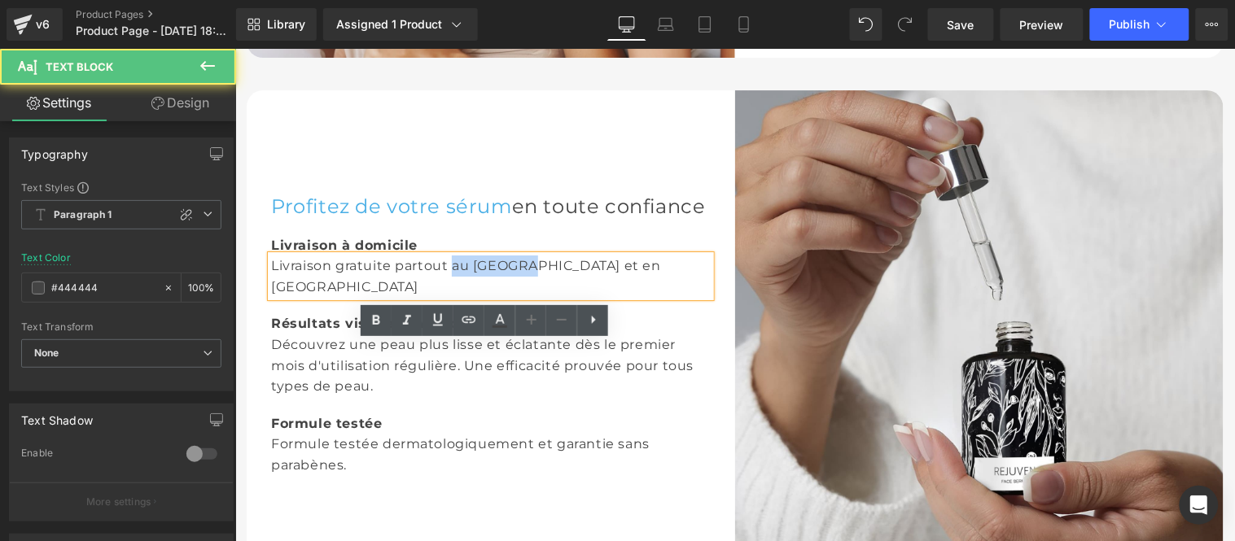
drag, startPoint x: 510, startPoint y: 355, endPoint x: 563, endPoint y: 355, distance: 52.9
click at [563, 296] on div "Livraison gratuite partout au [GEOGRAPHIC_DATA] et en [GEOGRAPHIC_DATA]" at bounding box center [490, 276] width 440 height 42
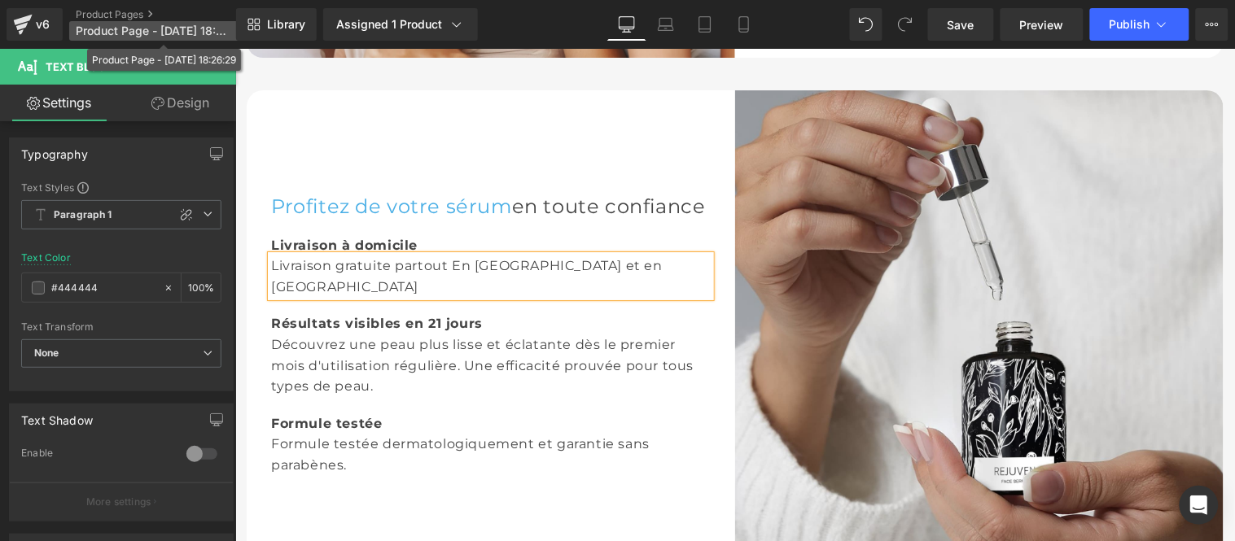
click at [119, 37] on p "Product Page - [DATE] 18:26:29" at bounding box center [162, 31] width 187 height 20
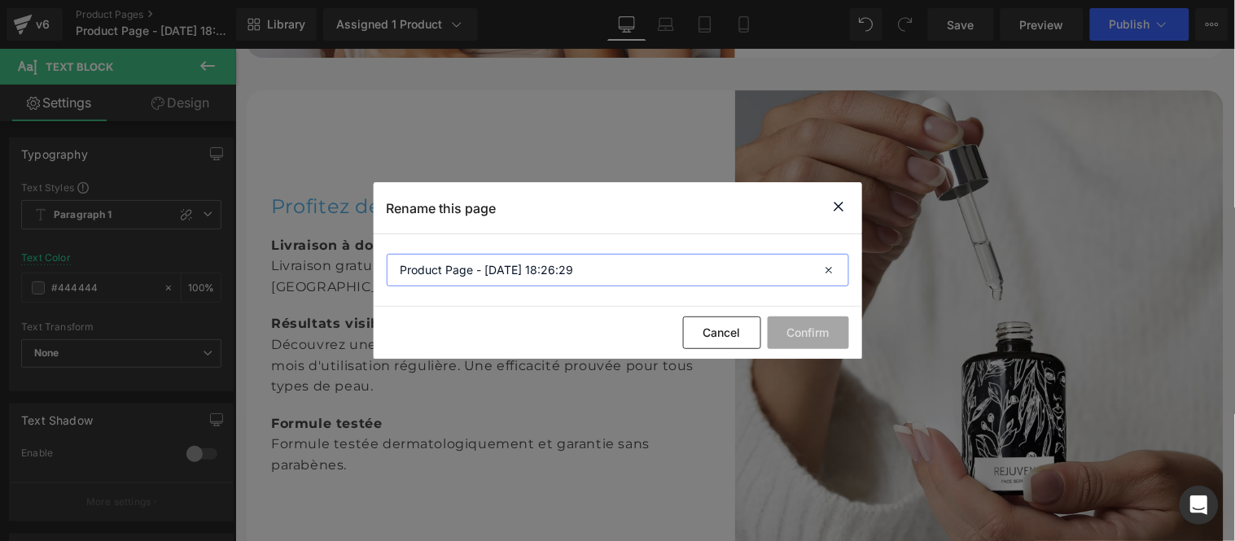
click at [648, 282] on input "Product Page - [DATE] 18:26:29" at bounding box center [618, 270] width 462 height 33
type input "Rejuven"
click at [809, 321] on button "Confirm" at bounding box center [808, 333] width 81 height 33
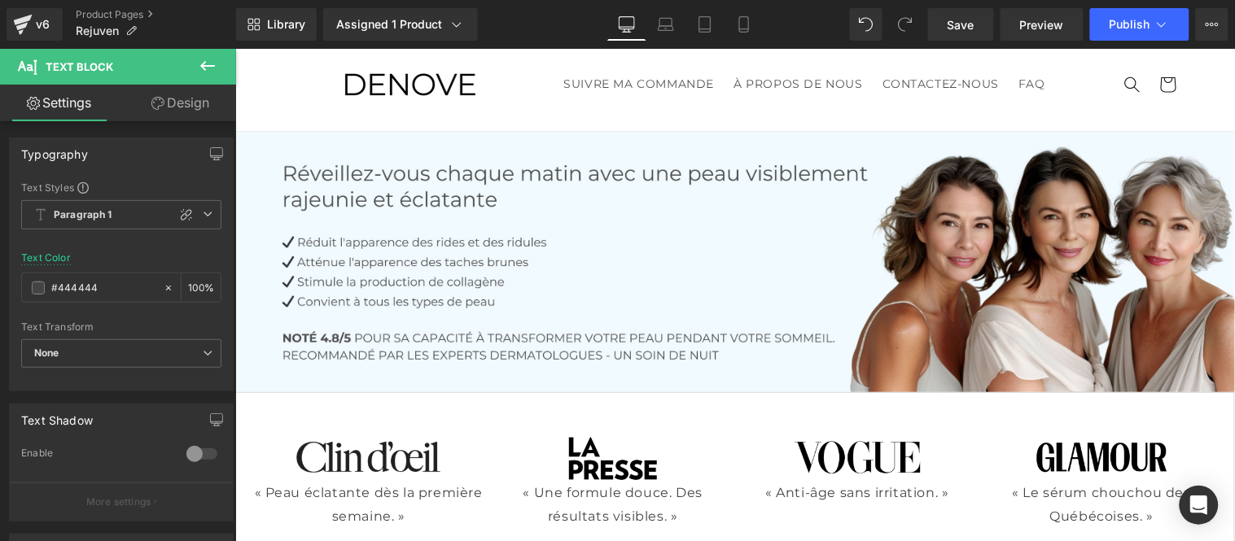
scroll to position [0, 0]
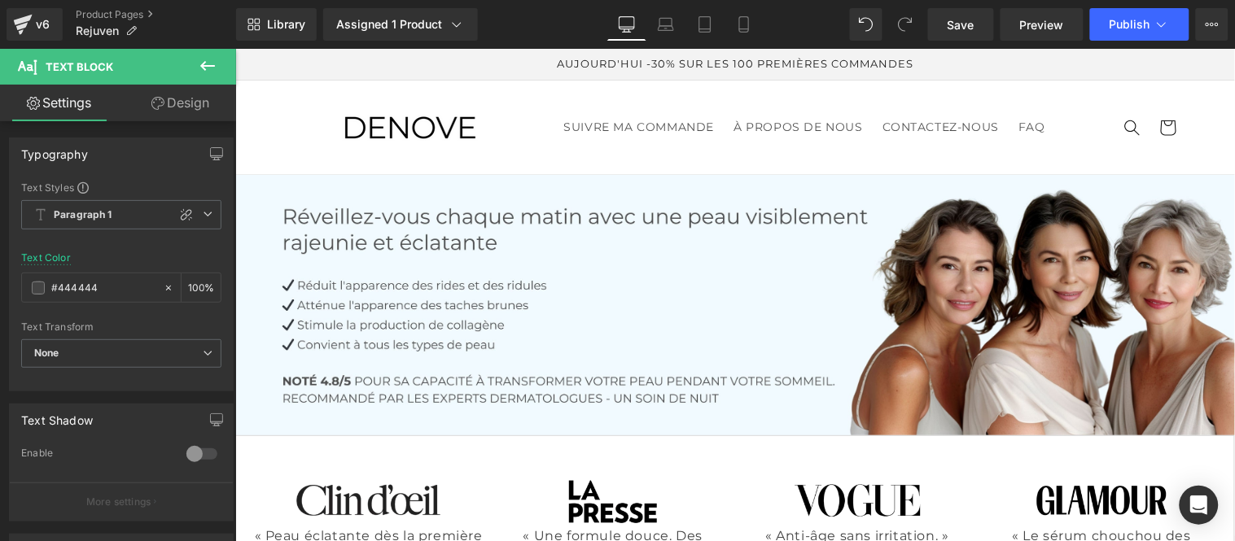
click at [965, 20] on span "Save" at bounding box center [961, 24] width 27 height 17
click at [1121, 26] on span "Publish" at bounding box center [1130, 24] width 41 height 13
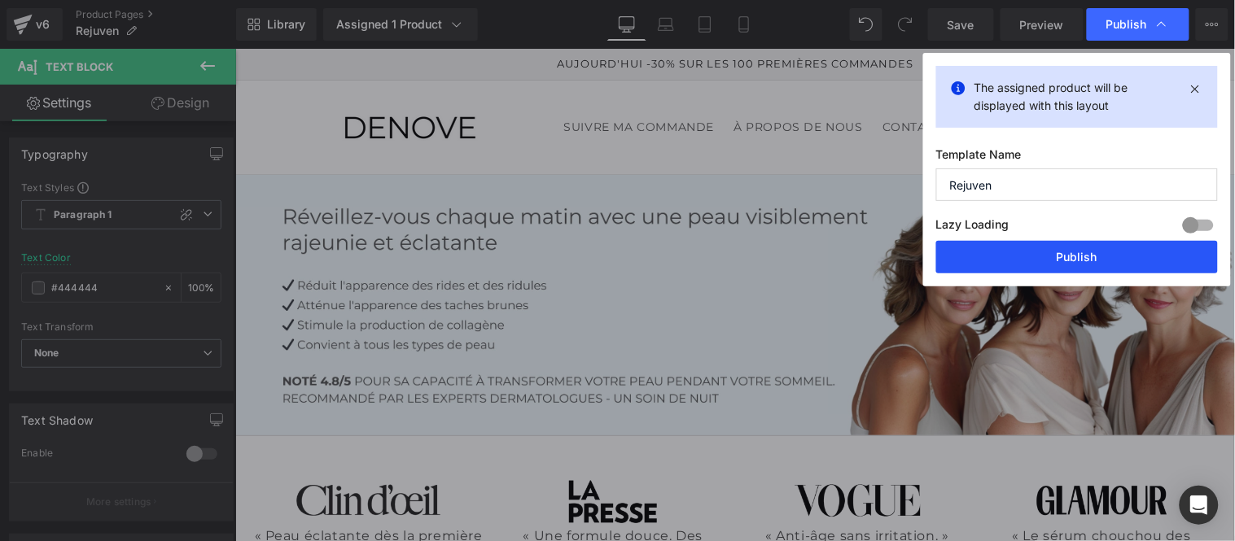
click at [1056, 257] on button "Publish" at bounding box center [1077, 257] width 282 height 33
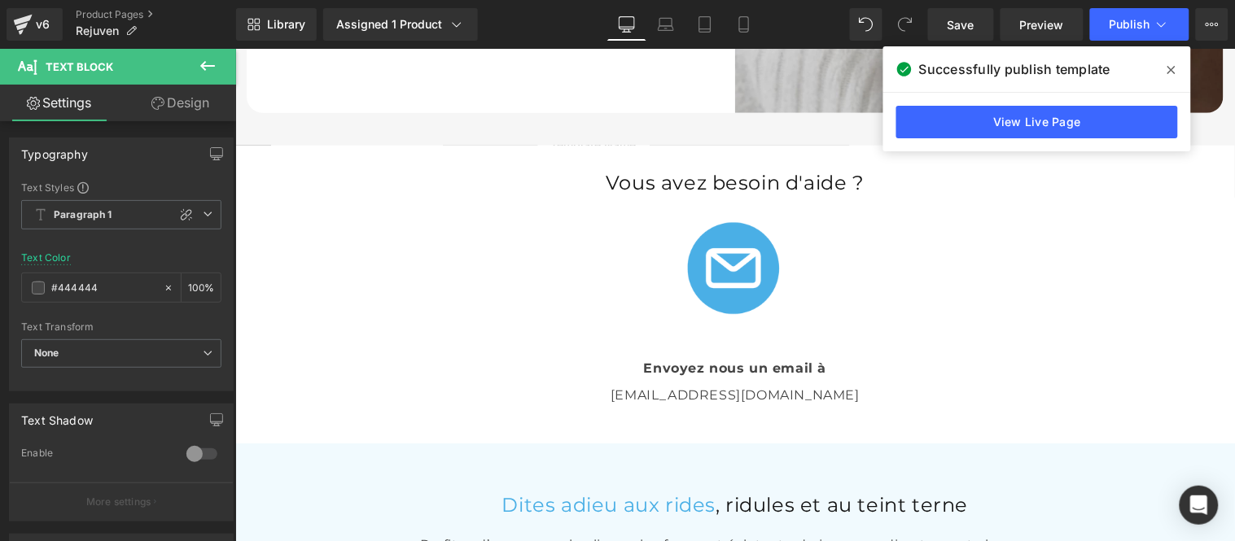
scroll to position [3527, 0]
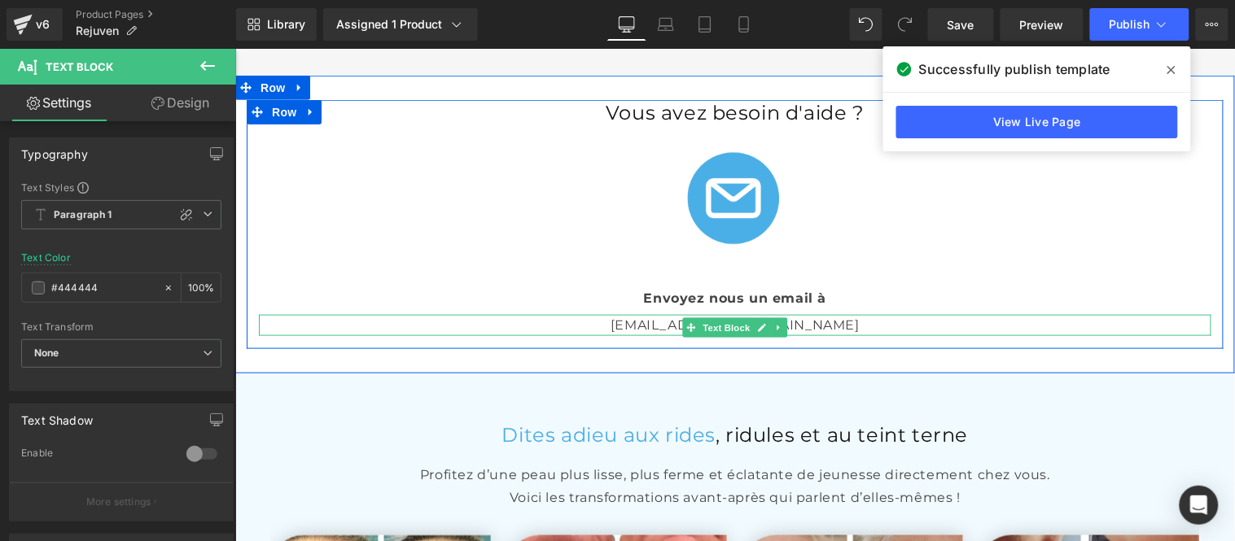
click at [757, 332] on icon at bounding box center [761, 327] width 9 height 10
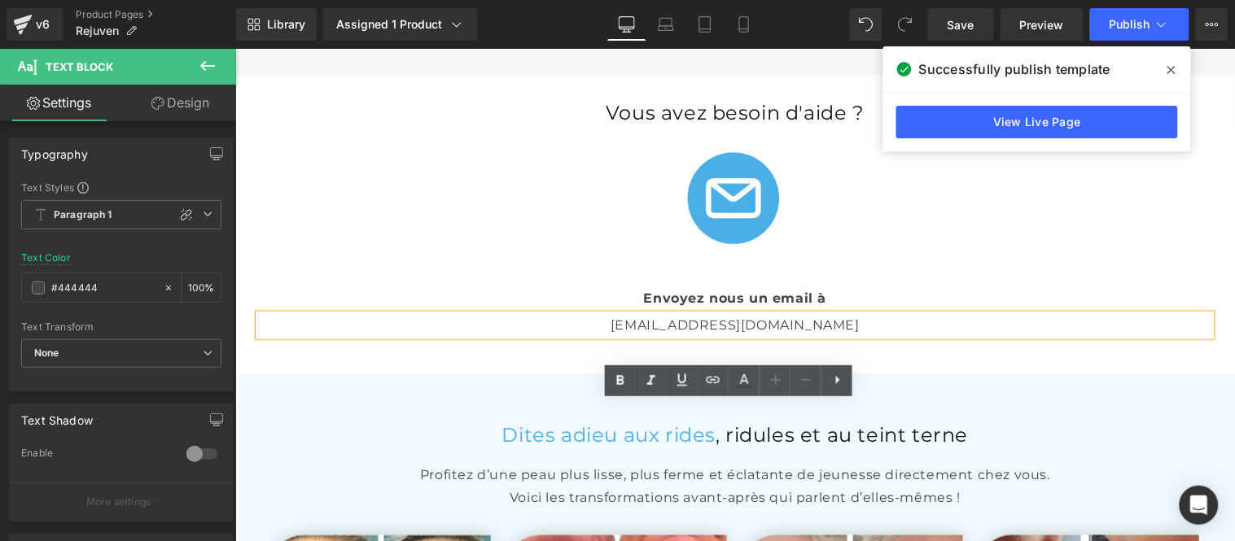
click at [798, 335] on p "[EMAIL_ADDRESS][DOMAIN_NAME]" at bounding box center [734, 324] width 952 height 21
click at [715, 335] on p "[EMAIL_ADDRESS][DOMAIN_NAME]" at bounding box center [734, 324] width 952 height 21
paste div
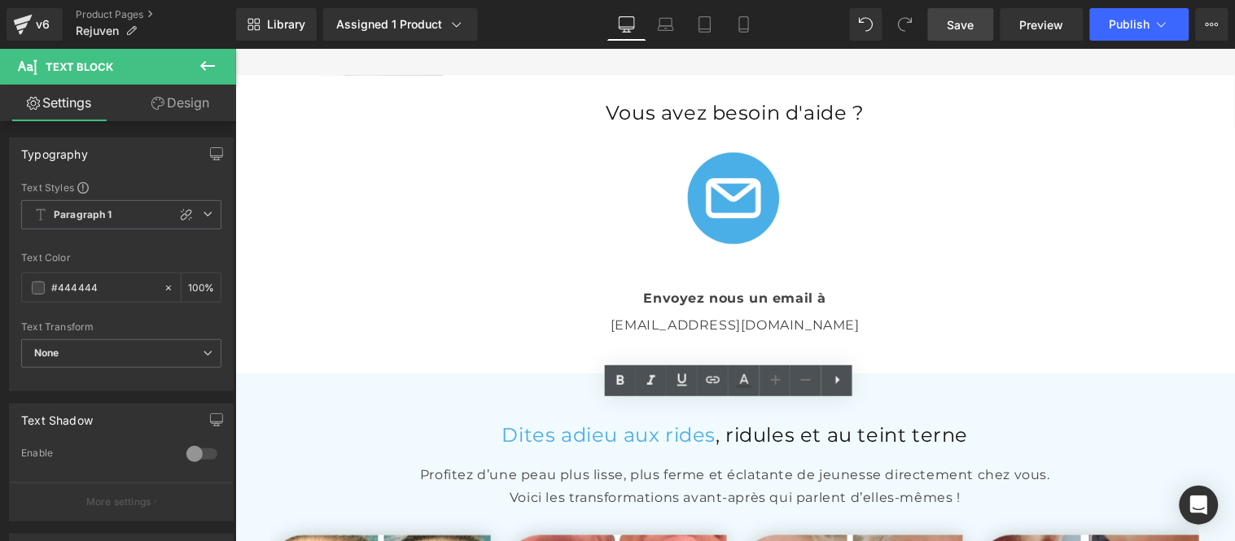
click at [961, 23] on span "Save" at bounding box center [961, 24] width 27 height 17
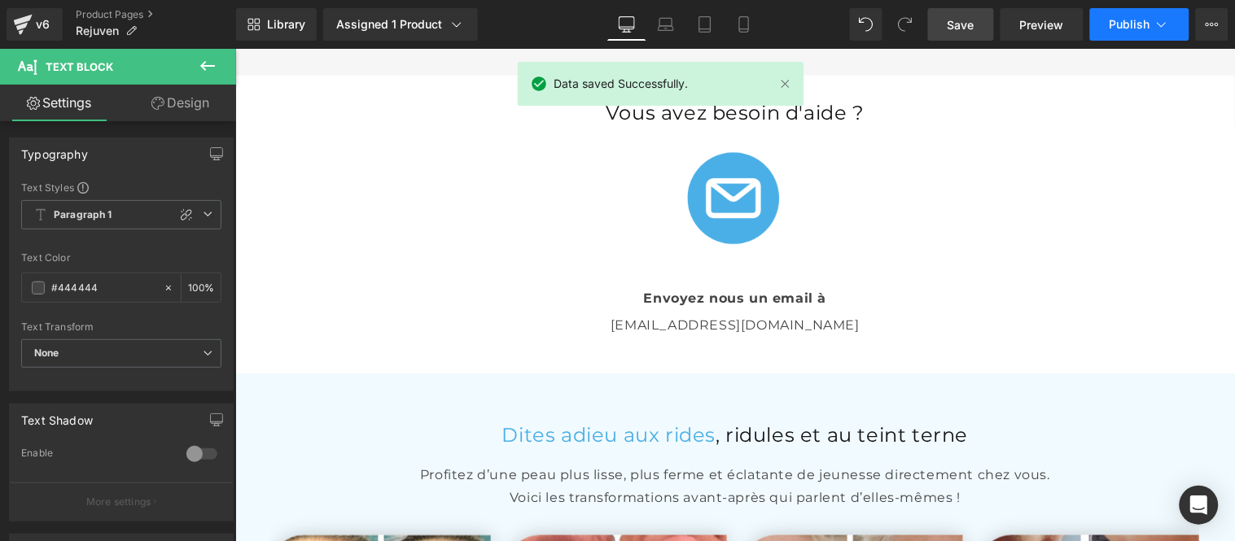
click at [1122, 20] on span "Publish" at bounding box center [1130, 24] width 41 height 13
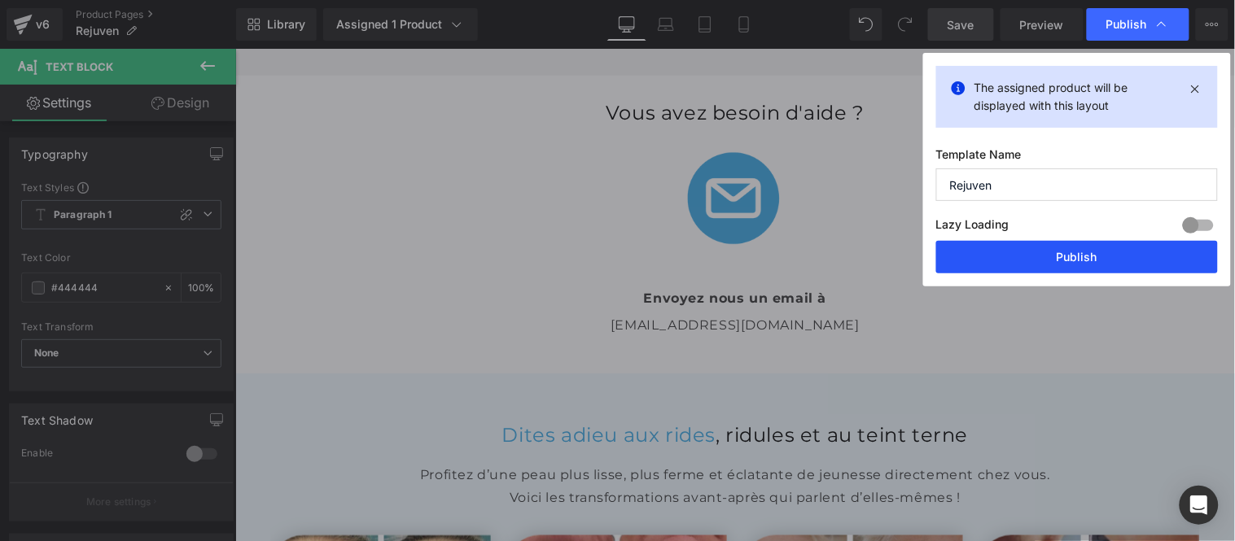
click at [1062, 251] on button "Publish" at bounding box center [1077, 257] width 282 height 33
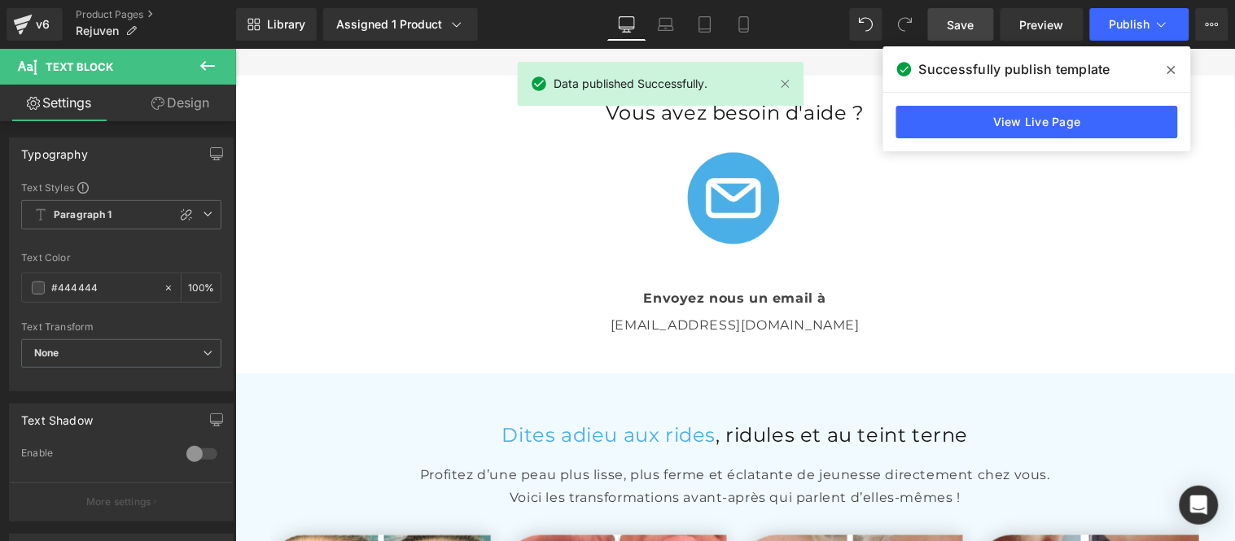
click at [1169, 66] on icon at bounding box center [1171, 69] width 8 height 13
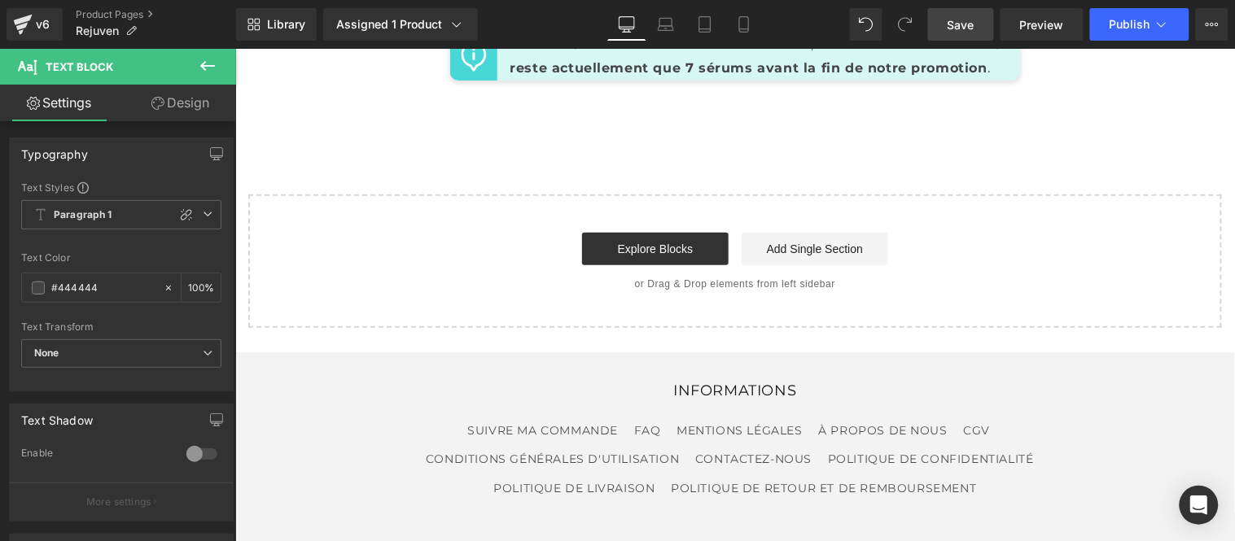
scroll to position [8140, 0]
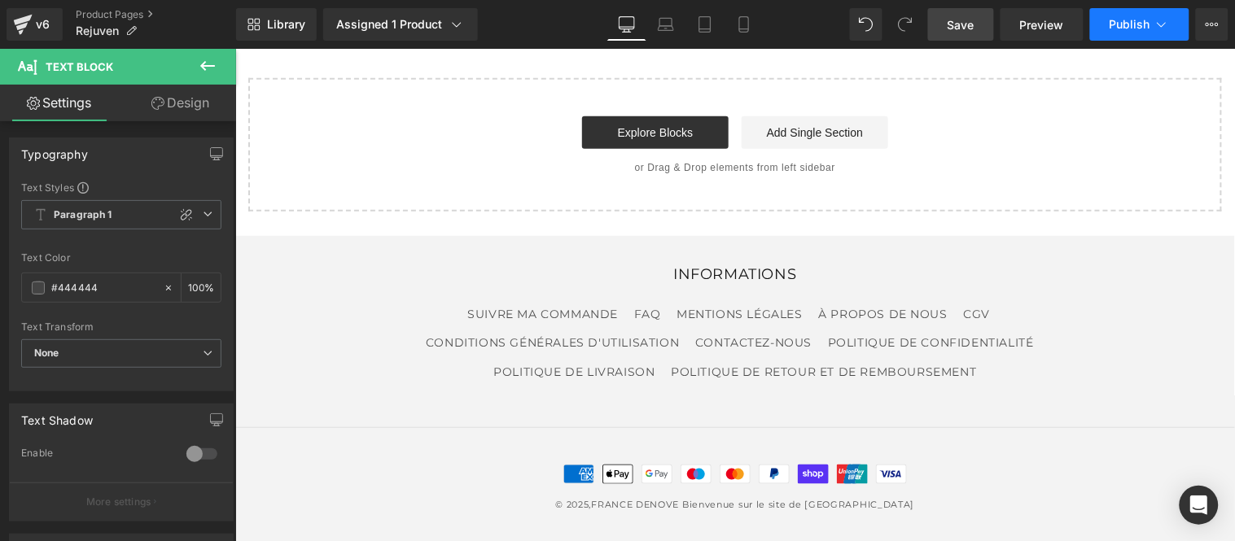
click at [1126, 31] on button "Publish" at bounding box center [1139, 24] width 99 height 33
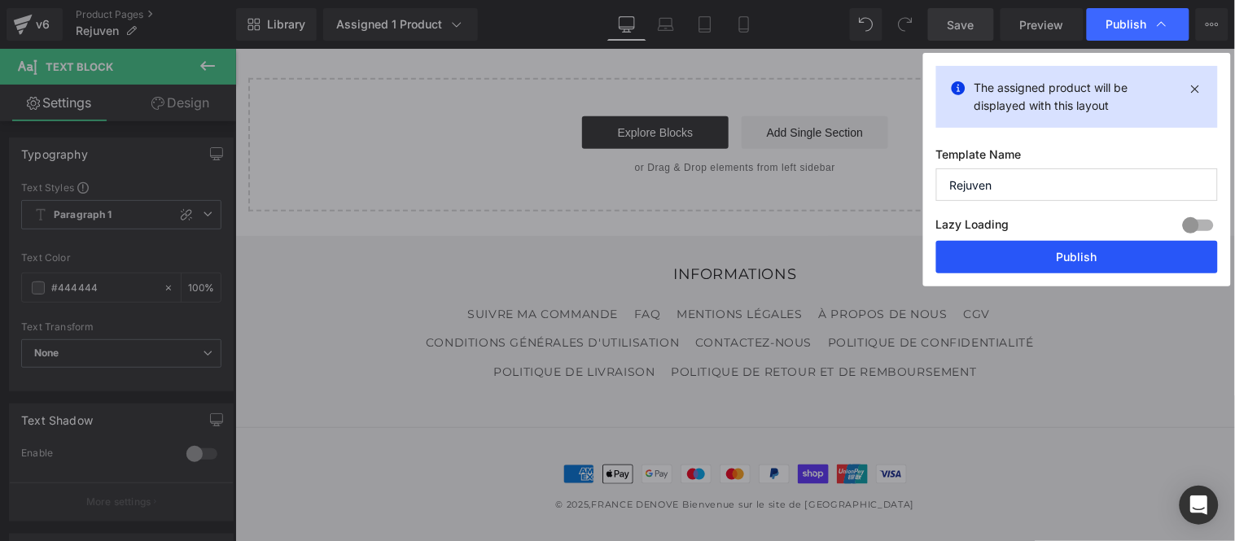
click at [1065, 247] on button "Publish" at bounding box center [1077, 257] width 282 height 33
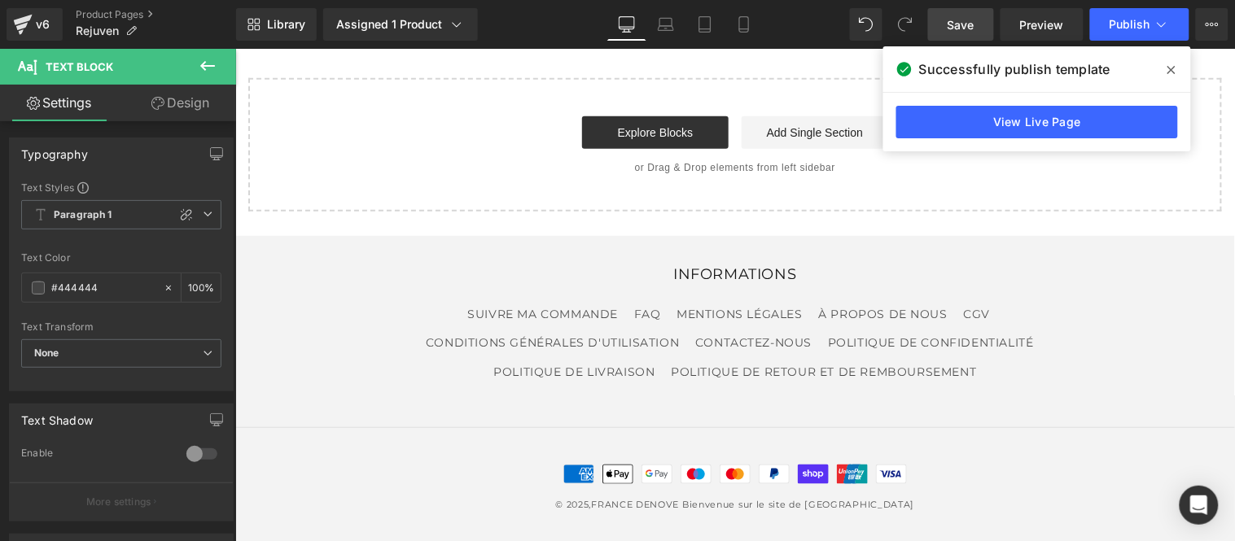
click at [1170, 70] on icon at bounding box center [1171, 70] width 8 height 8
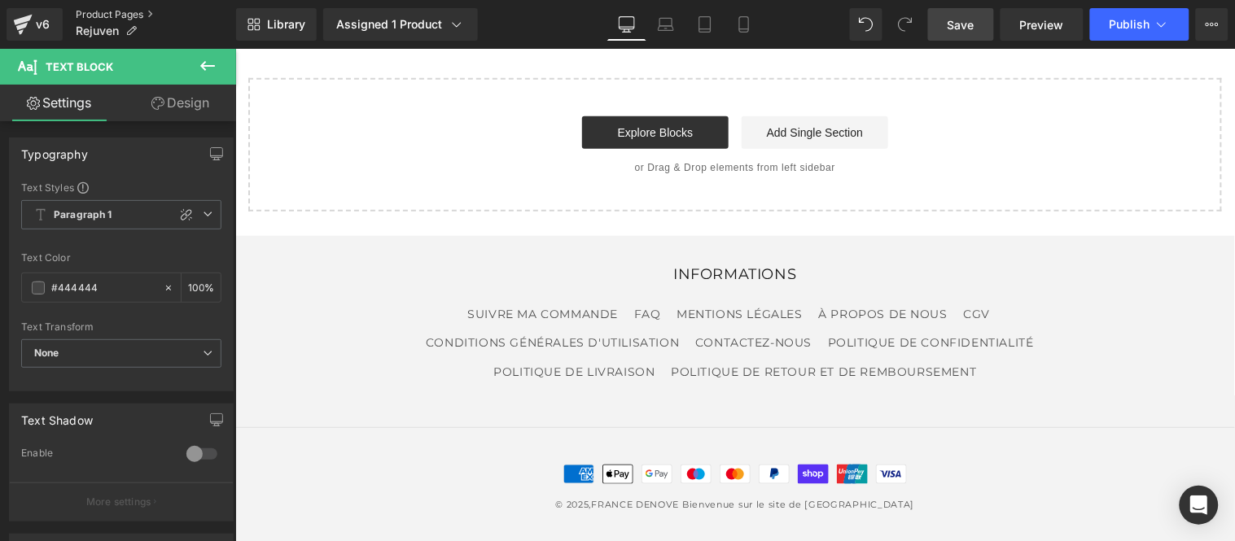
click at [124, 11] on link "Product Pages" at bounding box center [156, 14] width 160 height 13
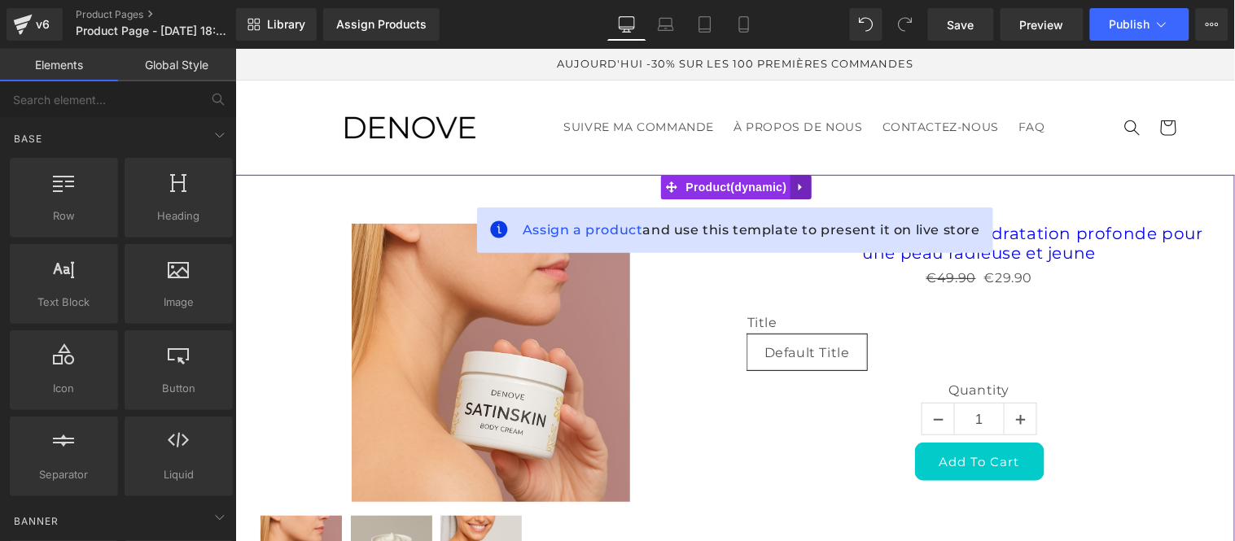
click at [803, 188] on icon at bounding box center [799, 187] width 11 height 12
click at [804, 186] on link at bounding box center [810, 186] width 21 height 24
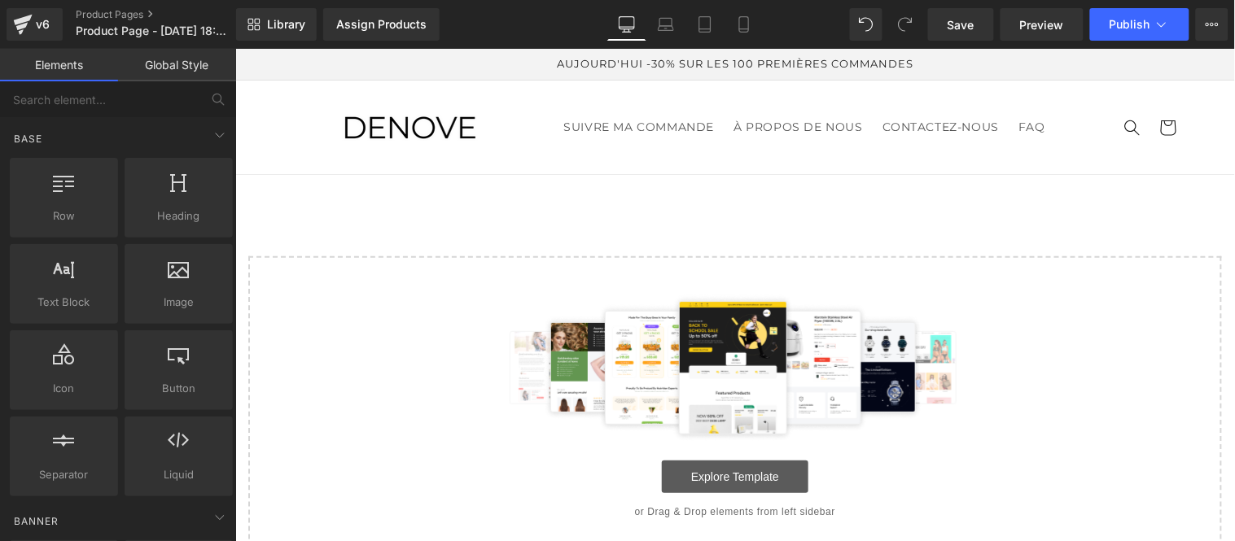
drag, startPoint x: 722, startPoint y: 473, endPoint x: 724, endPoint y: 462, distance: 11.5
click at [723, 472] on link "Explore Template" at bounding box center [734, 476] width 147 height 33
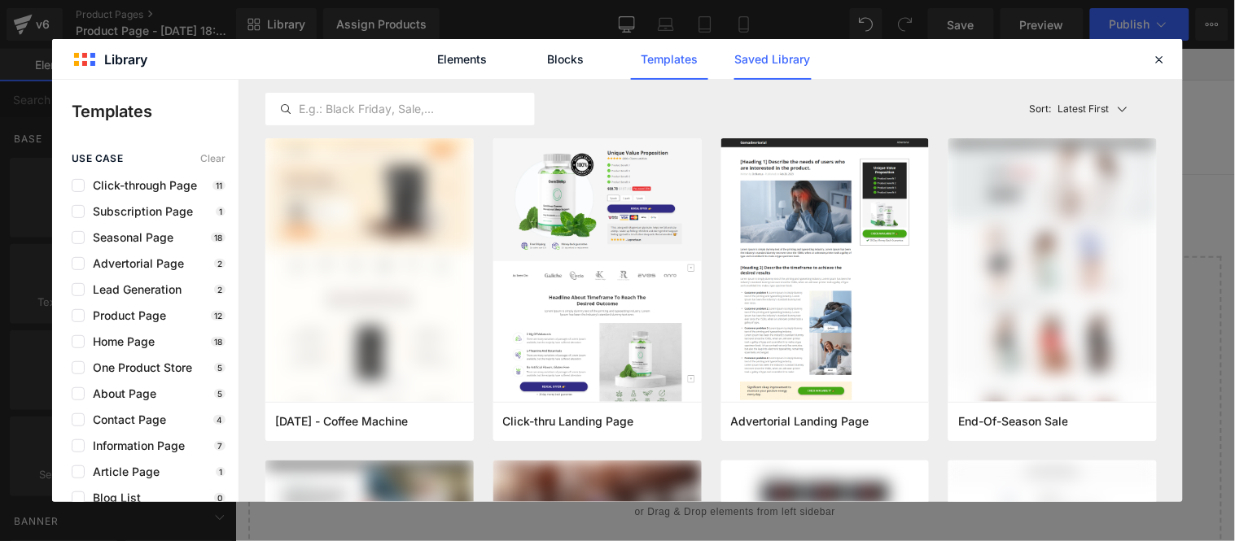
click at [759, 63] on link "Saved Library" at bounding box center [772, 59] width 77 height 41
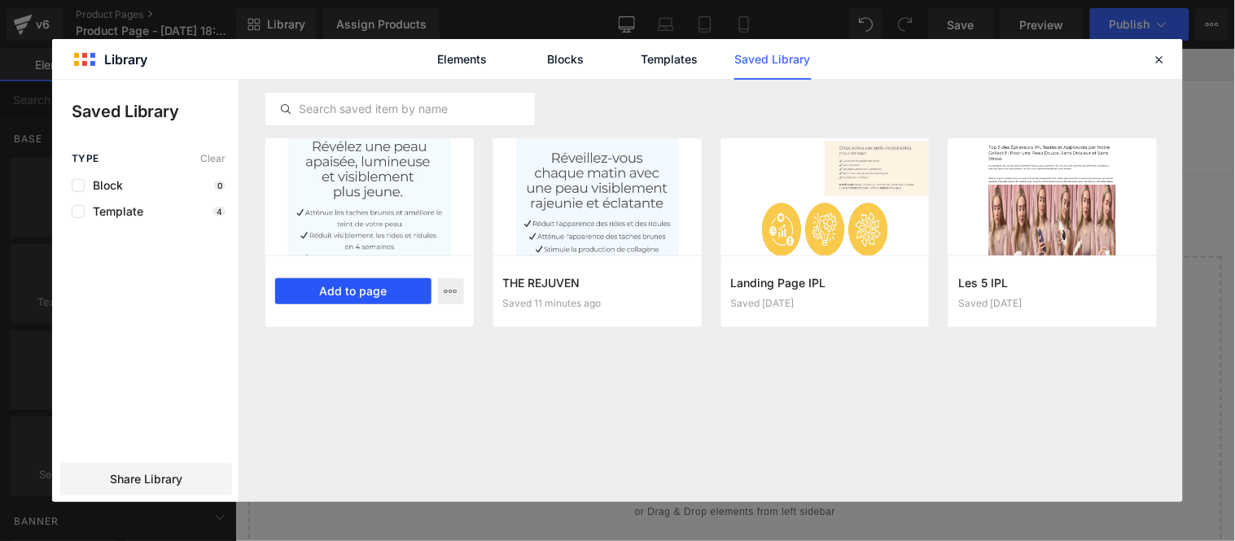
drag, startPoint x: 392, startPoint y: 294, endPoint x: 294, endPoint y: 310, distance: 99.0
click at [392, 294] on button "Add to page" at bounding box center [353, 291] width 156 height 26
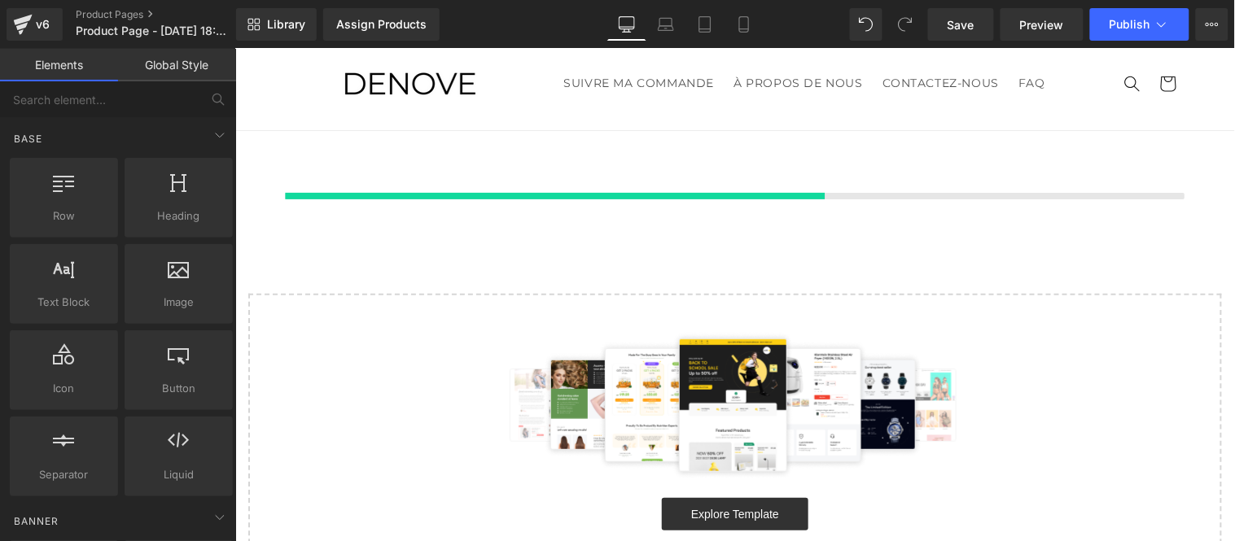
scroll to position [45, 0]
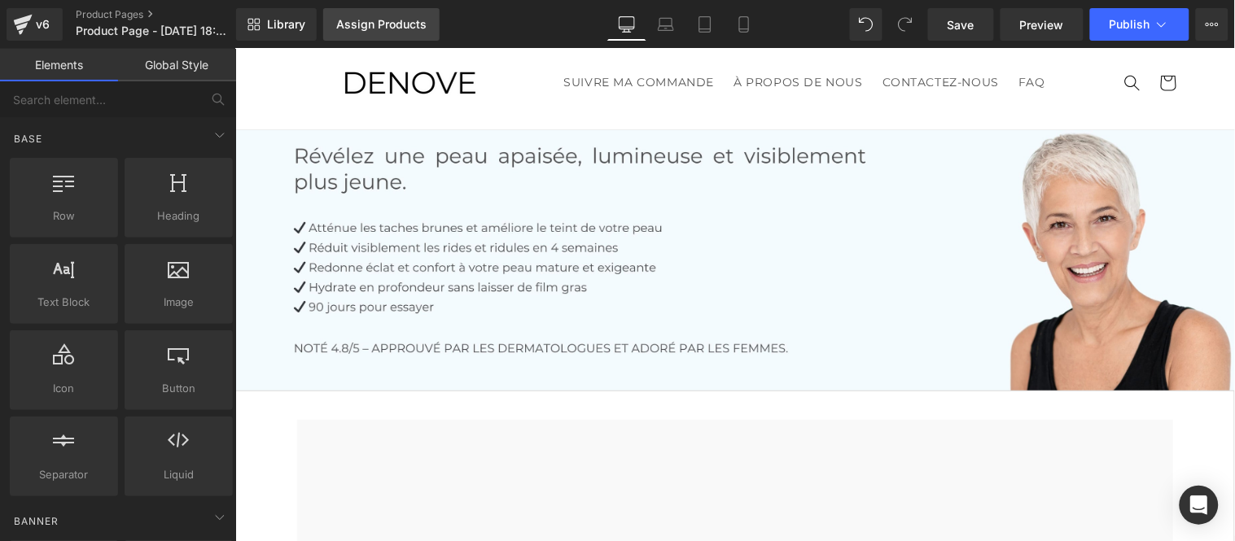
click at [387, 23] on div "Assign Products" at bounding box center [381, 24] width 90 height 13
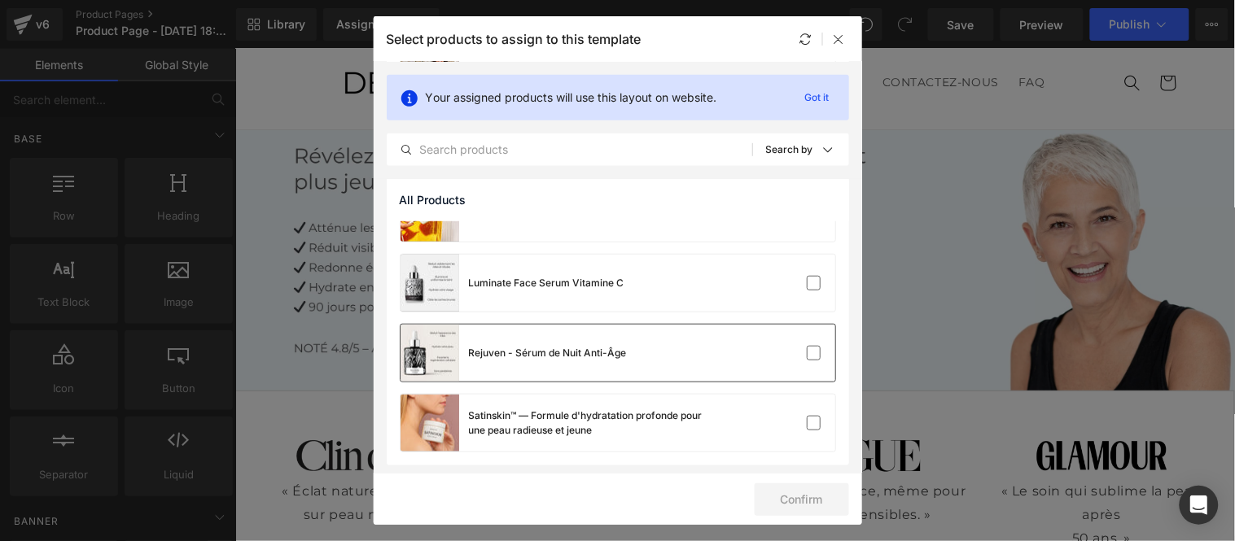
scroll to position [249, 0]
click at [808, 282] on label at bounding box center [814, 281] width 15 height 15
click at [814, 282] on input "checkbox" at bounding box center [814, 282] width 0 height 0
click at [795, 494] on button "Confirm" at bounding box center [802, 500] width 94 height 33
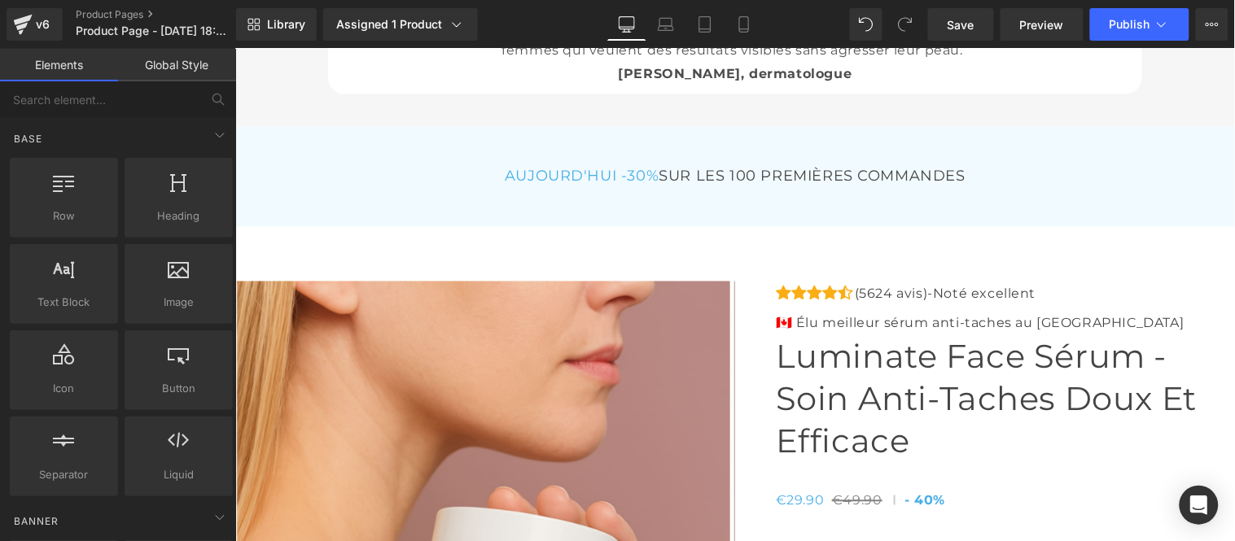
scroll to position [5509, 0]
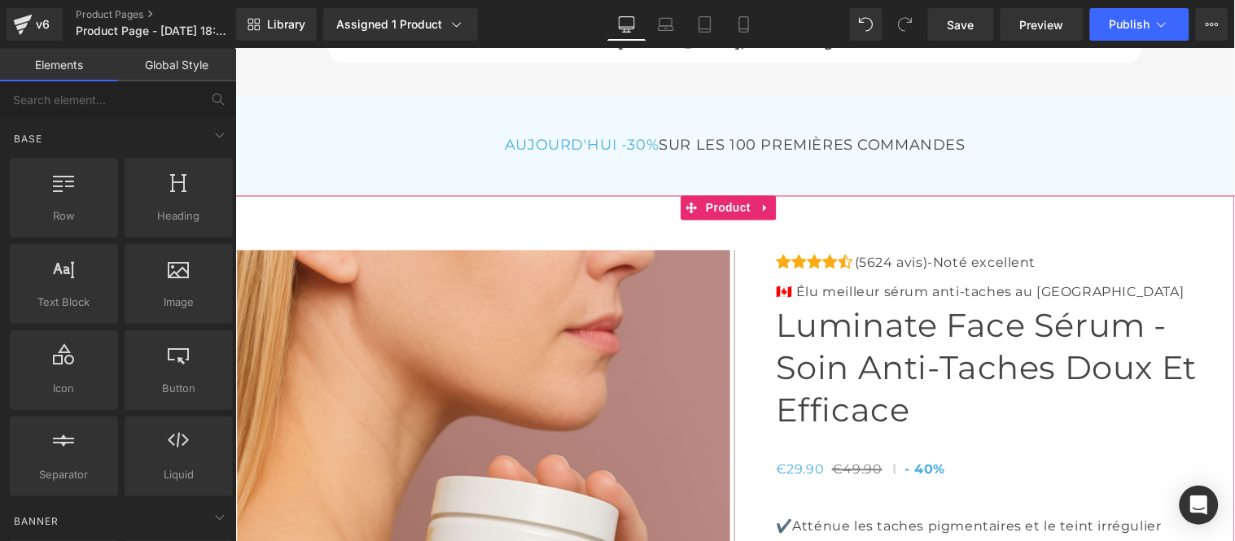
click at [720, 220] on span "Product" at bounding box center [727, 207] width 53 height 24
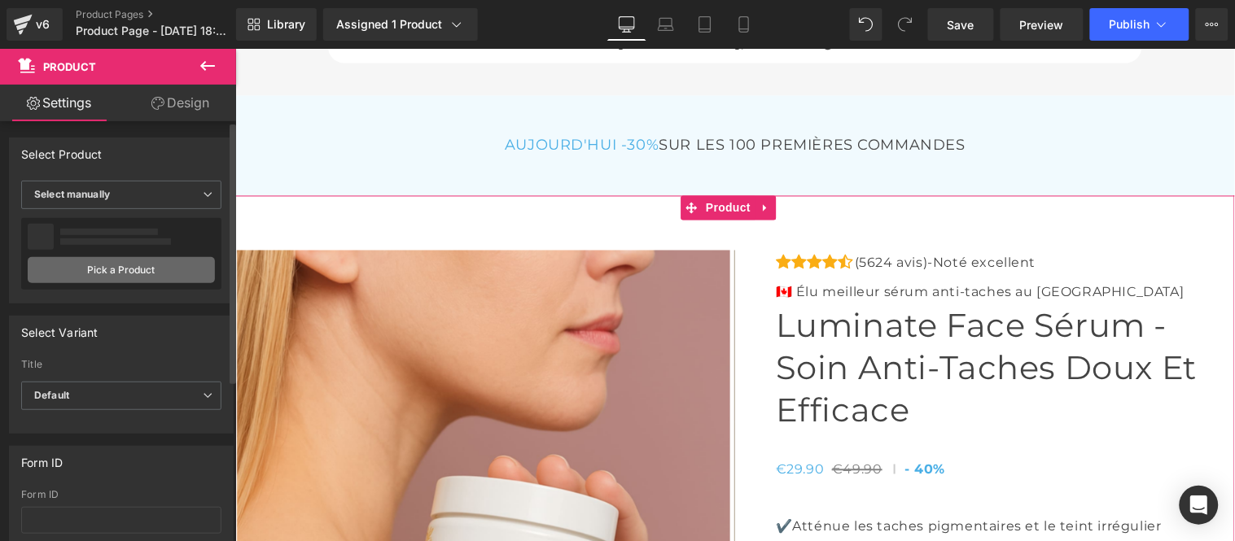
click at [116, 269] on link "Pick a Product" at bounding box center [121, 270] width 187 height 26
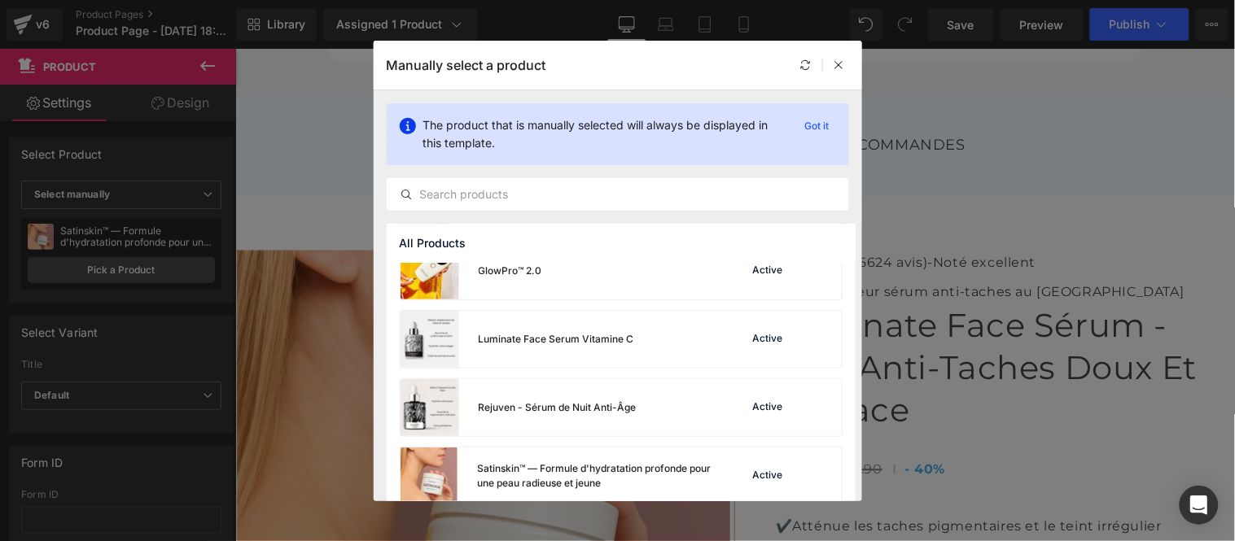
scroll to position [243, 0]
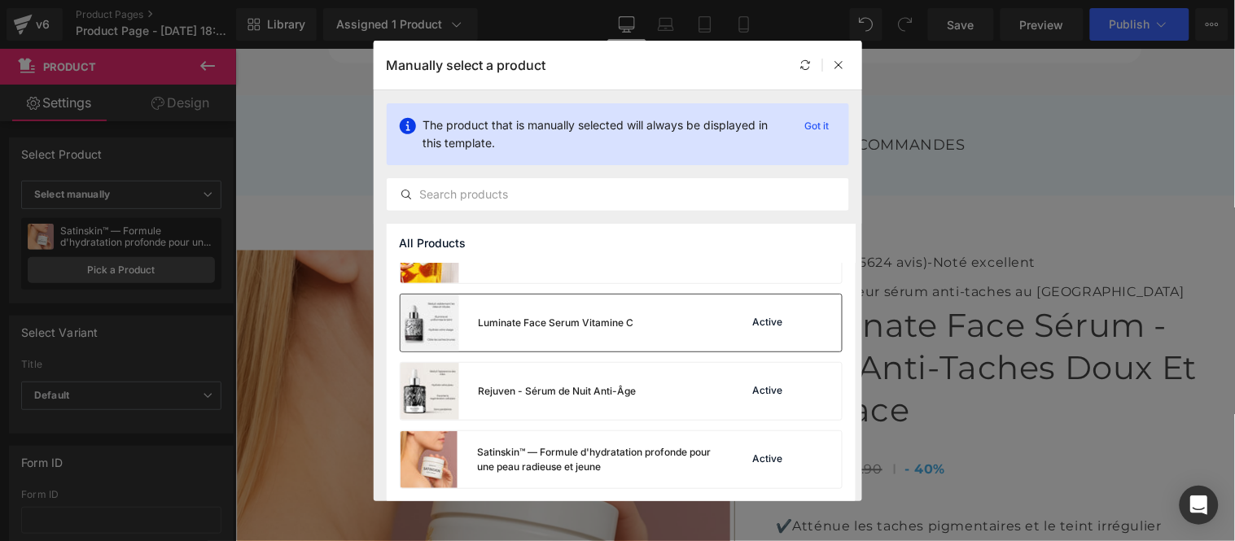
click at [602, 324] on div "Luminate Face Serum Vitamine C" at bounding box center [556, 323] width 155 height 15
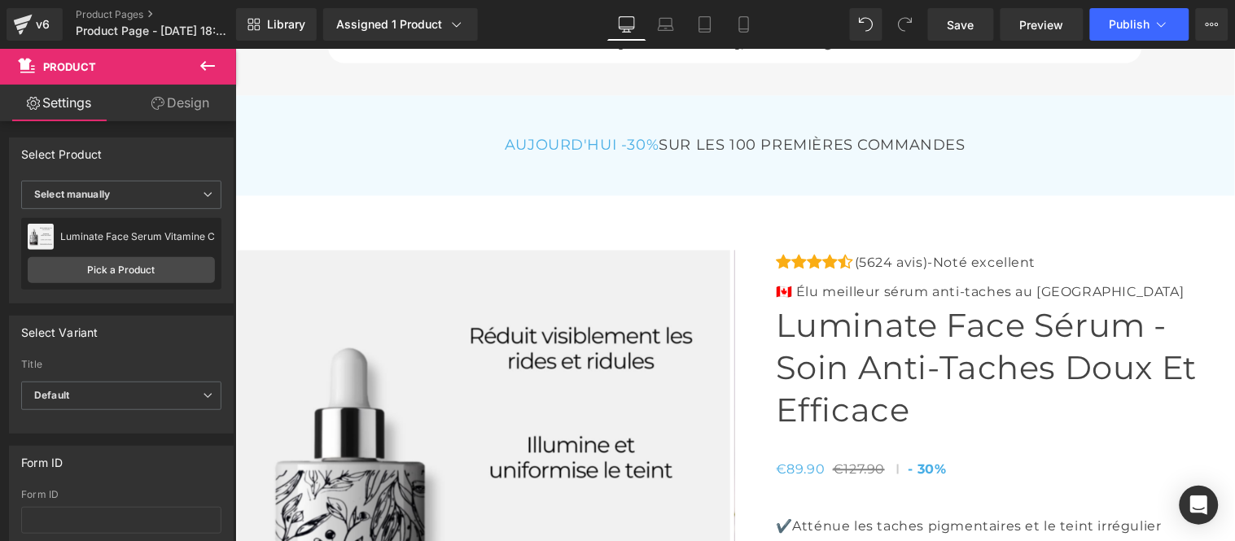
drag, startPoint x: 206, startPoint y: 61, endPoint x: 199, endPoint y: 85, distance: 24.5
click at [206, 61] on icon at bounding box center [208, 66] width 20 height 20
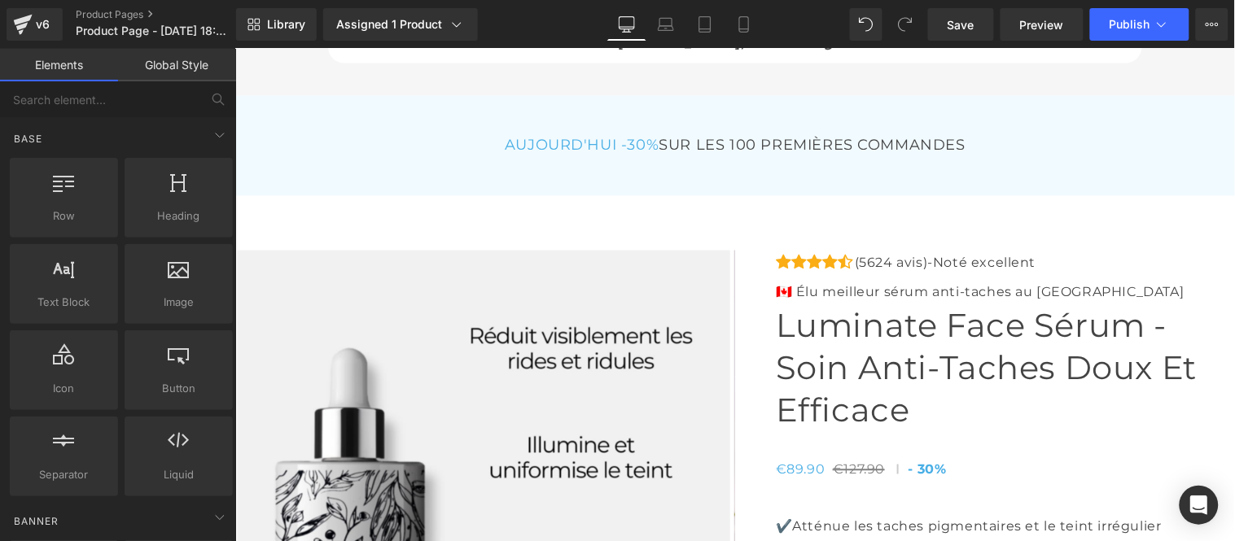
click at [187, 71] on link "Global Style" at bounding box center [177, 65] width 118 height 33
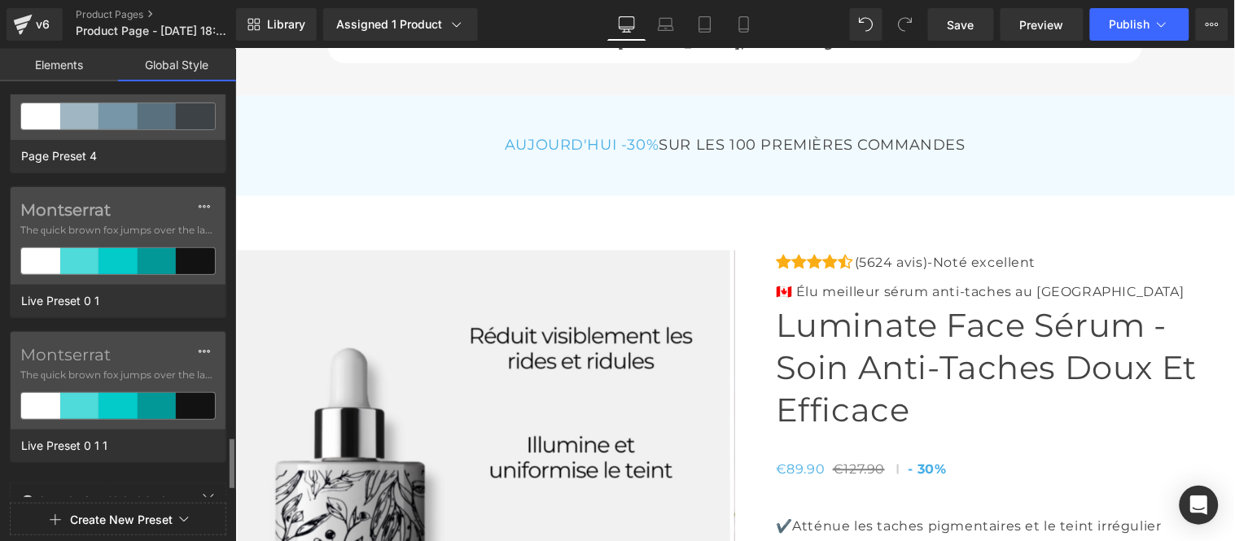
scroll to position [719, 0]
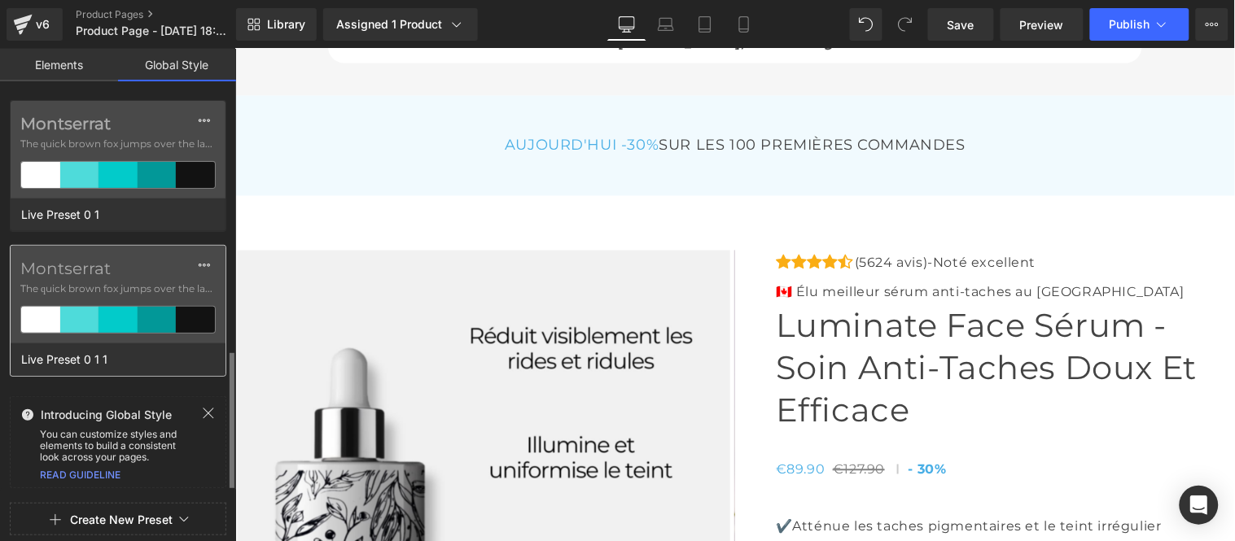
click at [122, 270] on label "Montserrat" at bounding box center [117, 269] width 195 height 20
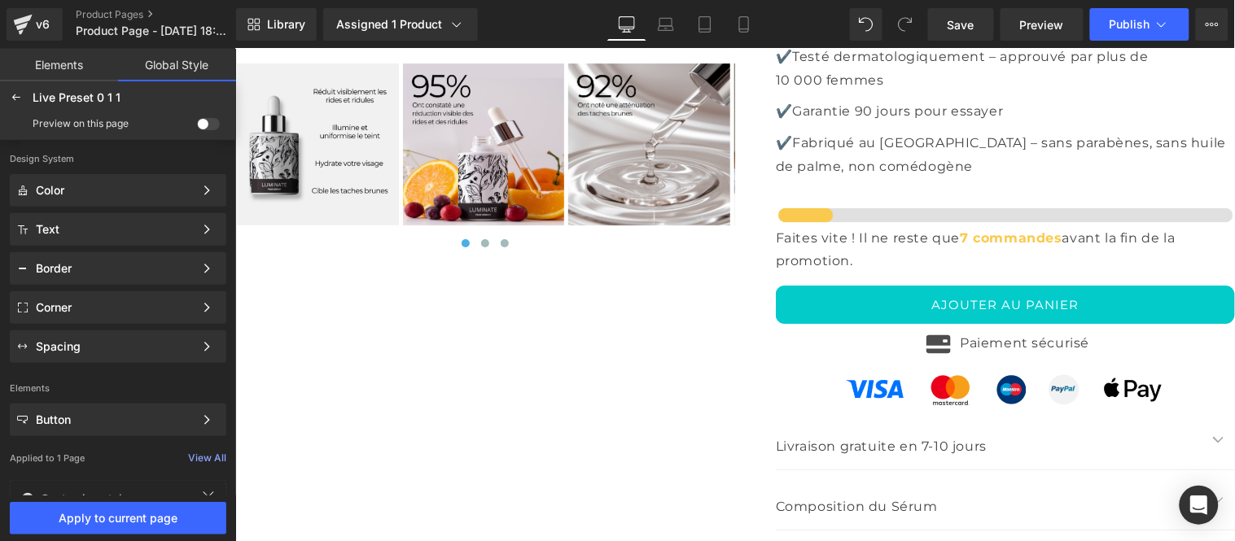
scroll to position [6233, 0]
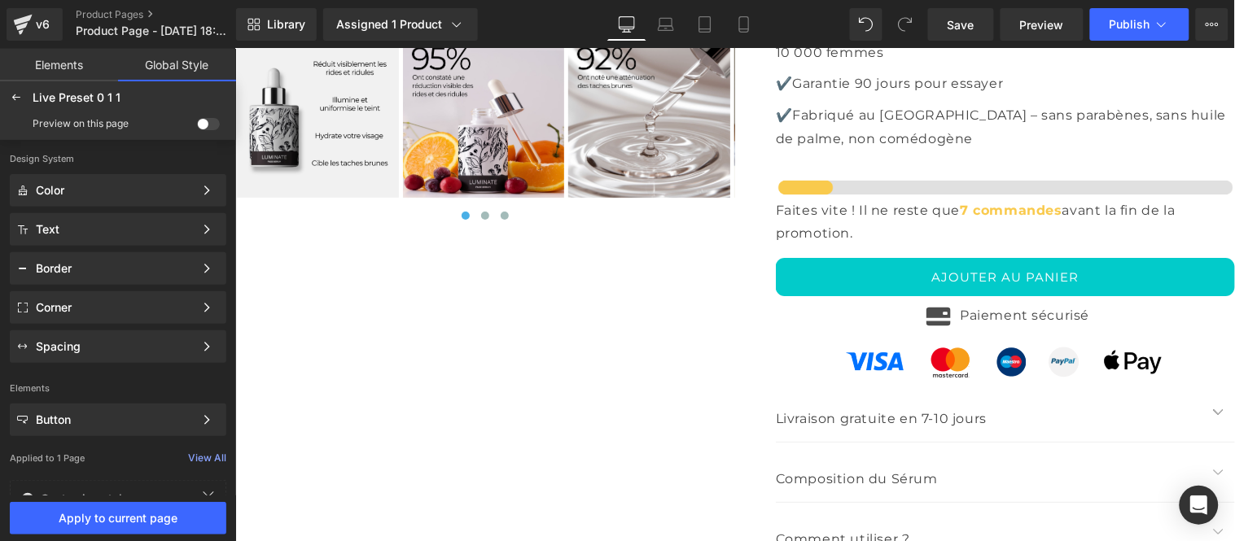
click at [202, 125] on span at bounding box center [208, 124] width 23 height 12
click at [197, 127] on input "checkbox" at bounding box center [197, 127] width 0 height 0
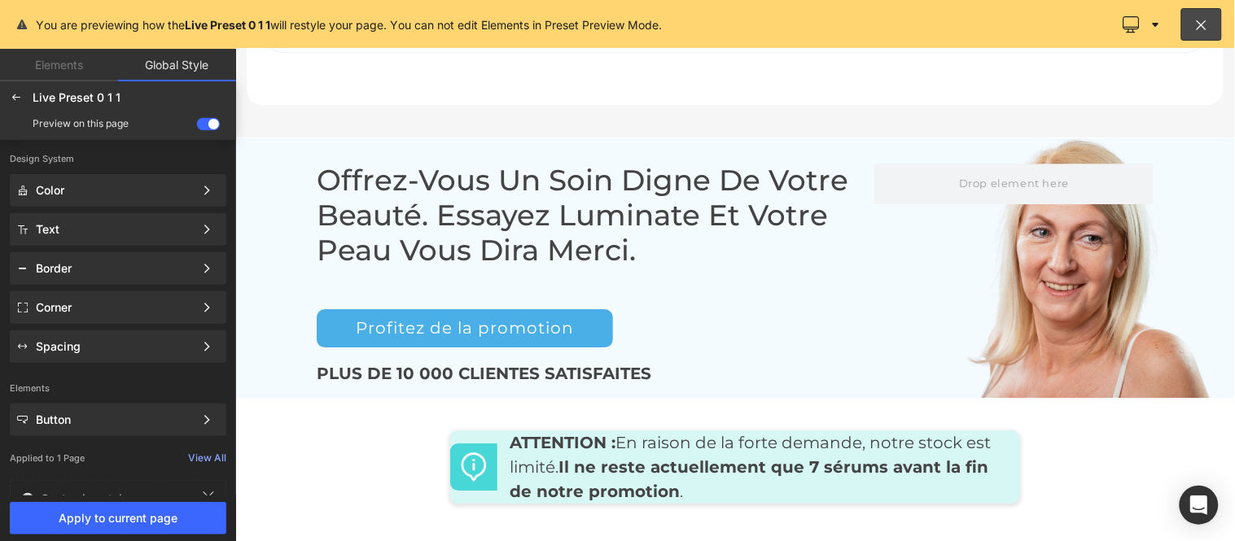
scroll to position [7552, 0]
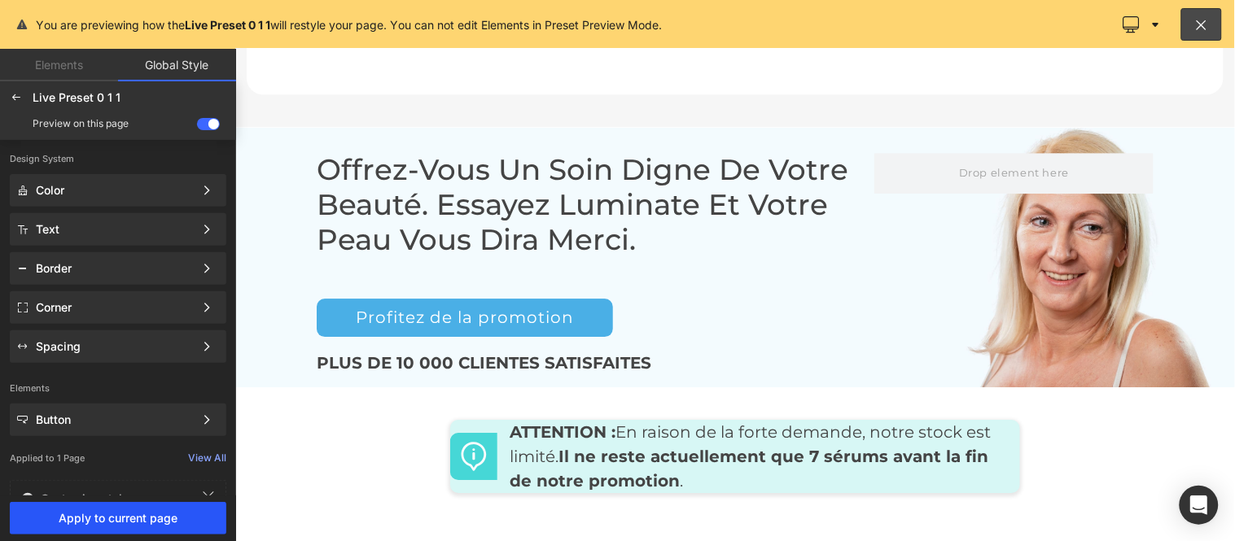
click at [122, 523] on span "Apply to current page" at bounding box center [118, 518] width 197 height 13
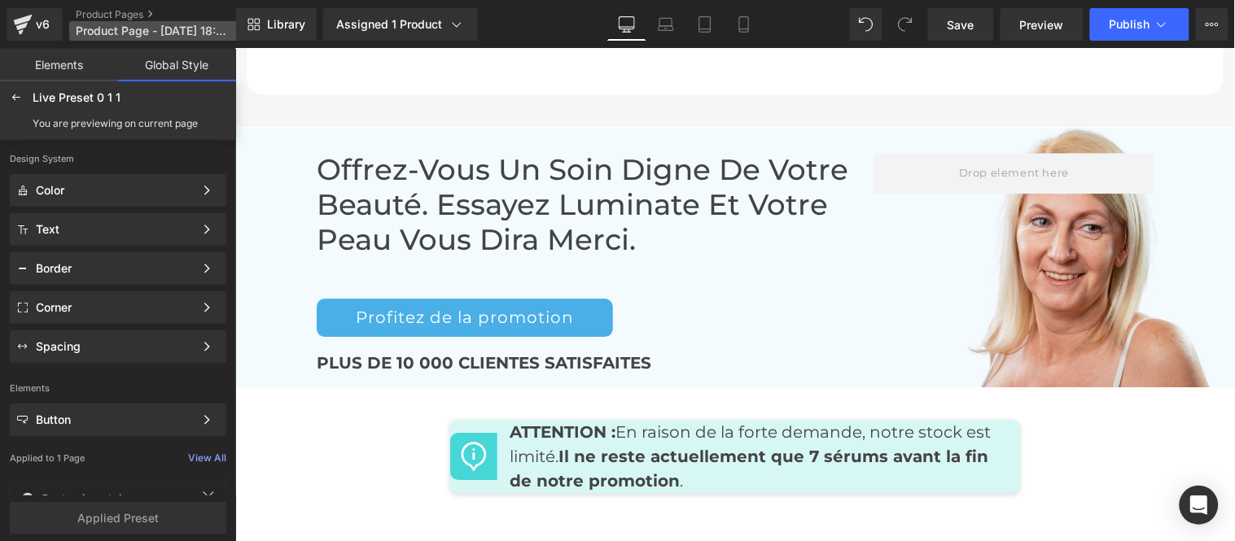
drag, startPoint x: 110, startPoint y: 29, endPoint x: 247, endPoint y: 77, distance: 145.4
click at [110, 29] on span "Product Page - Sep 1, 18:36:45" at bounding box center [154, 30] width 156 height 13
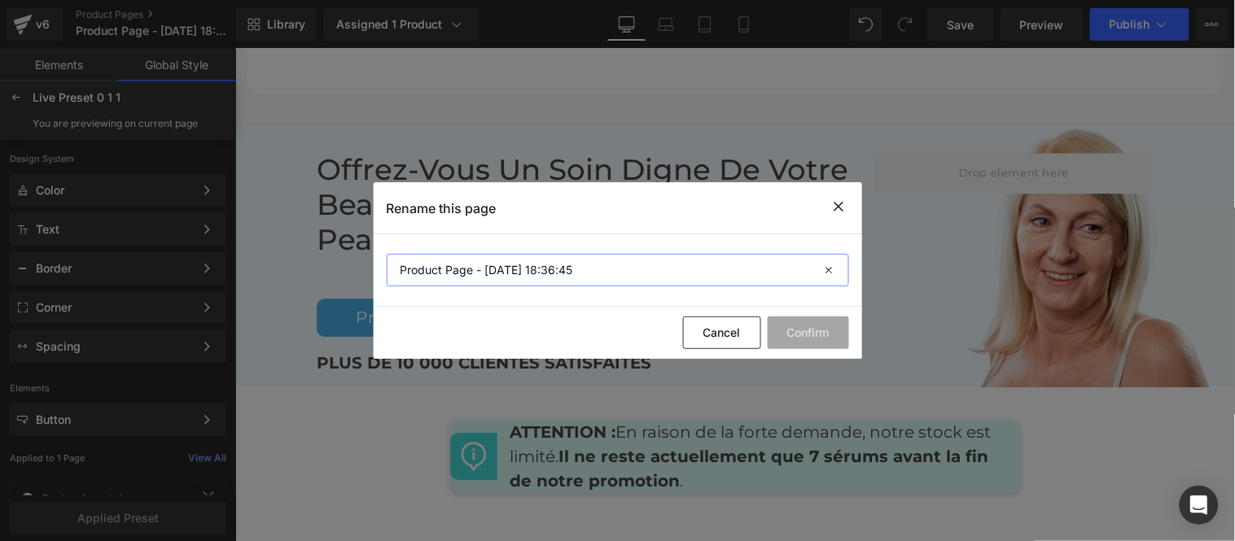
click at [605, 259] on input "Product Page - Sep 1, 18:36:45" at bounding box center [618, 270] width 462 height 33
type input "Luminate"
click at [802, 330] on button "Confirm" at bounding box center [808, 333] width 81 height 33
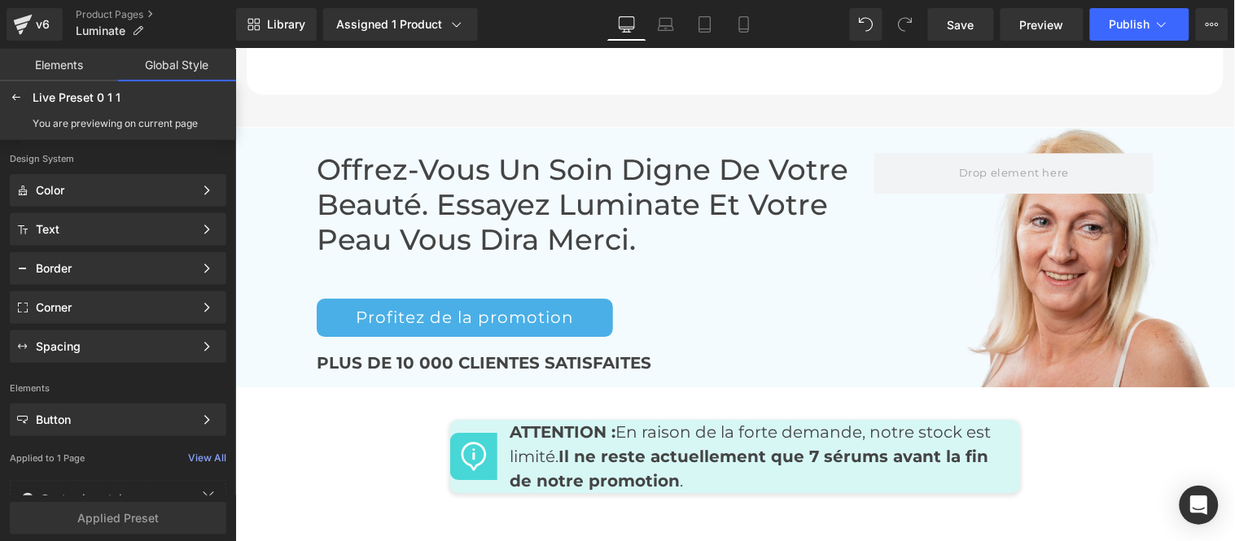
click at [962, 41] on div "Library Assigned 1 Product Product Preview Luminate Face Serum Vitamine C Manag…" at bounding box center [735, 24] width 999 height 49
click at [959, 31] on span "Save" at bounding box center [961, 24] width 27 height 17
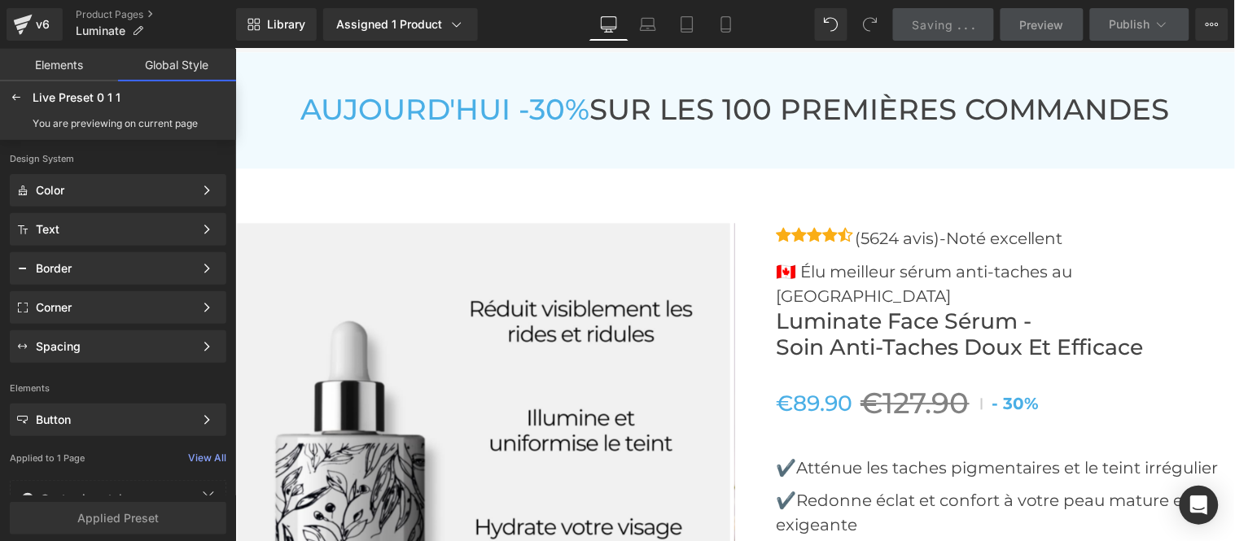
scroll to position [5743, 0]
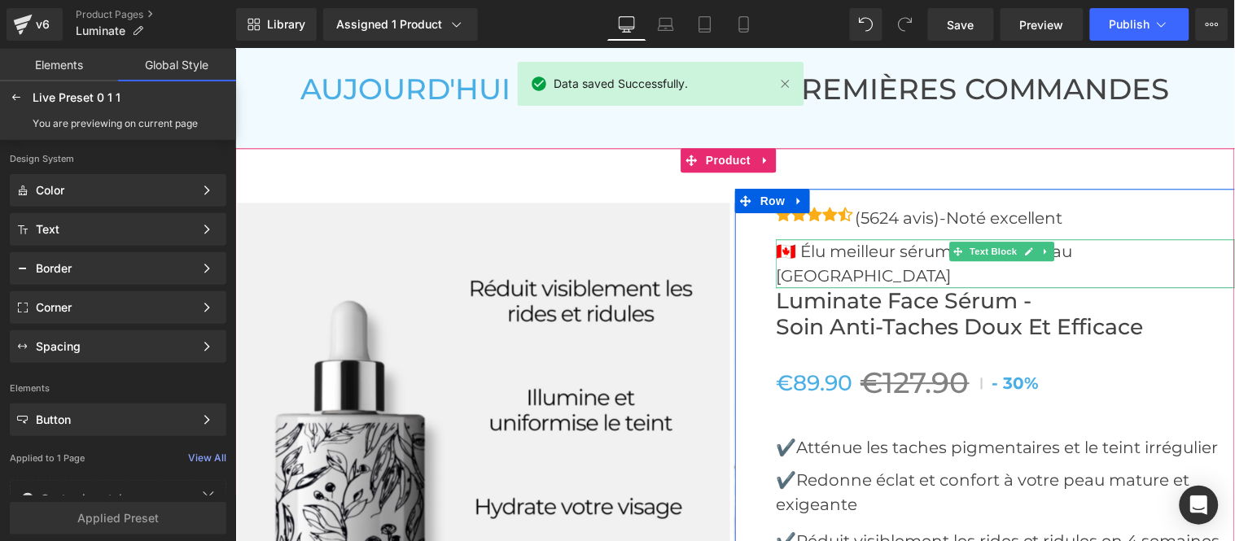
click at [1085, 245] on p "🇨🇦 Élu meilleur sérum anti-taches au Canada" at bounding box center [1004, 263] width 459 height 49
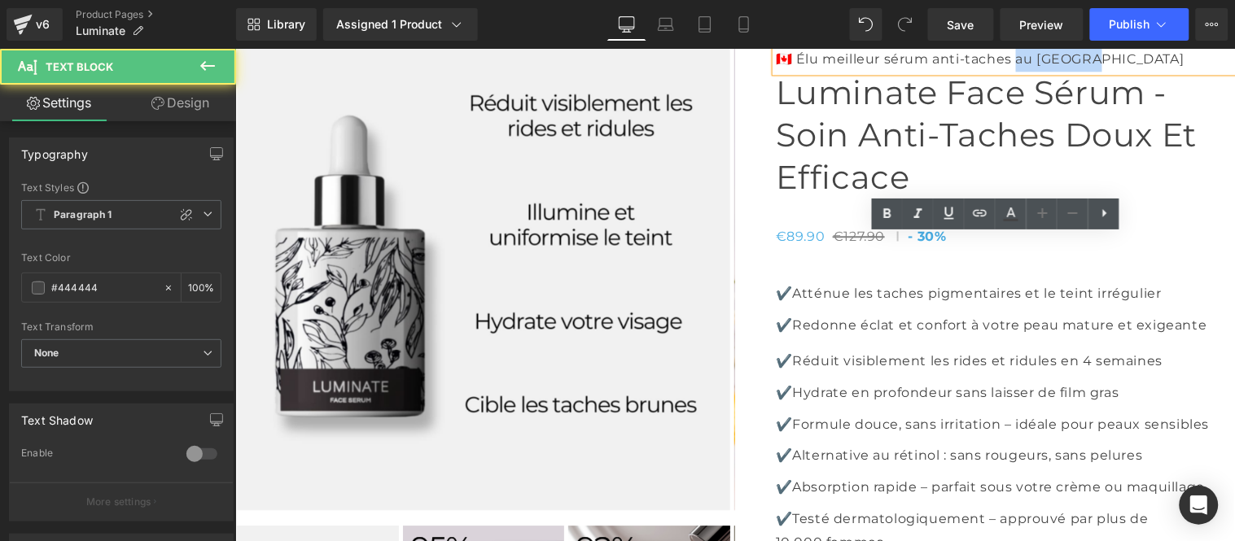
drag, startPoint x: 1046, startPoint y: 244, endPoint x: 1152, endPoint y: 244, distance: 105.8
click at [1152, 71] on p "🇨🇦 Élu meilleur sérum anti-taches au Canada" at bounding box center [1004, 59] width 459 height 24
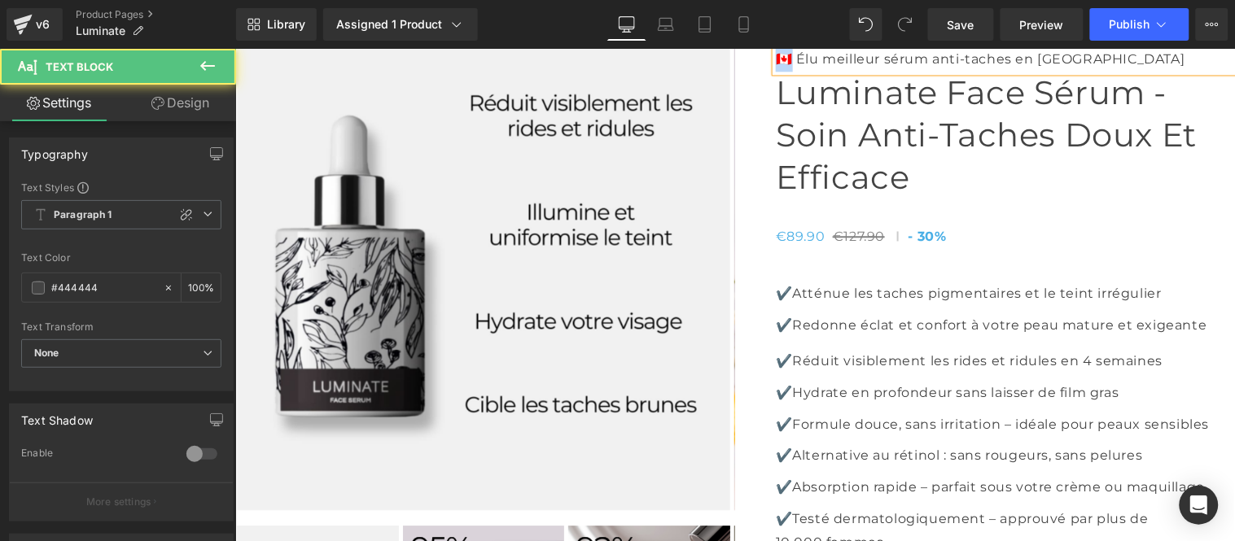
drag, startPoint x: 785, startPoint y: 247, endPoint x: 769, endPoint y: 244, distance: 15.7
click at [775, 71] on p "🇨🇦 Élu meilleur sérum anti-taches en France" at bounding box center [1004, 59] width 459 height 24
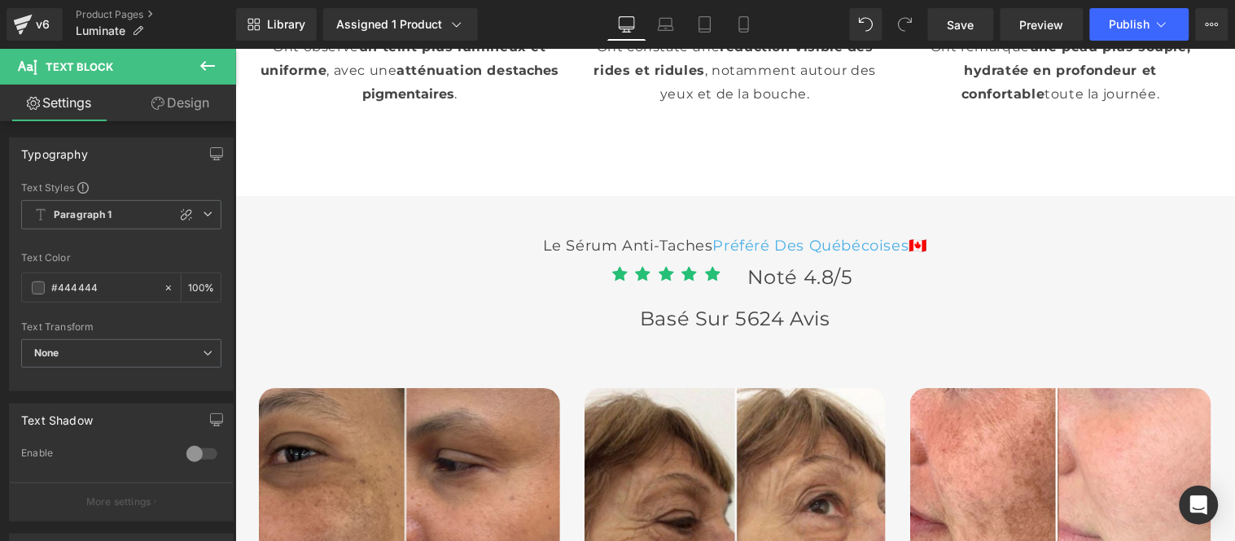
scroll to position [4296, 0]
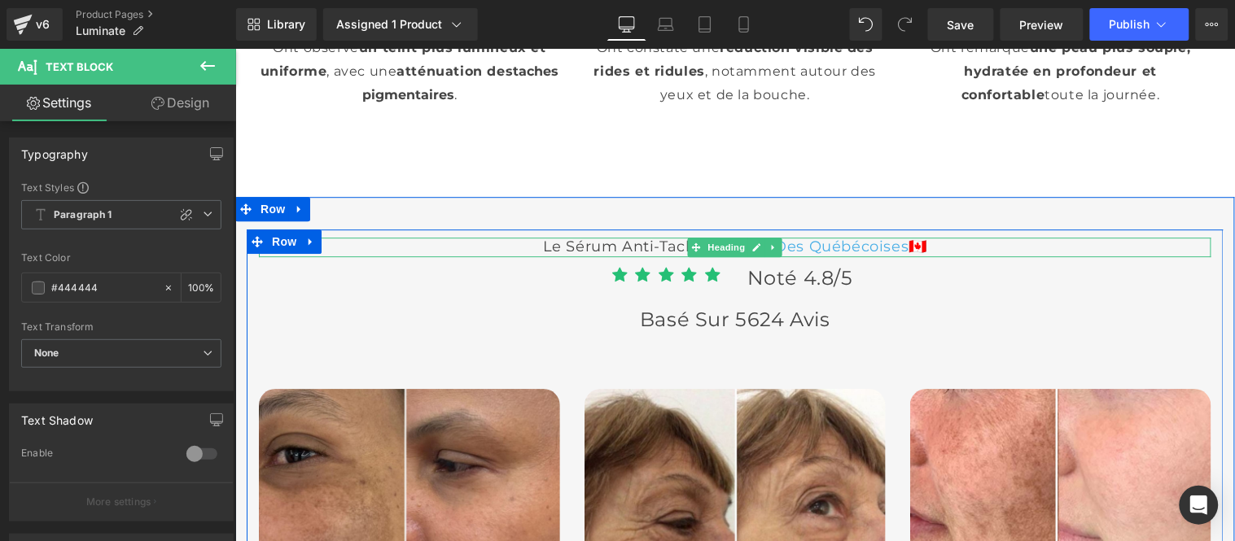
click at [881, 255] on span "Préféré Des québécoises" at bounding box center [810, 246] width 196 height 18
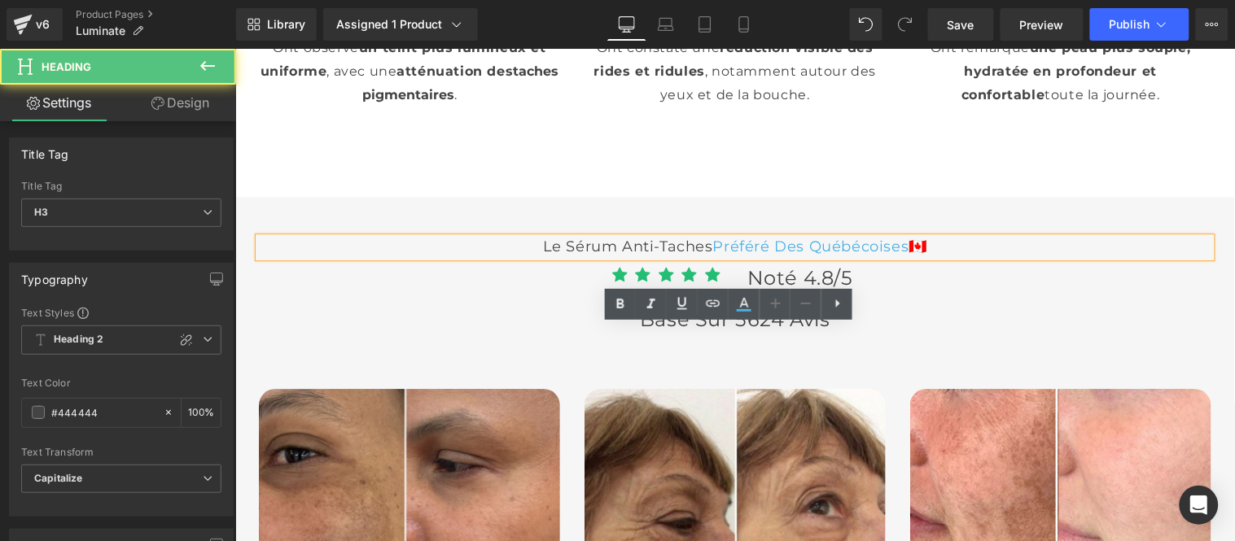
drag, startPoint x: 864, startPoint y: 342, endPoint x: 873, endPoint y: 346, distance: 9.8
click at [870, 255] on span "Préféré Des québécoises" at bounding box center [810, 246] width 196 height 18
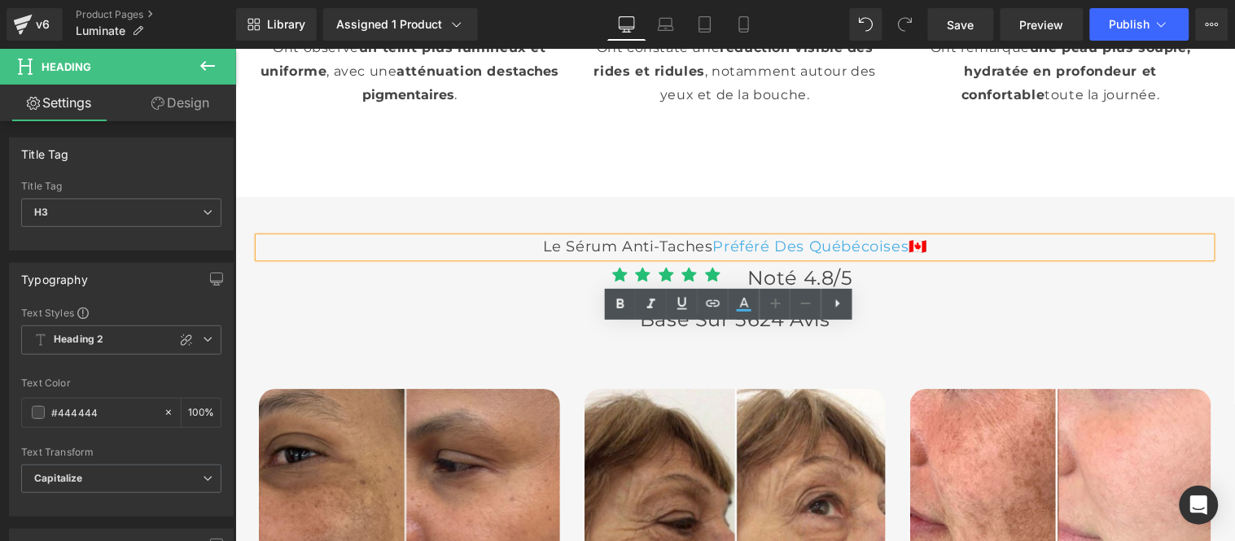
click at [927, 255] on span "🇨🇦" at bounding box center [917, 246] width 19 height 18
paste div
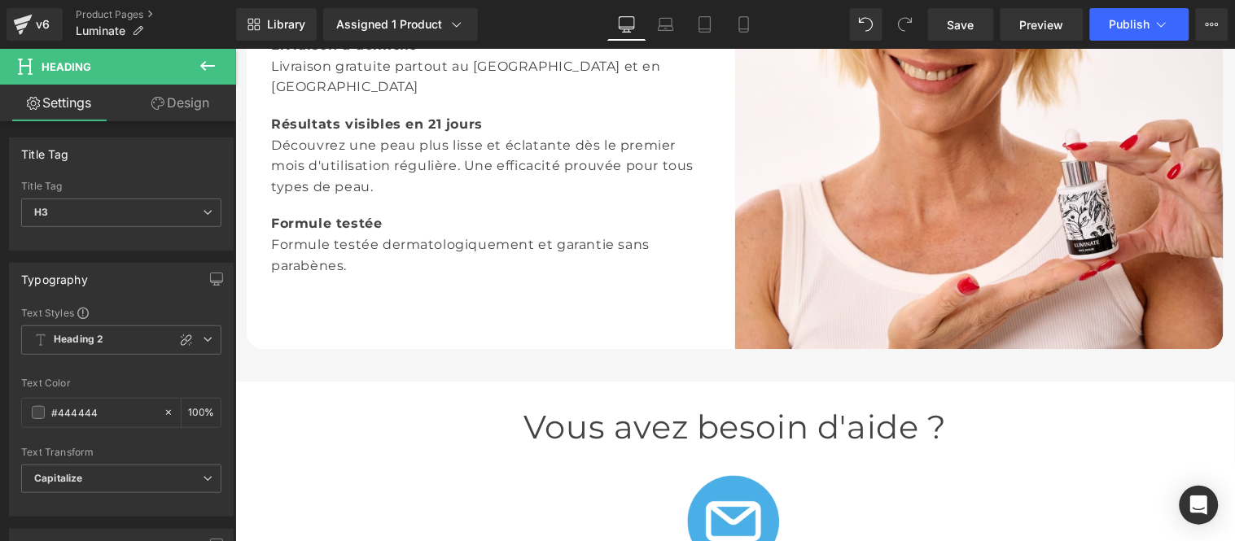
scroll to position [2758, 0]
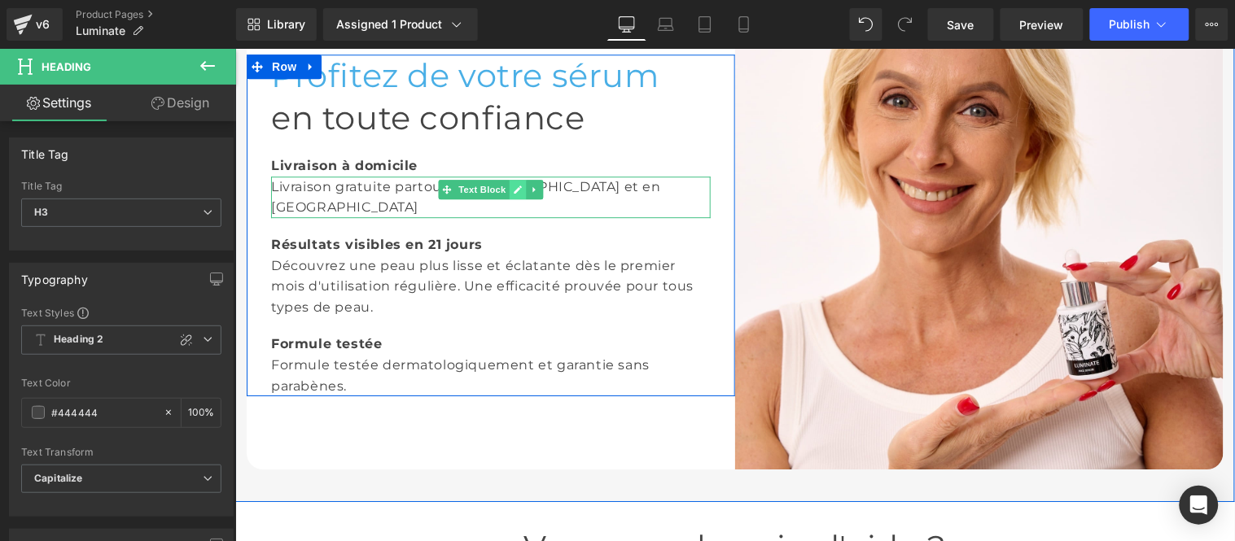
click at [515, 199] on link at bounding box center [517, 189] width 17 height 20
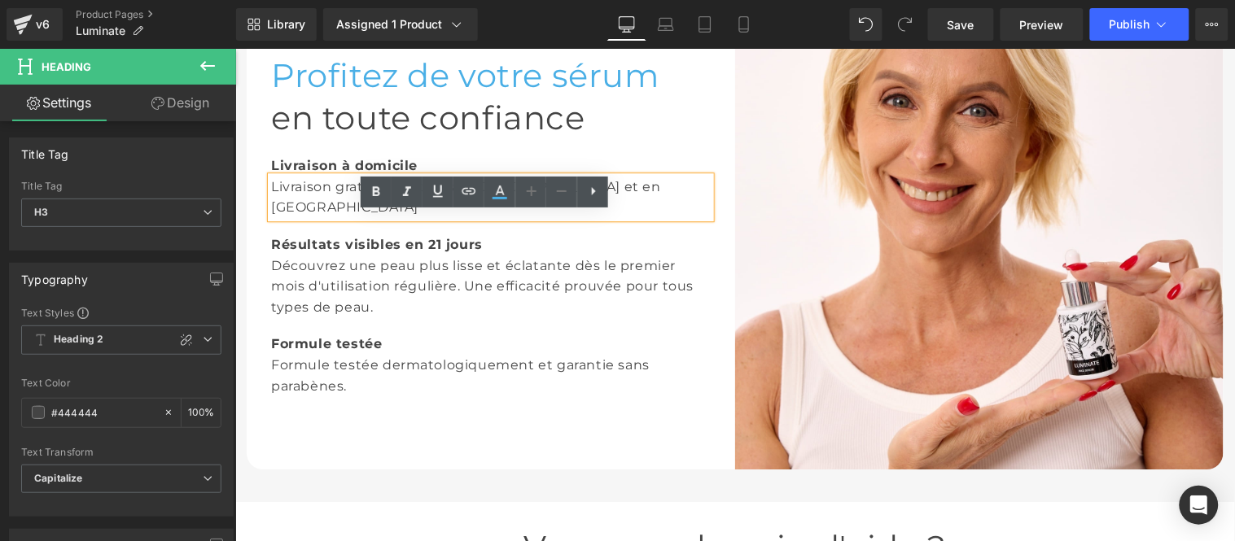
drag, startPoint x: 475, startPoint y: 221, endPoint x: 522, endPoint y: 240, distance: 50.8
click at [475, 217] on div "Livraison gratuite partout au [GEOGRAPHIC_DATA] et en [GEOGRAPHIC_DATA]" at bounding box center [490, 197] width 440 height 42
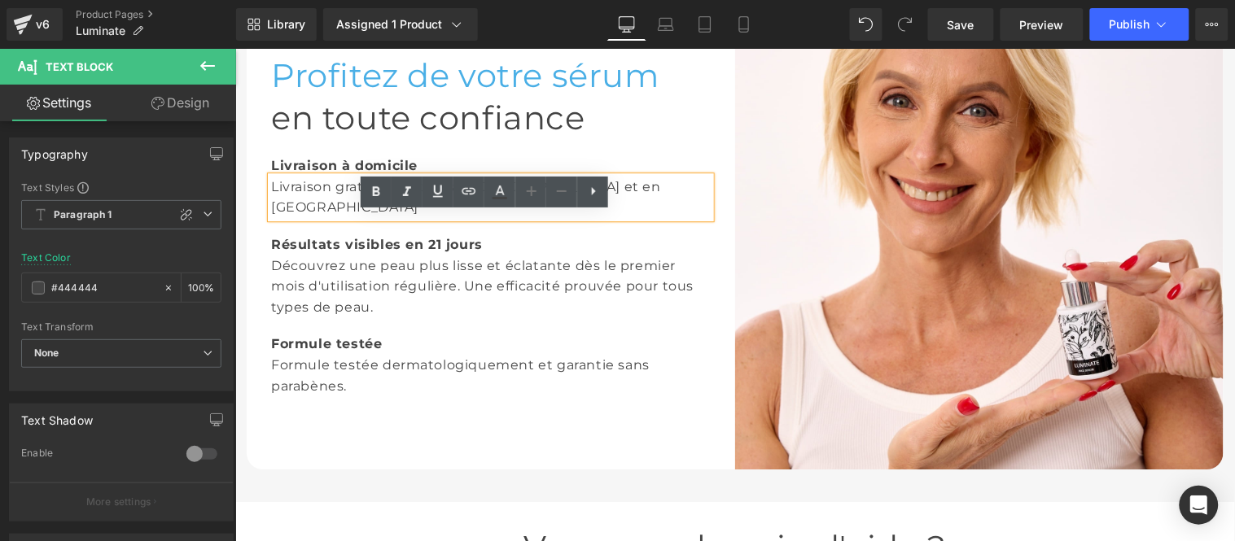
drag, startPoint x: 557, startPoint y: 230, endPoint x: 556, endPoint y: 240, distance: 10.6
click at [556, 217] on div "Livraison gratuite partout au [GEOGRAPHIC_DATA] et en [GEOGRAPHIC_DATA]" at bounding box center [490, 197] width 440 height 42
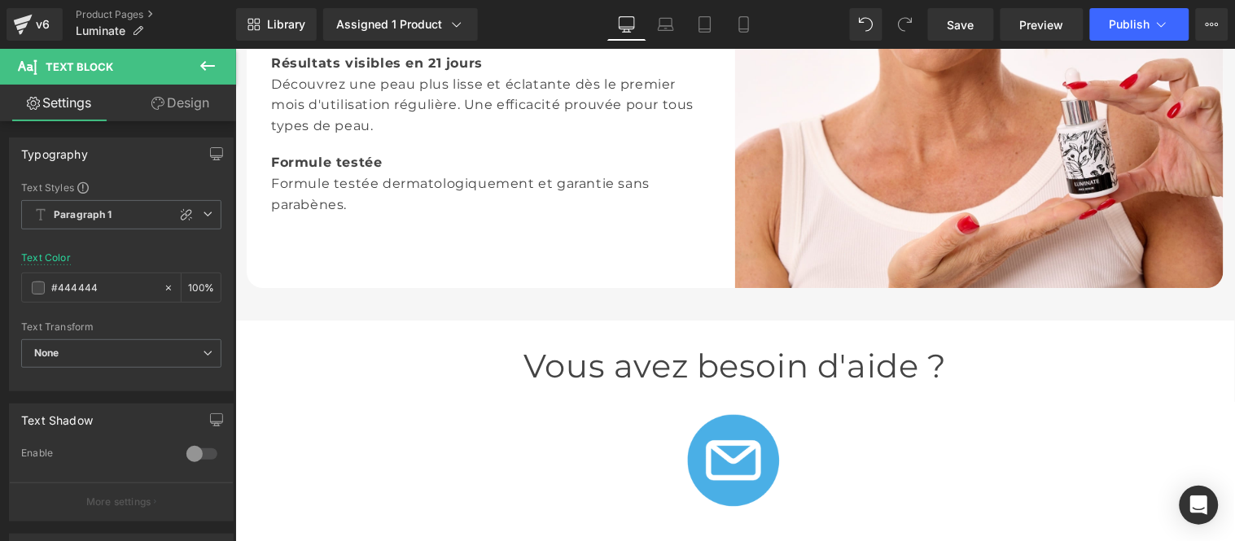
scroll to position [3391, 0]
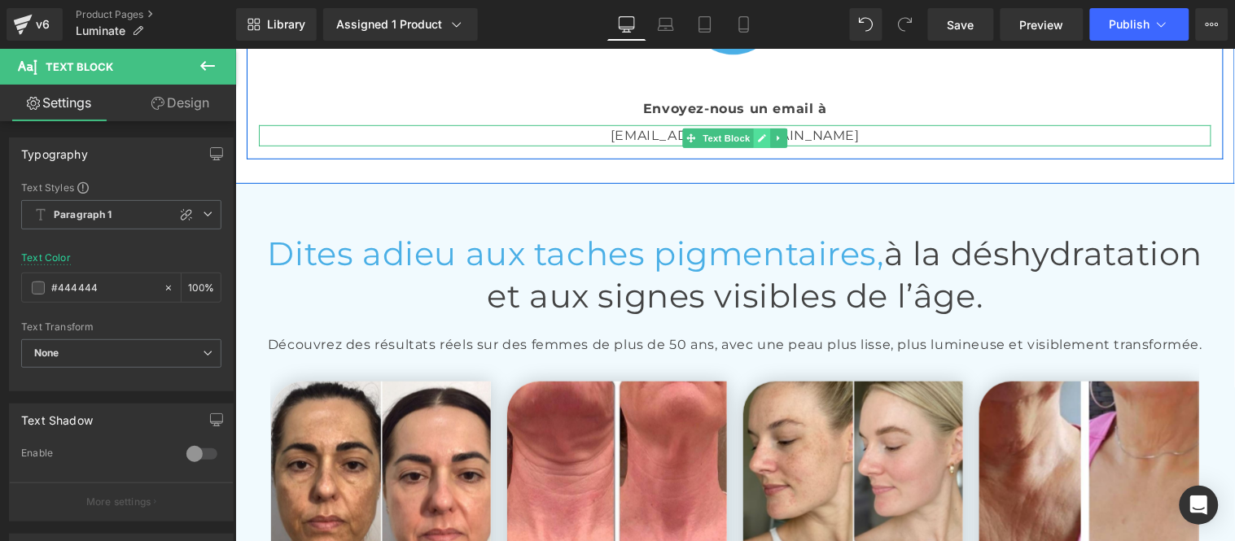
click at [757, 142] on icon at bounding box center [761, 137] width 8 height 8
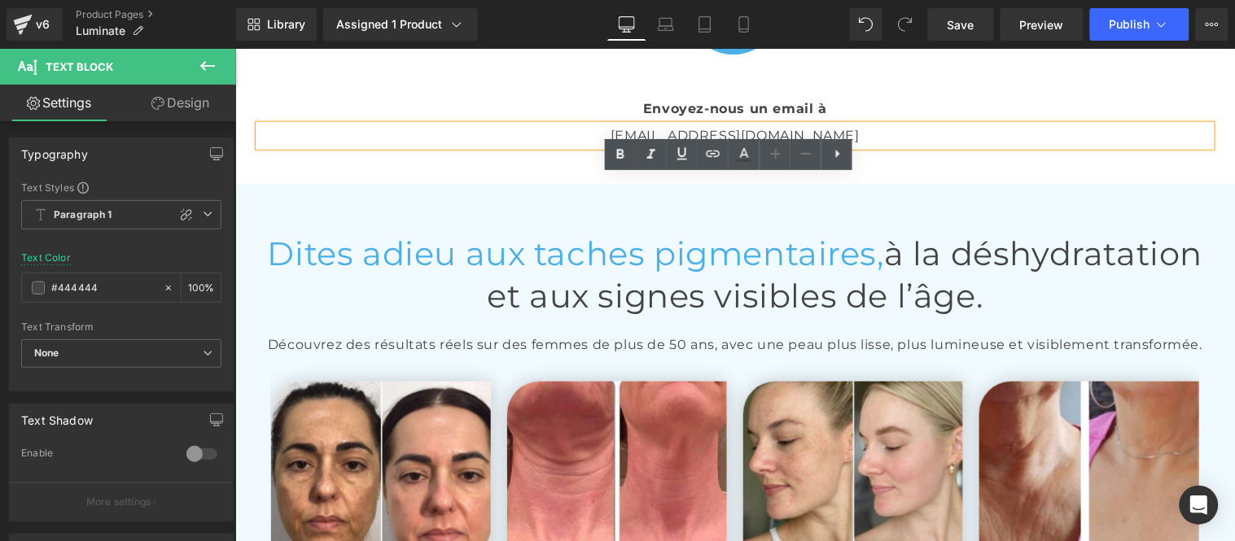
drag, startPoint x: 793, startPoint y: 190, endPoint x: 775, endPoint y: 191, distance: 17.9
click at [793, 146] on p "[EMAIL_ADDRESS][DOMAIN_NAME]" at bounding box center [734, 135] width 952 height 21
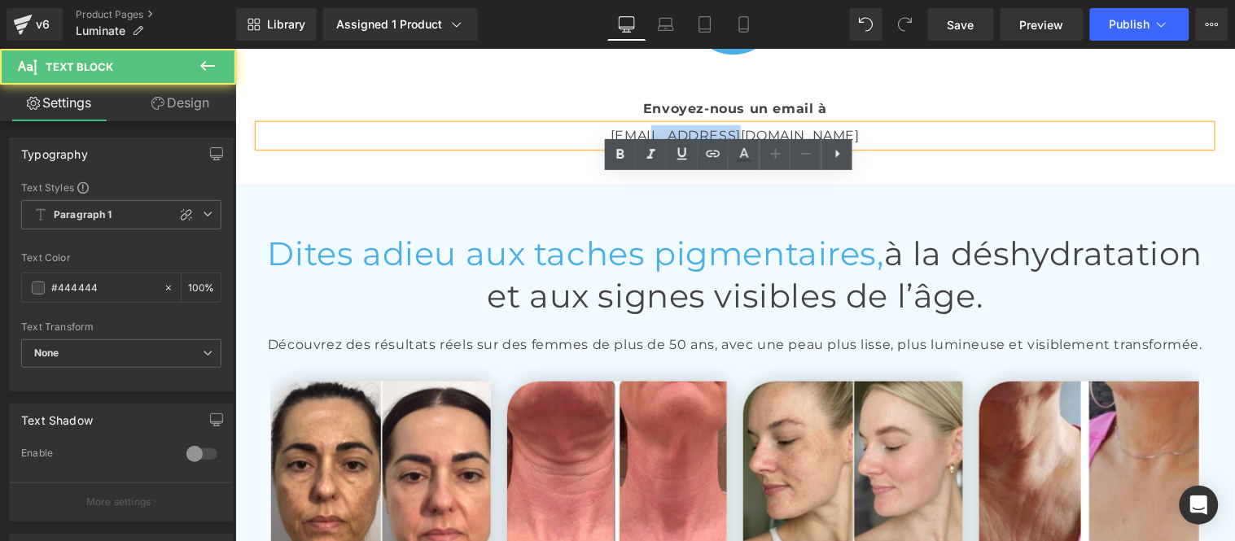
click at [714, 146] on p "[EMAIL_ADDRESS][DOMAIN_NAME]" at bounding box center [734, 135] width 952 height 21
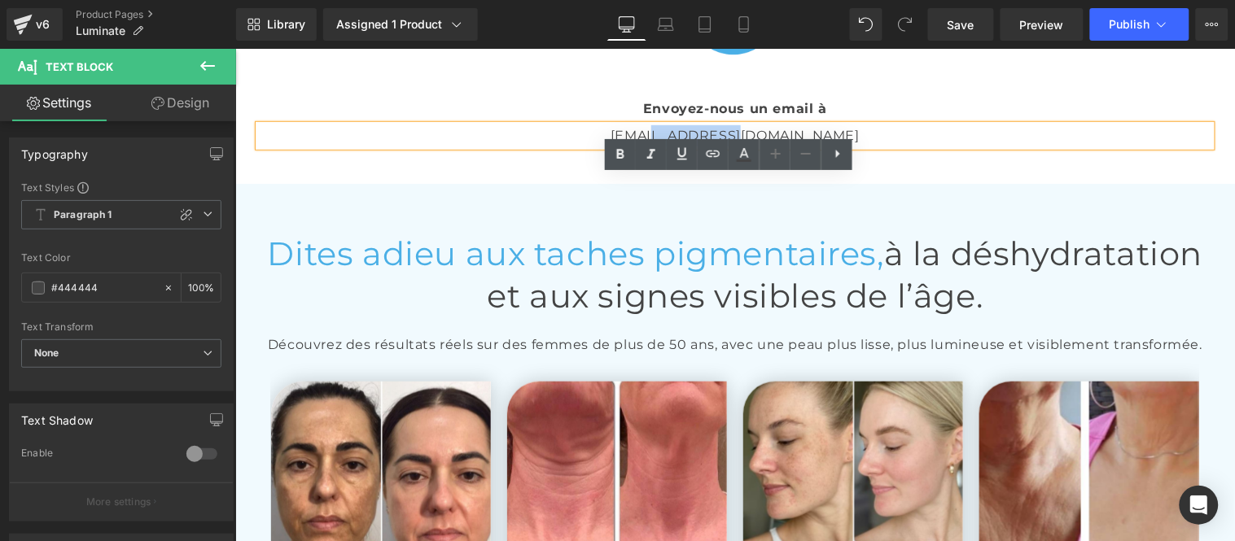
paste div
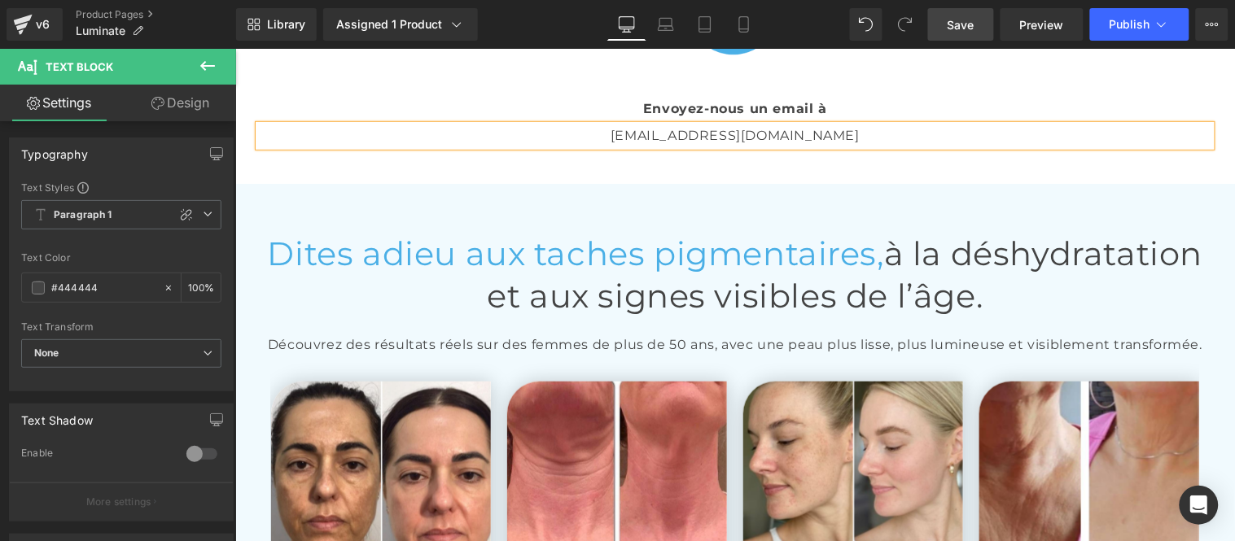
drag, startPoint x: 974, startPoint y: 26, endPoint x: 725, endPoint y: 24, distance: 248.3
click at [974, 26] on span "Save" at bounding box center [961, 24] width 27 height 17
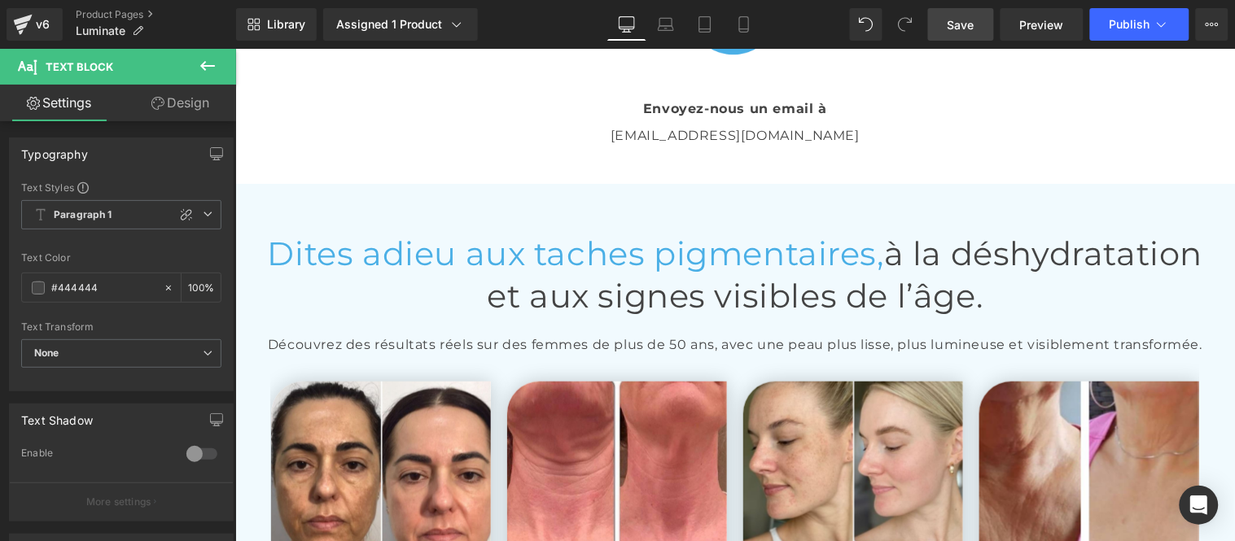
click at [963, 23] on span "Save" at bounding box center [961, 24] width 27 height 17
click at [1122, 19] on span "Publish" at bounding box center [1130, 24] width 41 height 13
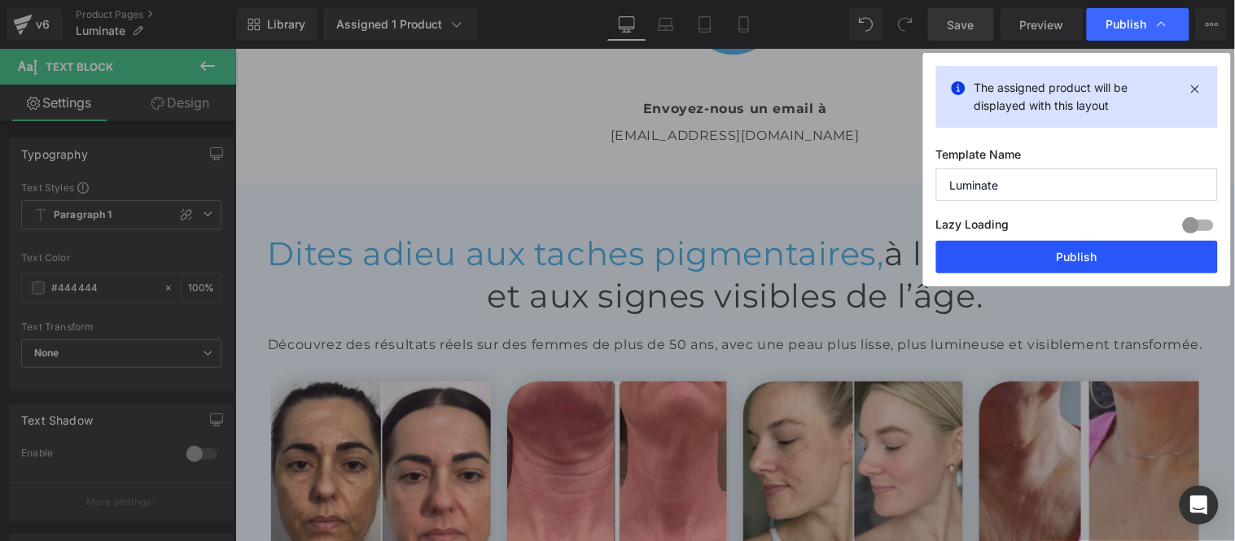
click at [1071, 258] on button "Publish" at bounding box center [1077, 257] width 282 height 33
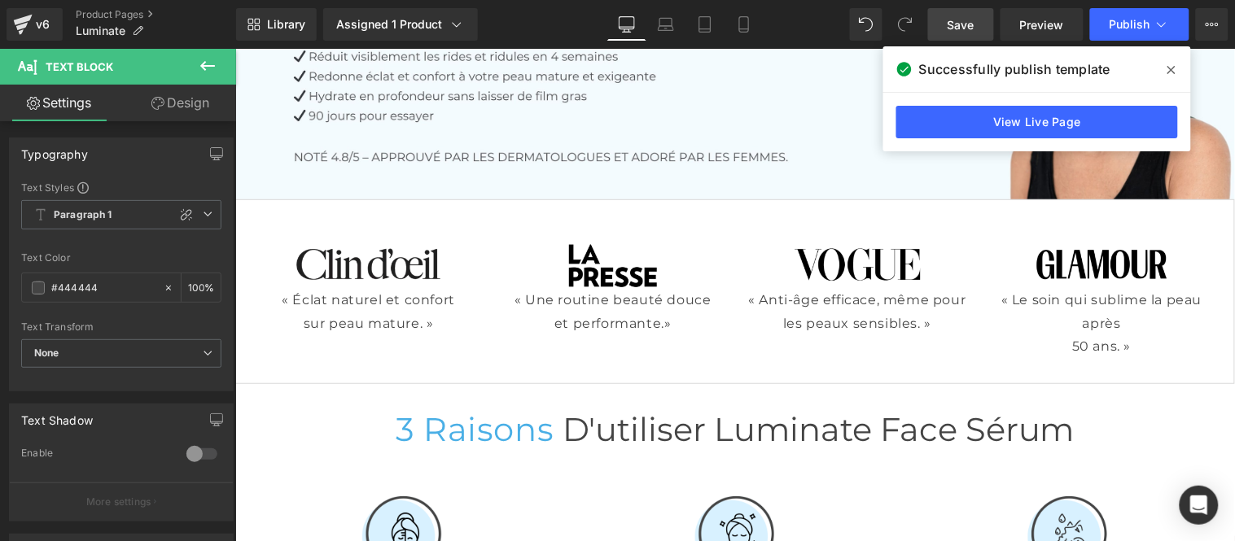
scroll to position [0, 0]
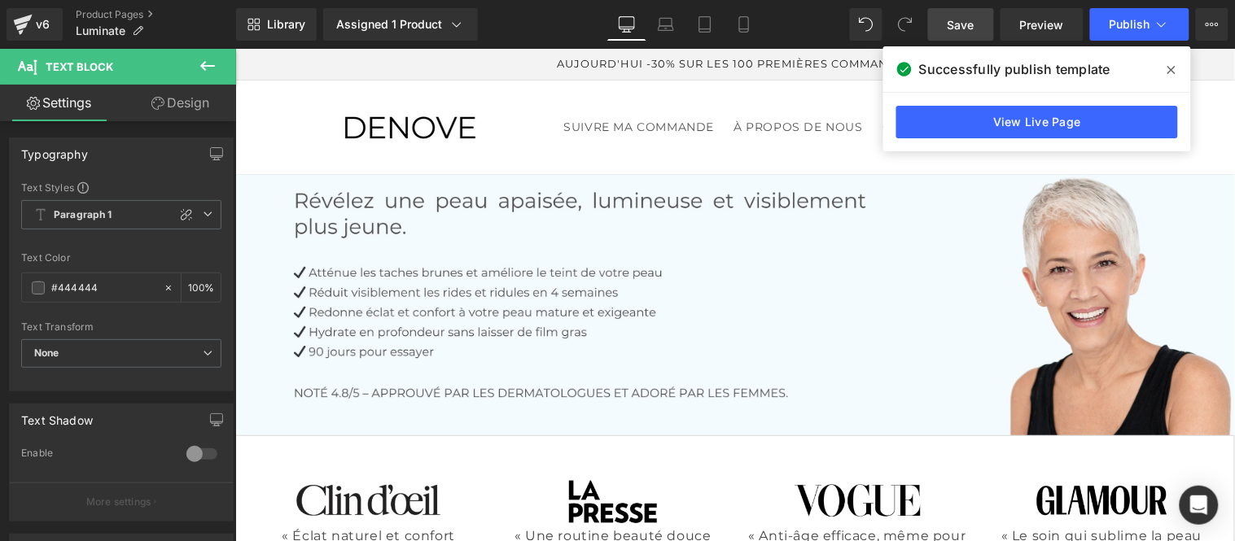
click at [1170, 77] on span at bounding box center [1171, 70] width 26 height 26
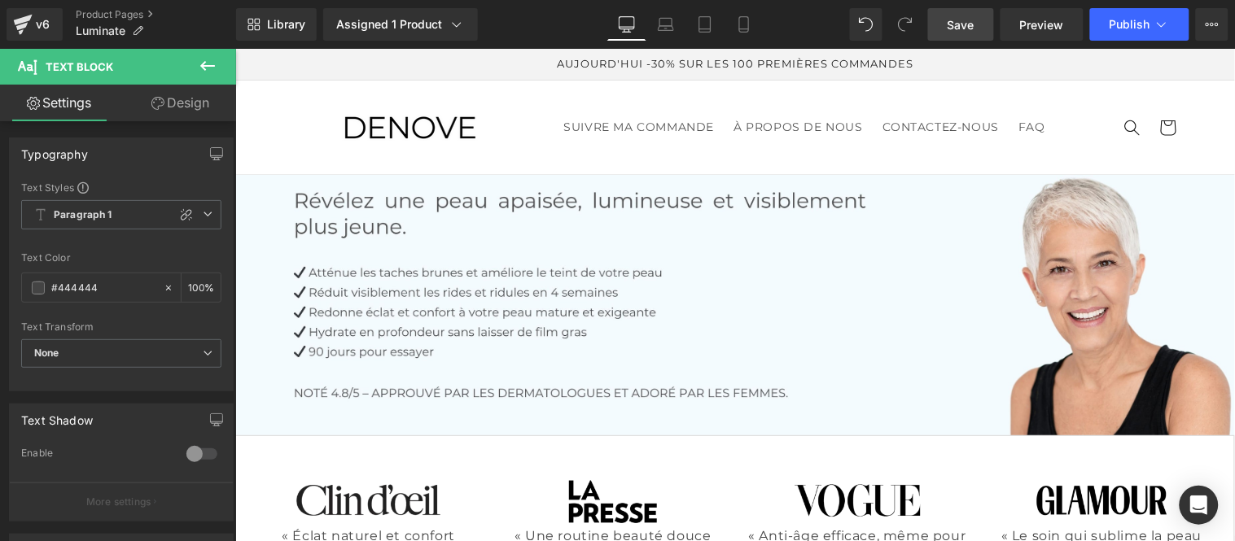
click at [954, 14] on link "Save" at bounding box center [961, 24] width 66 height 33
